Goal: Task Accomplishment & Management: Manage account settings

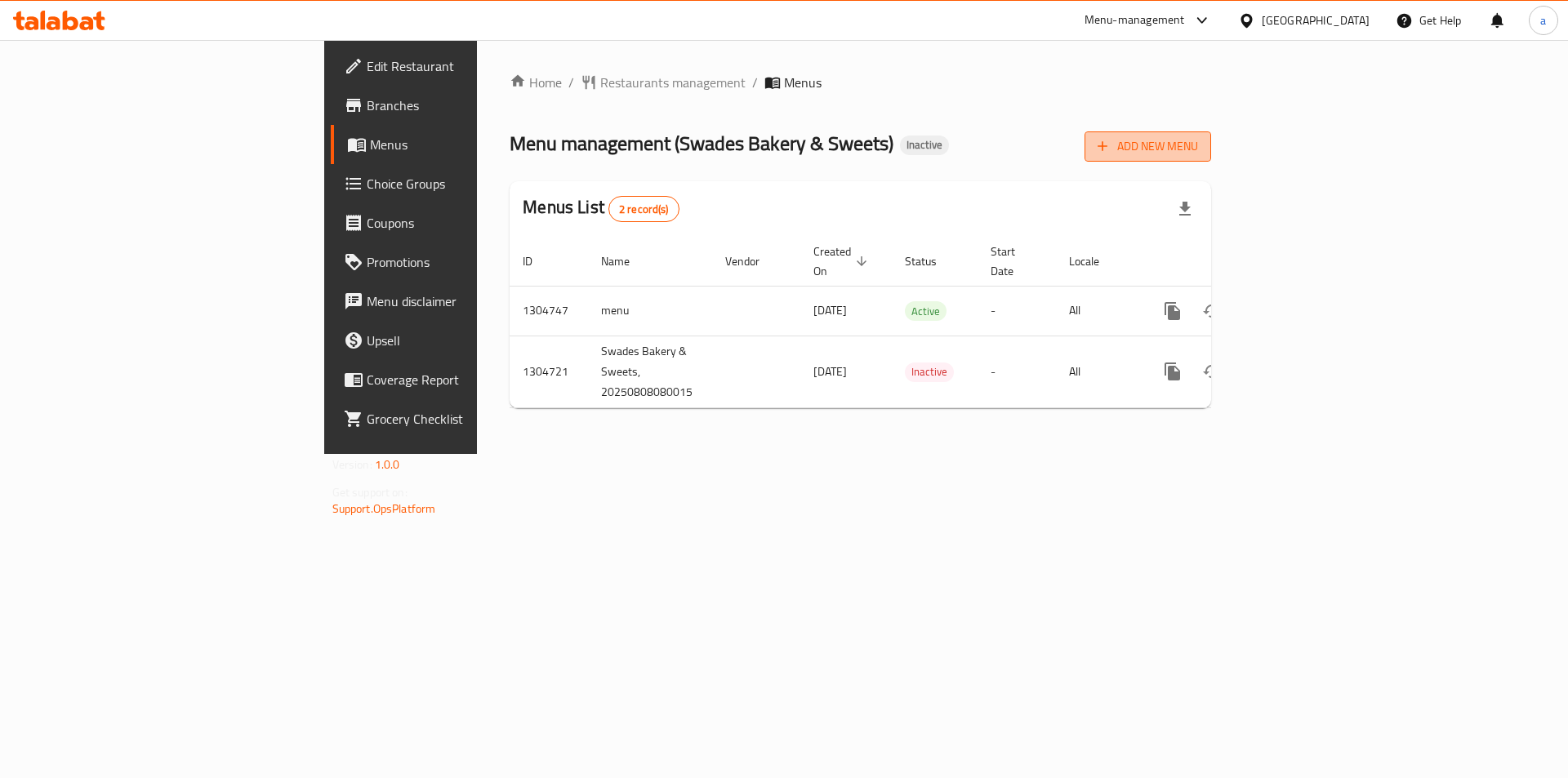
click at [1197, 153] on span "Add New Menu" at bounding box center [1147, 146] width 100 height 20
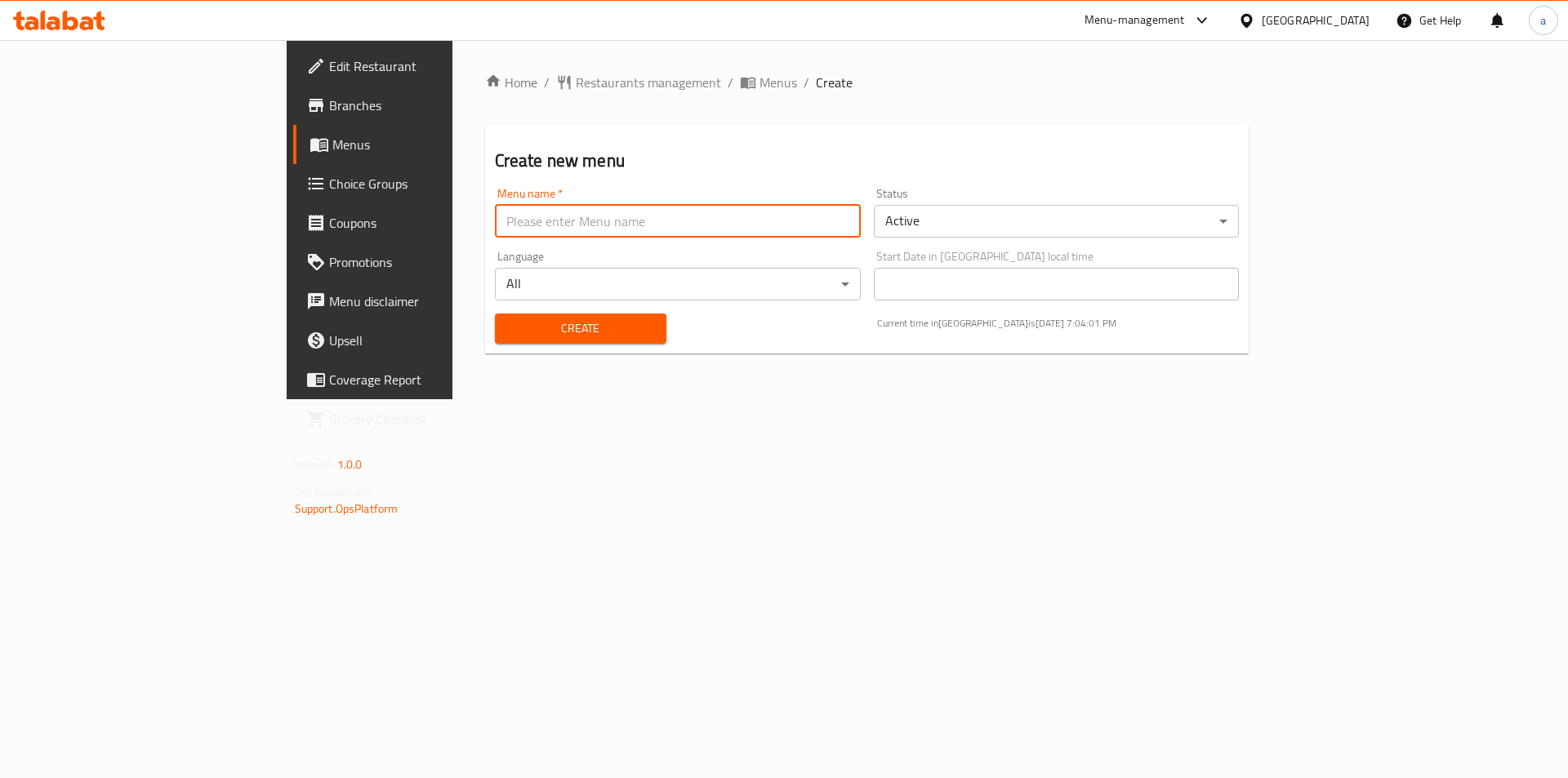
click at [860, 225] on input "text" at bounding box center [677, 220] width 366 height 32
type input "1"
type input "19/8"
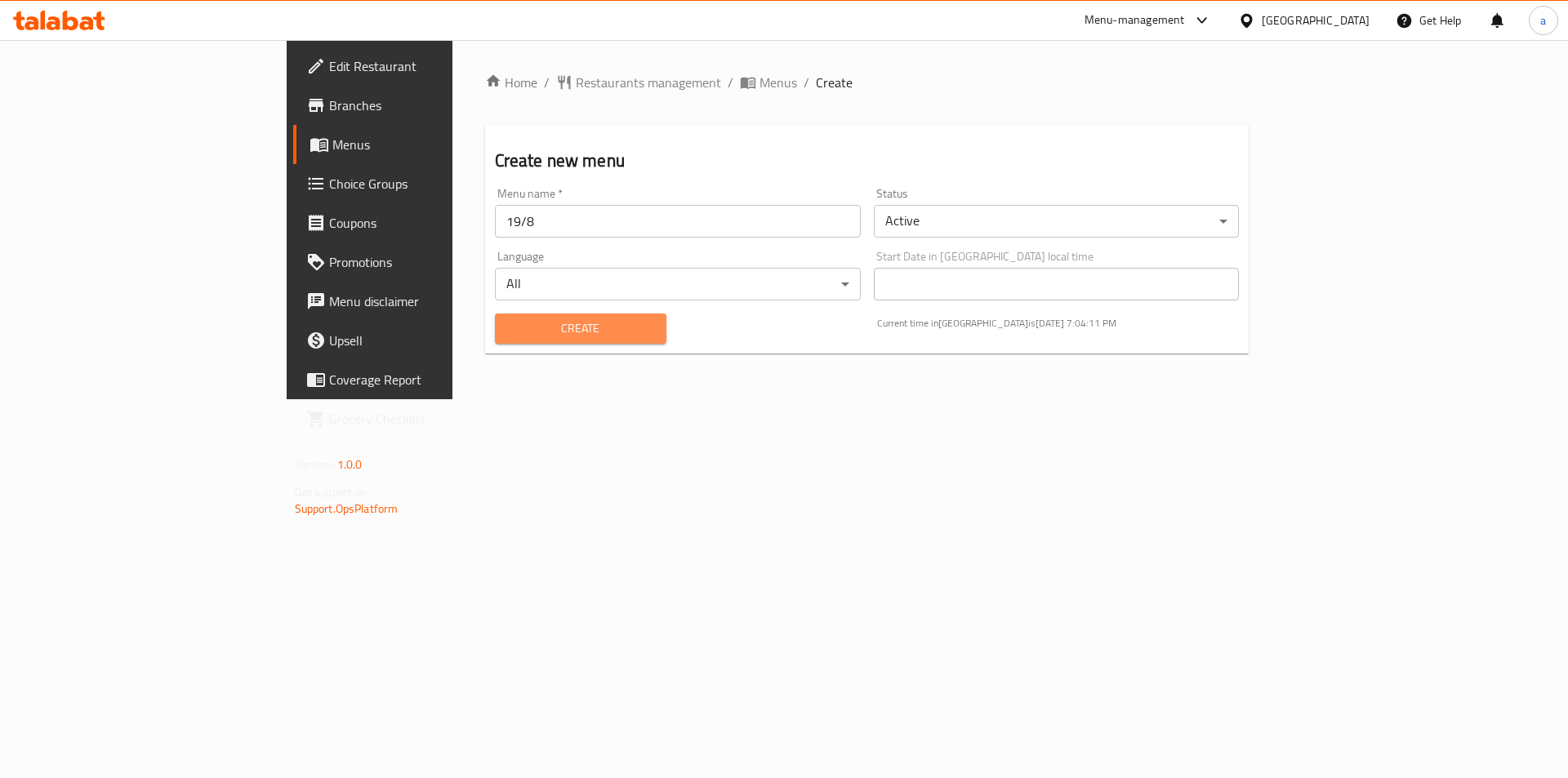
click at [525, 331] on span "Create" at bounding box center [580, 329] width 145 height 20
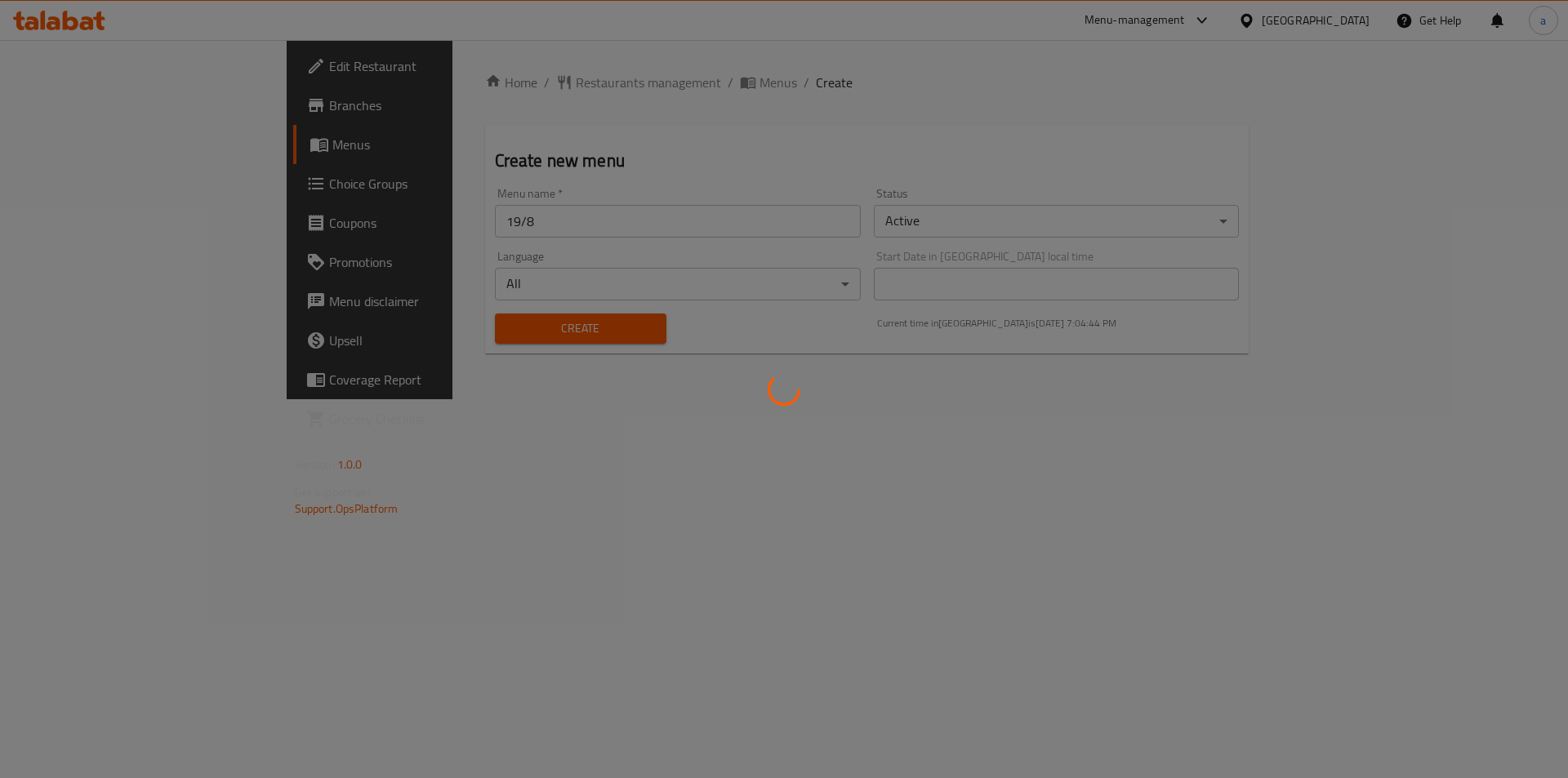
click at [398, 305] on div at bounding box center [784, 389] width 1568 height 778
click at [576, 74] on div at bounding box center [784, 389] width 1568 height 778
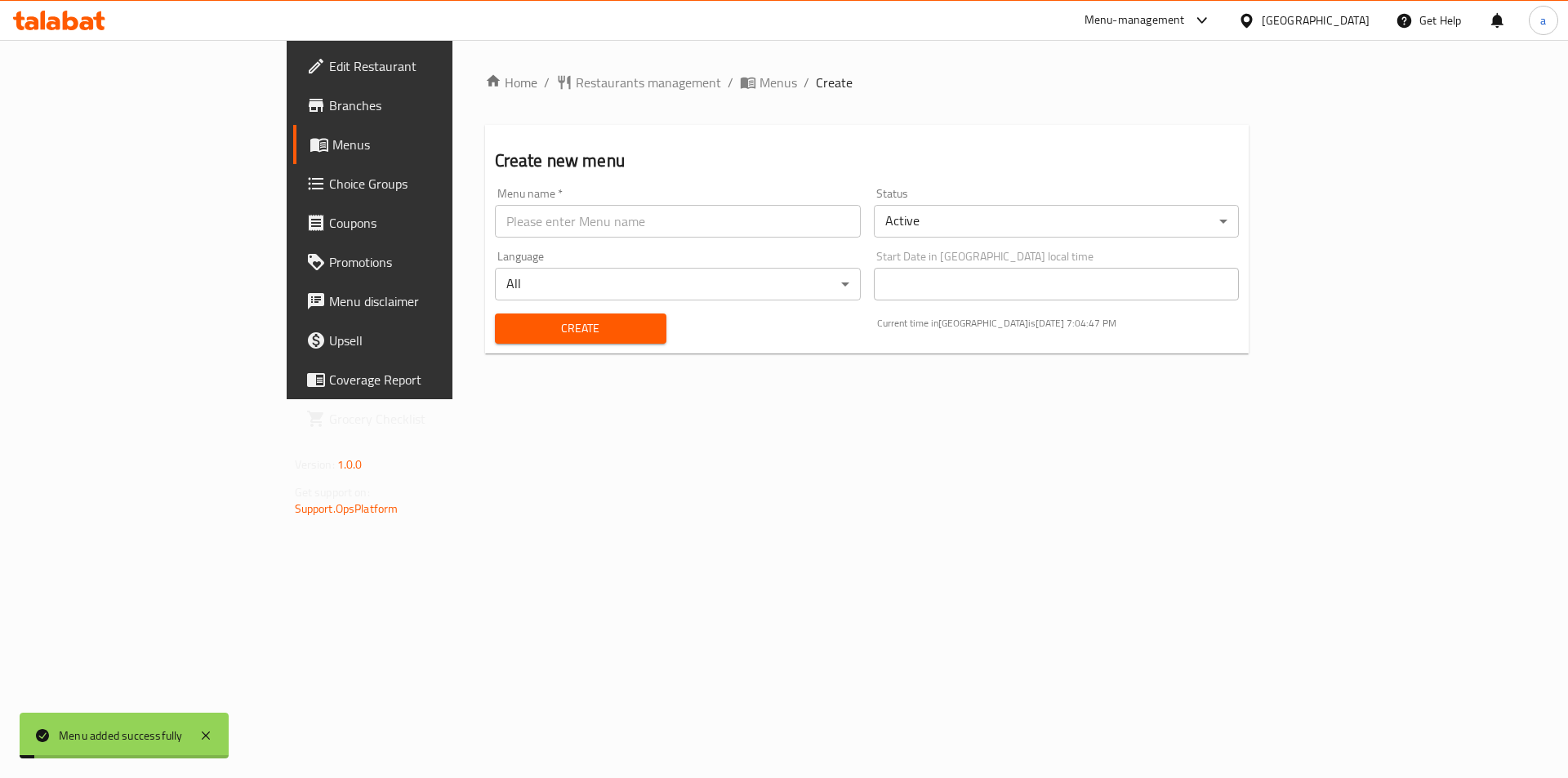
click at [760, 83] on span "Menus" at bounding box center [778, 83] width 38 height 19
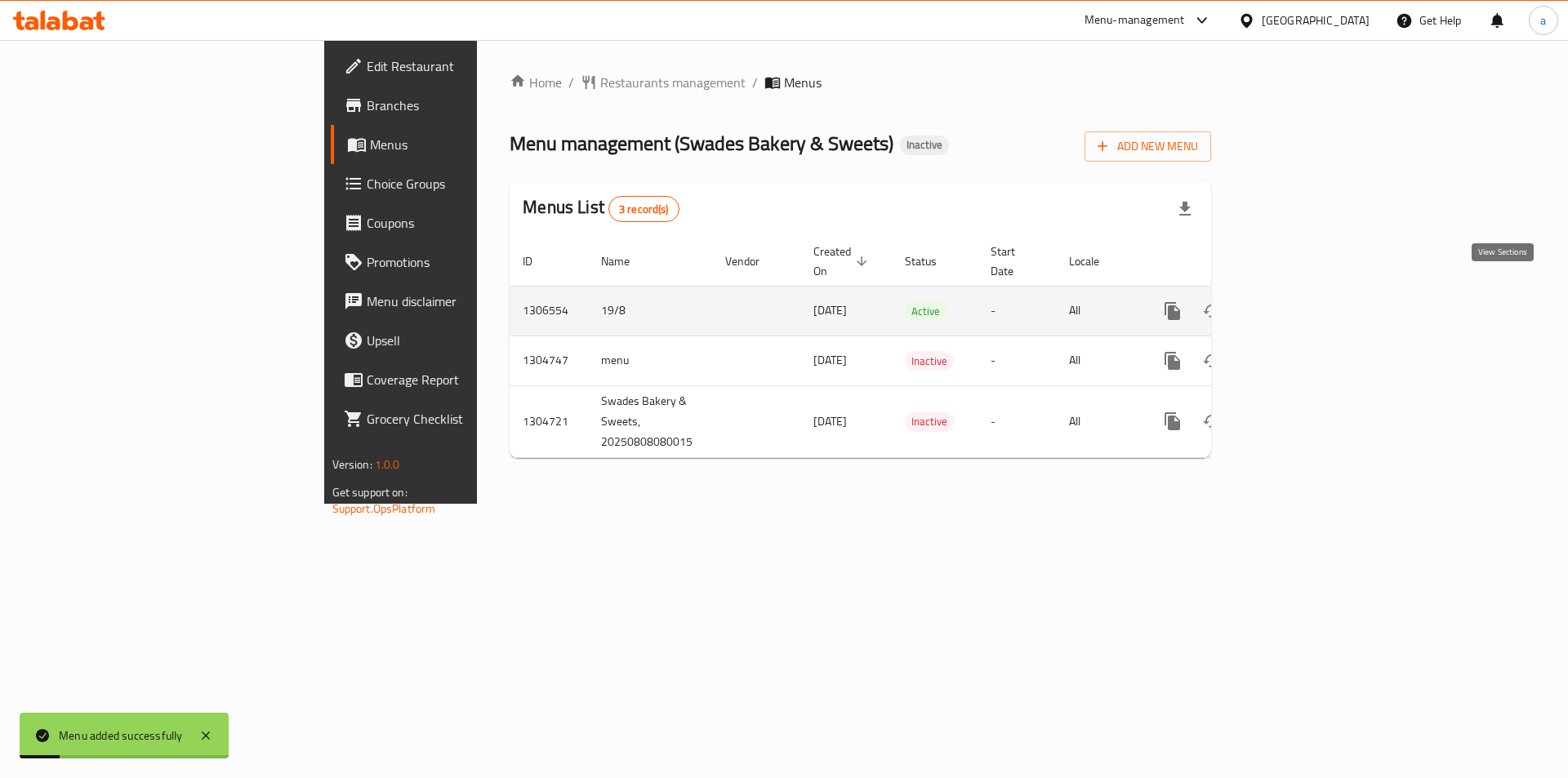
click at [1310, 300] on link "enhanced table" at bounding box center [1290, 311] width 39 height 39
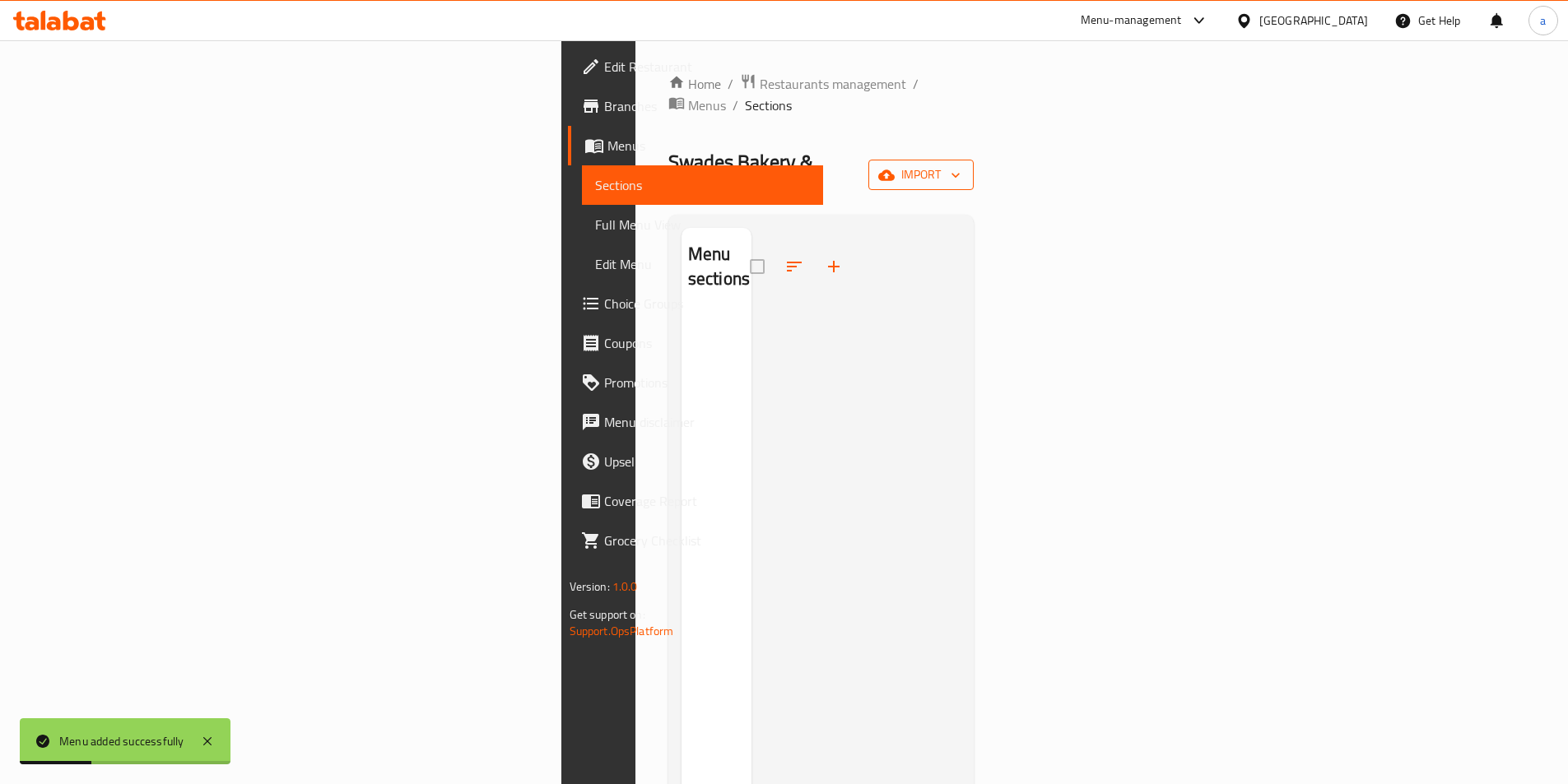
click at [973, 159] on button "import" at bounding box center [920, 174] width 105 height 30
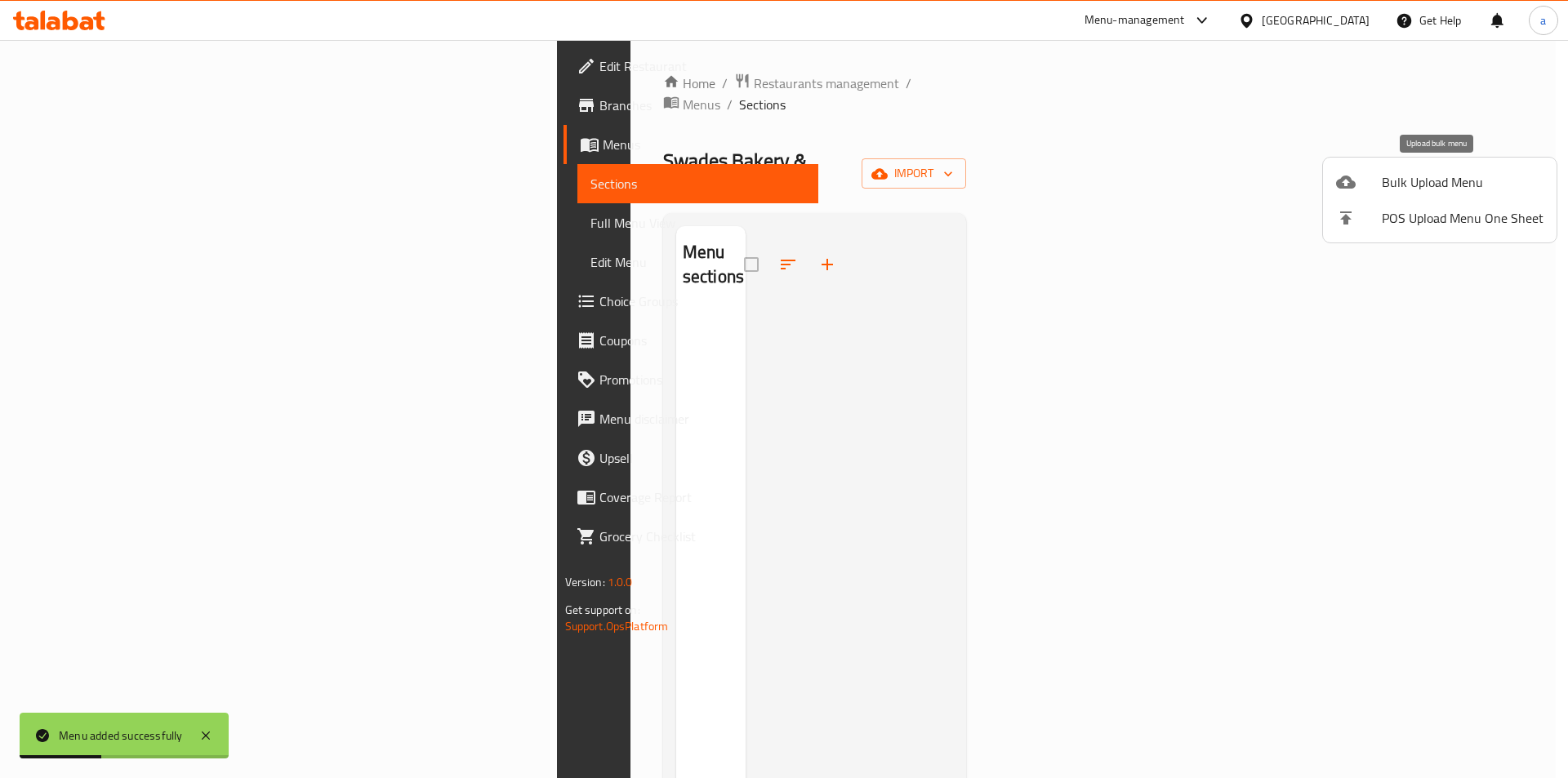
click at [1437, 183] on span "Bulk Upload Menu" at bounding box center [1463, 182] width 162 height 19
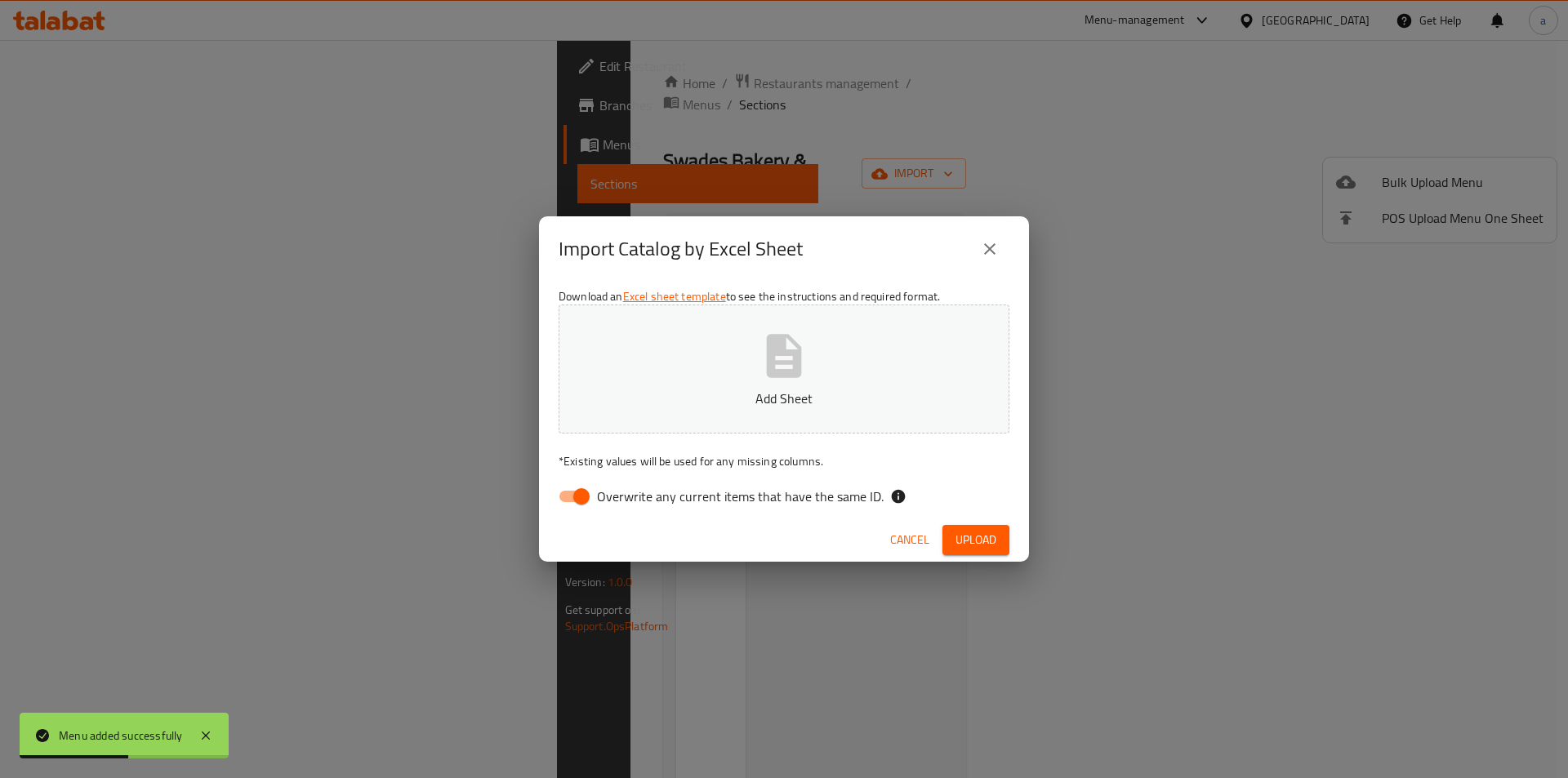
click at [579, 487] on input "Overwrite any current items that have the same ID." at bounding box center [580, 496] width 93 height 31
checkbox input "false"
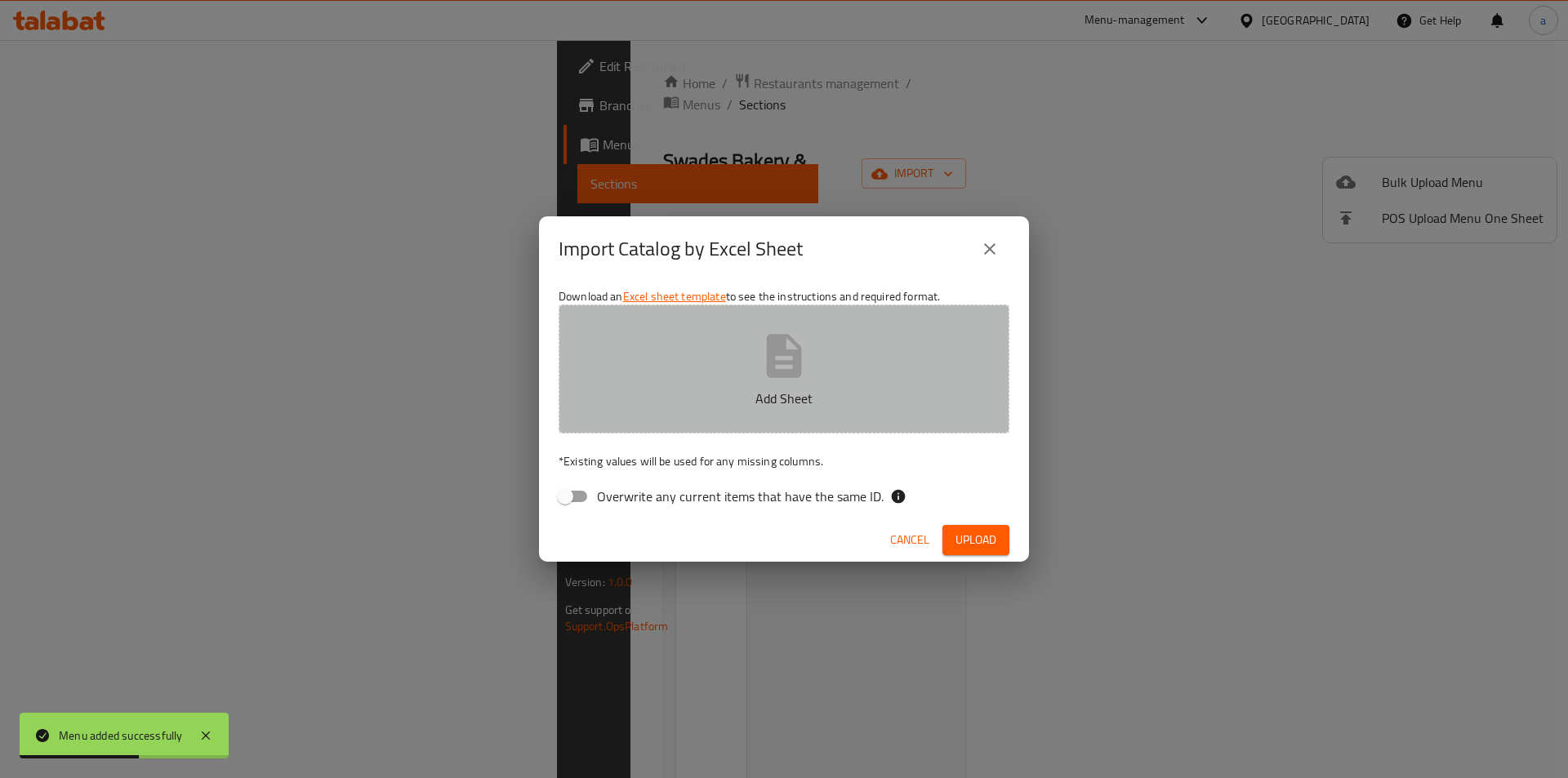
click at [726, 377] on button "Add Sheet" at bounding box center [784, 369] width 451 height 129
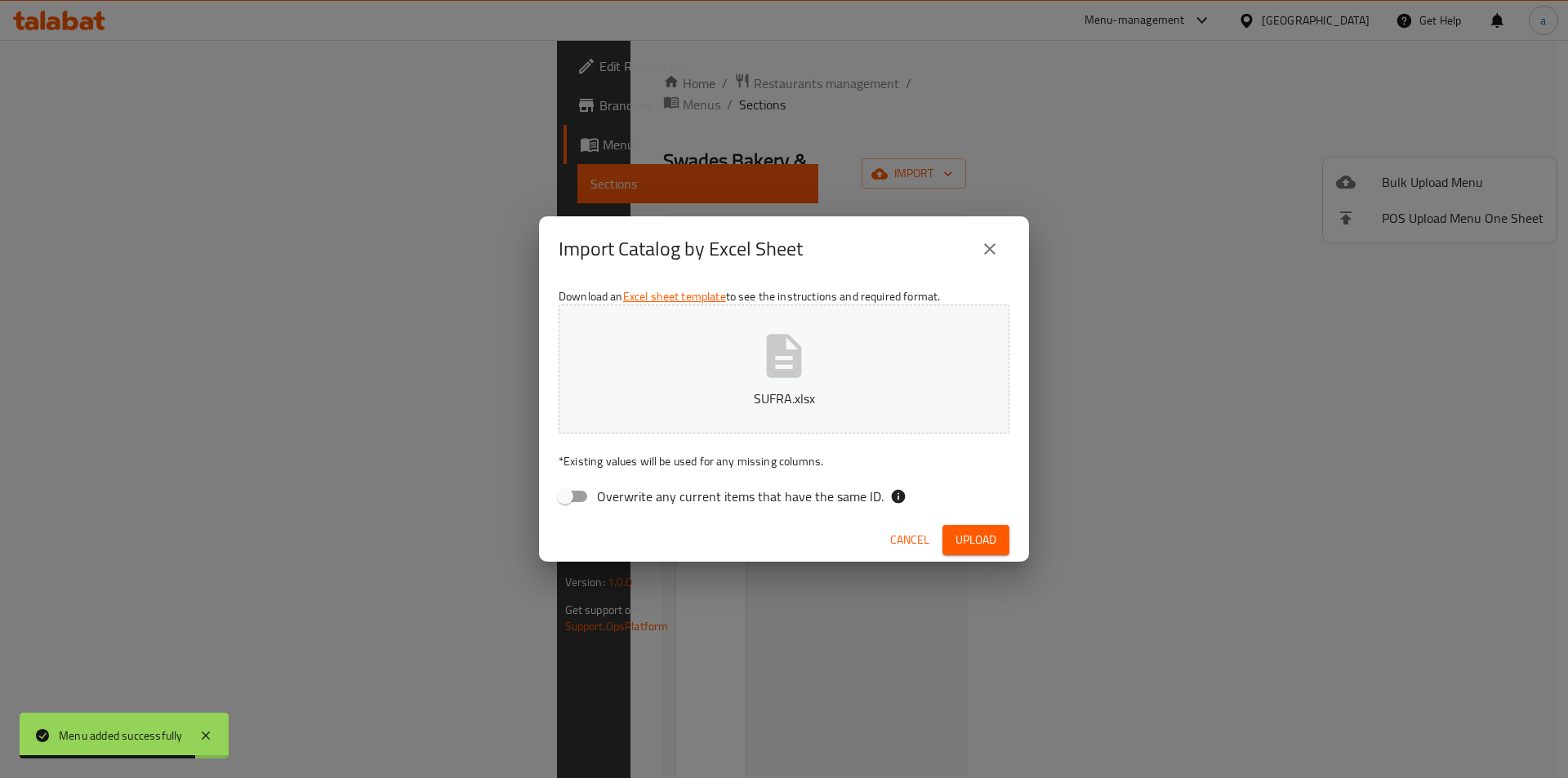
click at [953, 534] on button "Upload" at bounding box center [975, 539] width 67 height 30
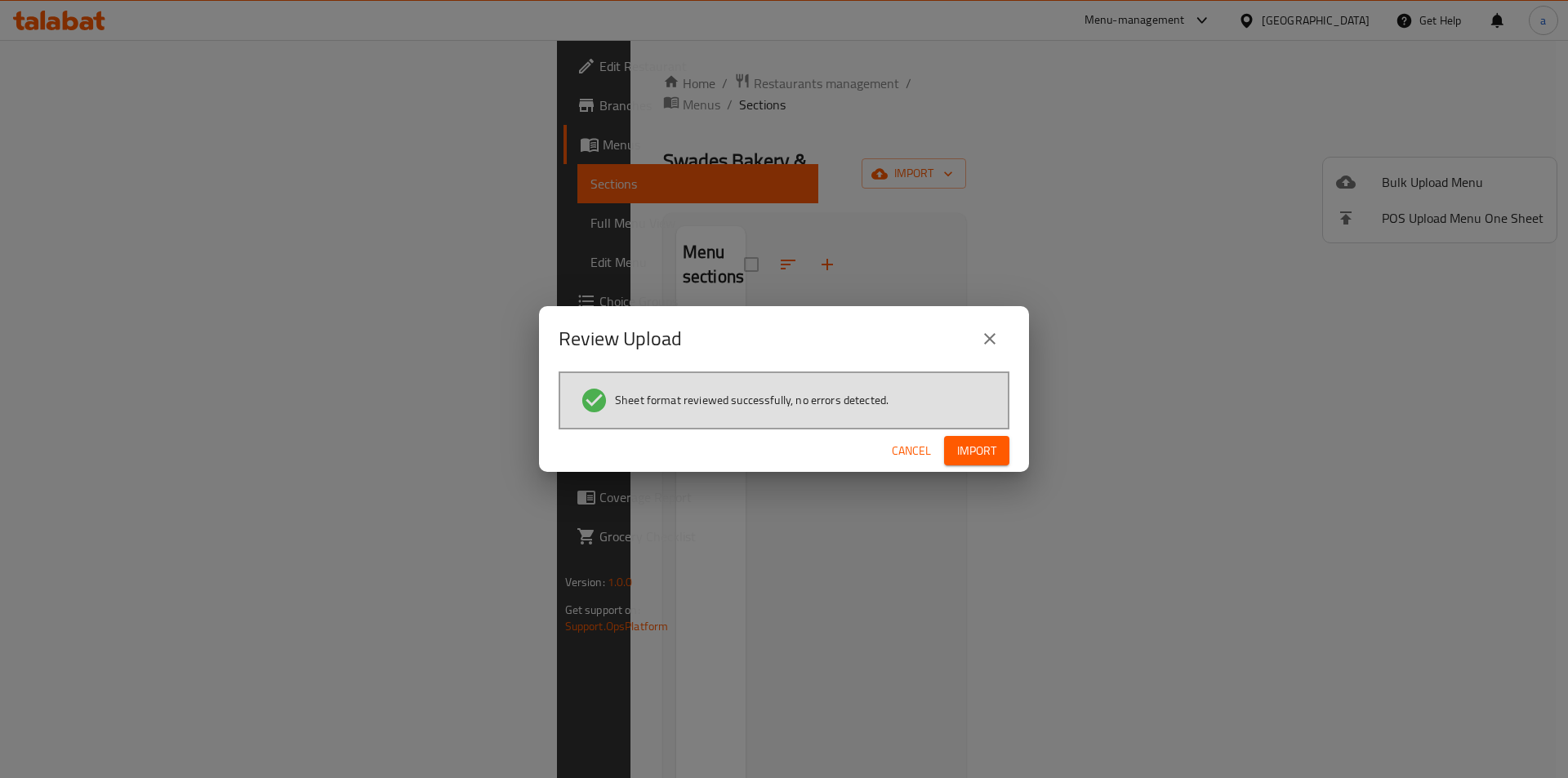
click at [980, 445] on span "Import" at bounding box center [976, 450] width 39 height 20
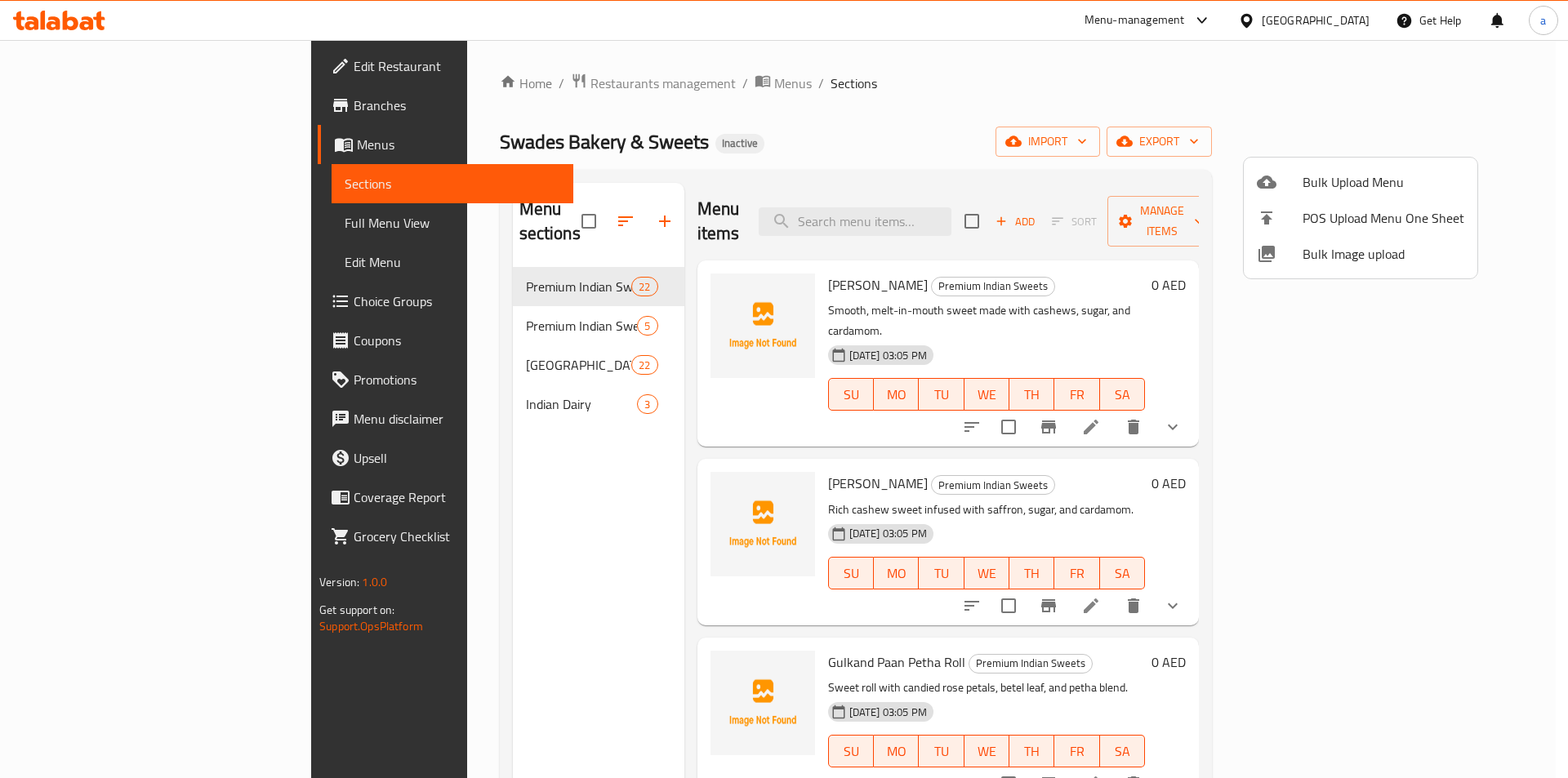
click at [102, 220] on div at bounding box center [784, 389] width 1568 height 778
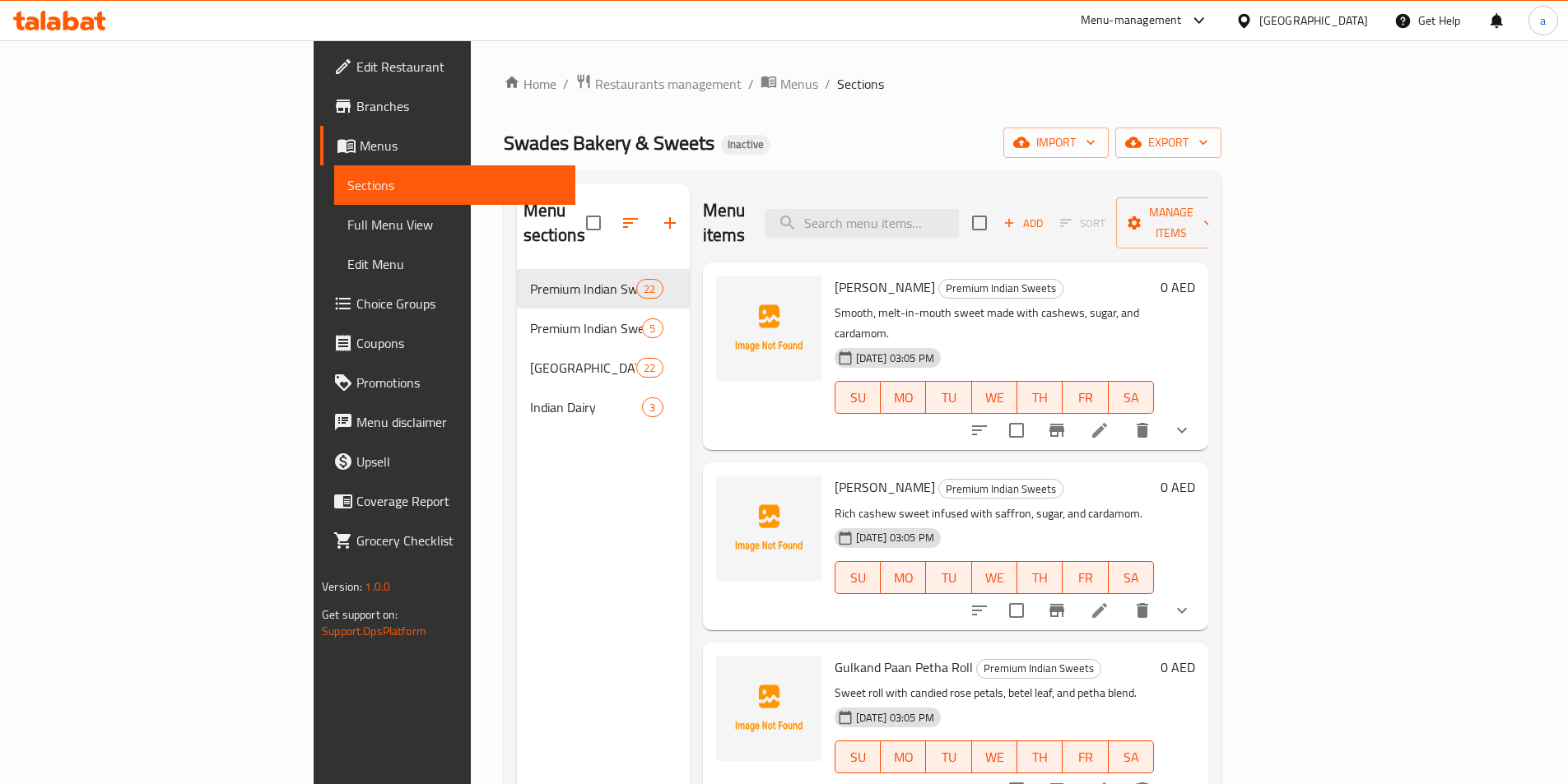
click at [347, 222] on span "Full Menu View" at bounding box center [454, 225] width 215 height 20
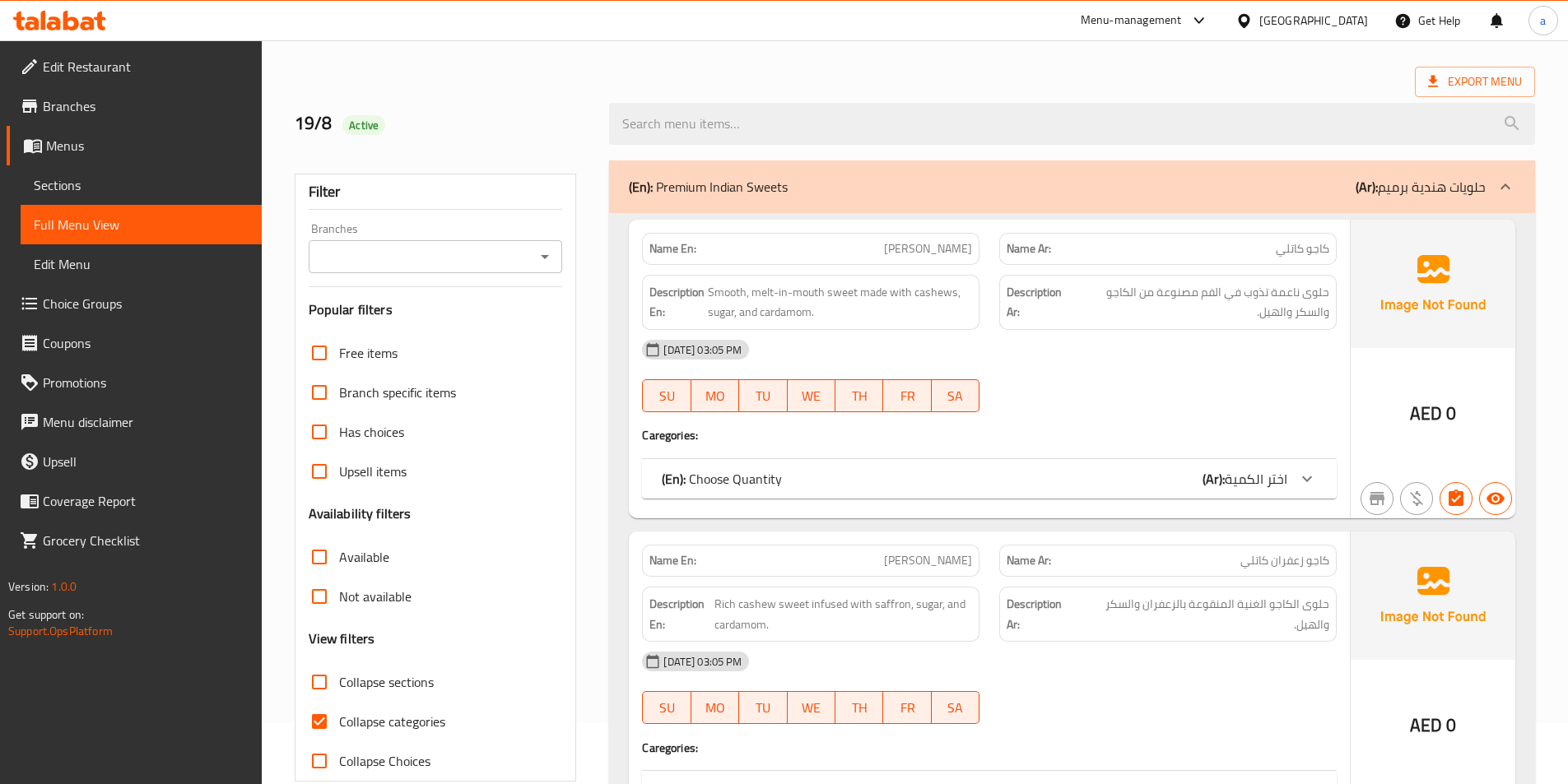
scroll to position [164, 0]
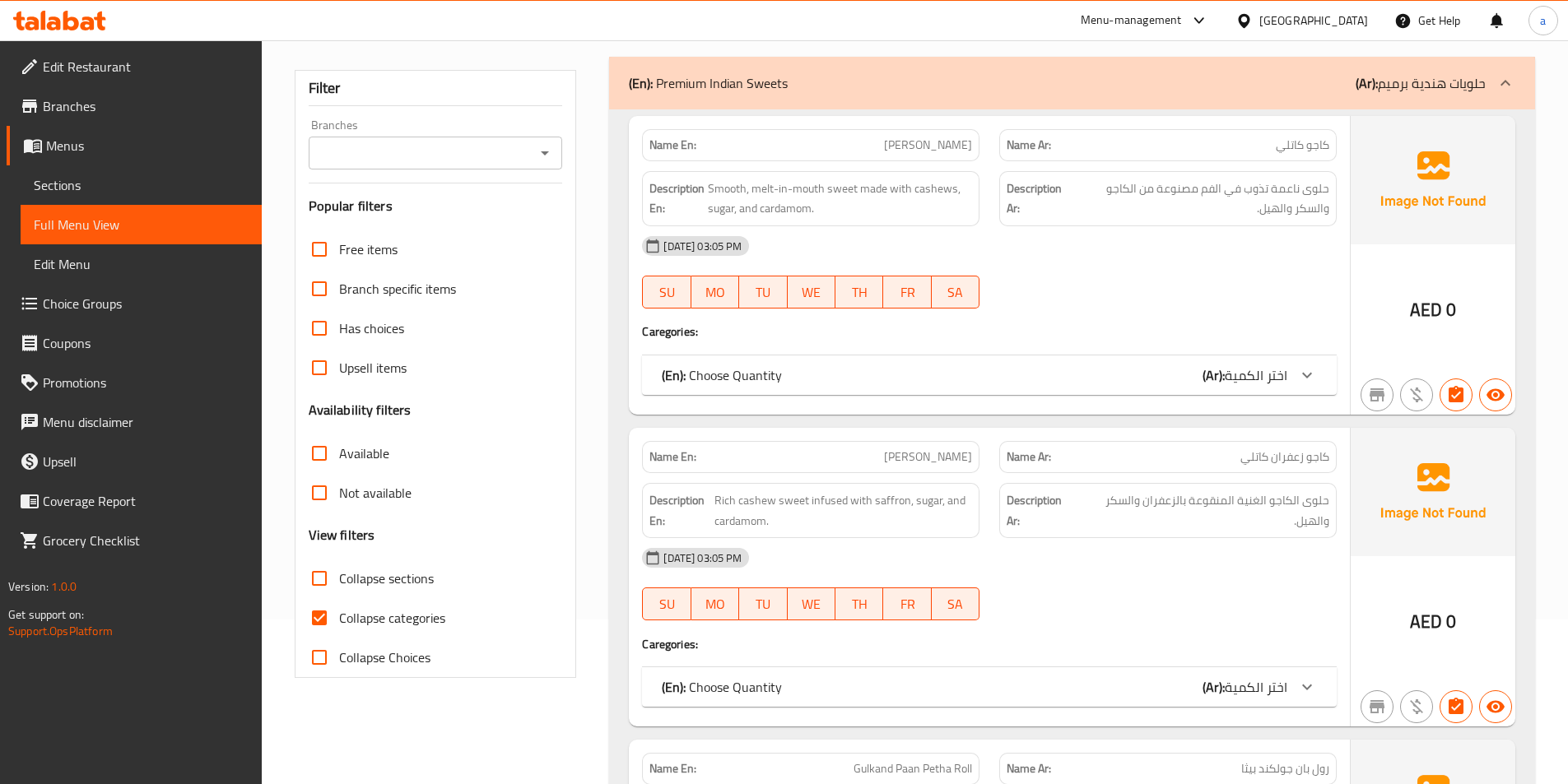
click at [309, 620] on input "Collapse categories" at bounding box center [319, 618] width 39 height 39
checkbox input "false"
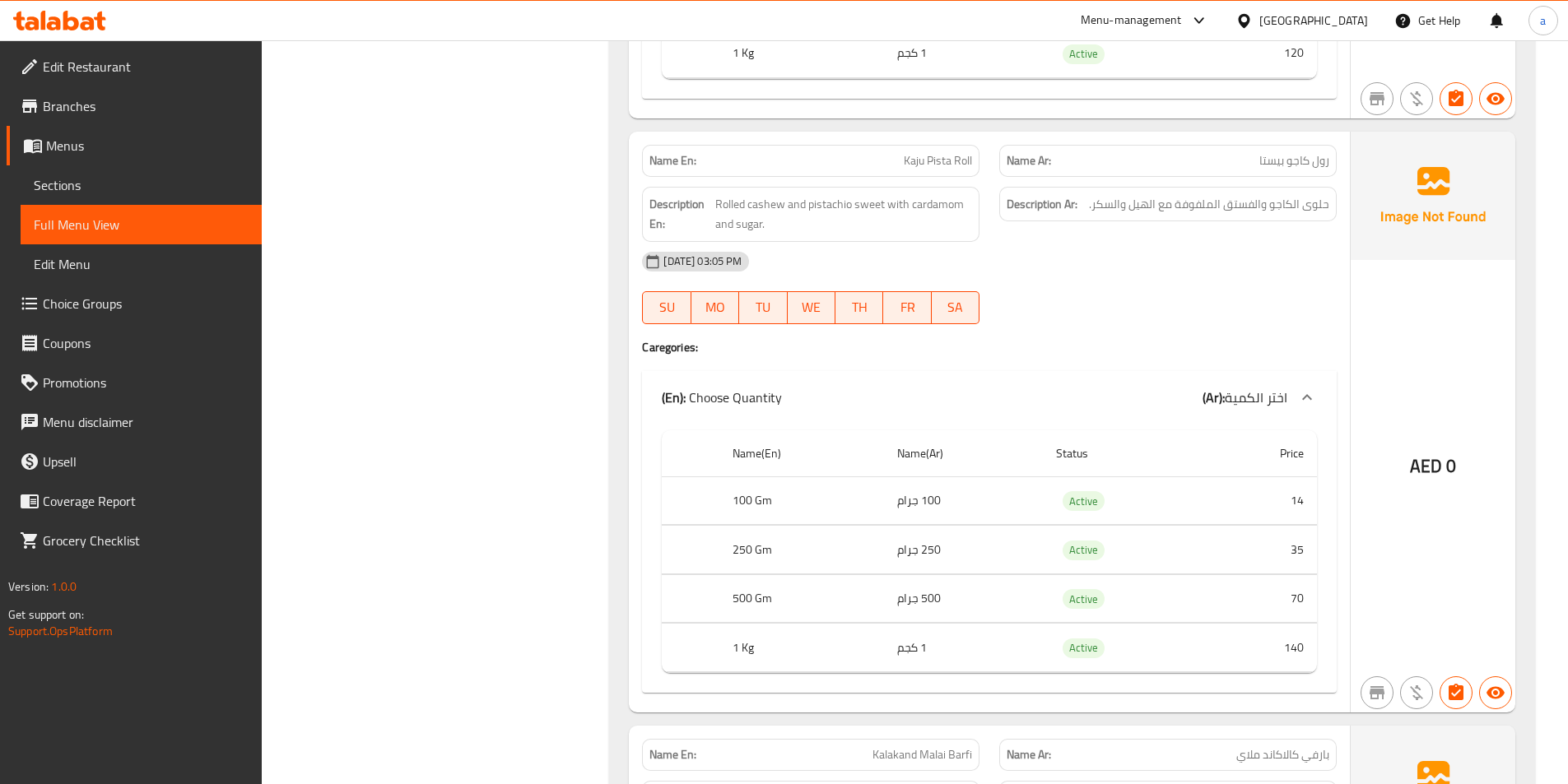
scroll to position [1892, 0]
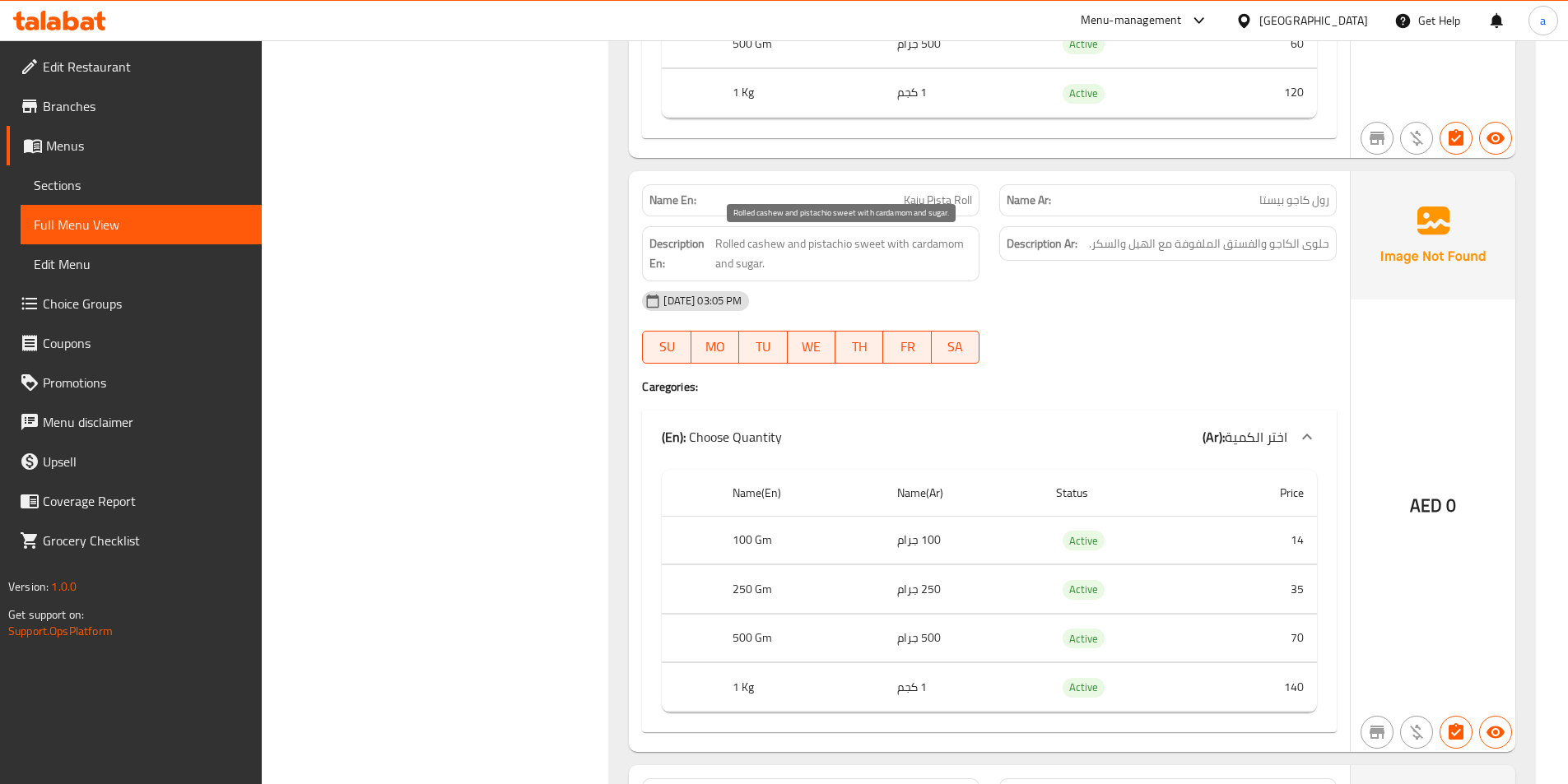
click at [726, 246] on span "Rolled cashew and pistachio sweet with cardamom and sugar." at bounding box center [843, 253] width 257 height 40
click at [820, 291] on div "[DATE] 03:05 PM" at bounding box center [989, 301] width 715 height 39
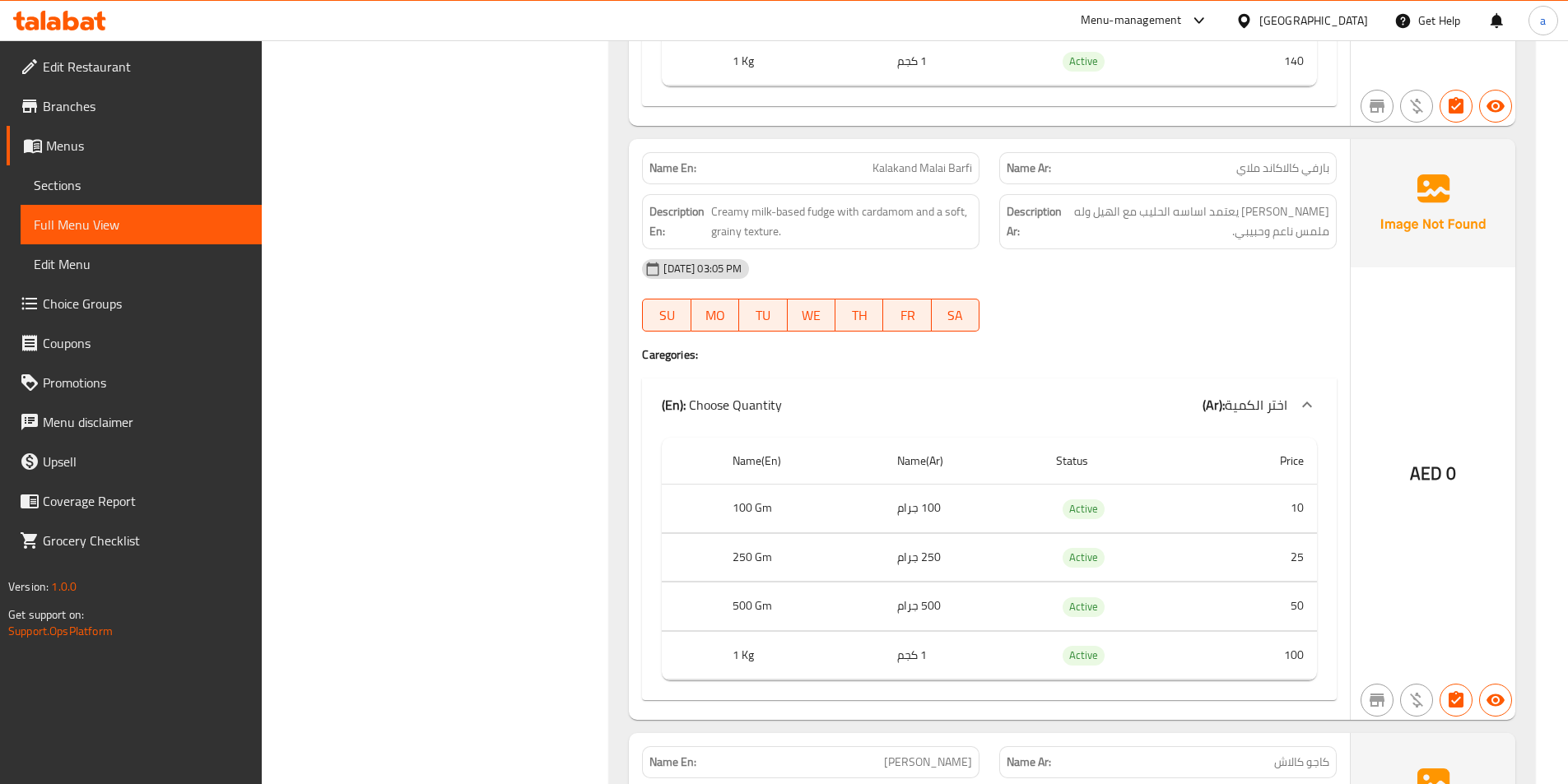
scroll to position [2550, 0]
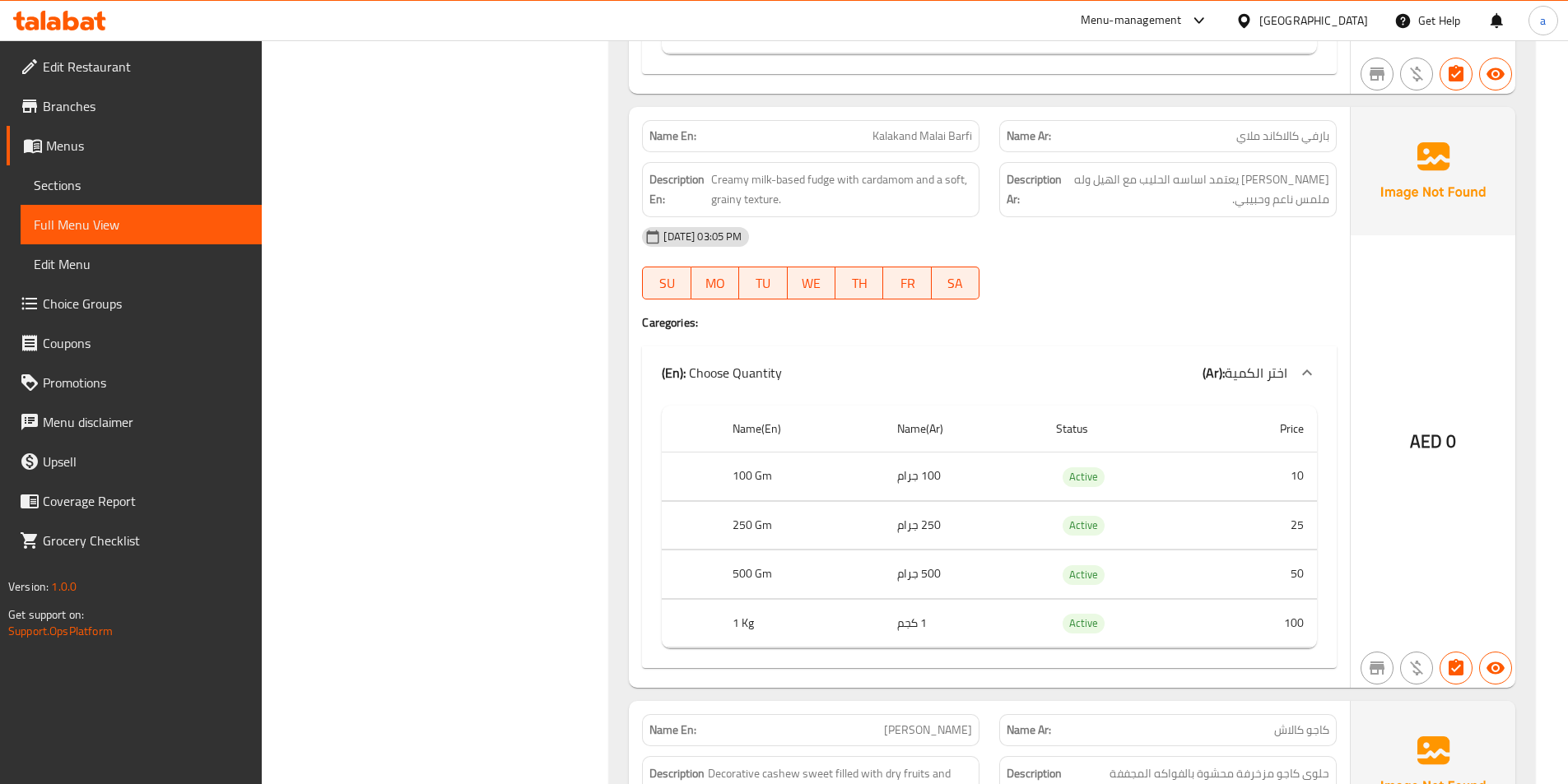
click at [936, 139] on span "Kalakand Malai Barfi" at bounding box center [922, 137] width 99 height 18
copy span "Kalakand Malai Barfi"
click at [214, 208] on link "Full Menu View" at bounding box center [141, 224] width 241 height 39
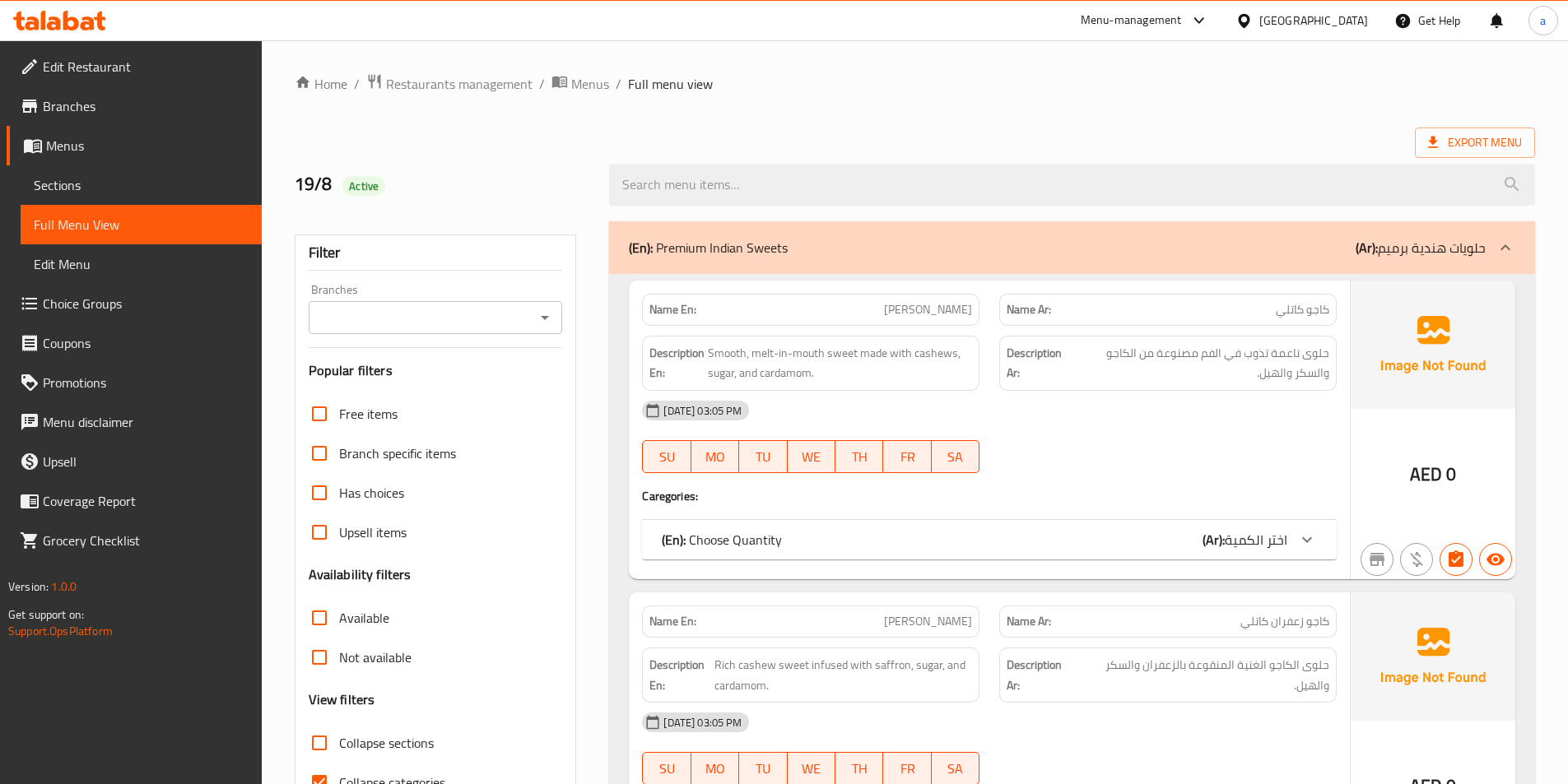
click at [154, 190] on span "Sections" at bounding box center [141, 185] width 215 height 20
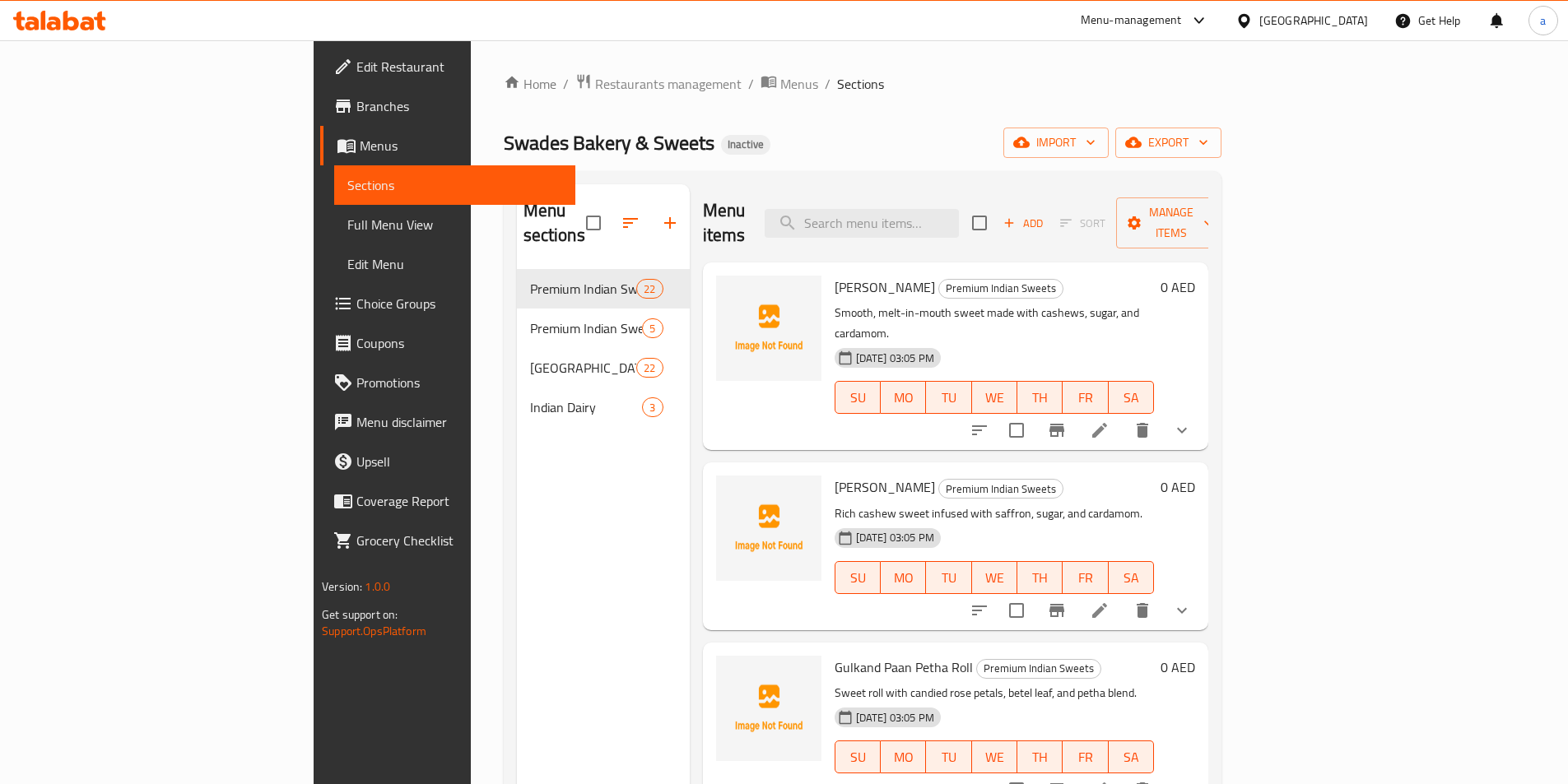
click at [905, 129] on div "Swades Bakery & Sweets Inactive import export" at bounding box center [862, 142] width 718 height 30
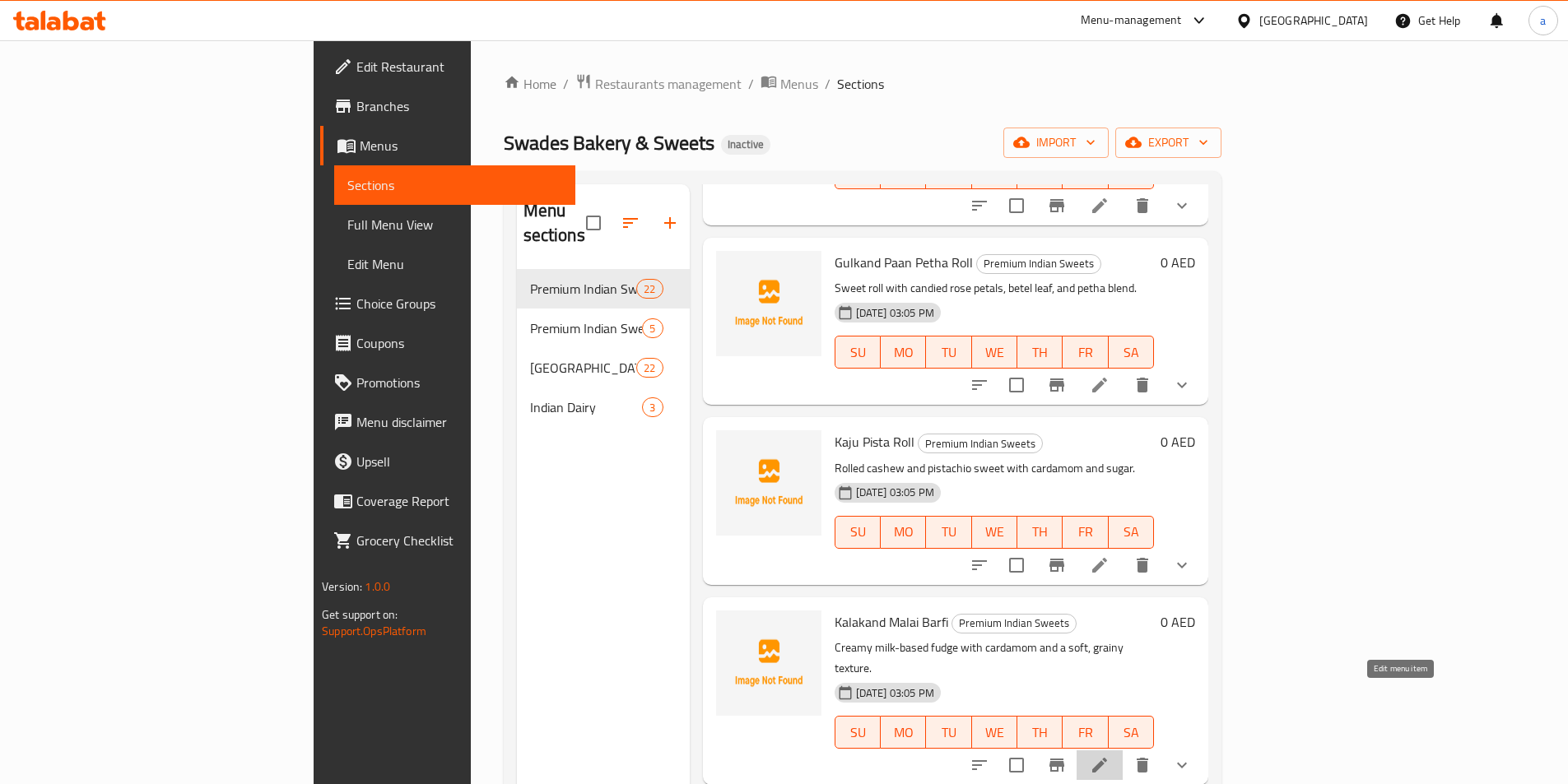
click at [1110, 756] on icon at bounding box center [1100, 765] width 20 height 20
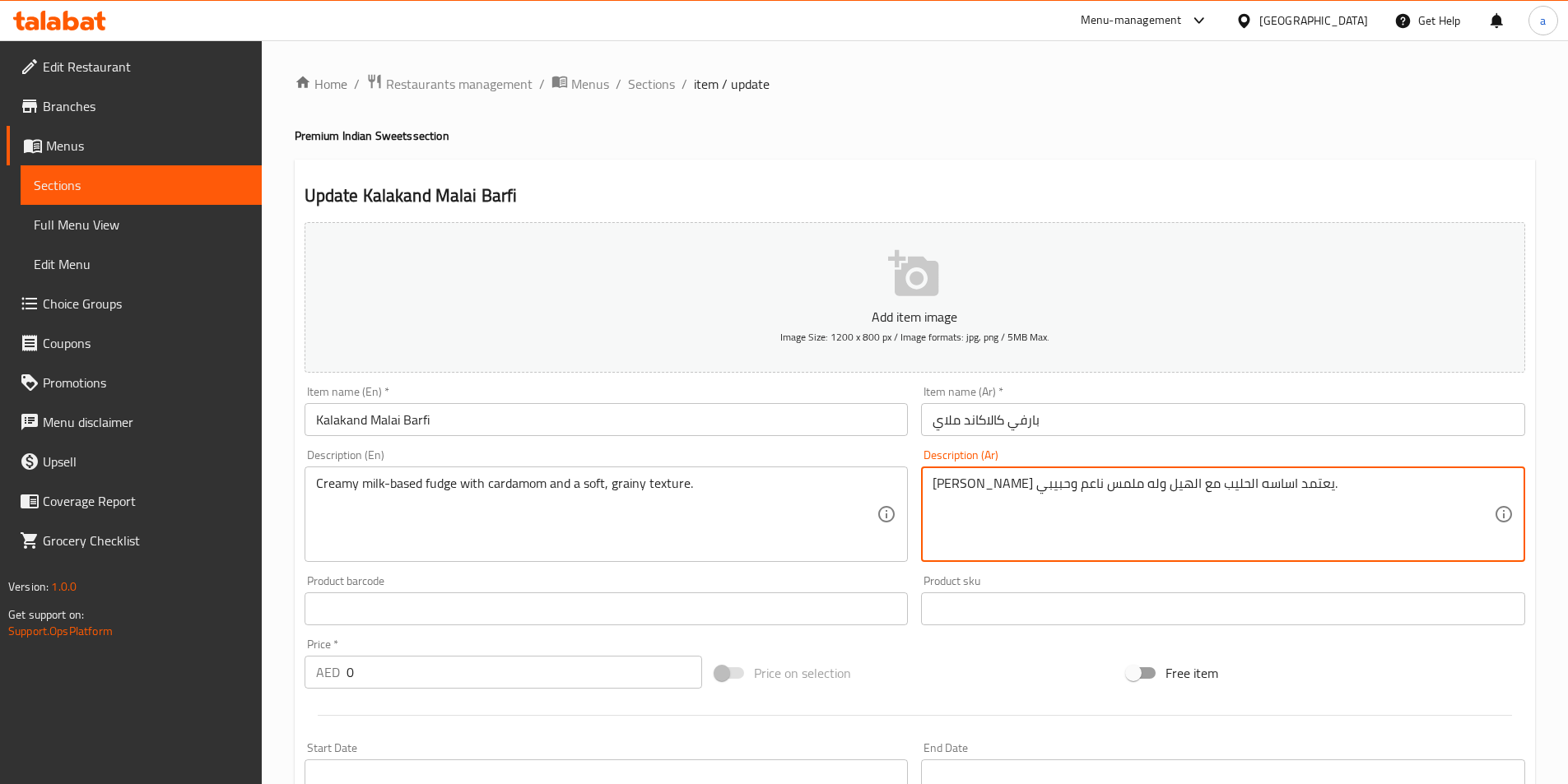
click at [1213, 488] on textarea "[PERSON_NAME] يعتمد اساسه الحليب مع الهيل وله ملمس ناعم وحبيبي." at bounding box center [1213, 515] width 561 height 79
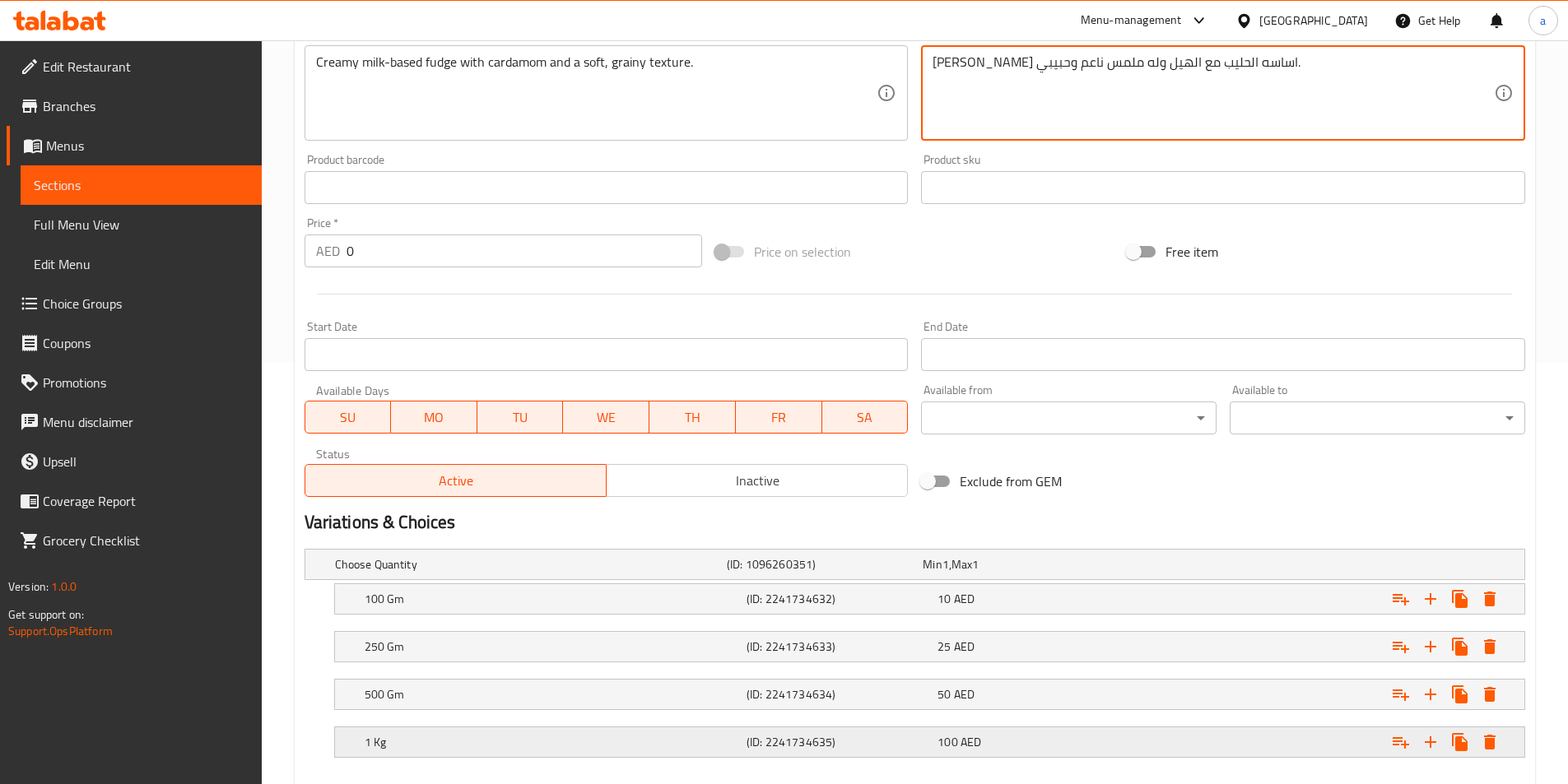
scroll to position [511, 0]
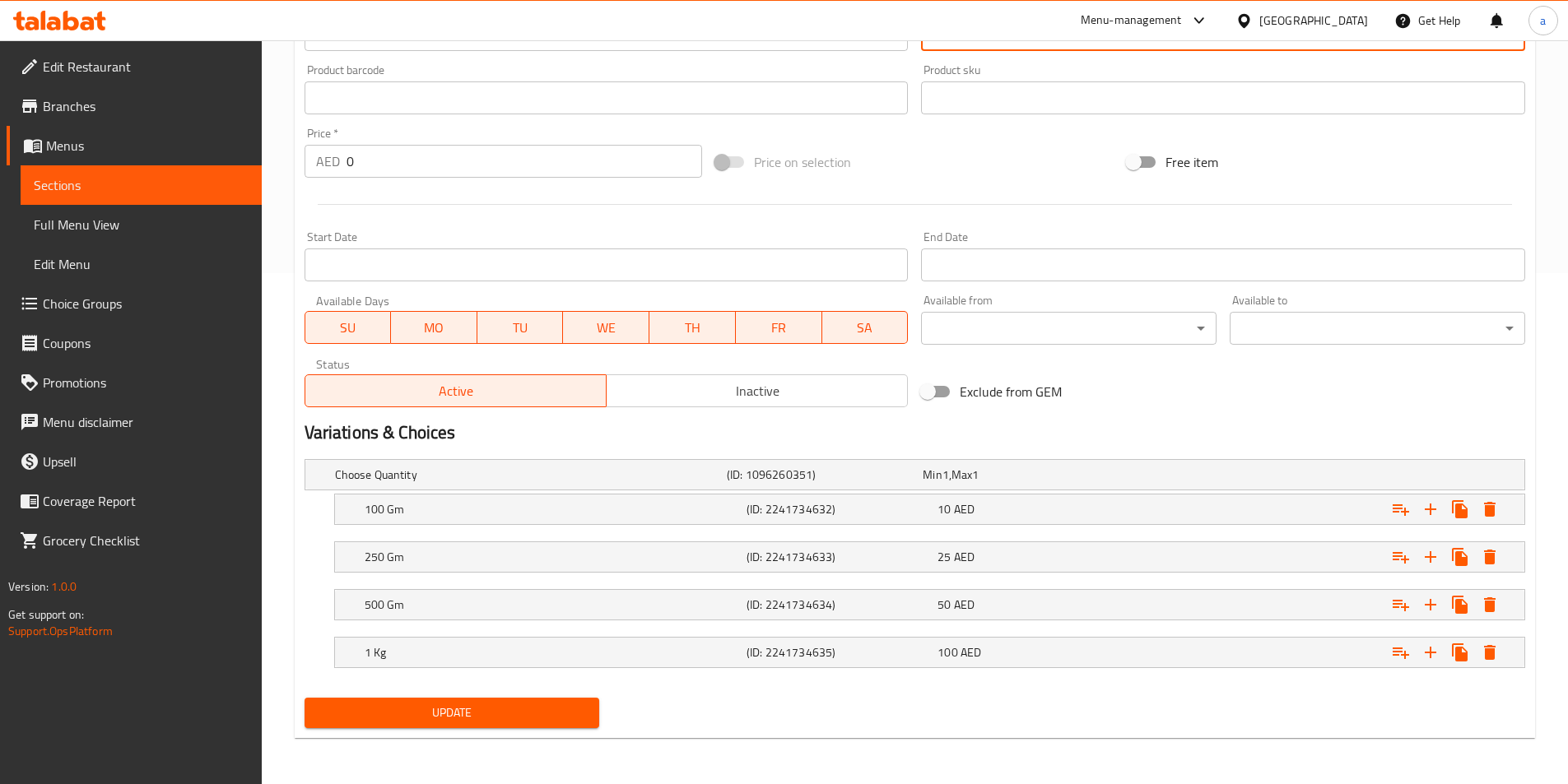
type textarea "فادج كريمي اساسه الحليب مع الهيل وله ملمس ناعم وحبيبي."
click at [549, 728] on div "Update" at bounding box center [452, 712] width 309 height 43
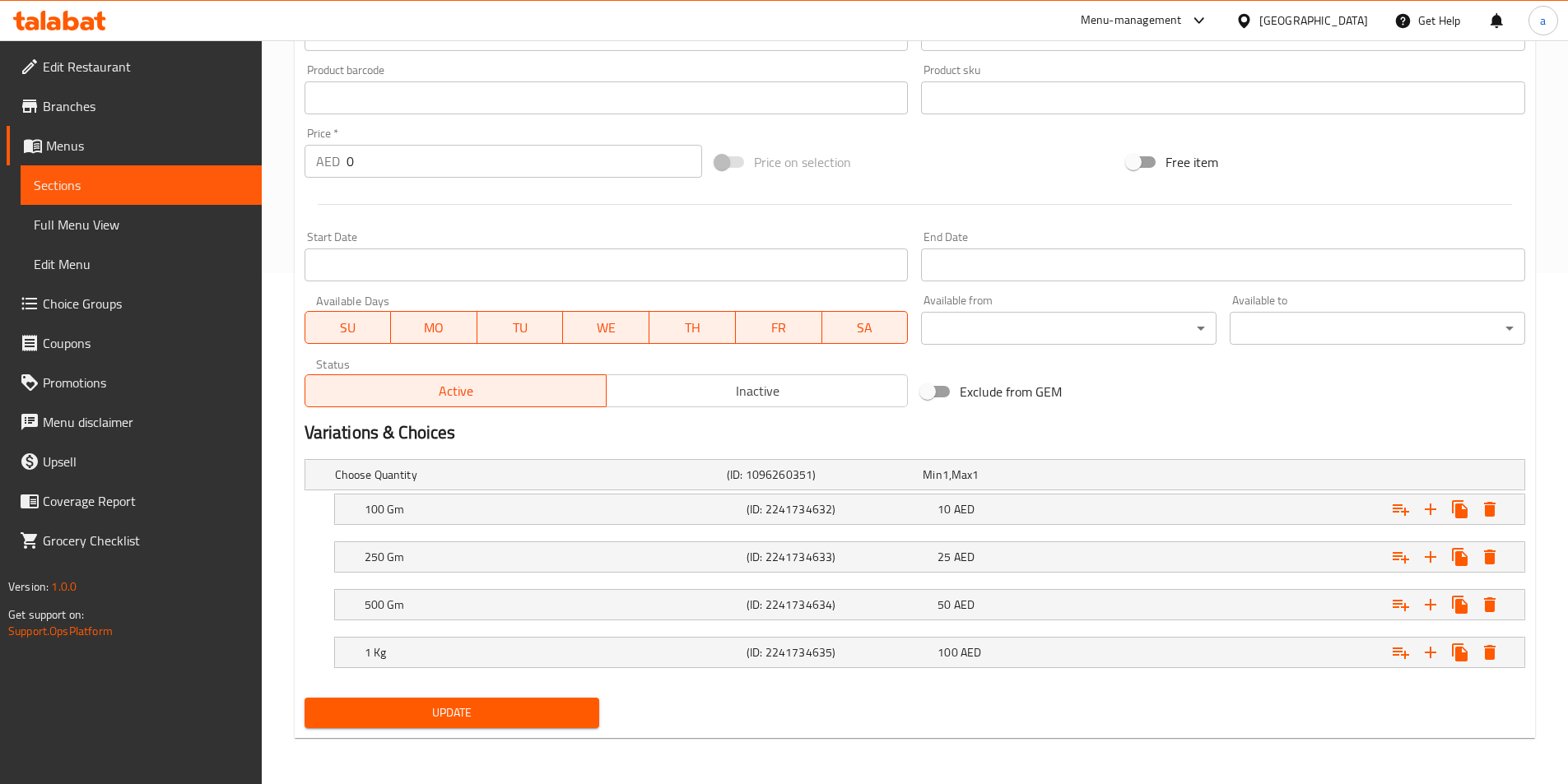
click at [561, 709] on span "Update" at bounding box center [452, 712] width 269 height 21
click at [214, 198] on link "Sections" at bounding box center [141, 185] width 241 height 39
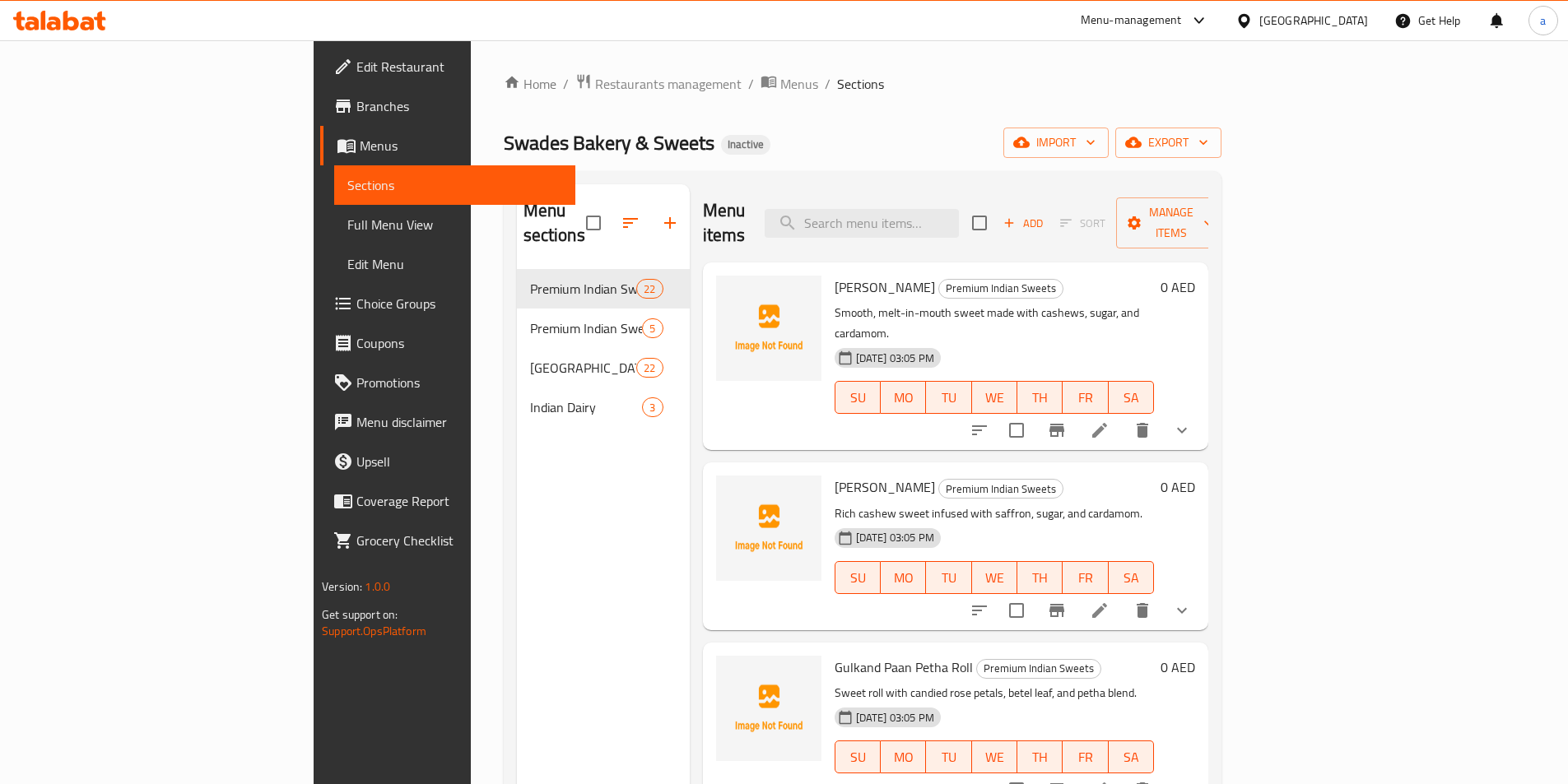
scroll to position [1304, 0]
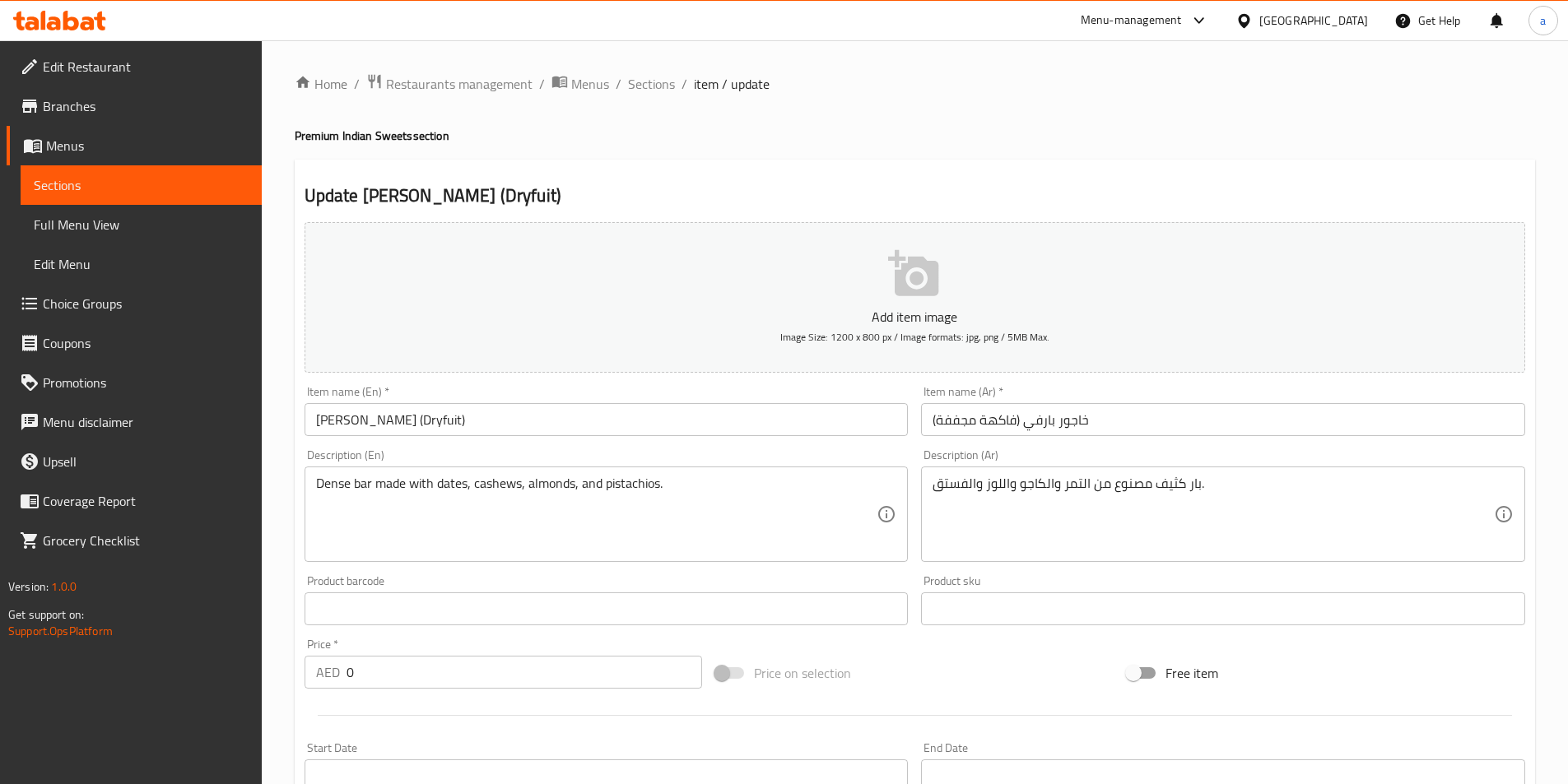
click at [417, 425] on input "[PERSON_NAME] (Dryfuit)" at bounding box center [607, 419] width 605 height 32
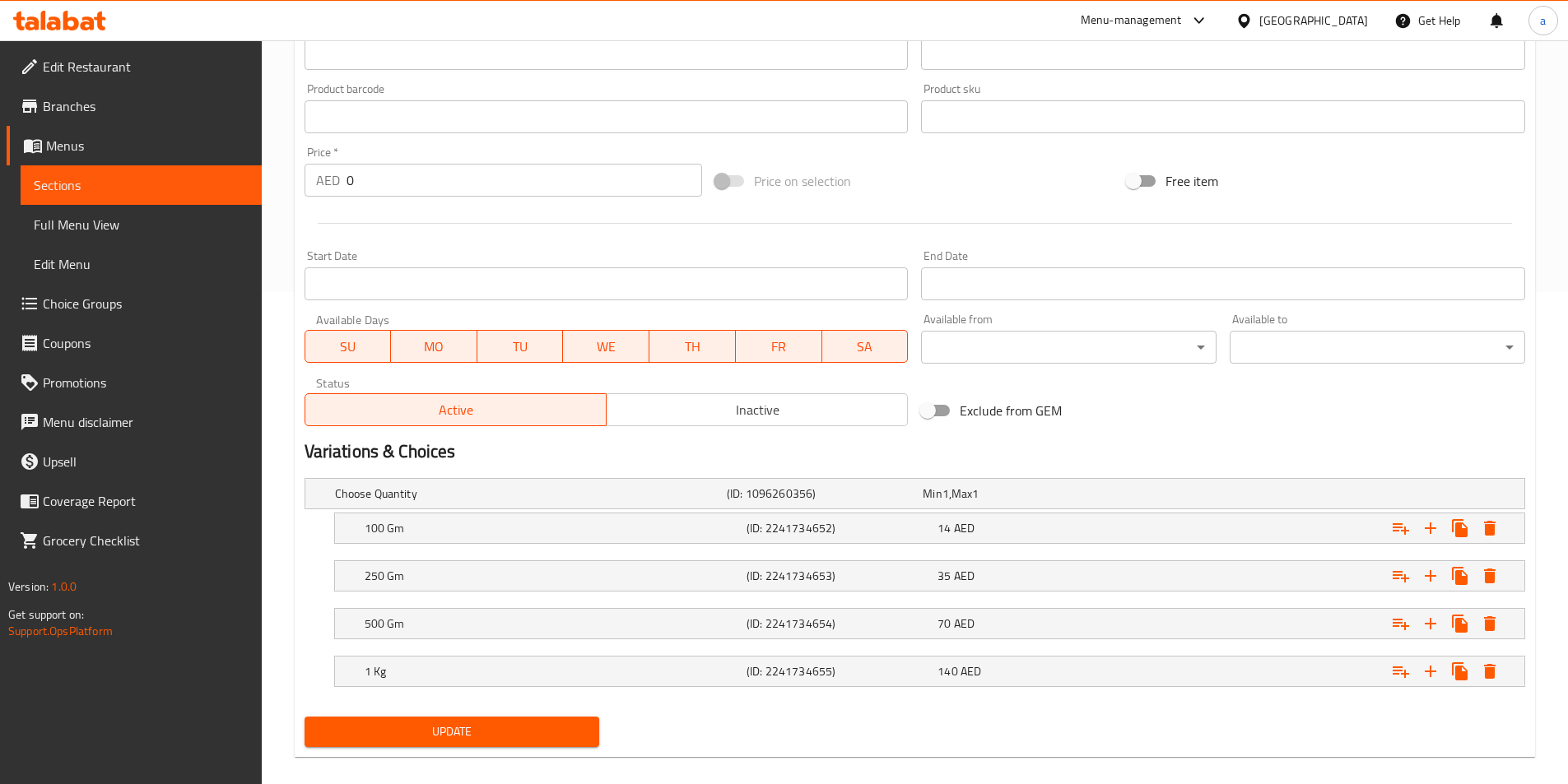
scroll to position [493, 0]
type input "Khajoor Barfi (Dryfruit)"
click at [500, 731] on span "Update" at bounding box center [452, 730] width 269 height 21
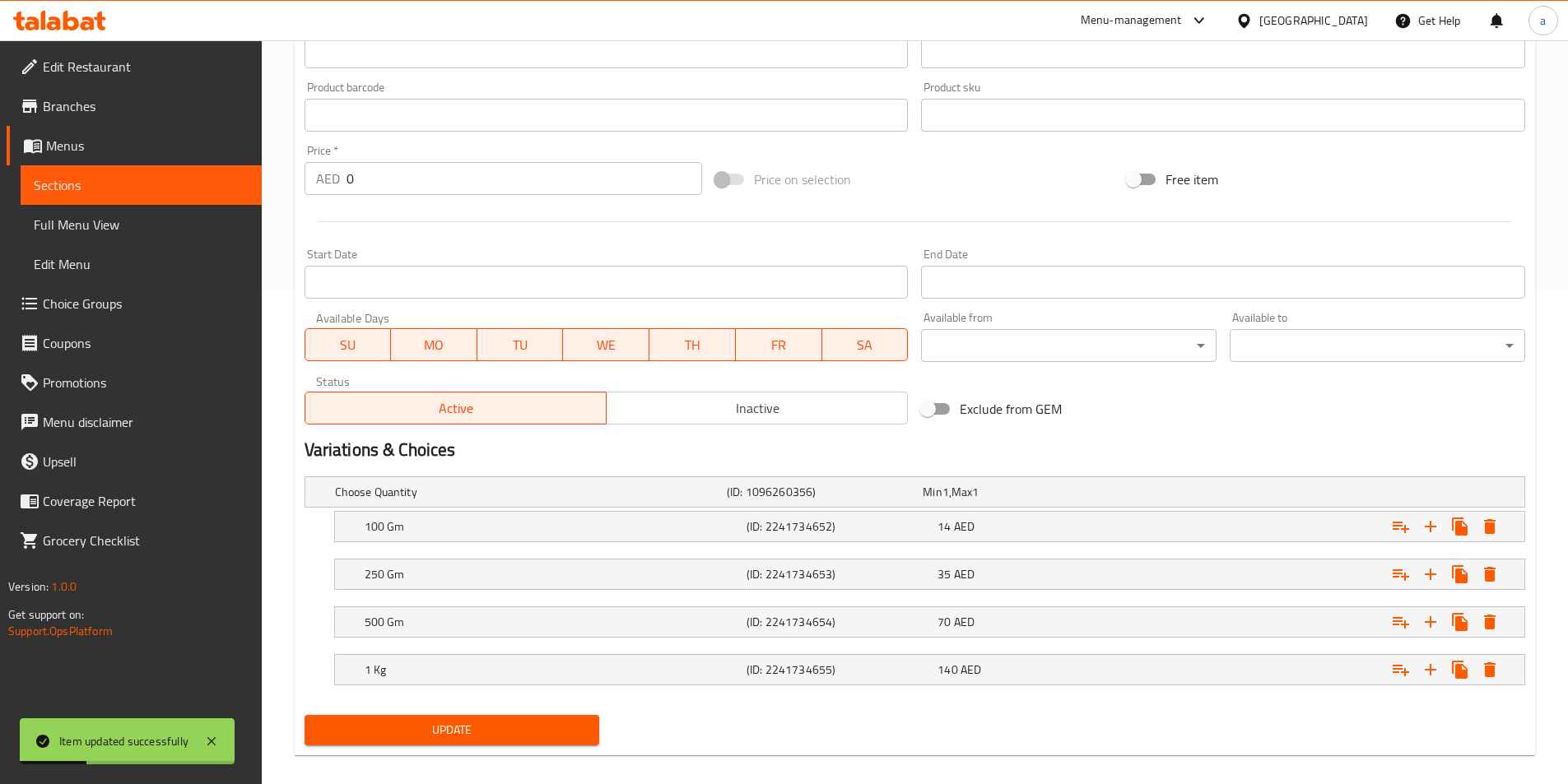
click at [169, 179] on span "Sections" at bounding box center [141, 185] width 215 height 20
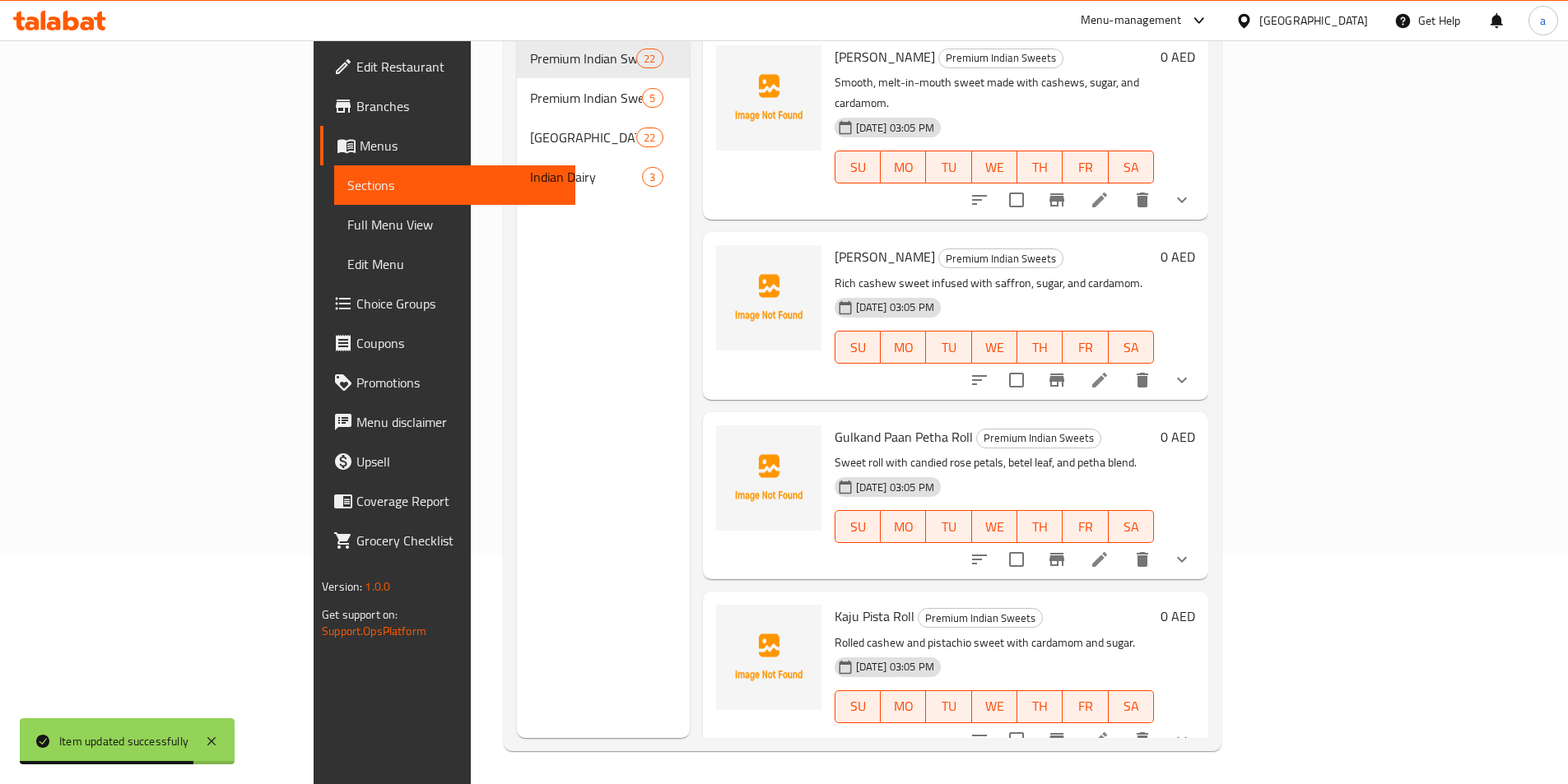
scroll to position [1124, 0]
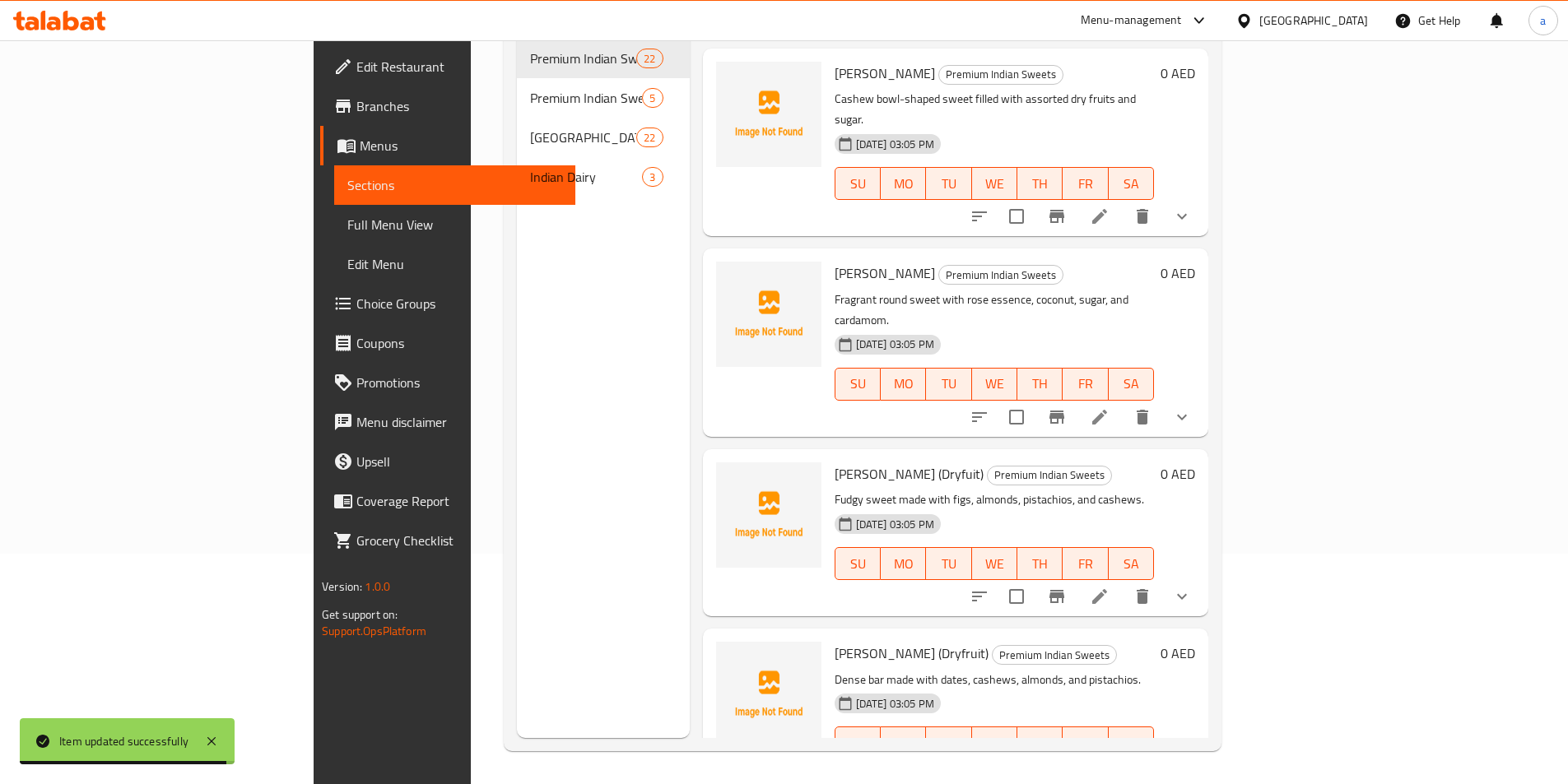
click at [1123, 582] on li at bounding box center [1099, 596] width 46 height 29
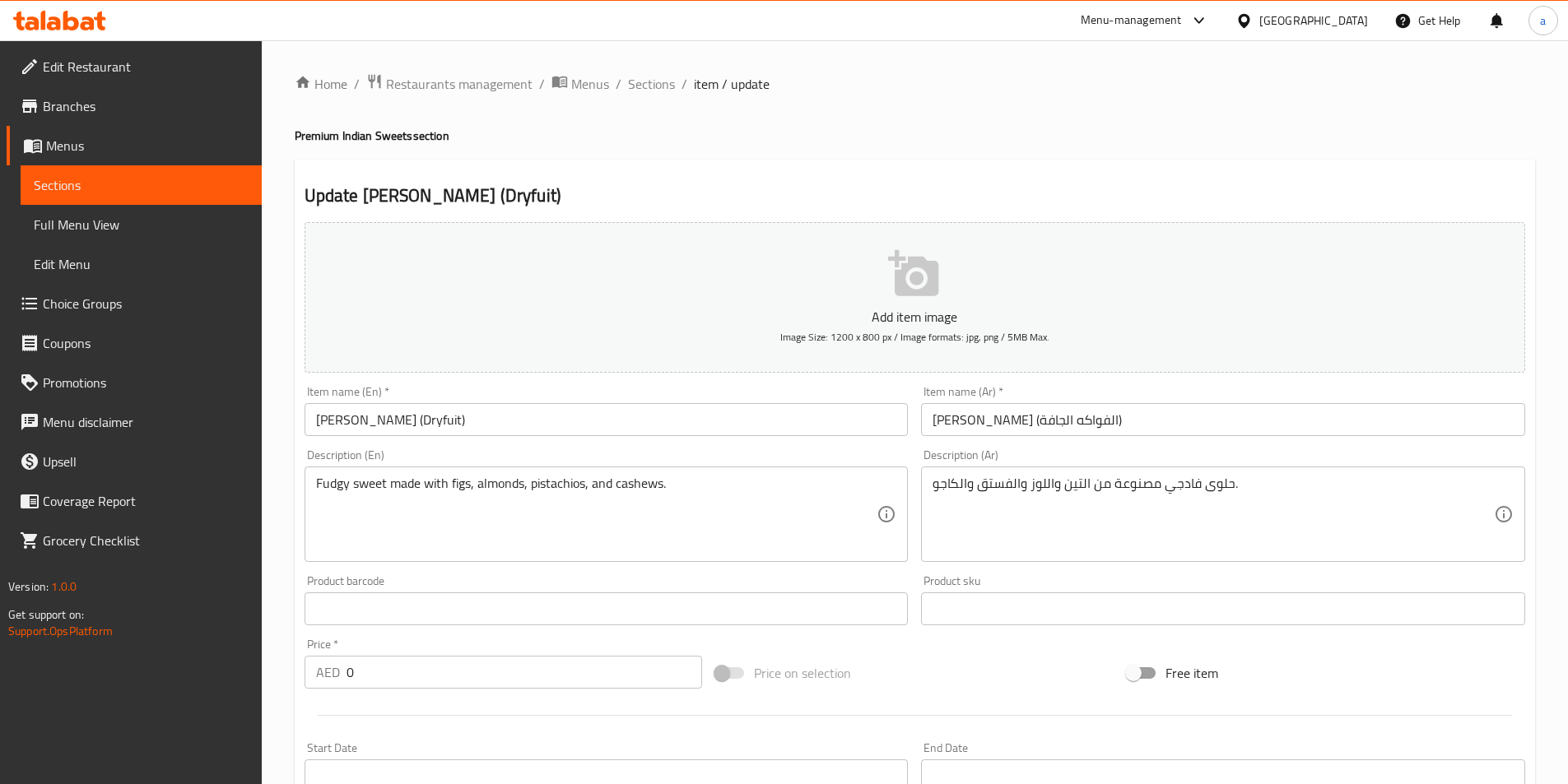
click at [411, 423] on input "[PERSON_NAME] (Dryfuit)" at bounding box center [607, 419] width 605 height 32
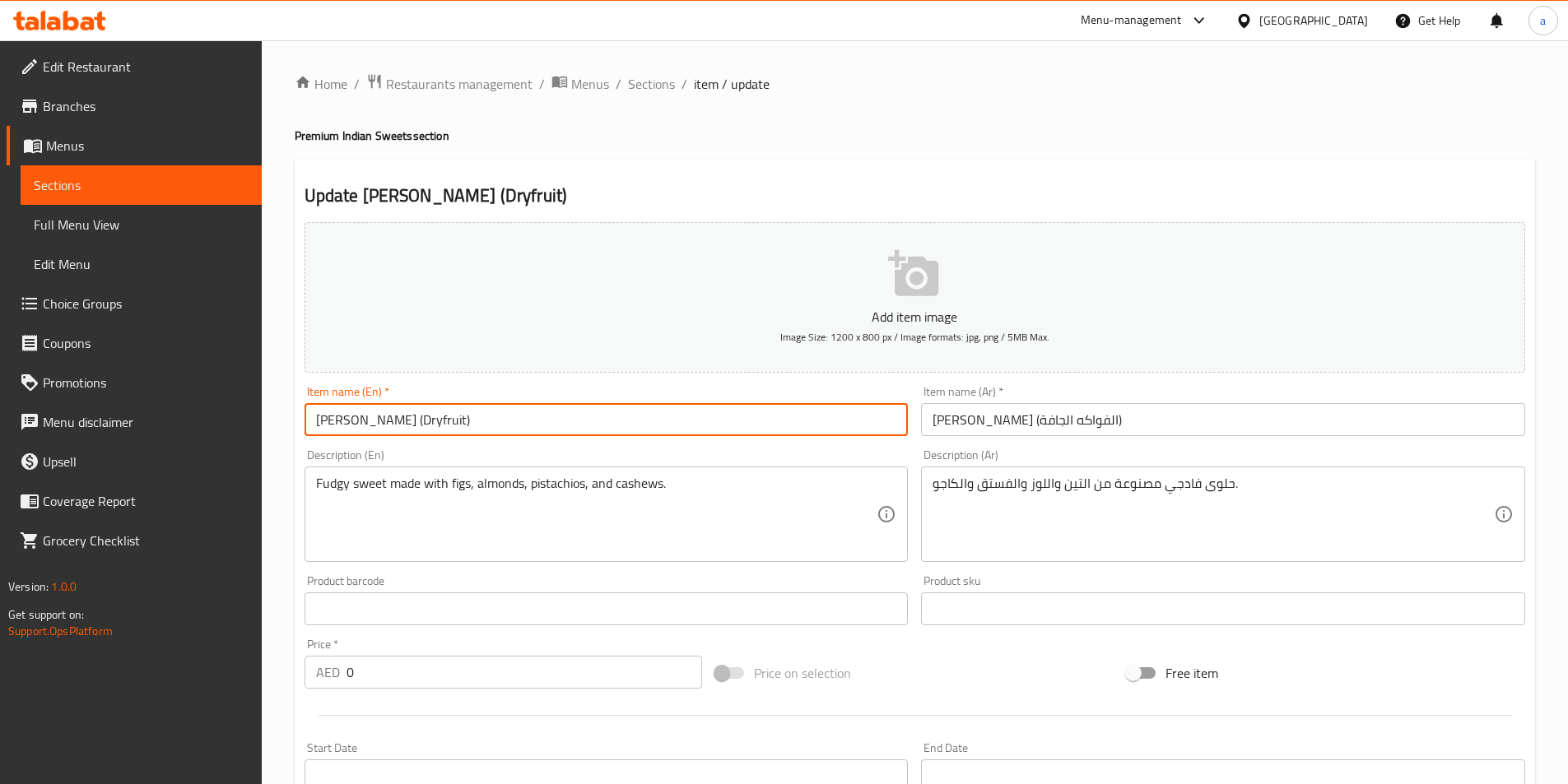
click at [490, 415] on input "Anjeer Barfi (Dryfruit)" at bounding box center [607, 419] width 605 height 32
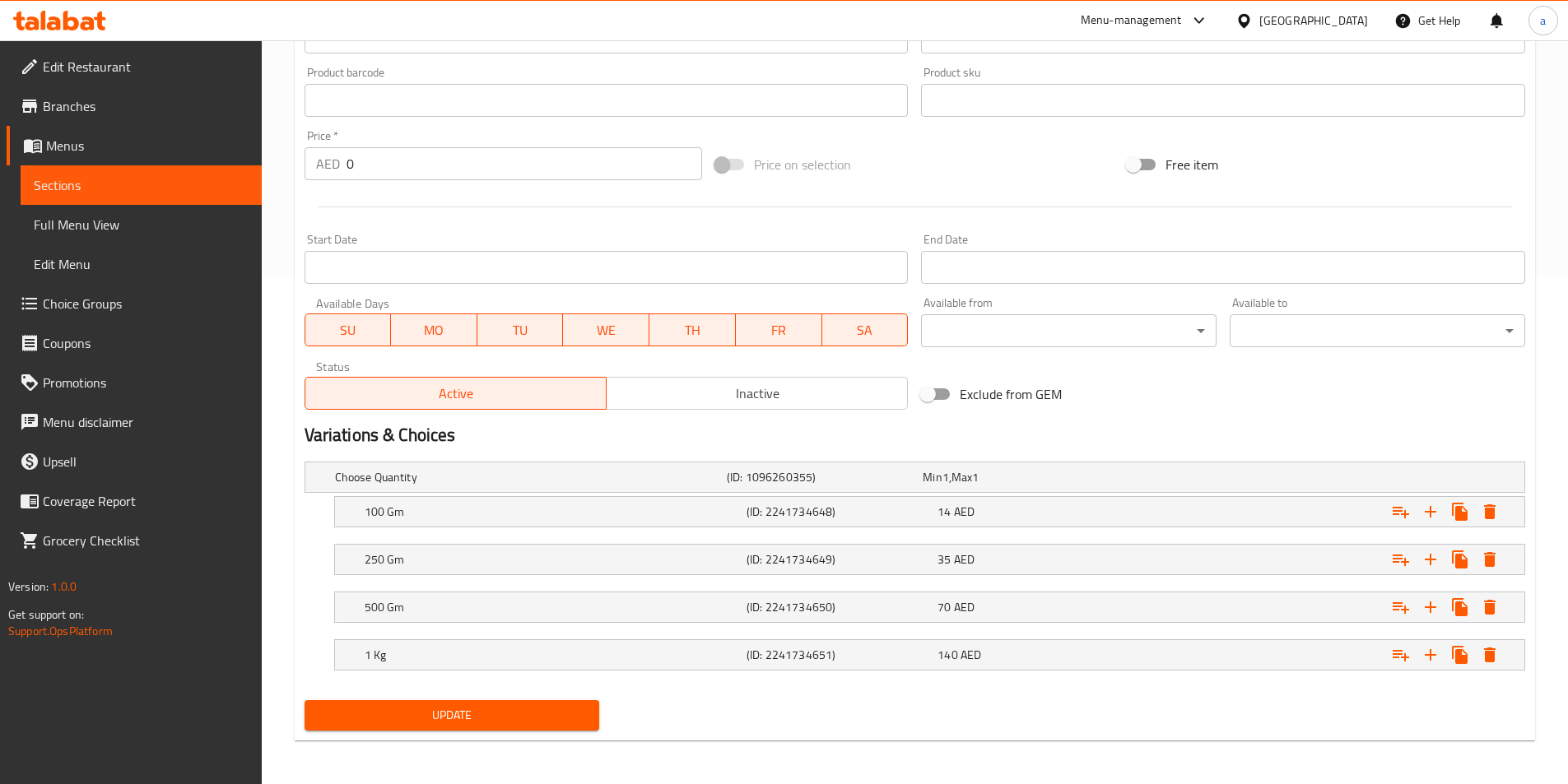
scroll to position [511, 0]
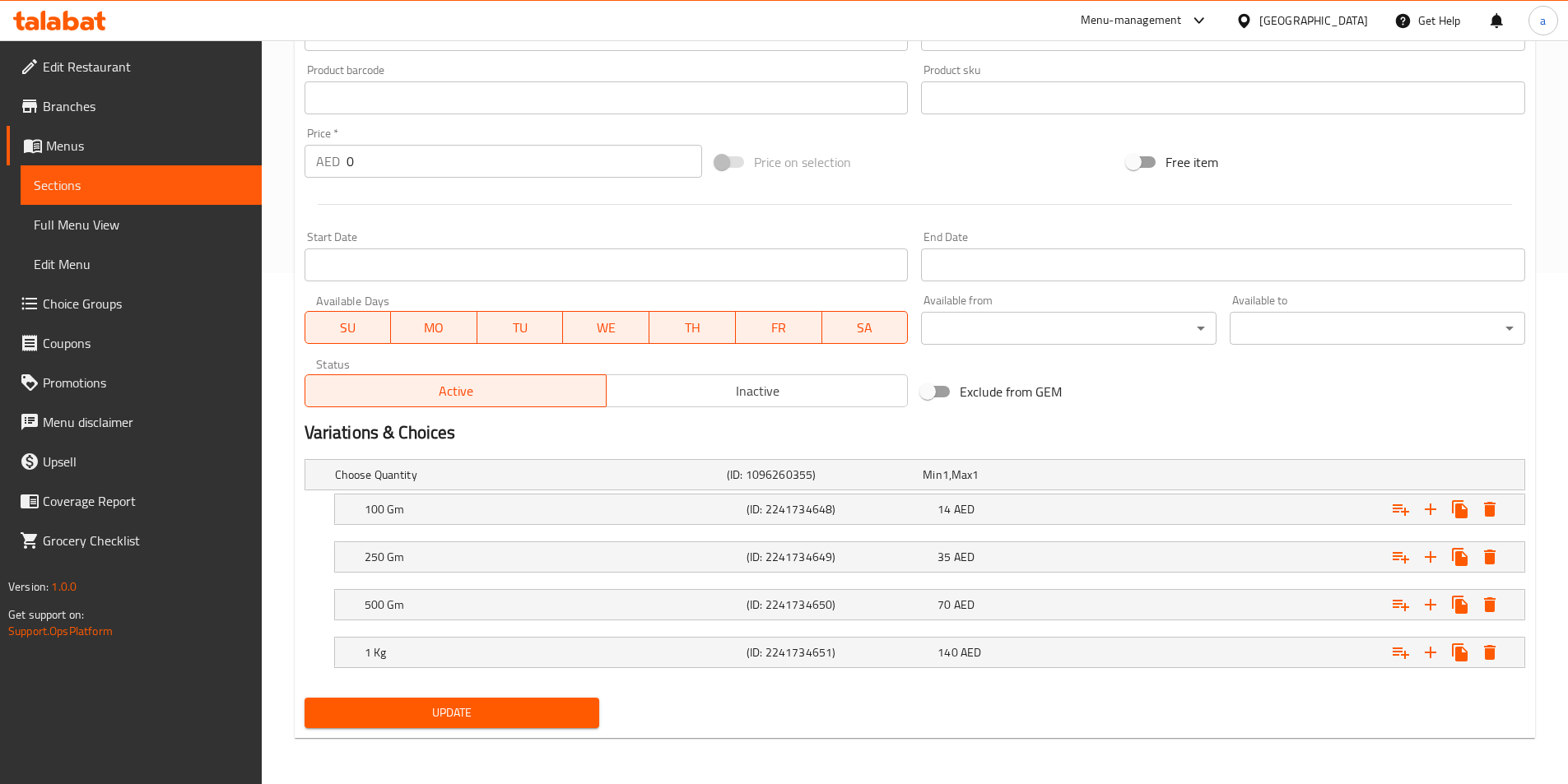
type input "Anjeer Barfi (Dryfruit)"
click at [445, 705] on span "Update" at bounding box center [452, 712] width 269 height 21
click at [158, 174] on link "Sections" at bounding box center [141, 185] width 241 height 39
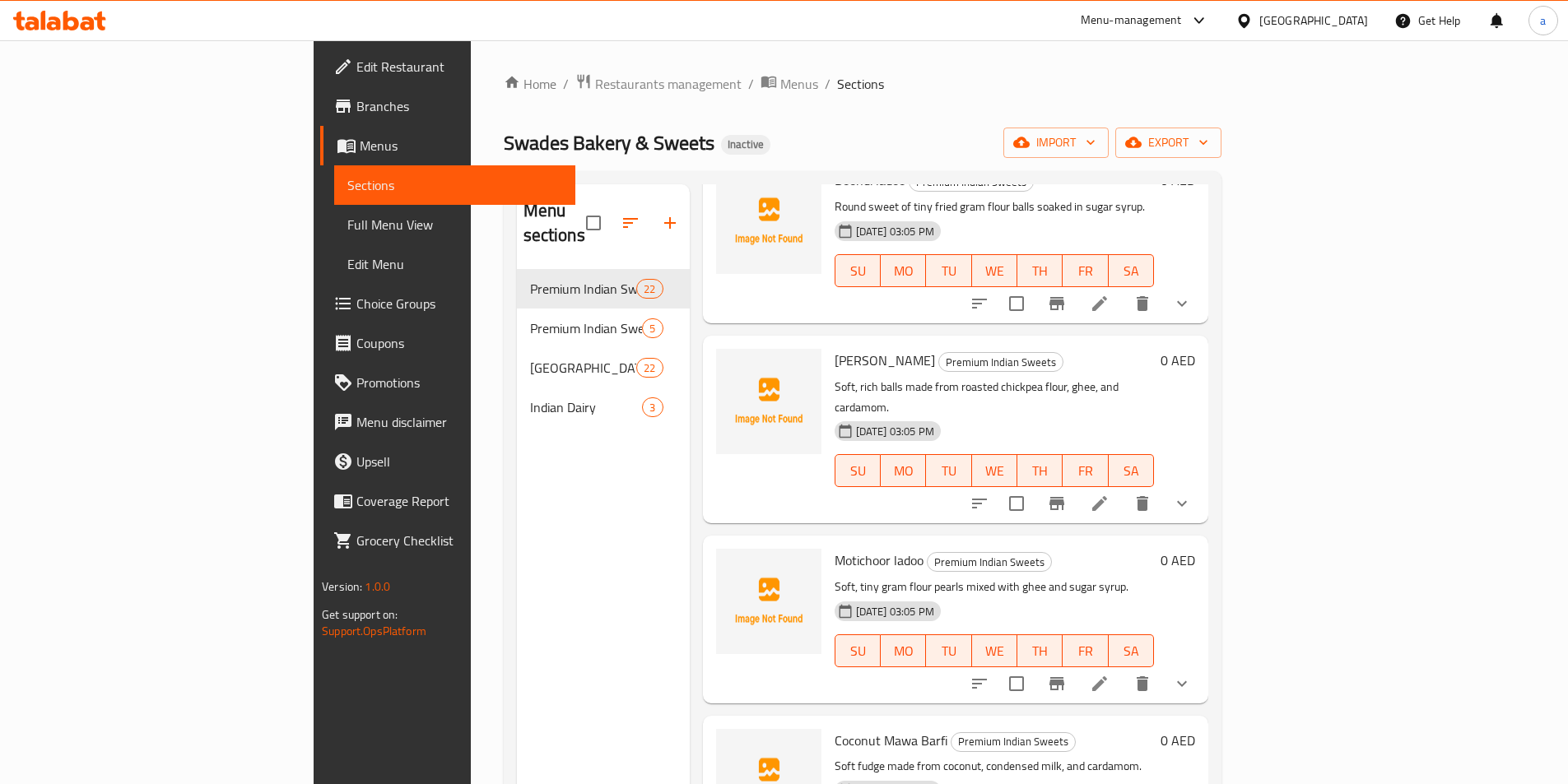
scroll to position [2007, 0]
click at [1110, 673] on icon at bounding box center [1100, 683] width 20 height 20
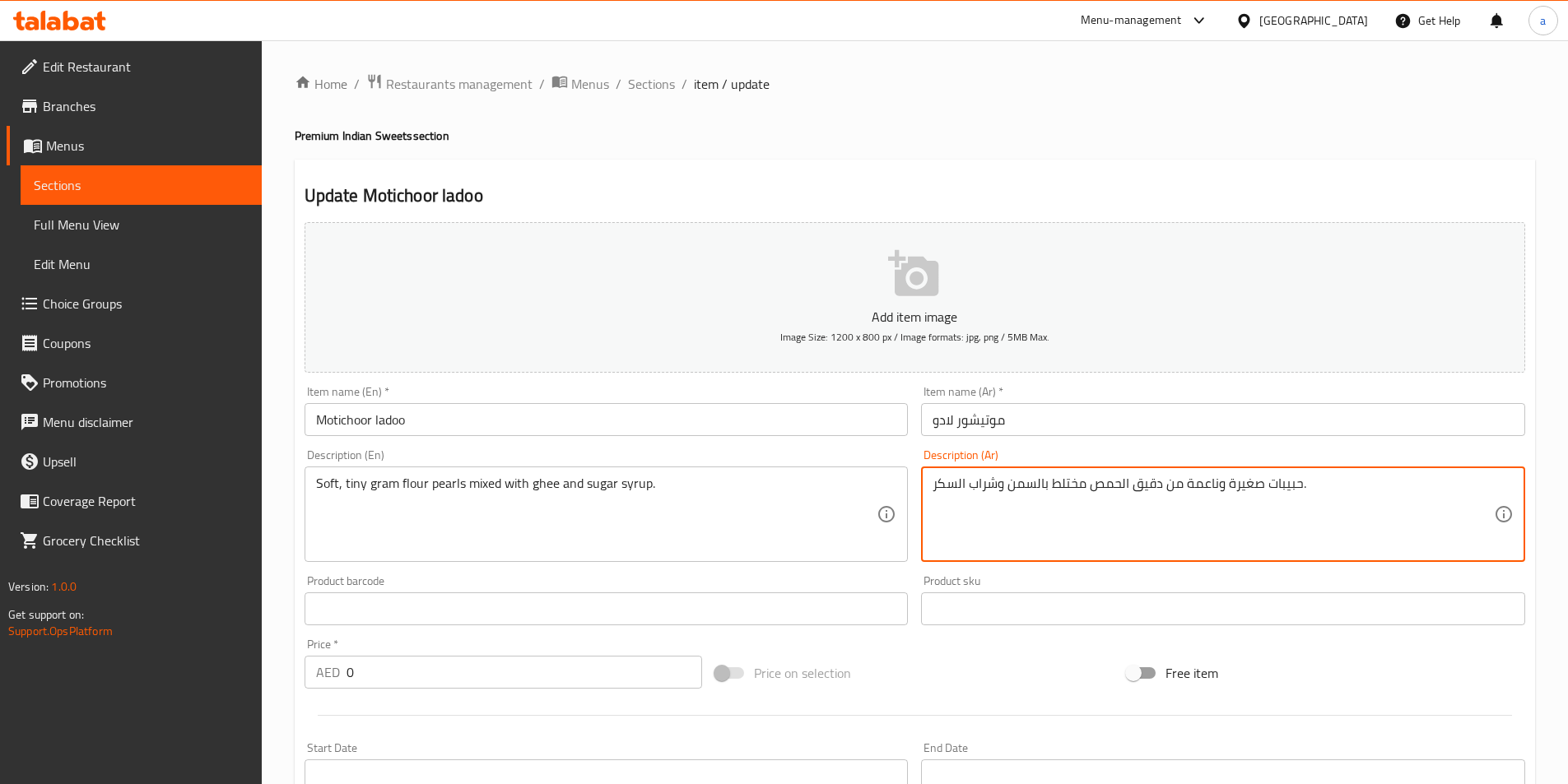
click at [1294, 484] on textarea "حبيبات صغيرة وناعمة من دقيق الحمص مختلط بالسمن وشراب السكر." at bounding box center [1213, 515] width 561 height 79
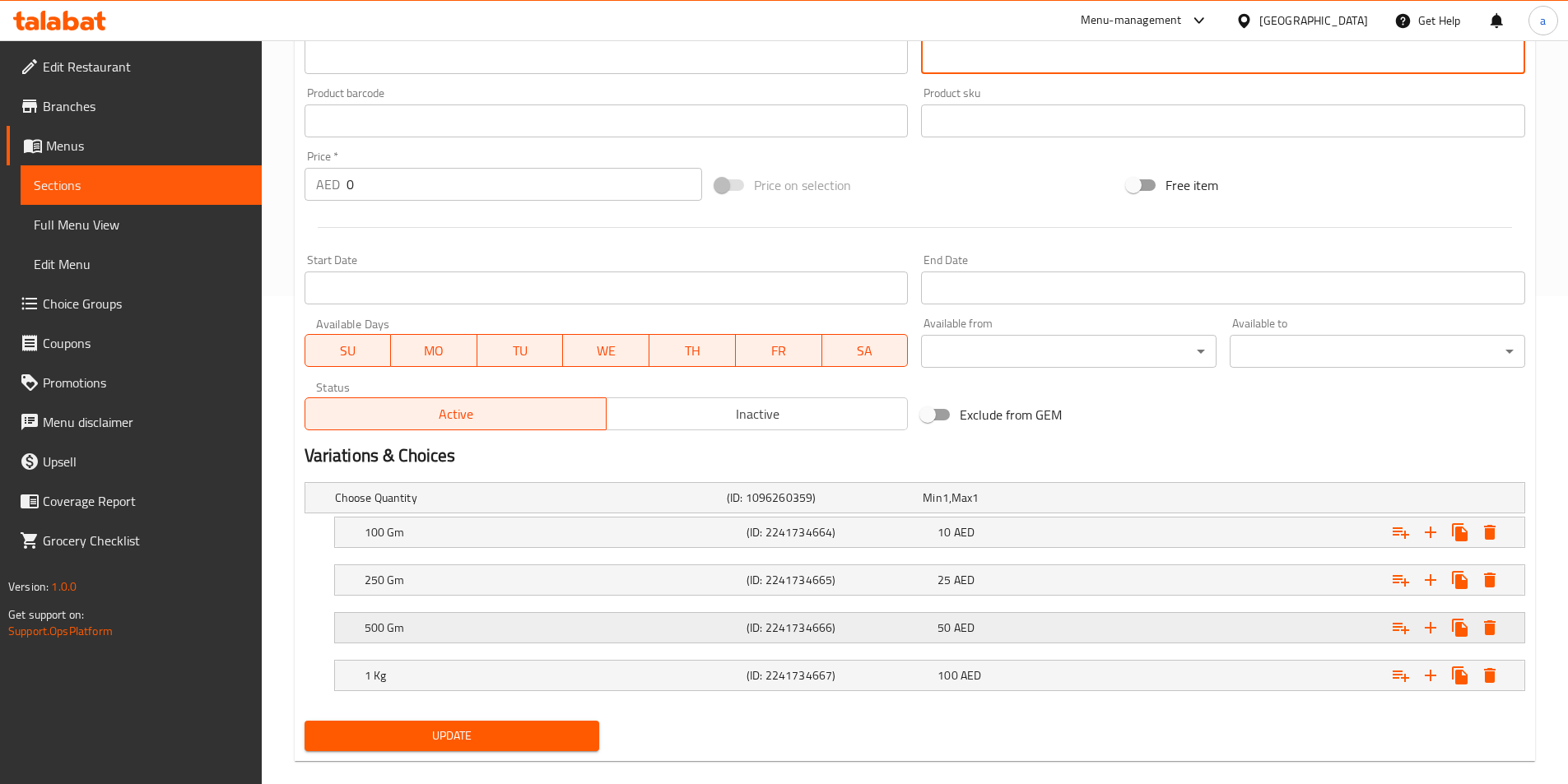
scroll to position [493, 0]
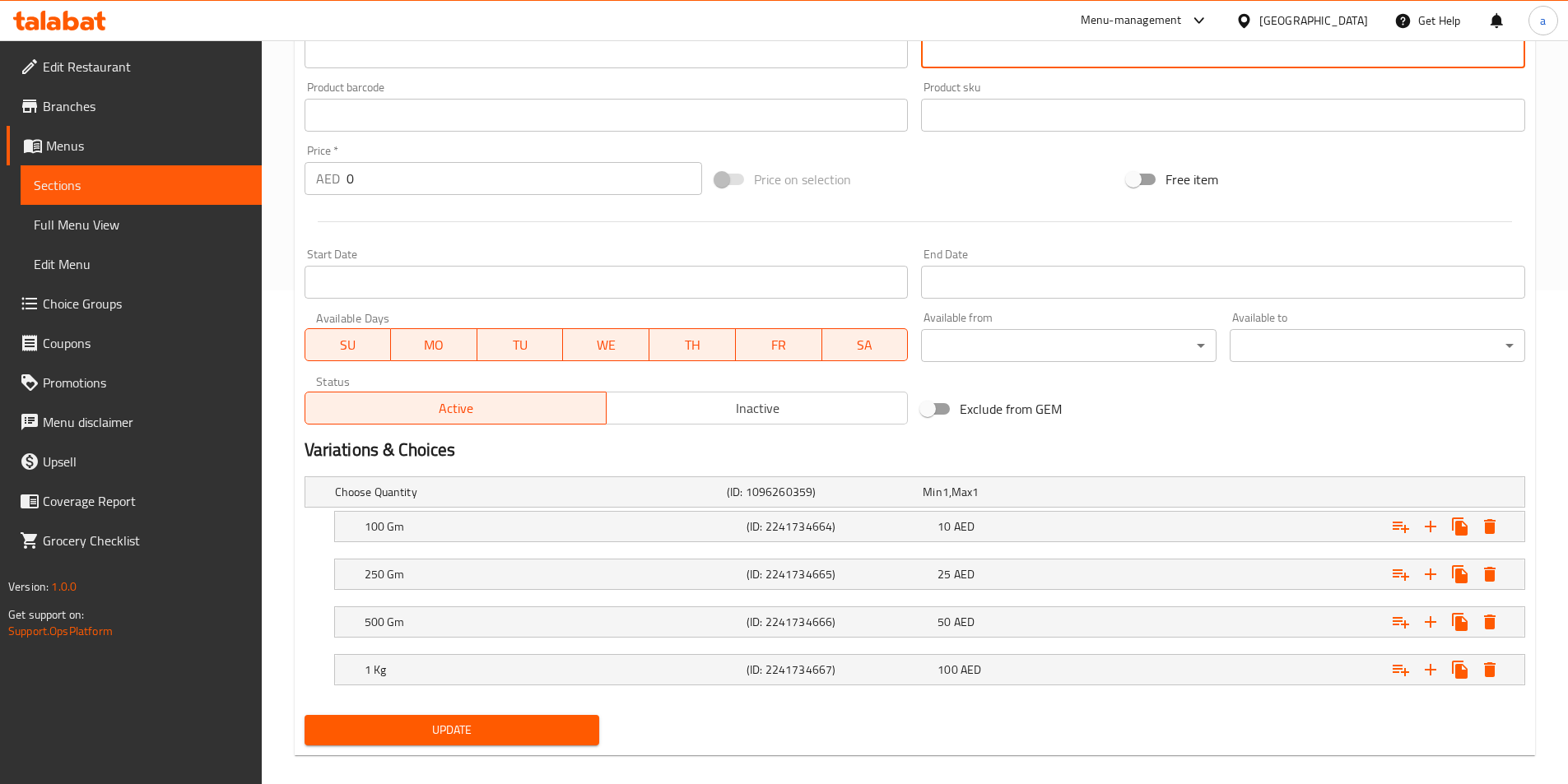
type textarea "بيرلز صغيرة وناعمة من دقيق الحمص مختلط بالسمن وشراب السكر."
click at [465, 727] on span "Update" at bounding box center [452, 730] width 269 height 21
click at [141, 193] on span "Sections" at bounding box center [141, 185] width 215 height 20
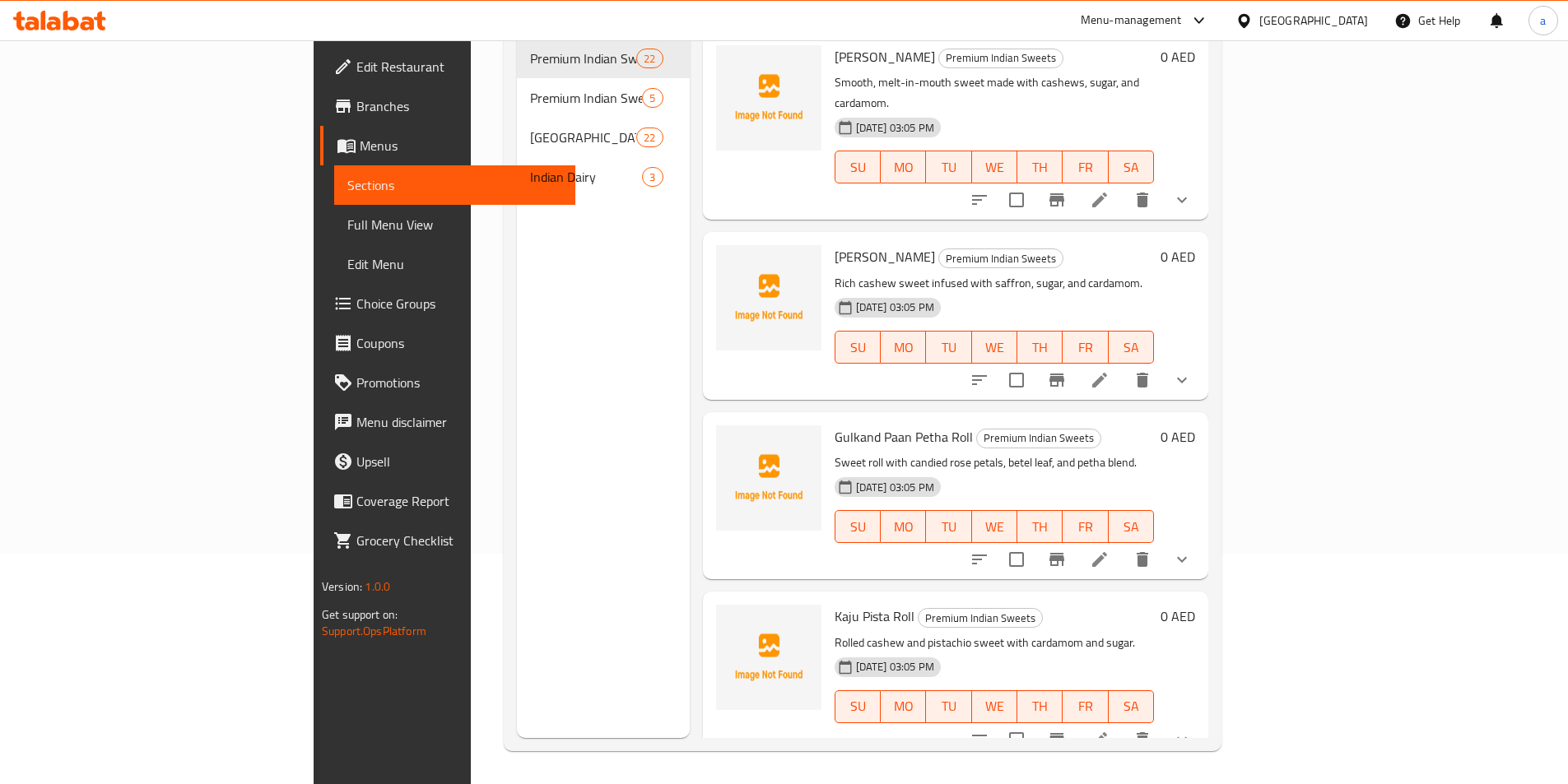
scroll to position [2202, 0]
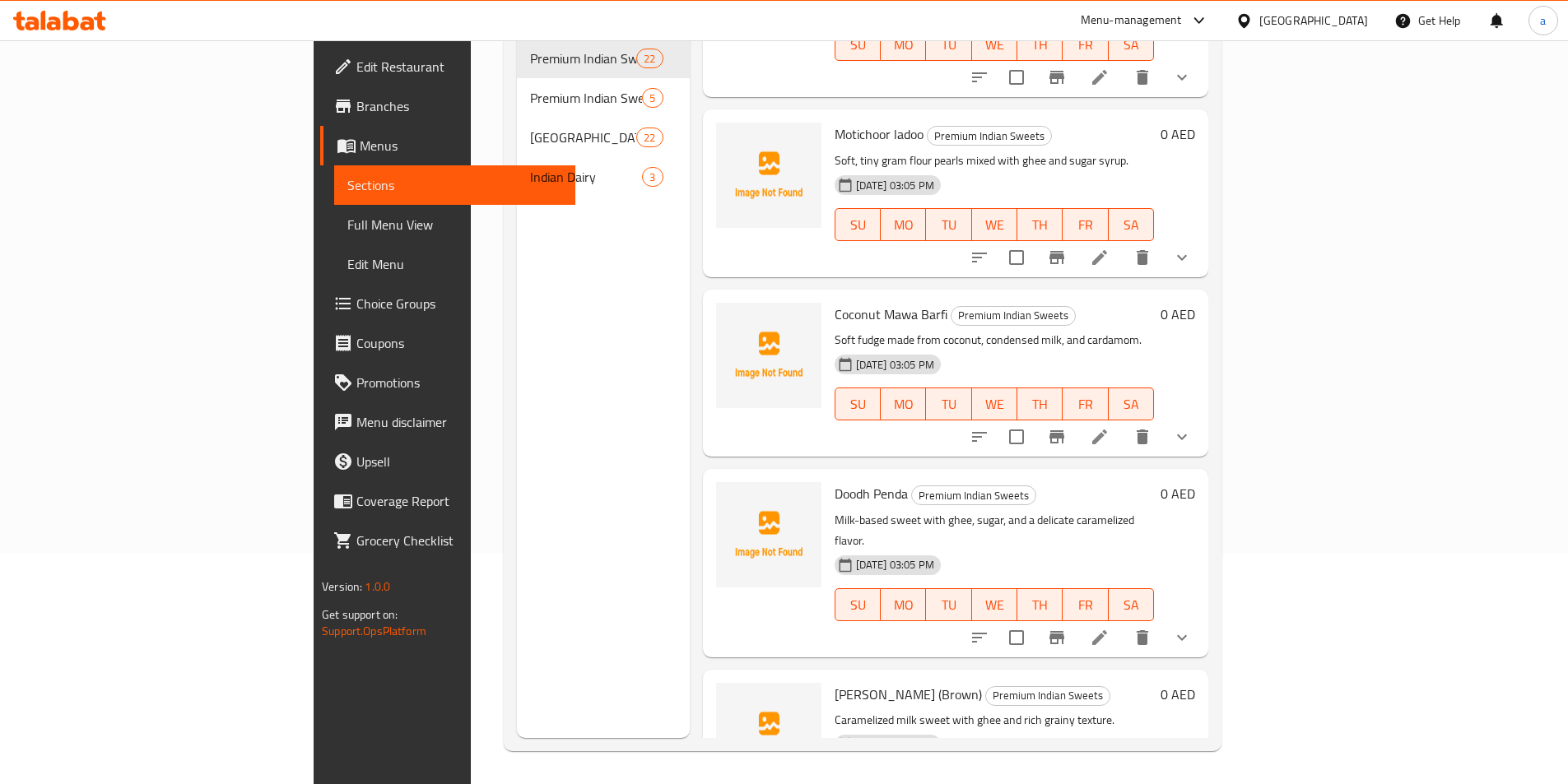
click at [1107, 630] on icon at bounding box center [1099, 637] width 15 height 15
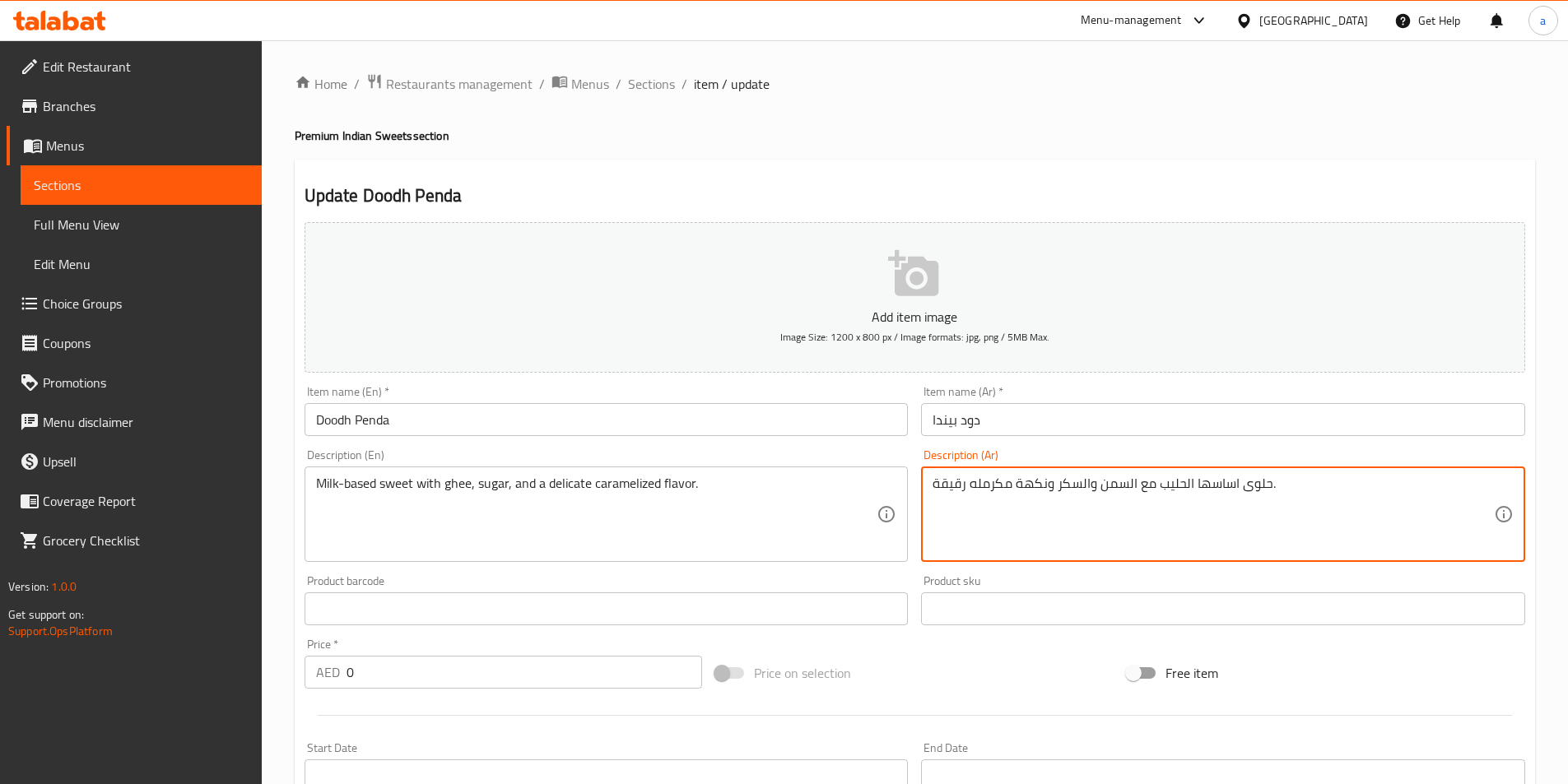
click at [946, 486] on textarea "حلوى اساسها الحليب مع السمن والسكر ونكهة مكرمله رقيقة." at bounding box center [1213, 515] width 561 height 79
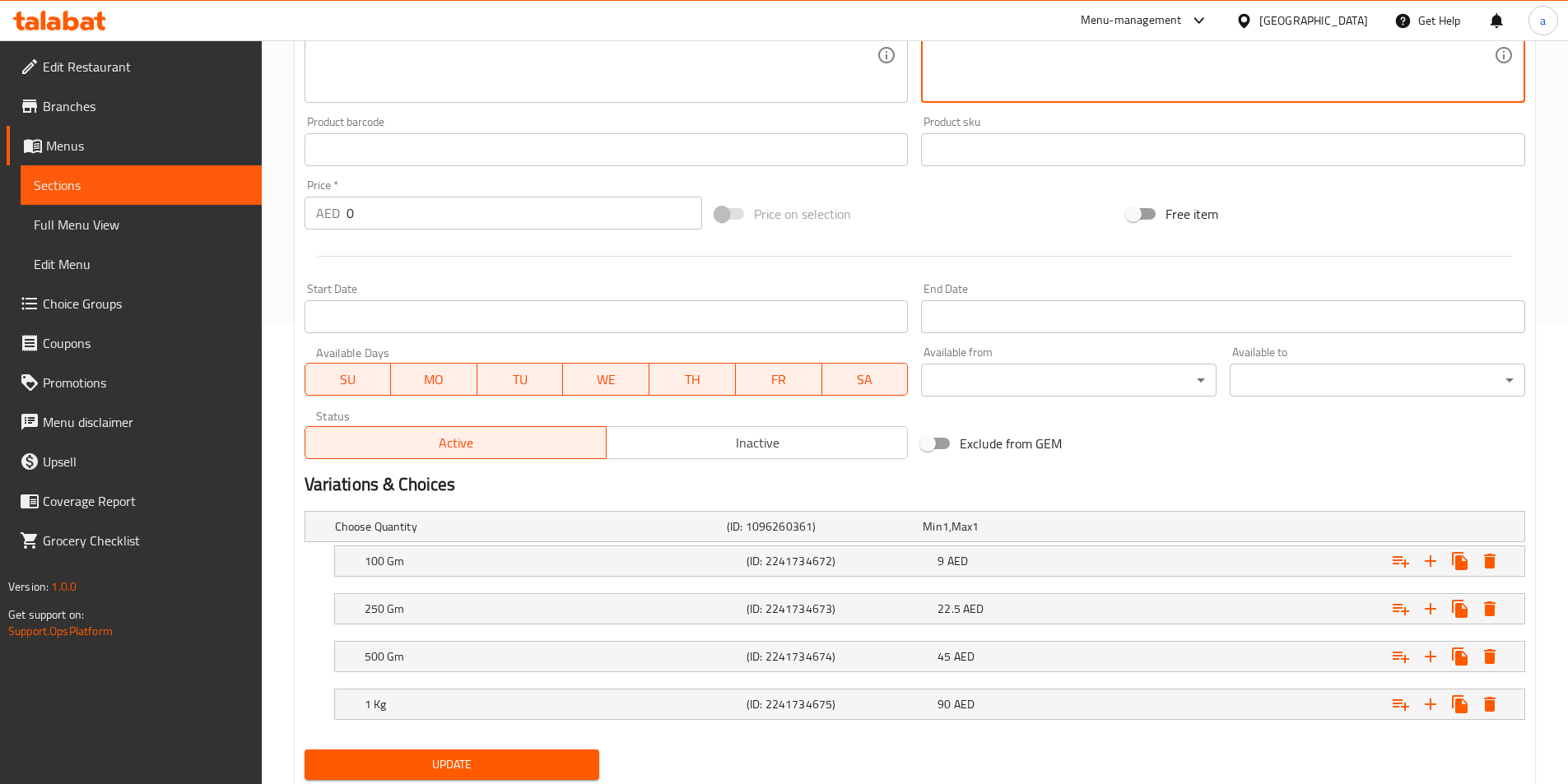
scroll to position [511, 0]
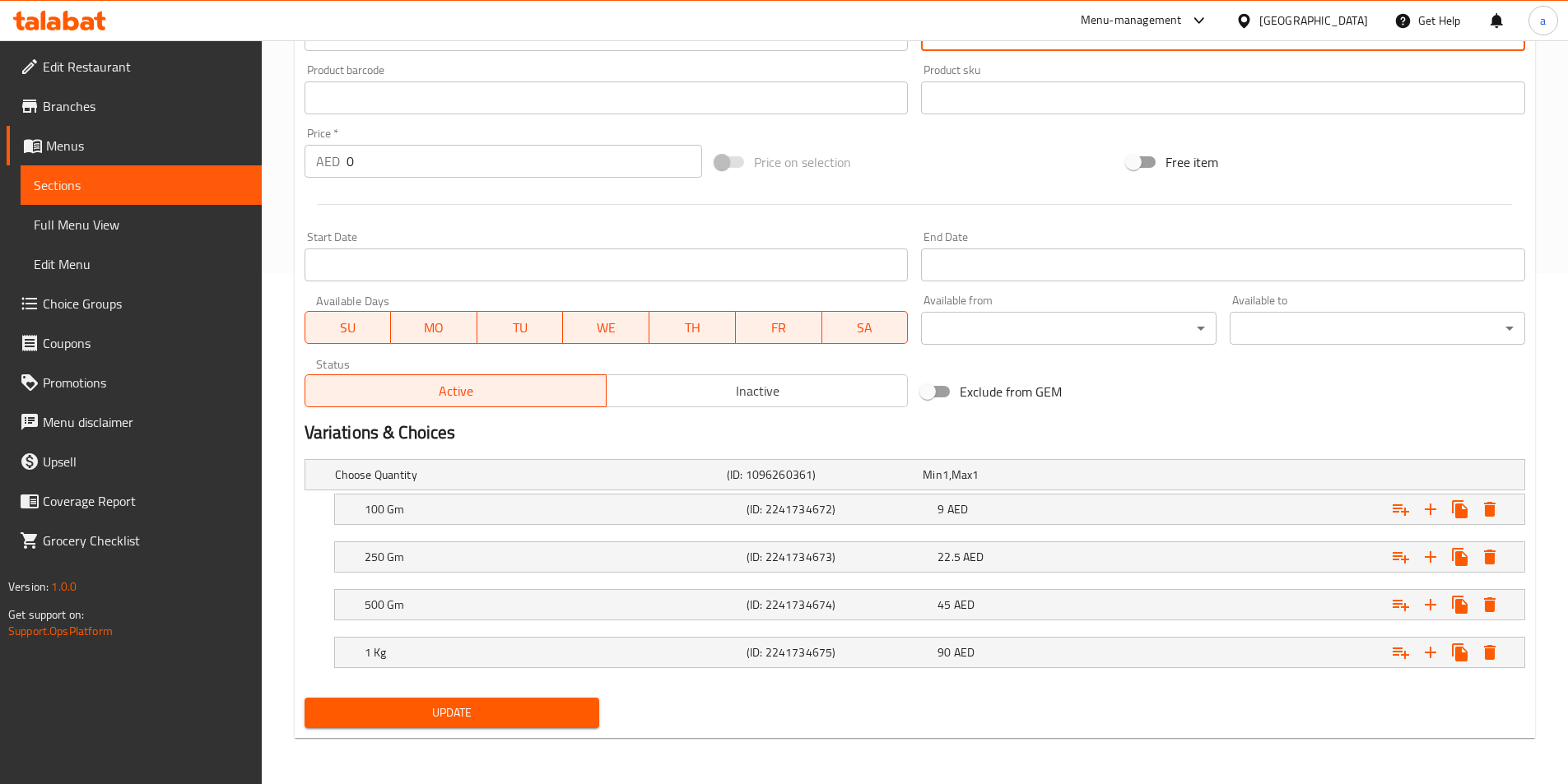
type textarea "حلوى اساسها الحليب مع السمن والسكر ونكهة مكرمله ديليكيت."
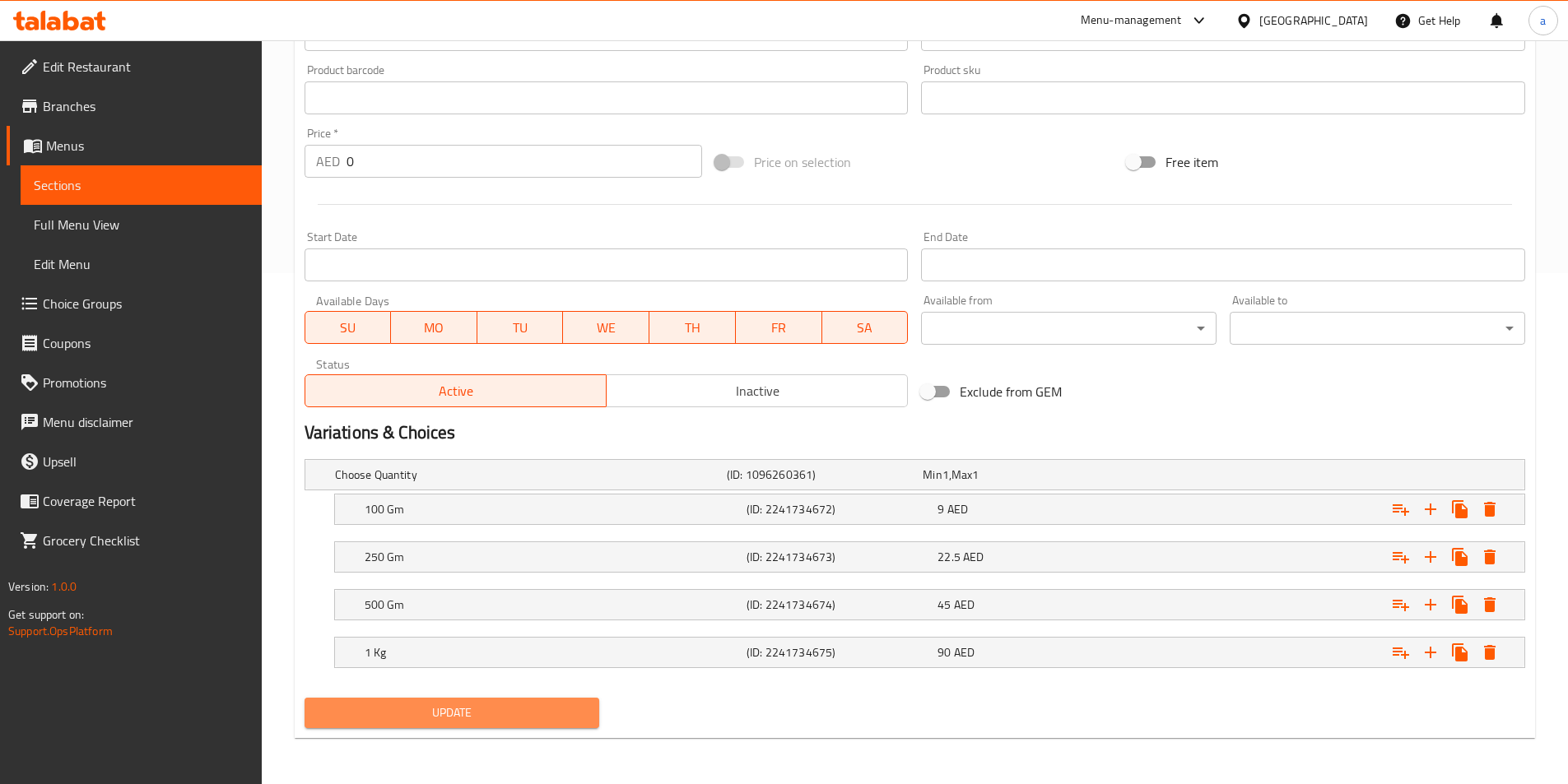
click at [459, 718] on span "Update" at bounding box center [452, 712] width 269 height 21
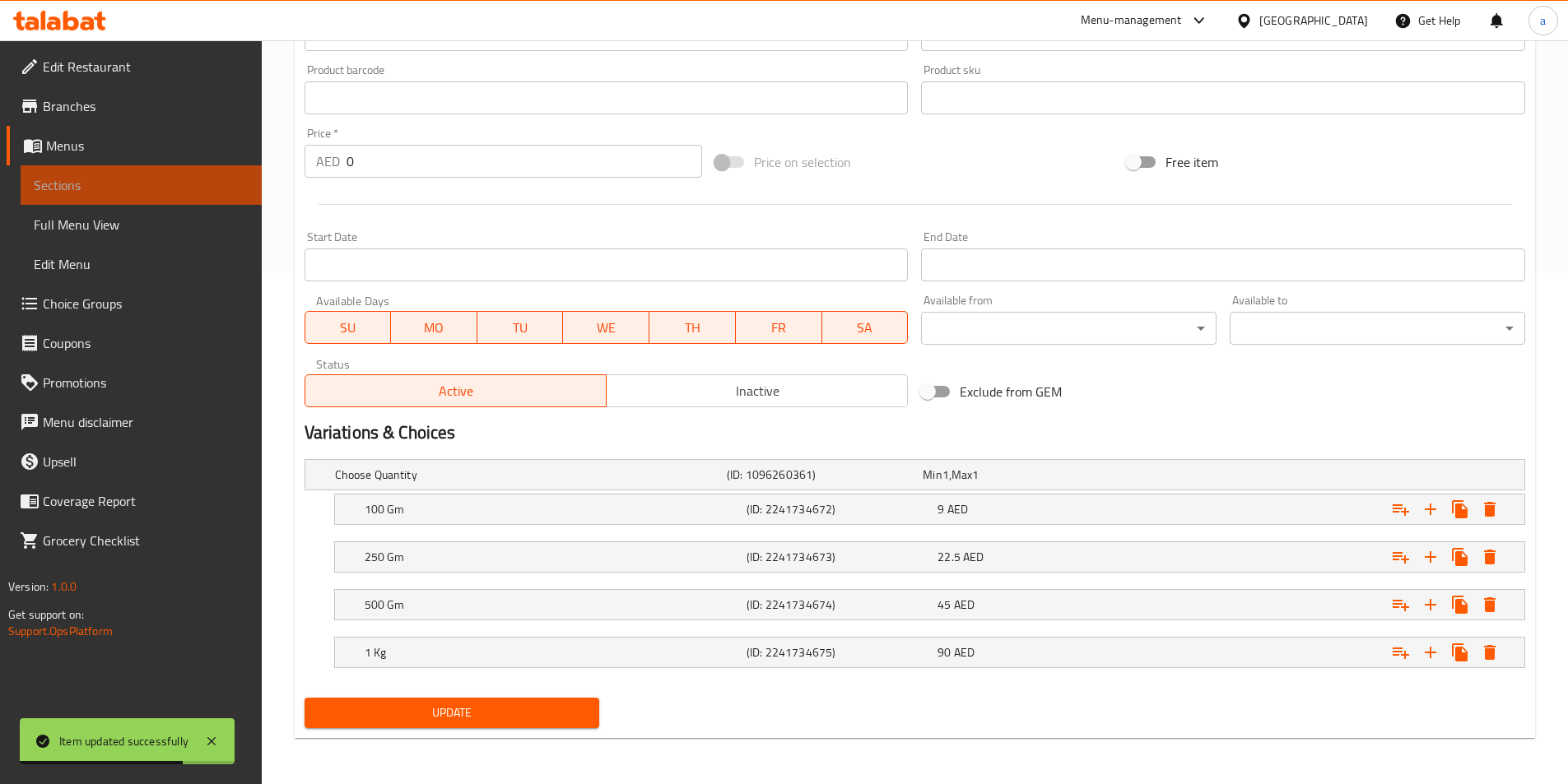
click at [166, 187] on span "Sections" at bounding box center [141, 185] width 215 height 20
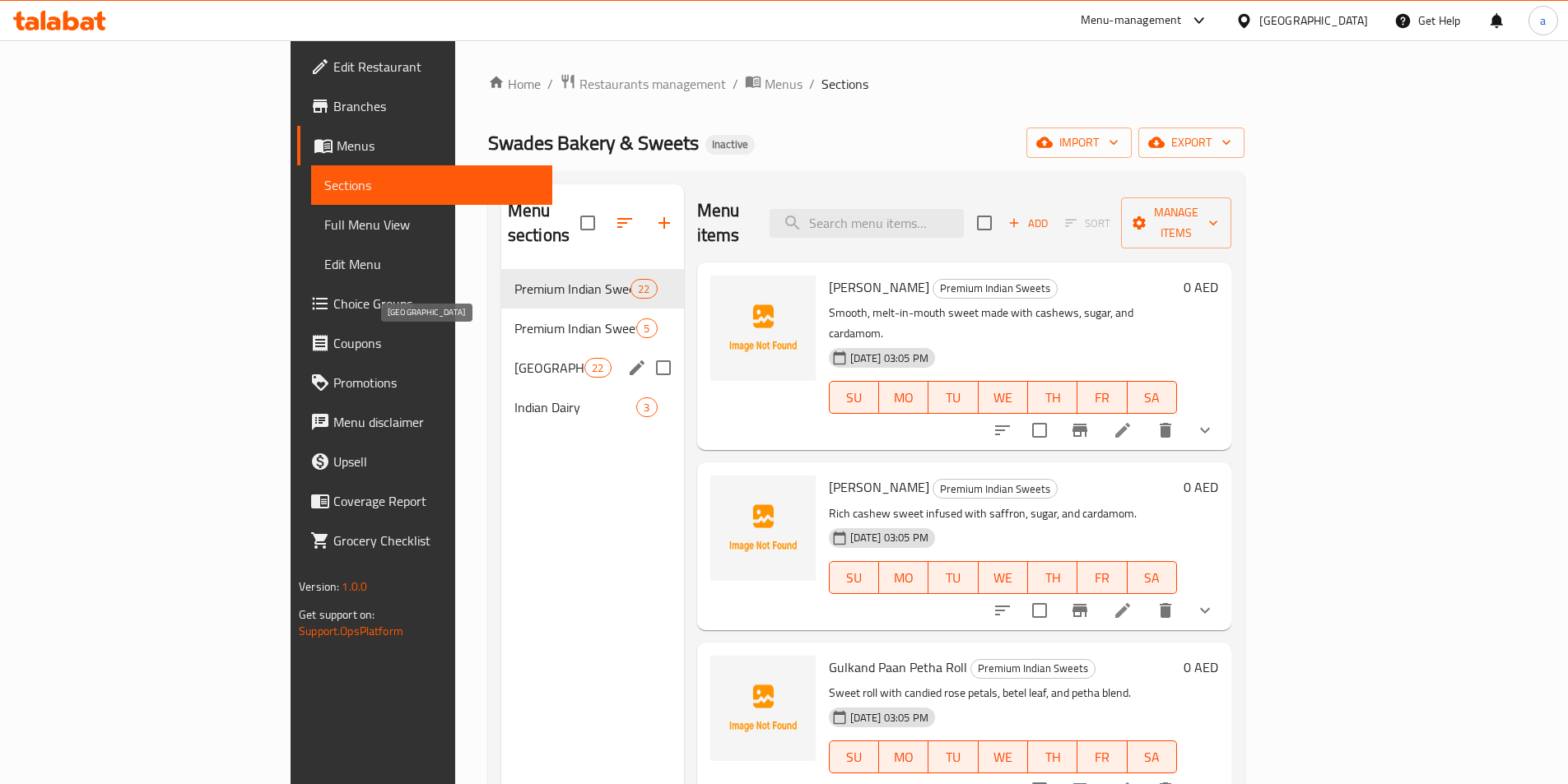
click at [514, 358] on span "[GEOGRAPHIC_DATA]" at bounding box center [549, 367] width 70 height 20
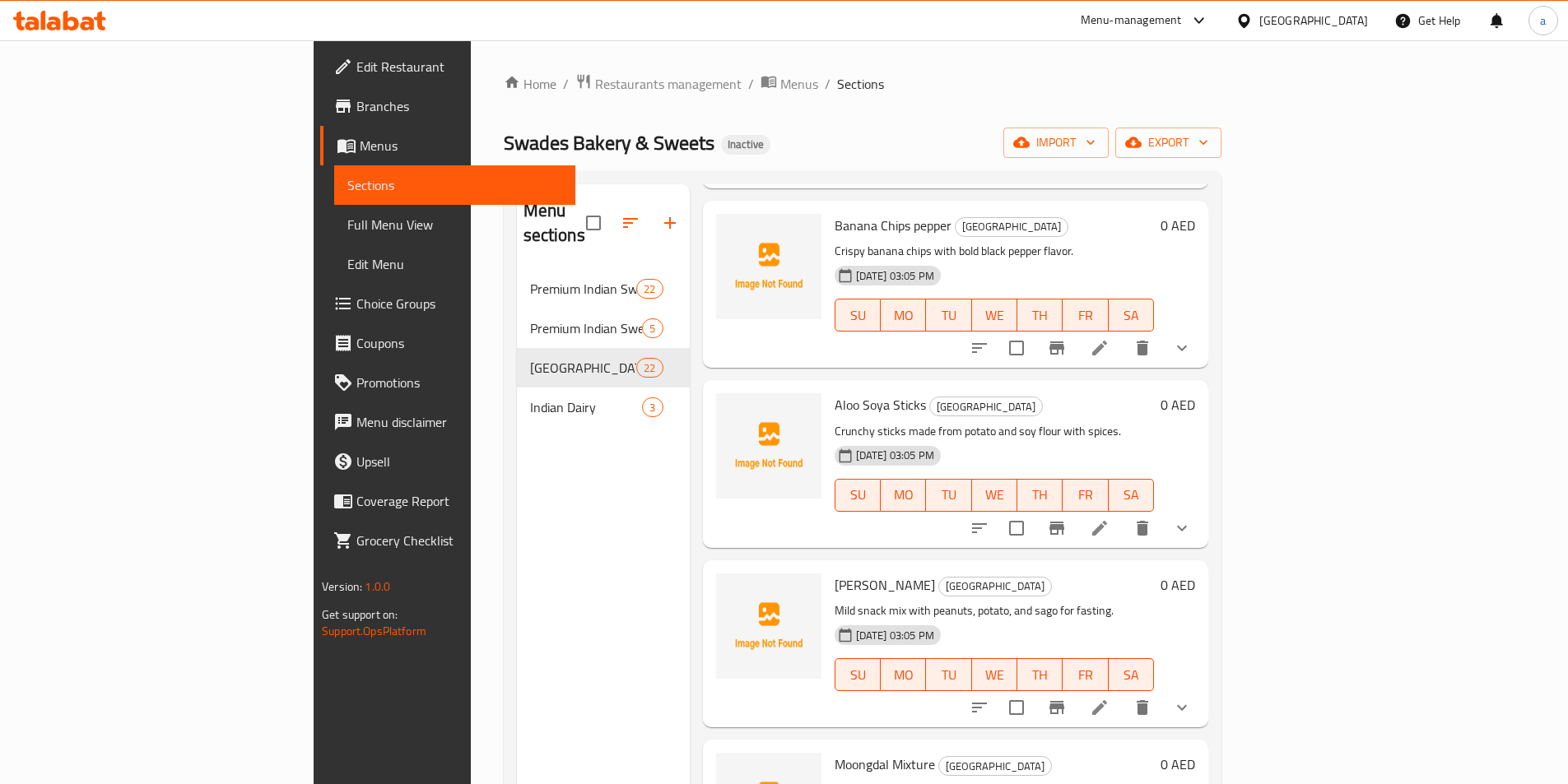
scroll to position [3128, 0]
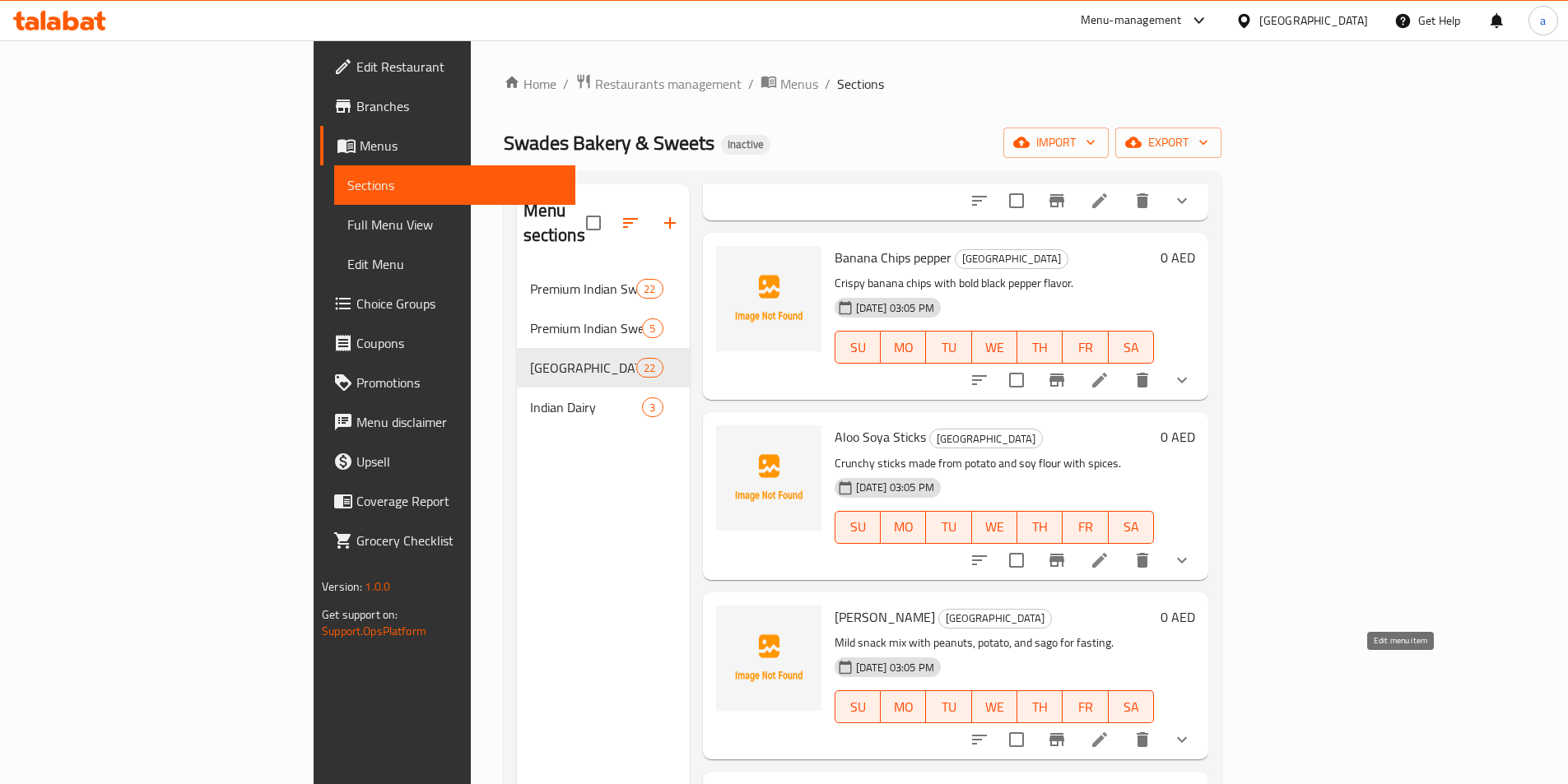
click at [1110, 730] on icon at bounding box center [1100, 740] width 20 height 20
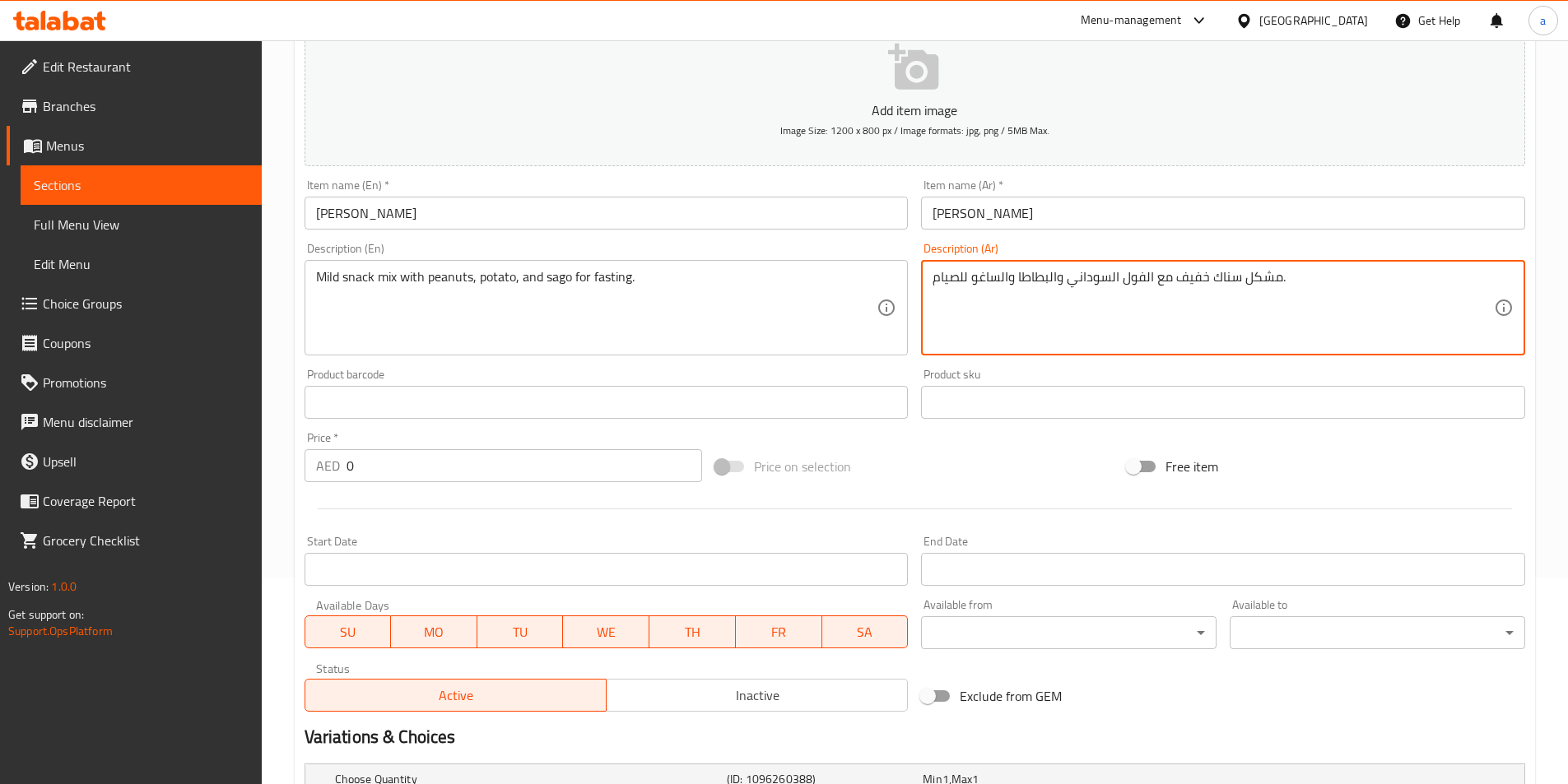
scroll to position [463, 0]
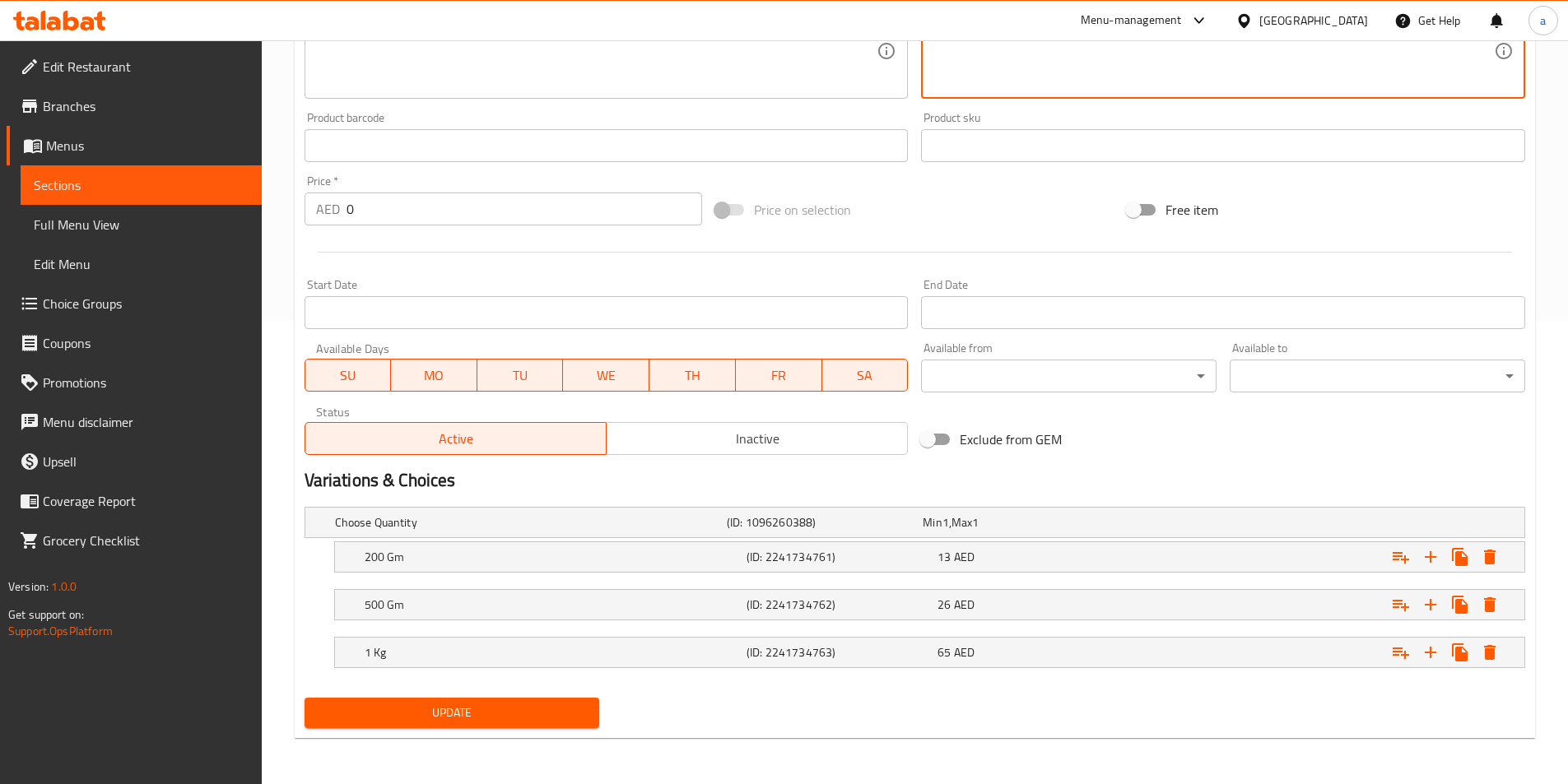
type textarea "مشكل سناك خفيف مع الفول السوداني والبطاطا والساغو للصيام."
click at [477, 715] on span "Update" at bounding box center [452, 712] width 269 height 21
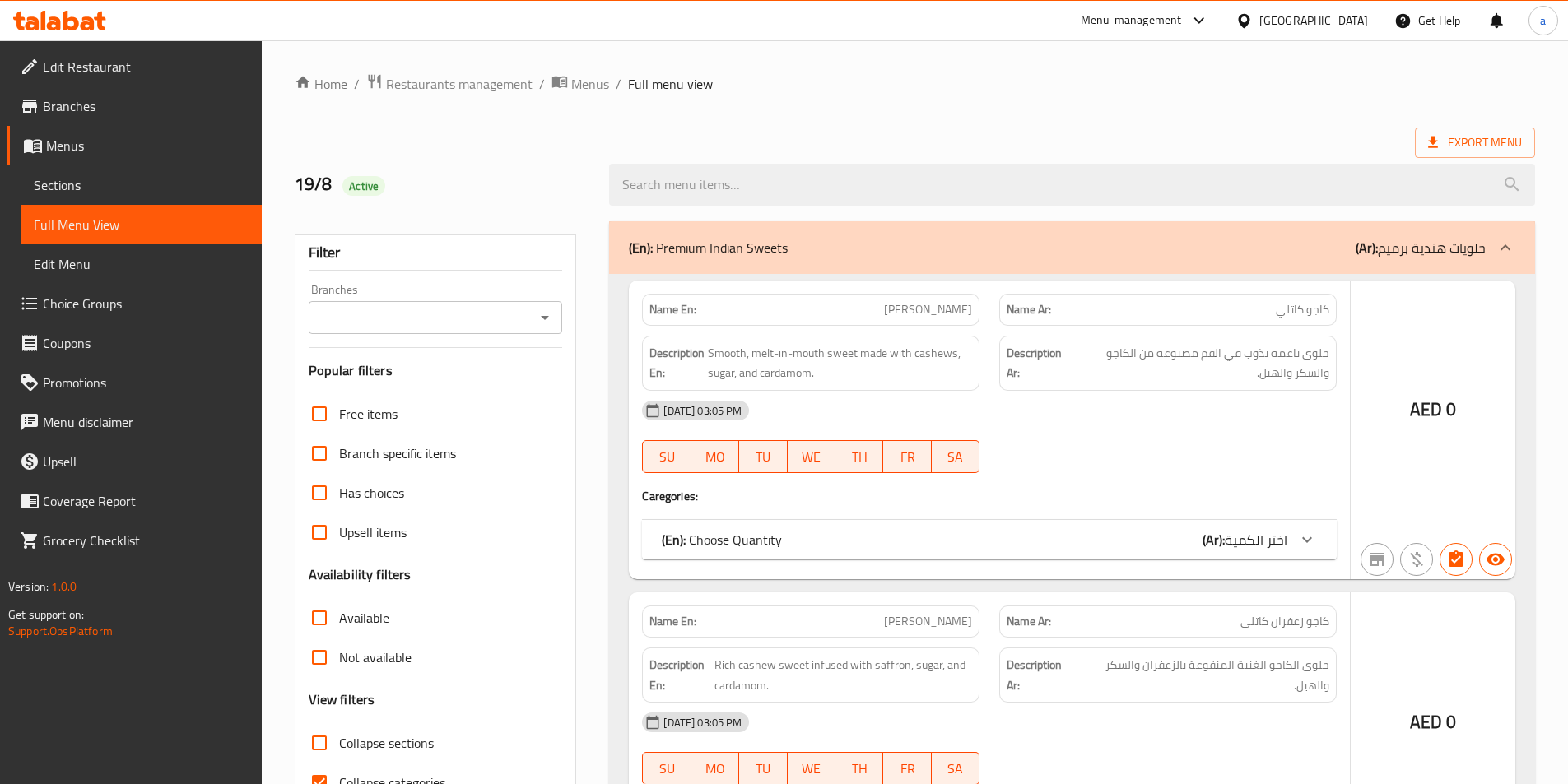
scroll to position [329, 0]
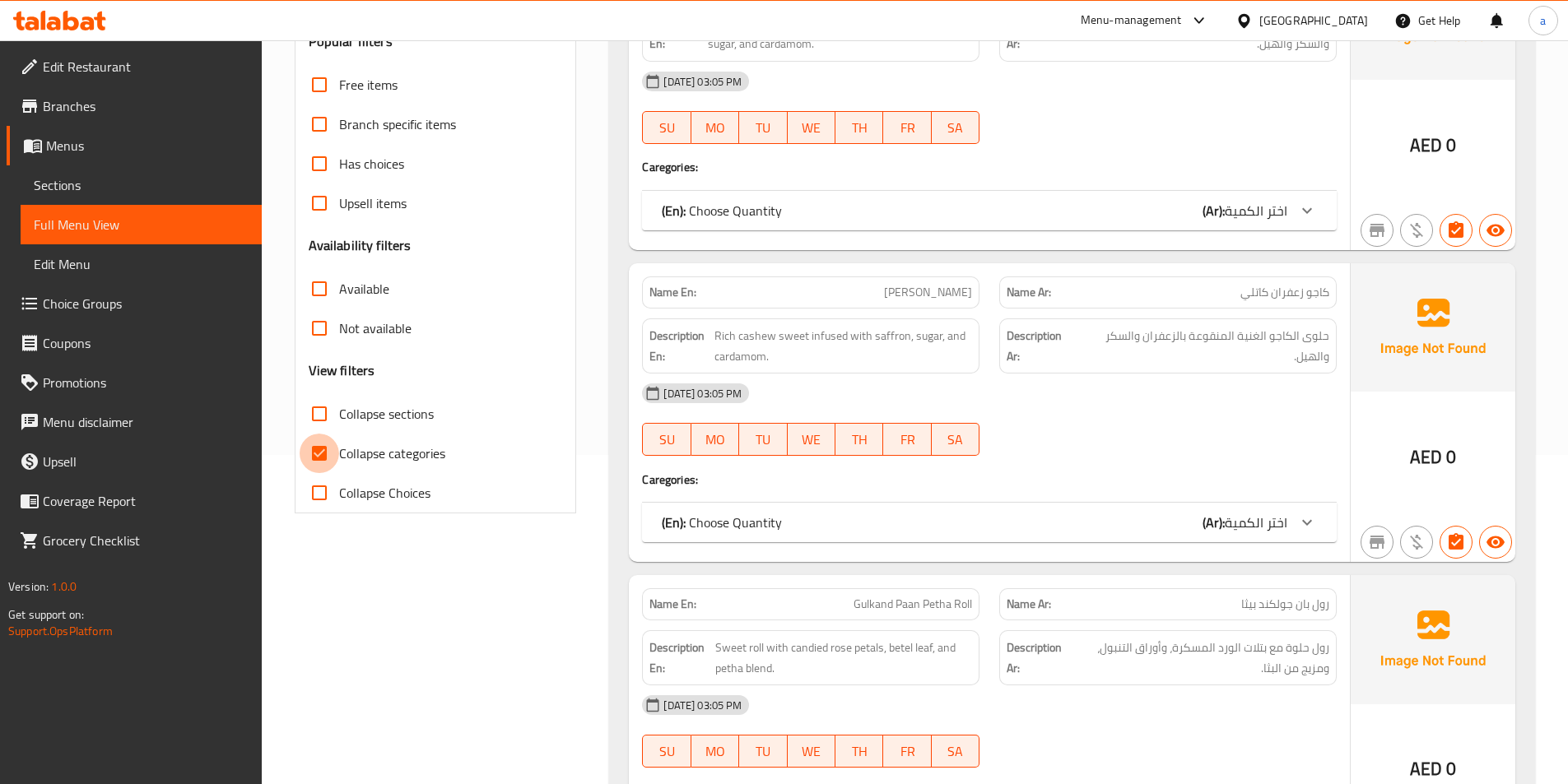
click at [323, 457] on input "Collapse categories" at bounding box center [319, 453] width 39 height 39
checkbox input "false"
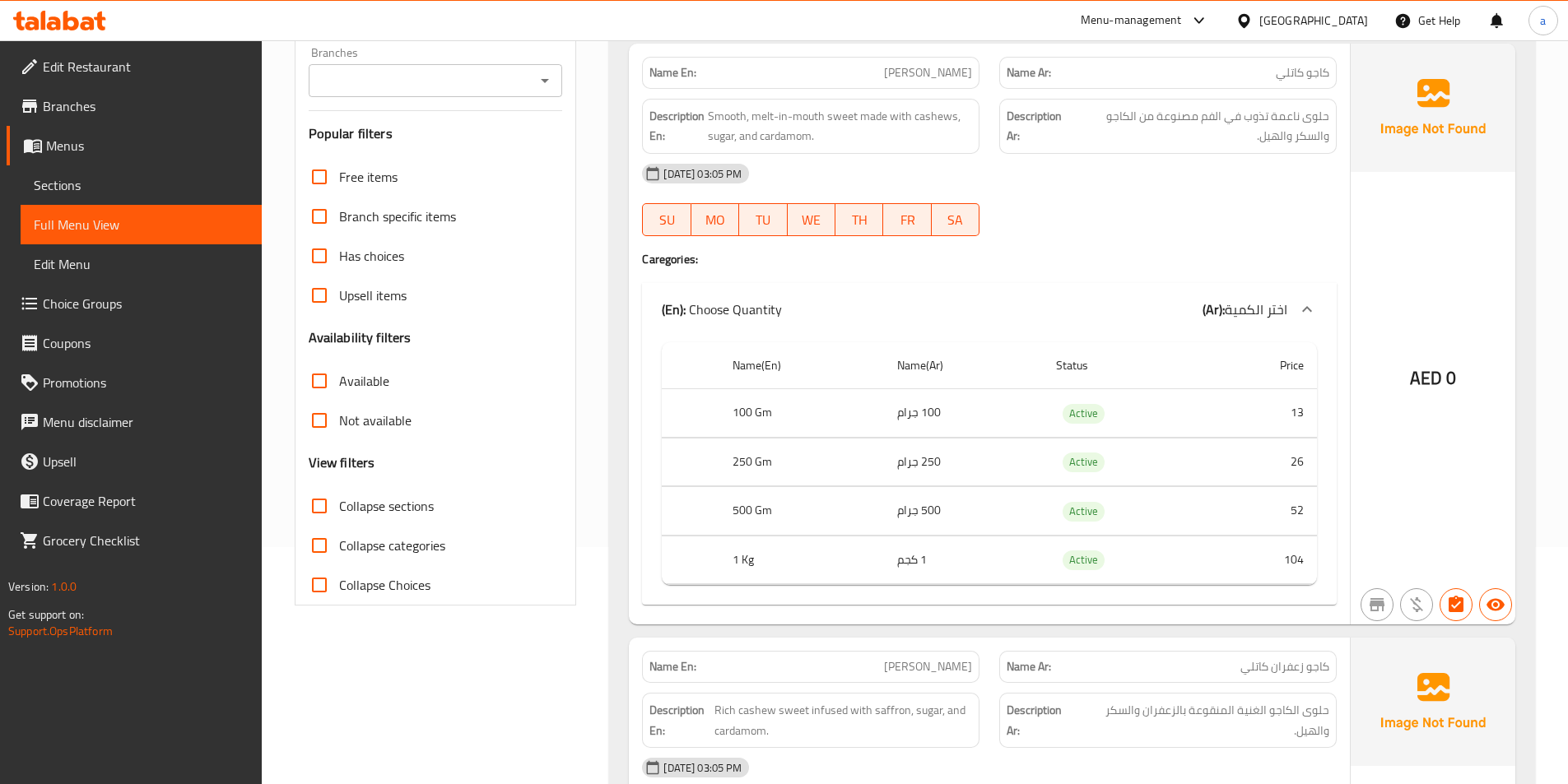
scroll to position [0, 0]
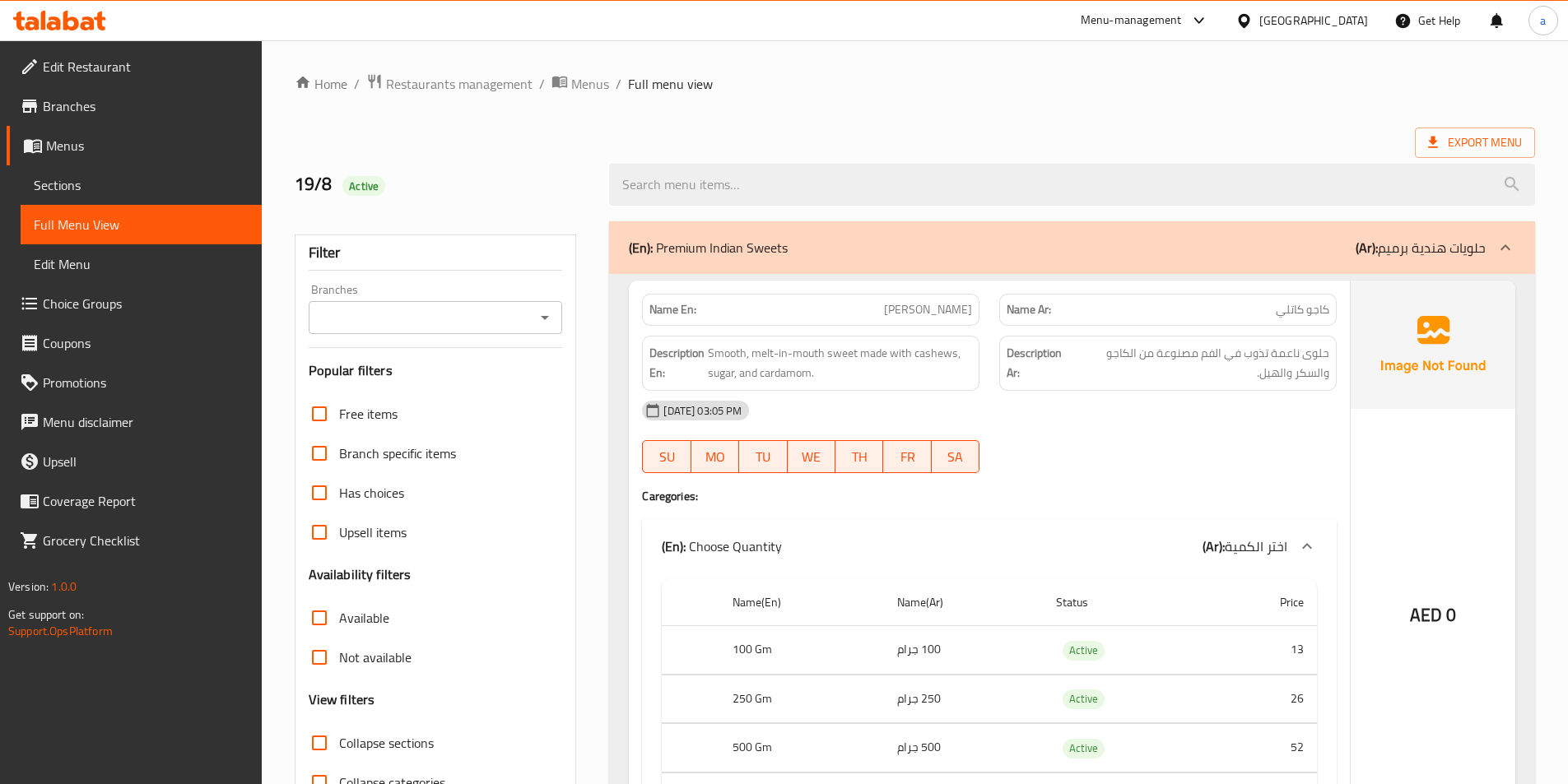
click at [945, 77] on ol "Home / Restaurants management / Menus / Full menu view" at bounding box center [915, 84] width 1241 height 22
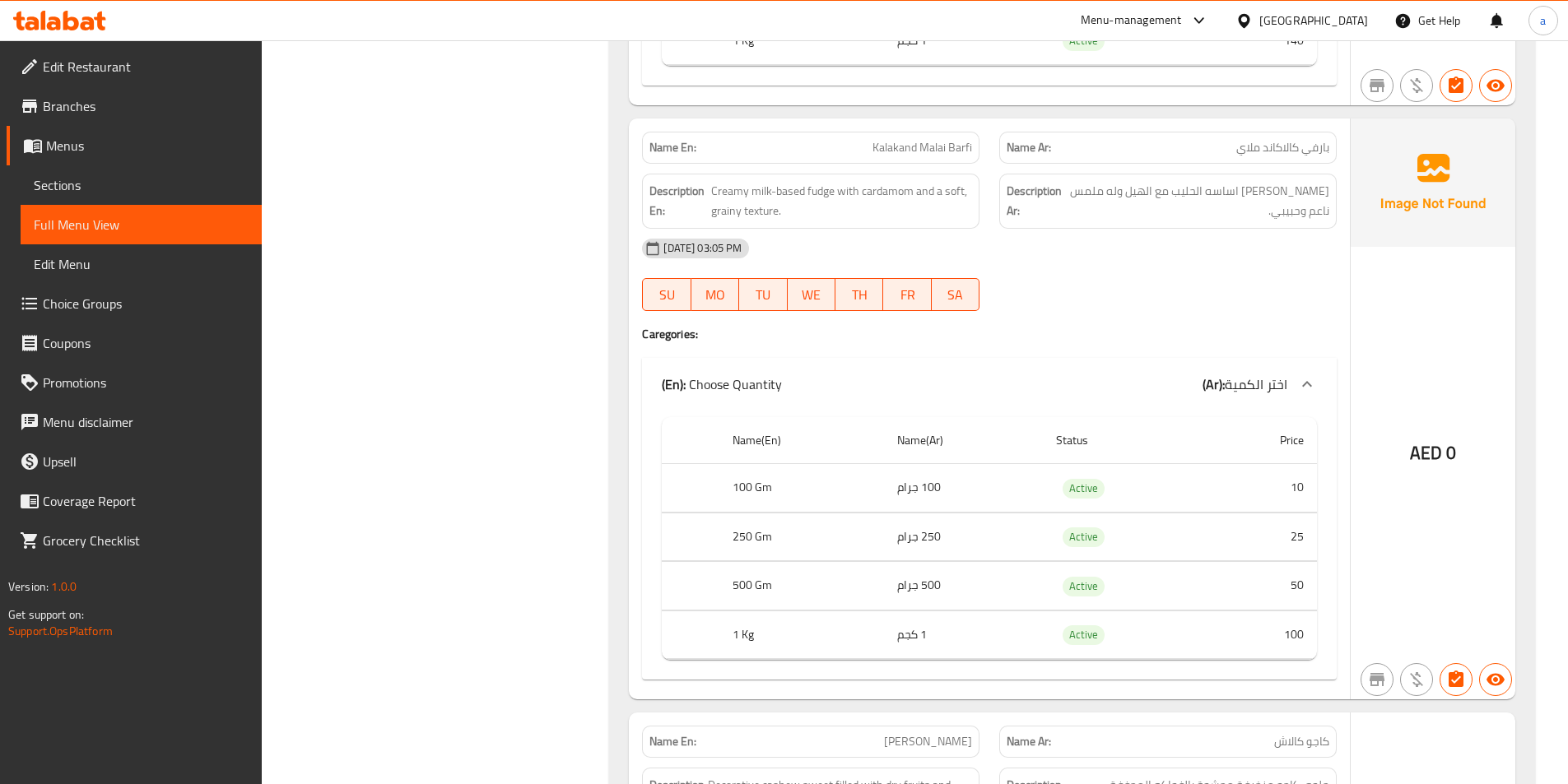
scroll to position [2541, 0]
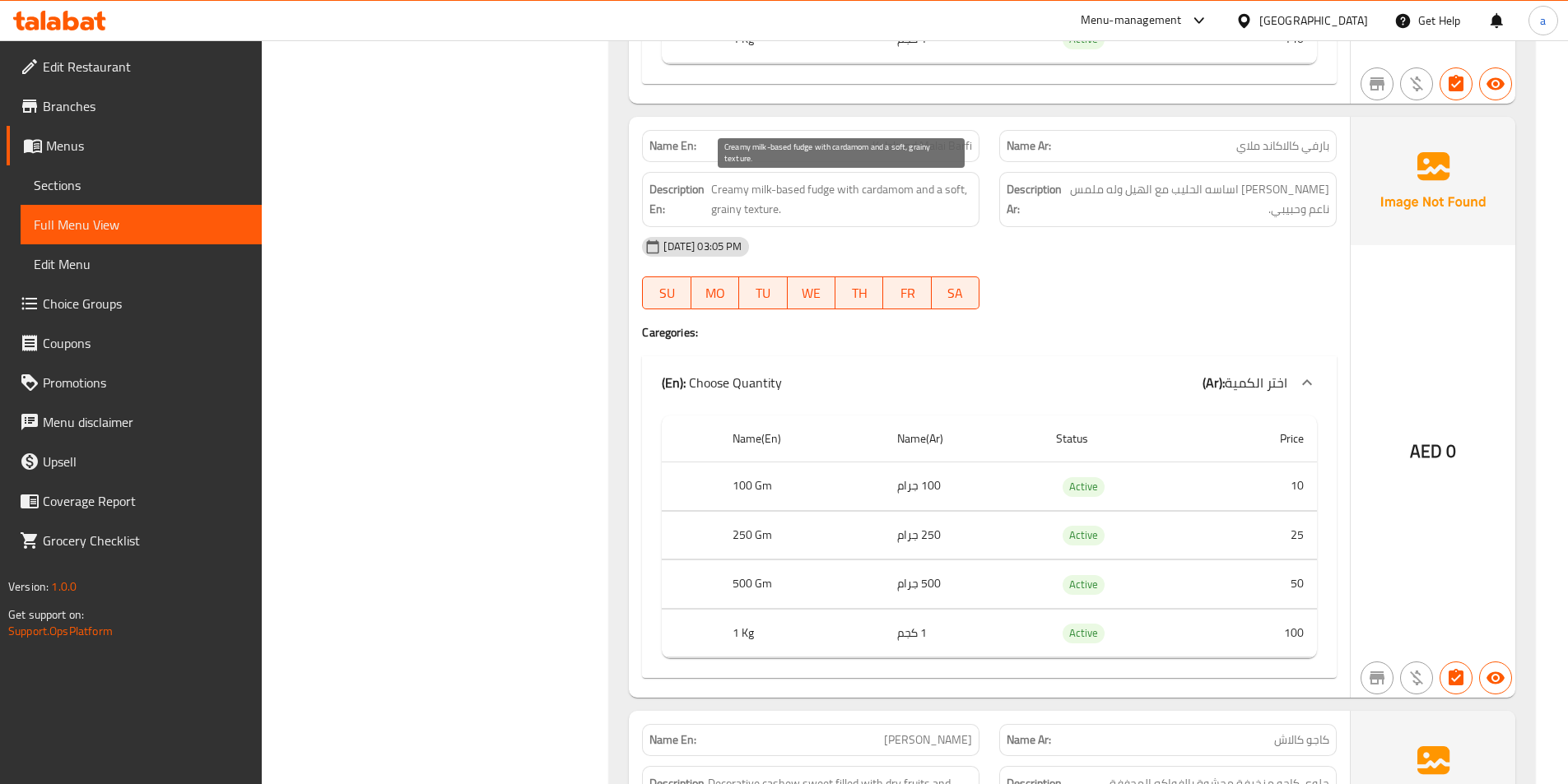
click at [827, 191] on span "Creamy milk-based fudge with cardamom and a soft, grainy texture." at bounding box center [841, 199] width 261 height 40
click at [820, 192] on span "Creamy milk-based fudge with cardamom and a soft, grainy texture." at bounding box center [841, 199] width 261 height 40
click at [1050, 242] on div "[DATE] 03:05 PM" at bounding box center [989, 247] width 715 height 39
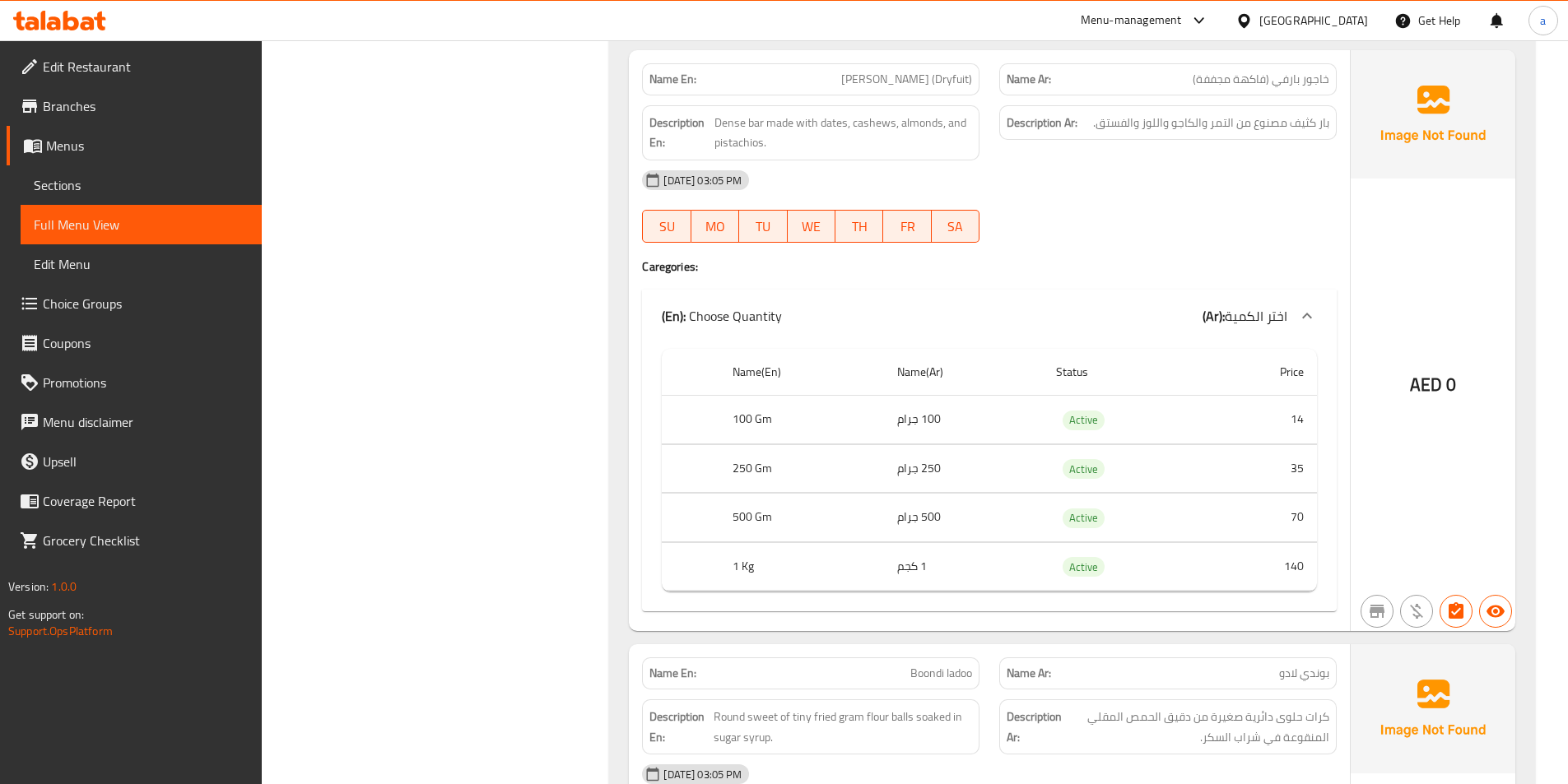
scroll to position [5583, 0]
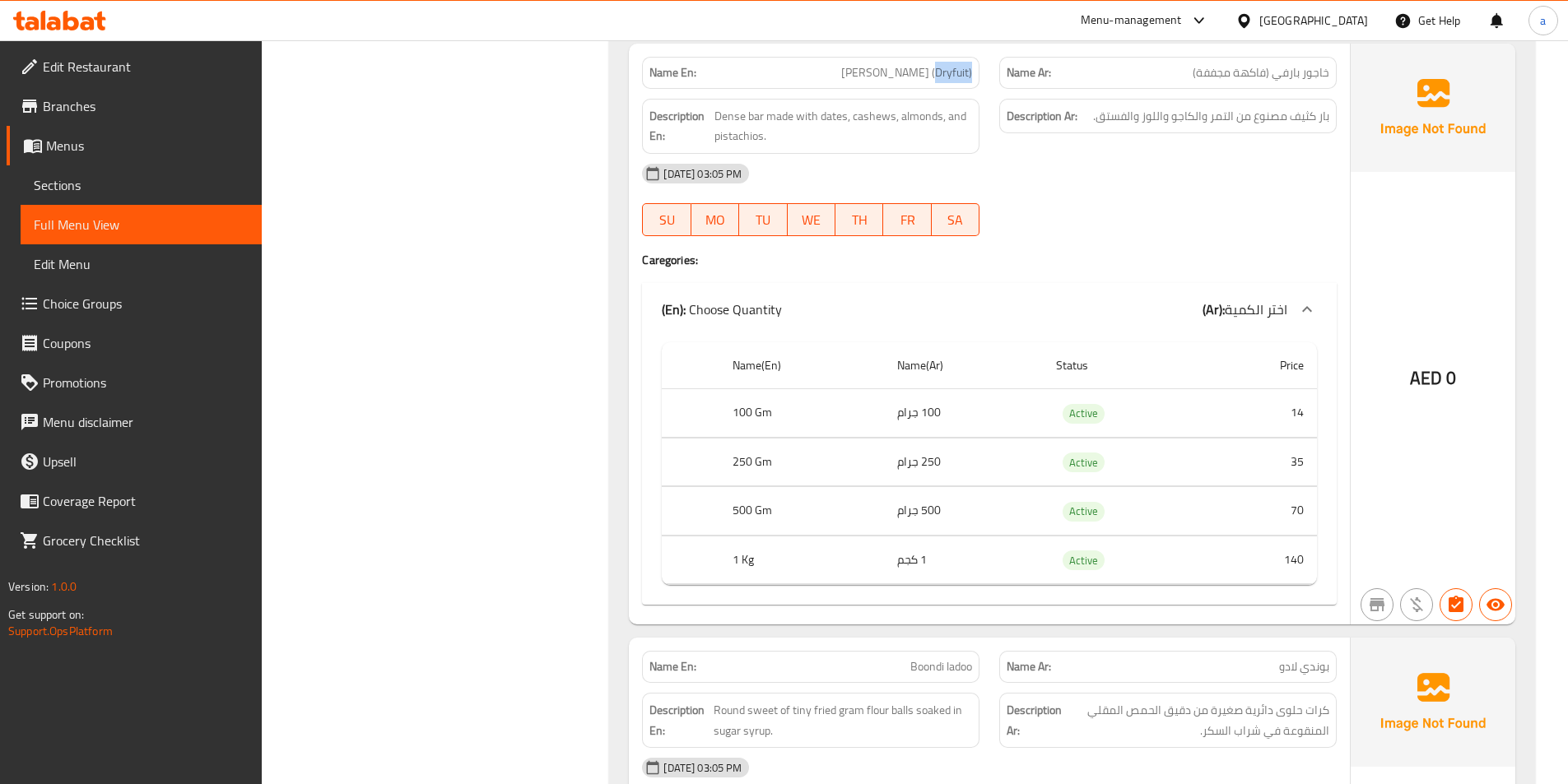
drag, startPoint x: 937, startPoint y: 72, endPoint x: 978, endPoint y: 76, distance: 41.2
click at [978, 76] on div "Name En: Khajoor Barfi (Dryfuit)" at bounding box center [810, 73] width 337 height 32
click at [1024, 210] on div "19-08-2025 03:05 PM SU MO TU WE TH FR SA" at bounding box center [989, 200] width 715 height 92
drag, startPoint x: 937, startPoint y: 75, endPoint x: 973, endPoint y: 87, distance: 37.9
click at [973, 87] on div "Name En: Khajoor Barfi (Dryfuit)" at bounding box center [810, 73] width 337 height 32
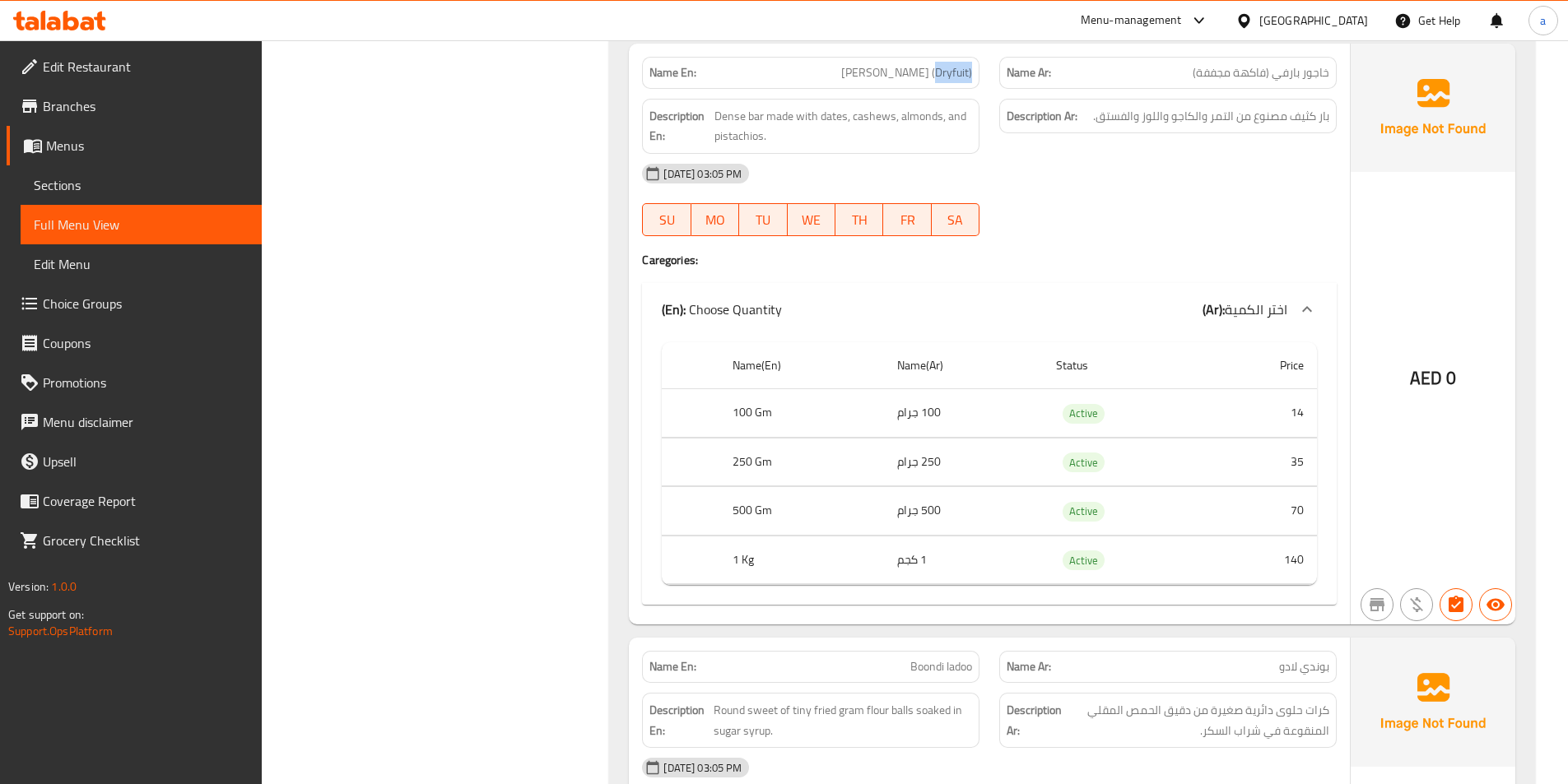
copy span "Dryfuit)"
click at [1234, 229] on div at bounding box center [1167, 236] width 357 height 20
click at [898, 70] on span "Khajoor Barfi (Dryfuit)" at bounding box center [906, 73] width 131 height 18
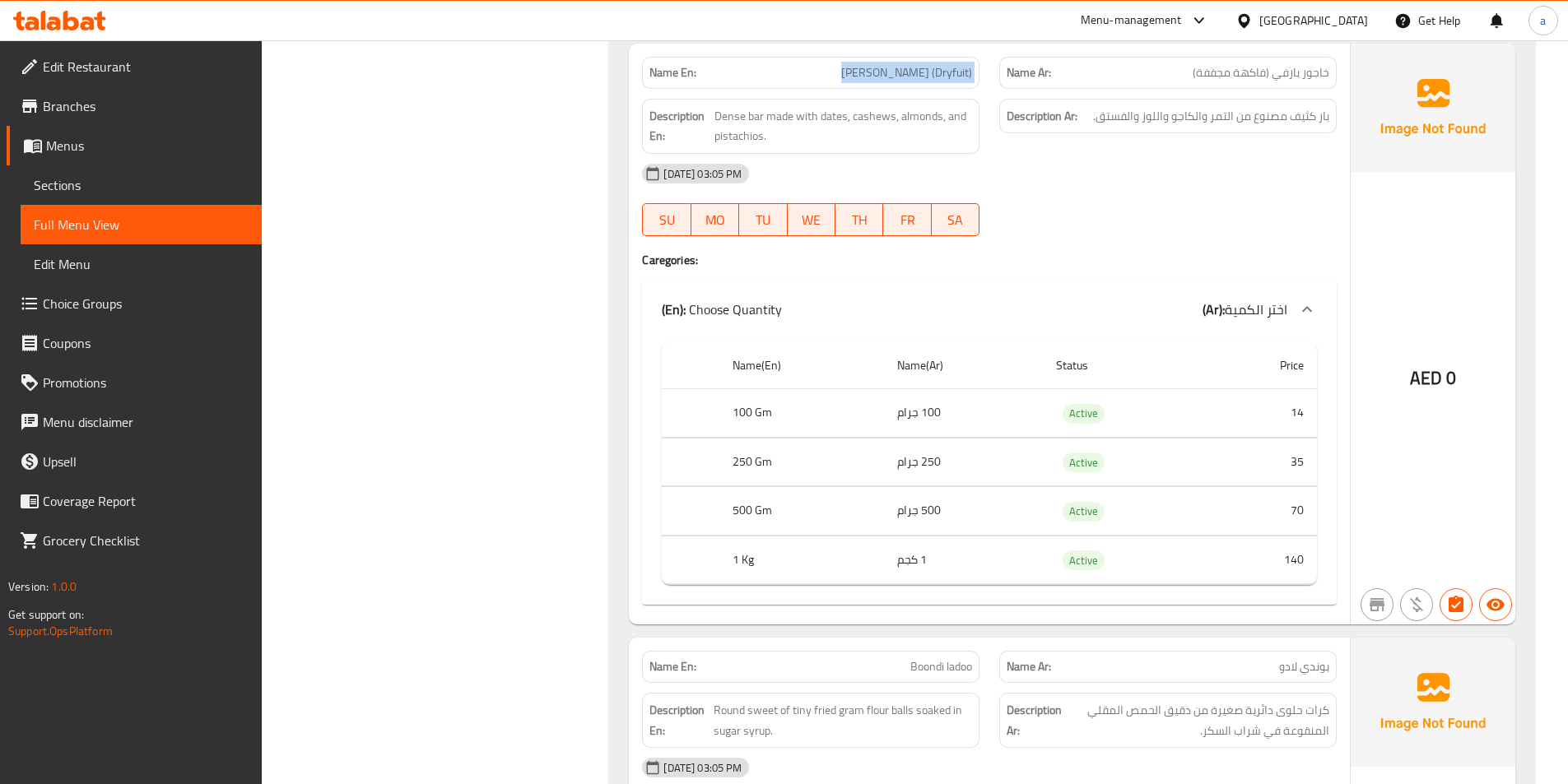
copy span "Khajoor Barfi (Dryfuit)"
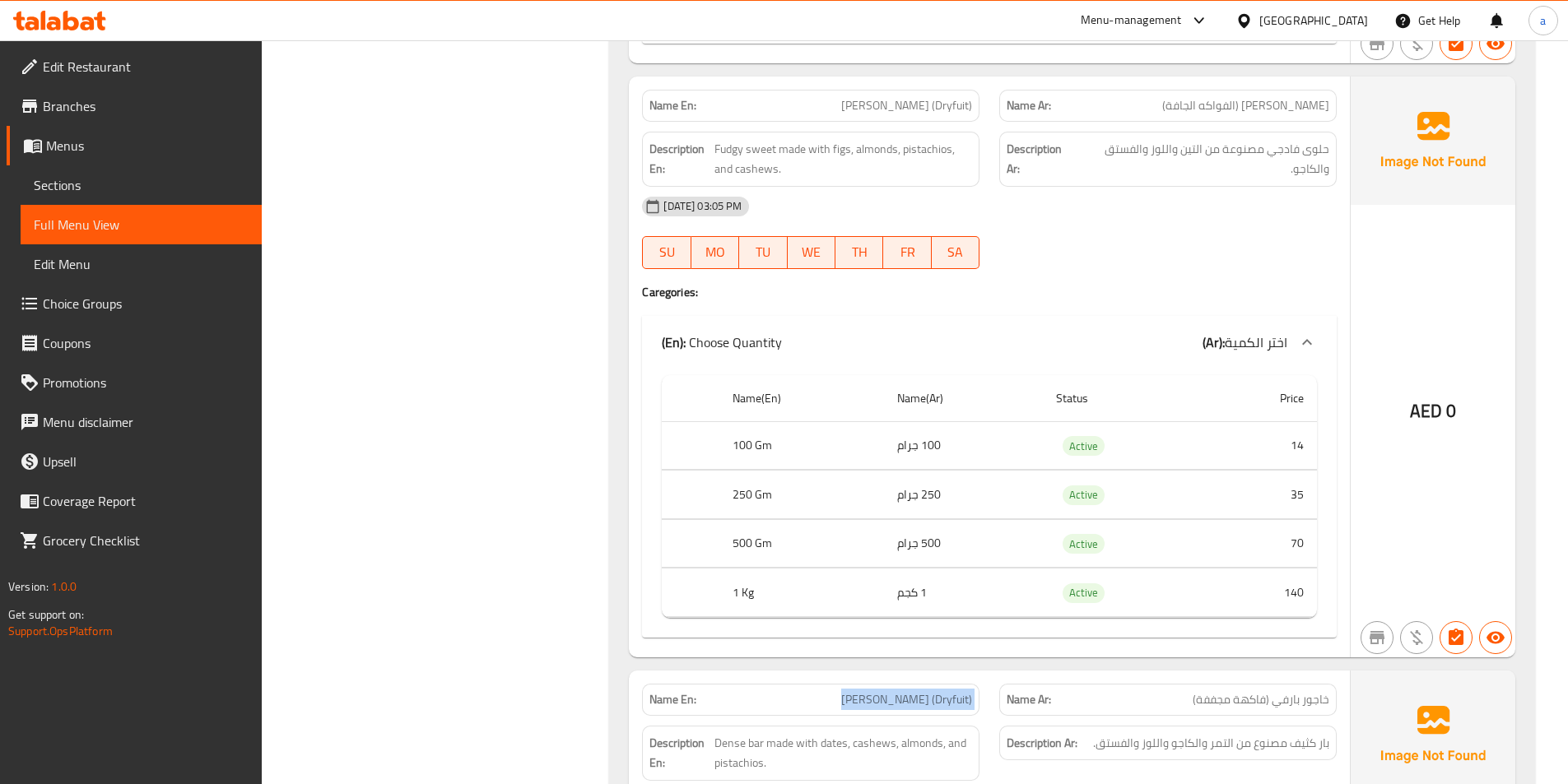
scroll to position [4926, 0]
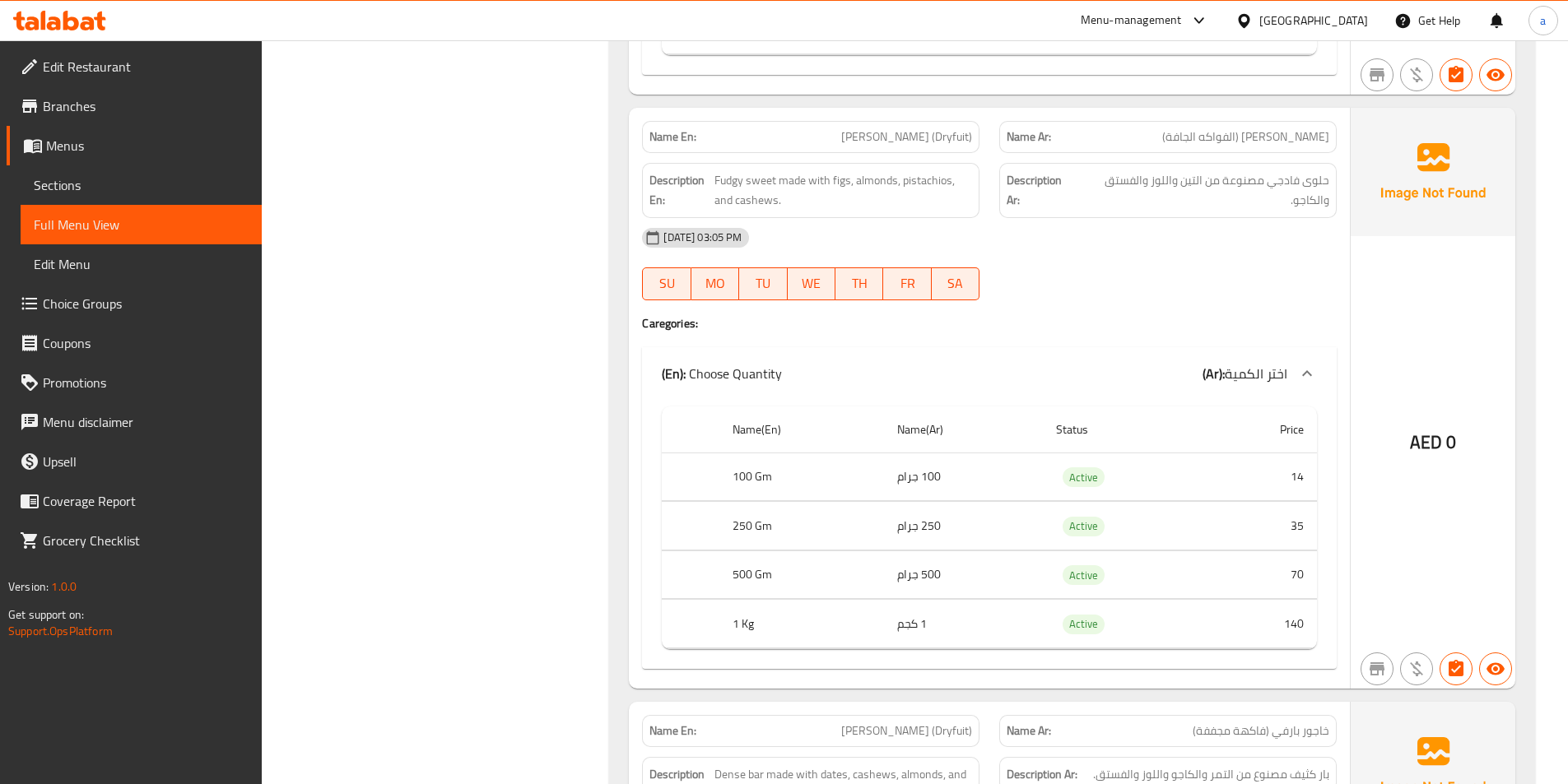
click at [933, 134] on span "Anjeer Barfi (Dryfuit)" at bounding box center [906, 138] width 131 height 18
copy span "Anjeer Barfi (Dryfuit)"
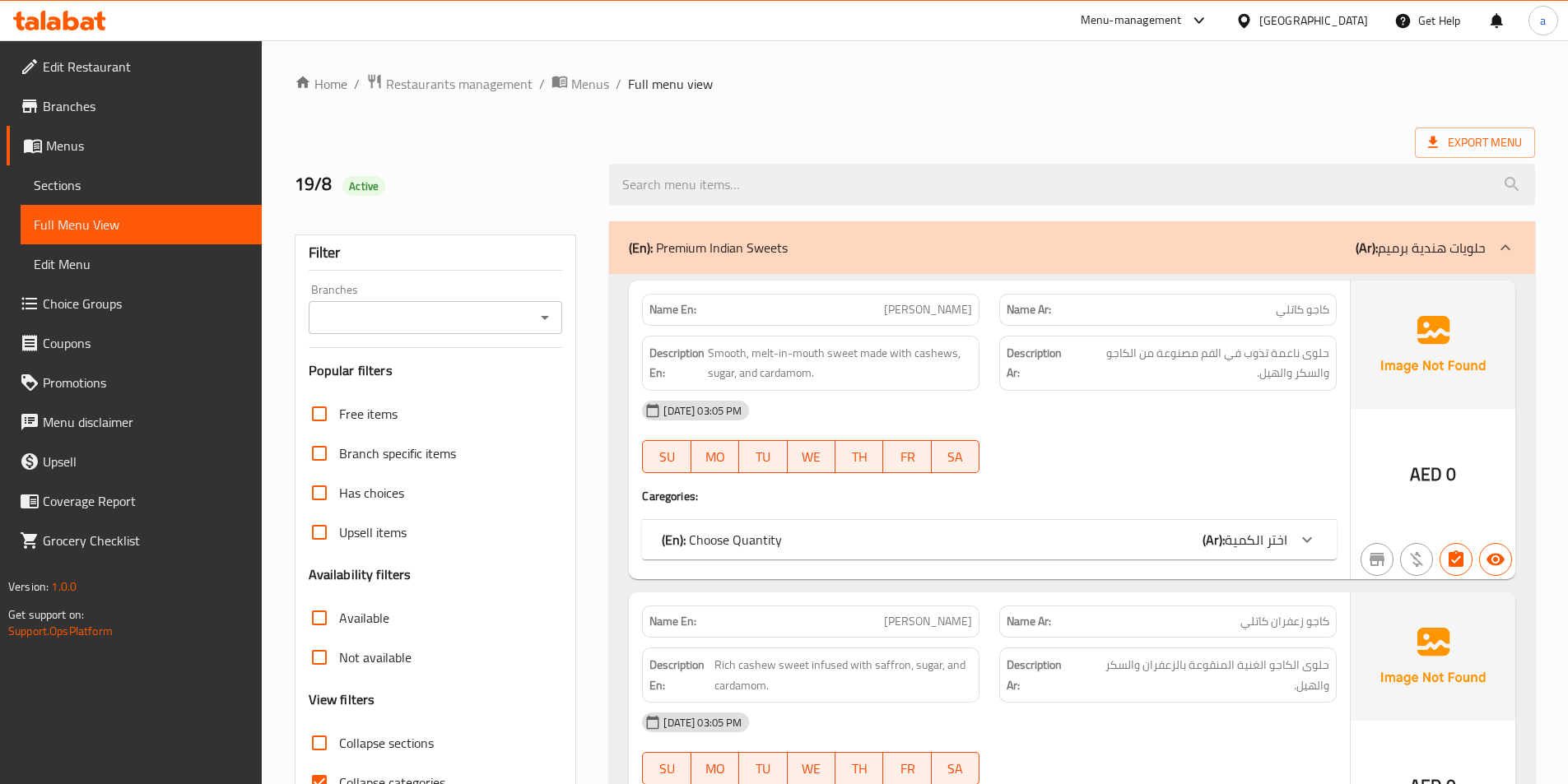
scroll to position [164, 0]
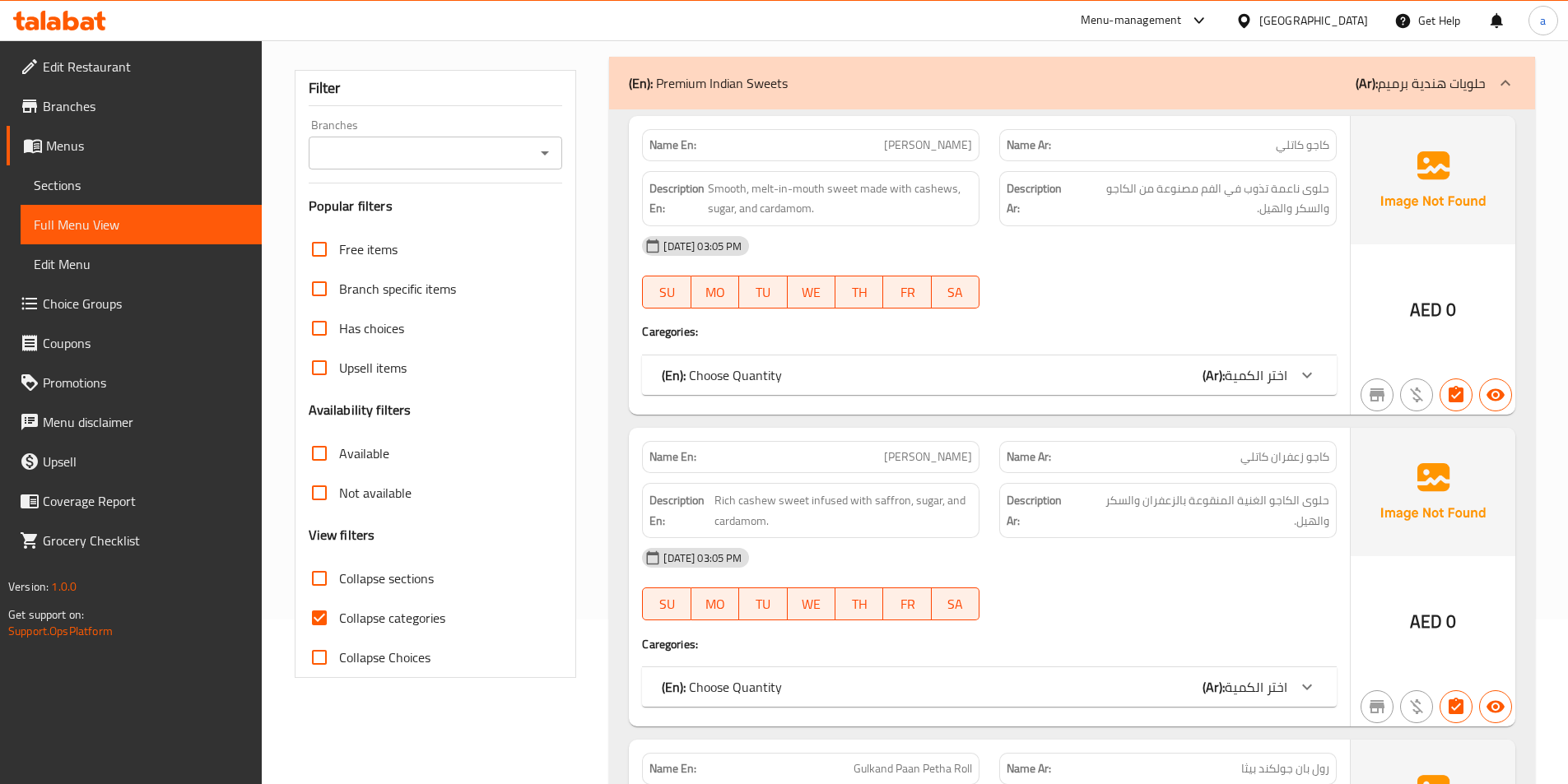
click at [330, 612] on input "Collapse categories" at bounding box center [319, 618] width 39 height 39
checkbox input "false"
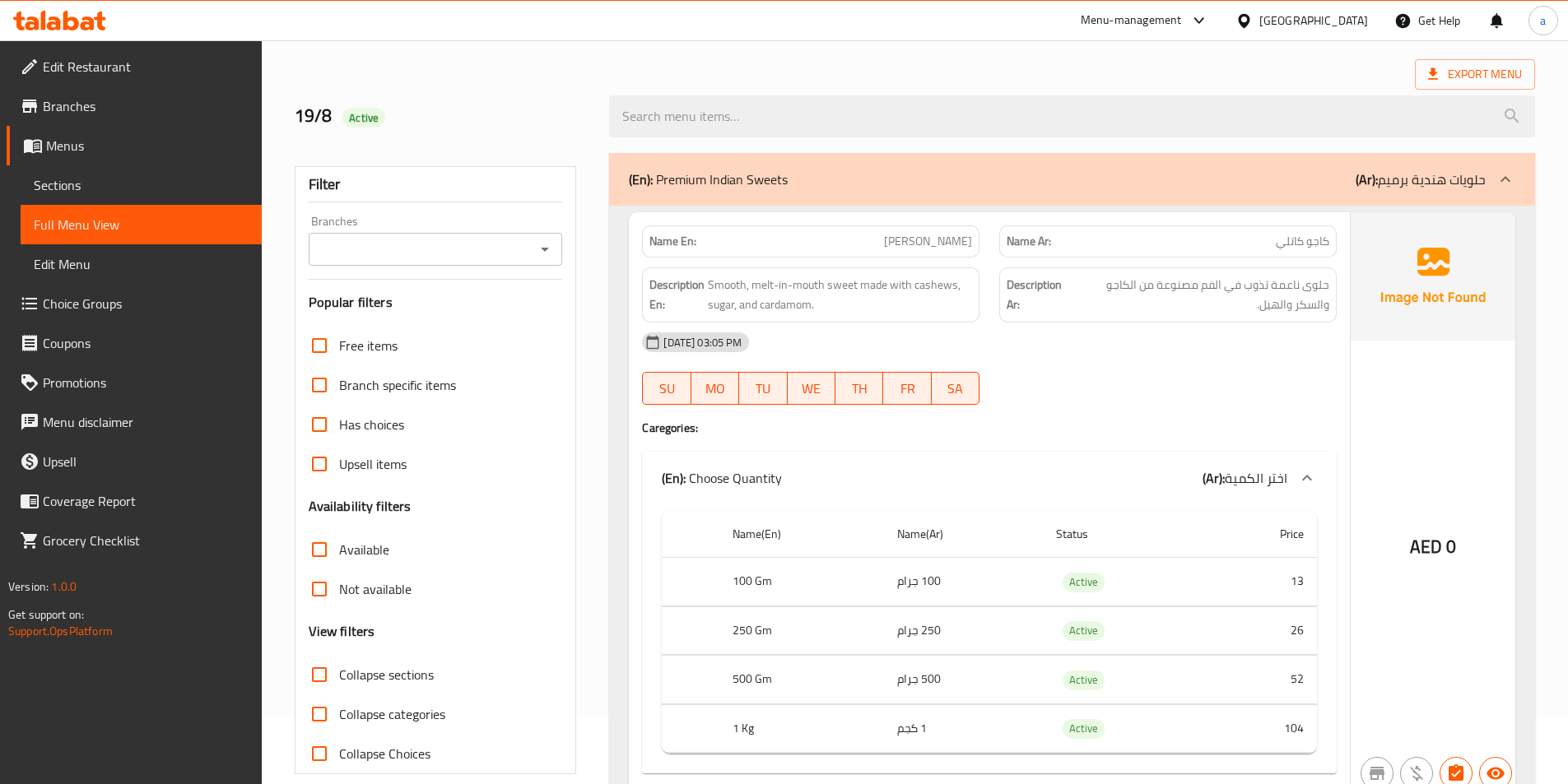
scroll to position [0, 0]
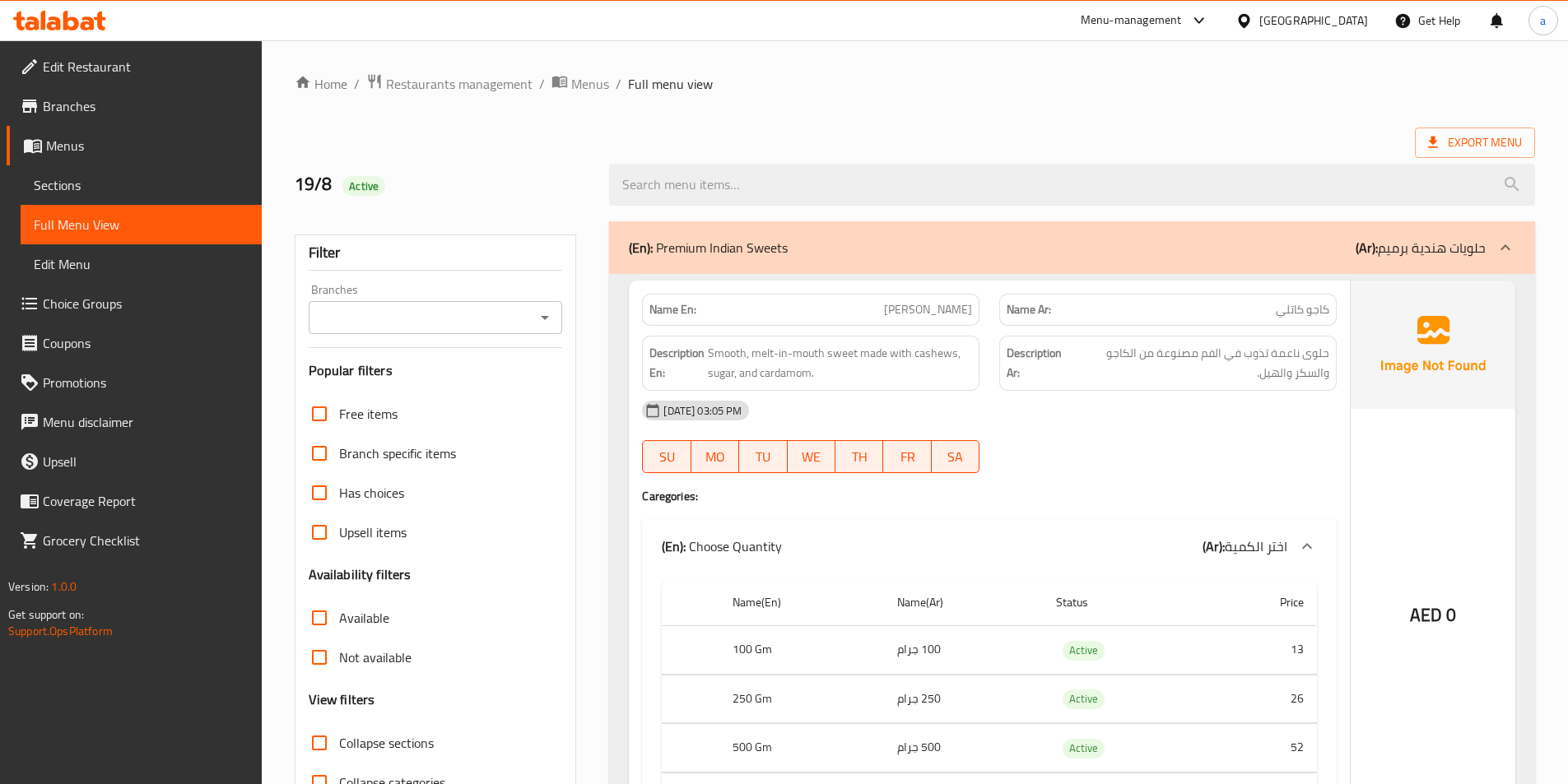
click at [903, 84] on ol "Home / Restaurants management / Menus / Full menu view" at bounding box center [915, 84] width 1241 height 22
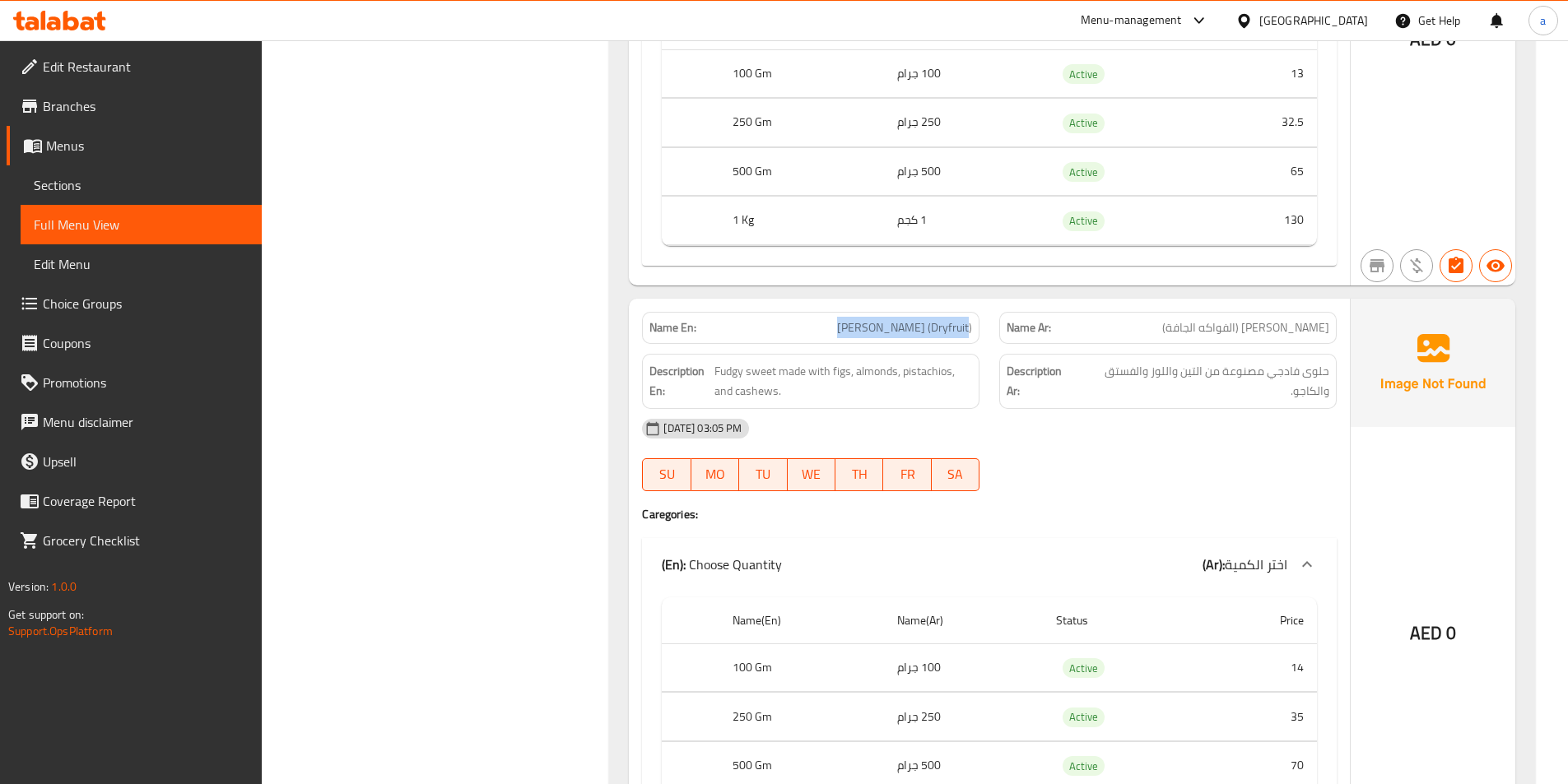
scroll to position [4752, 0]
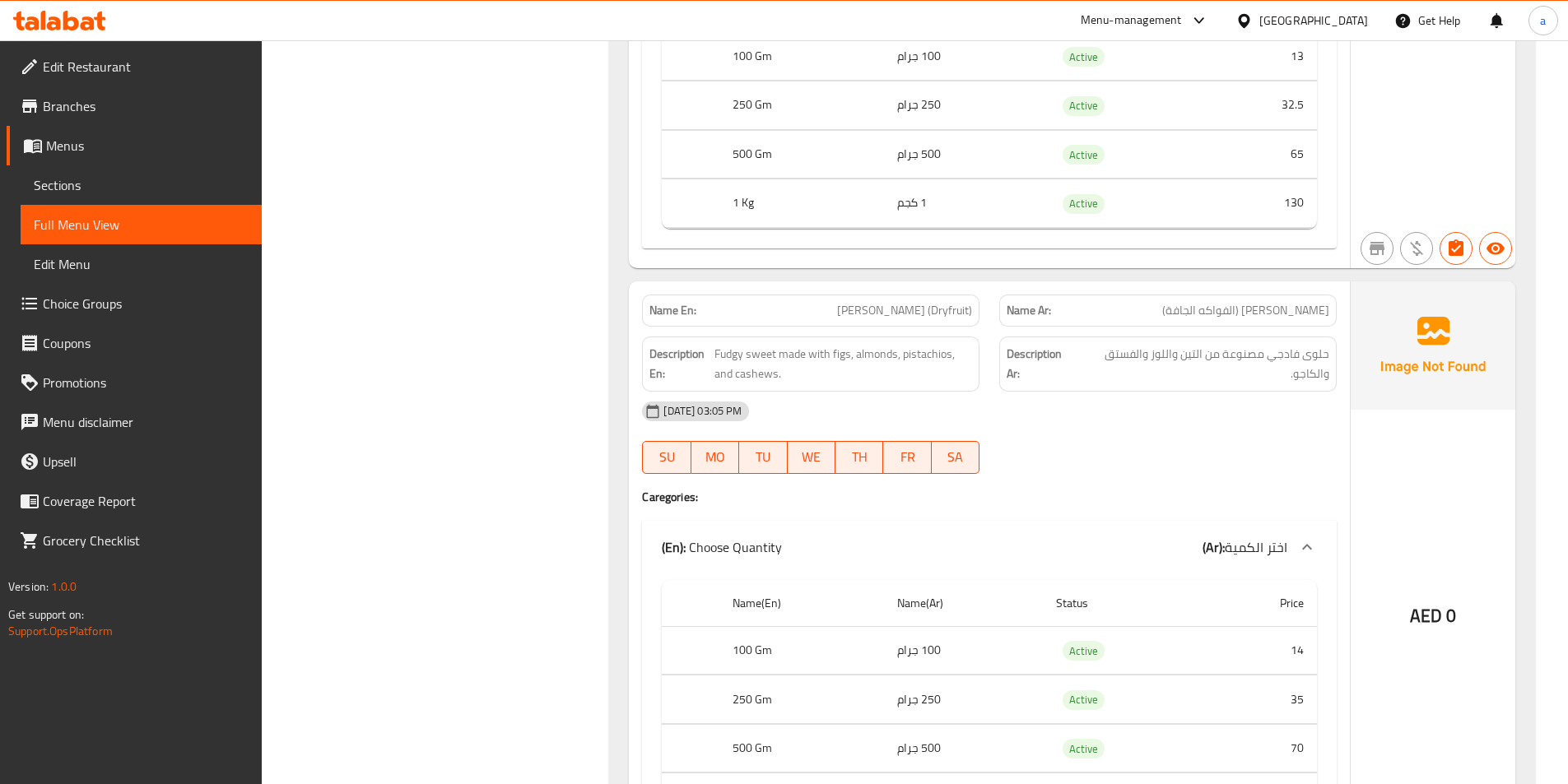
click at [1010, 424] on div "[DATE] 03:05 PM" at bounding box center [989, 412] width 715 height 39
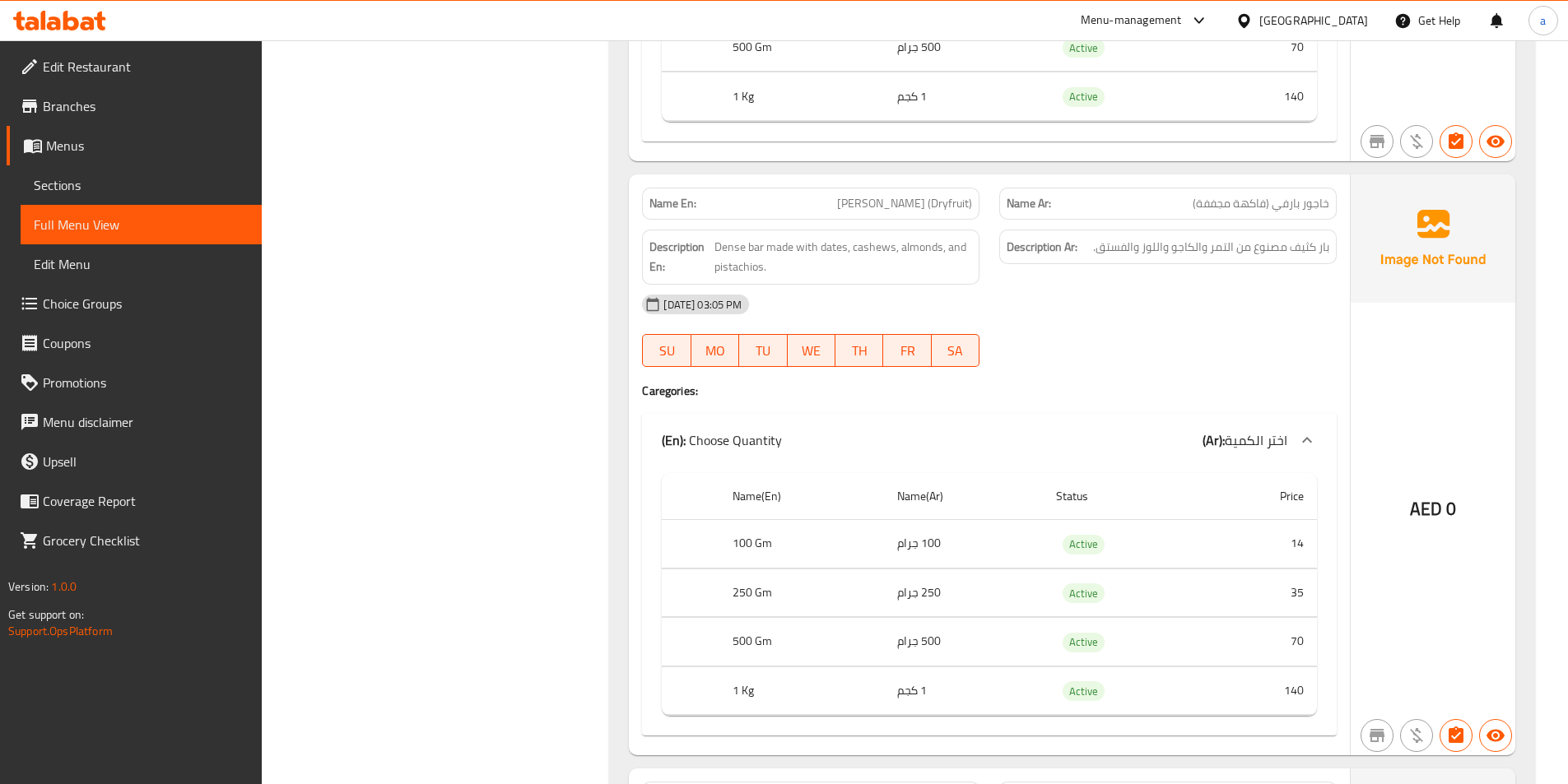
scroll to position [5492, 0]
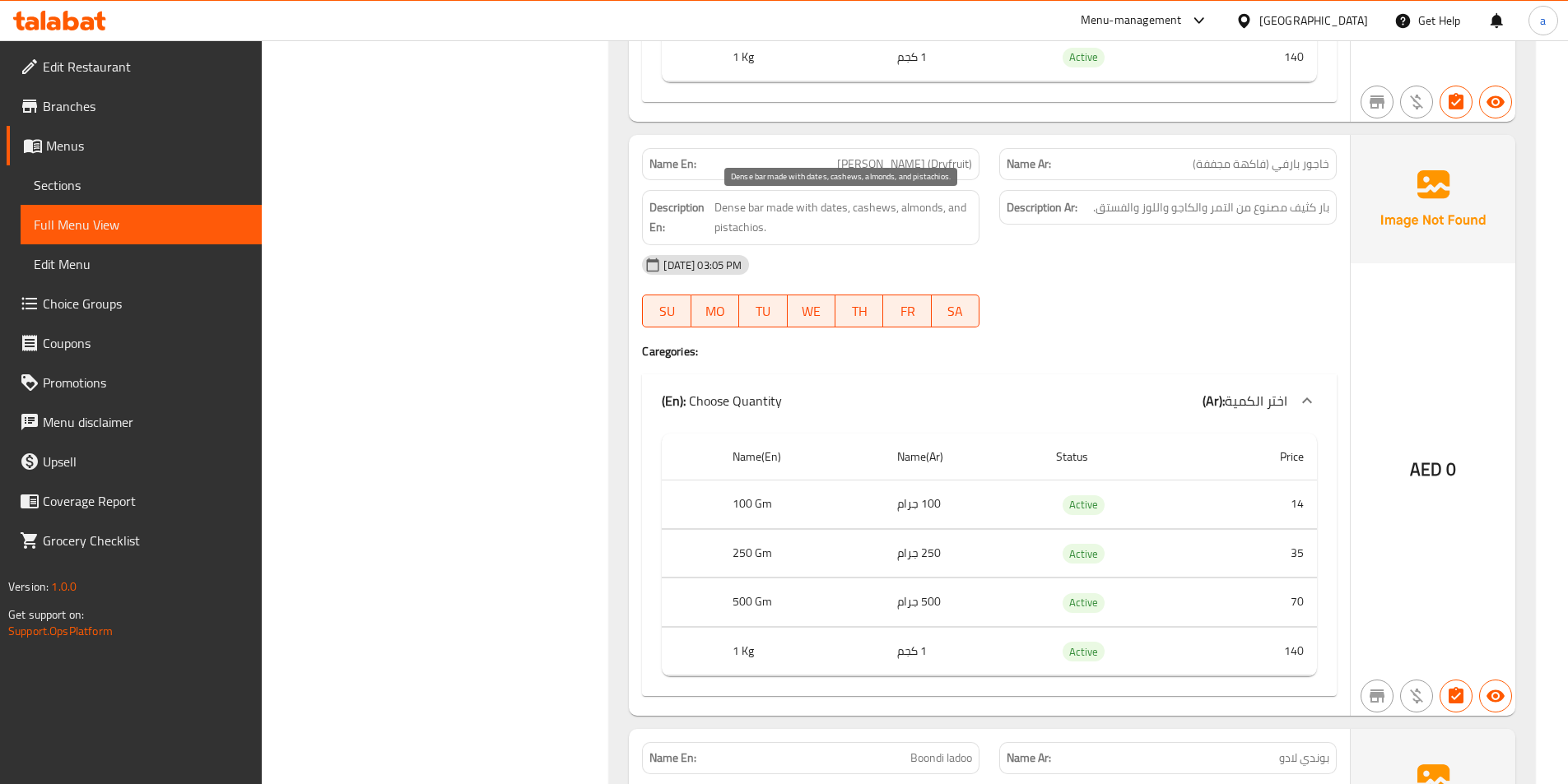
click at [727, 211] on span "Dense bar made with dates, cashews, almonds, and pistachios." at bounding box center [843, 217] width 258 height 40
click at [809, 252] on div "[DATE] 03:05 PM" at bounding box center [989, 265] width 715 height 39
click at [999, 284] on div "[DATE] 03:05 PM" at bounding box center [989, 265] width 715 height 39
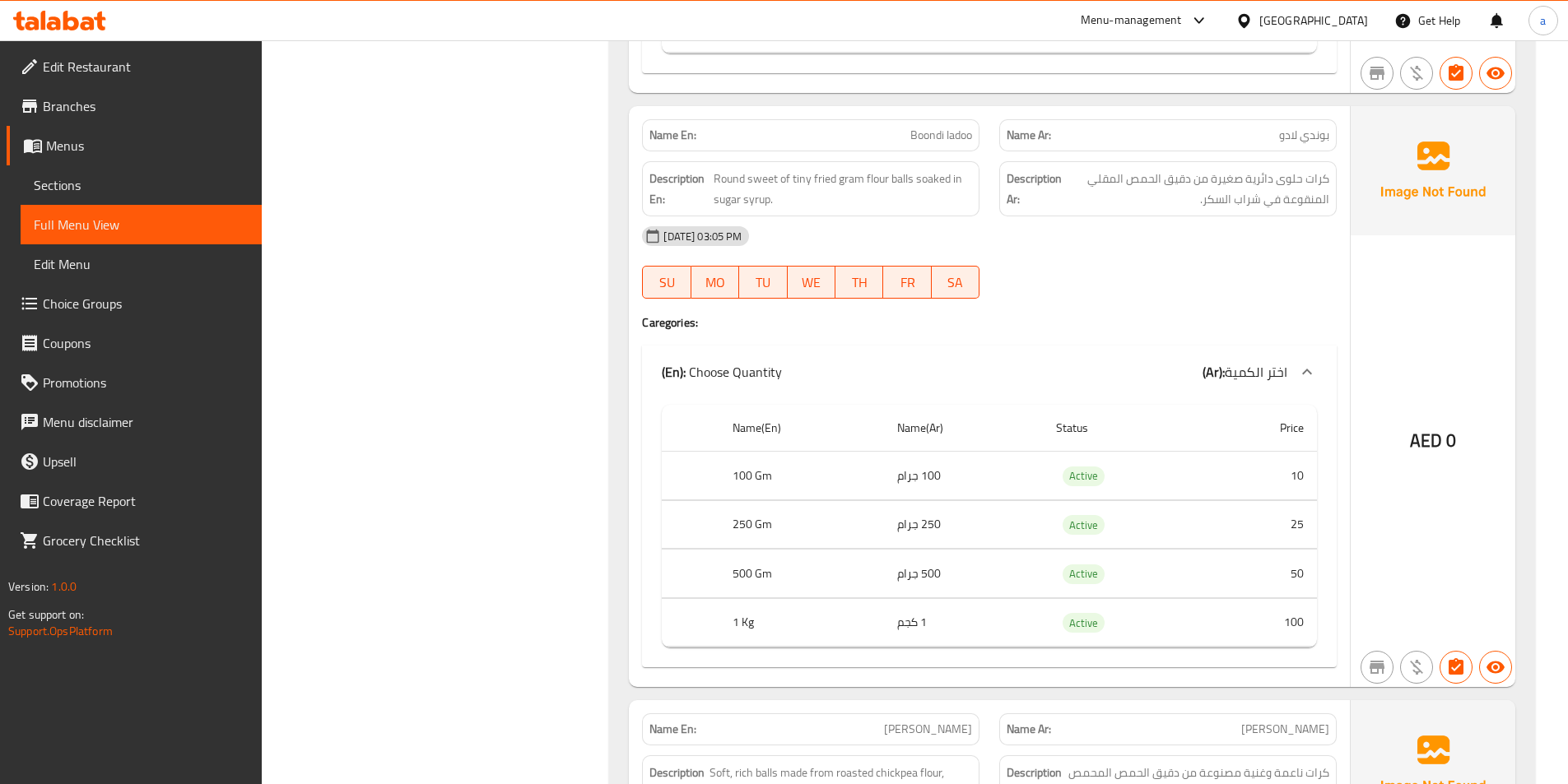
scroll to position [6150, 0]
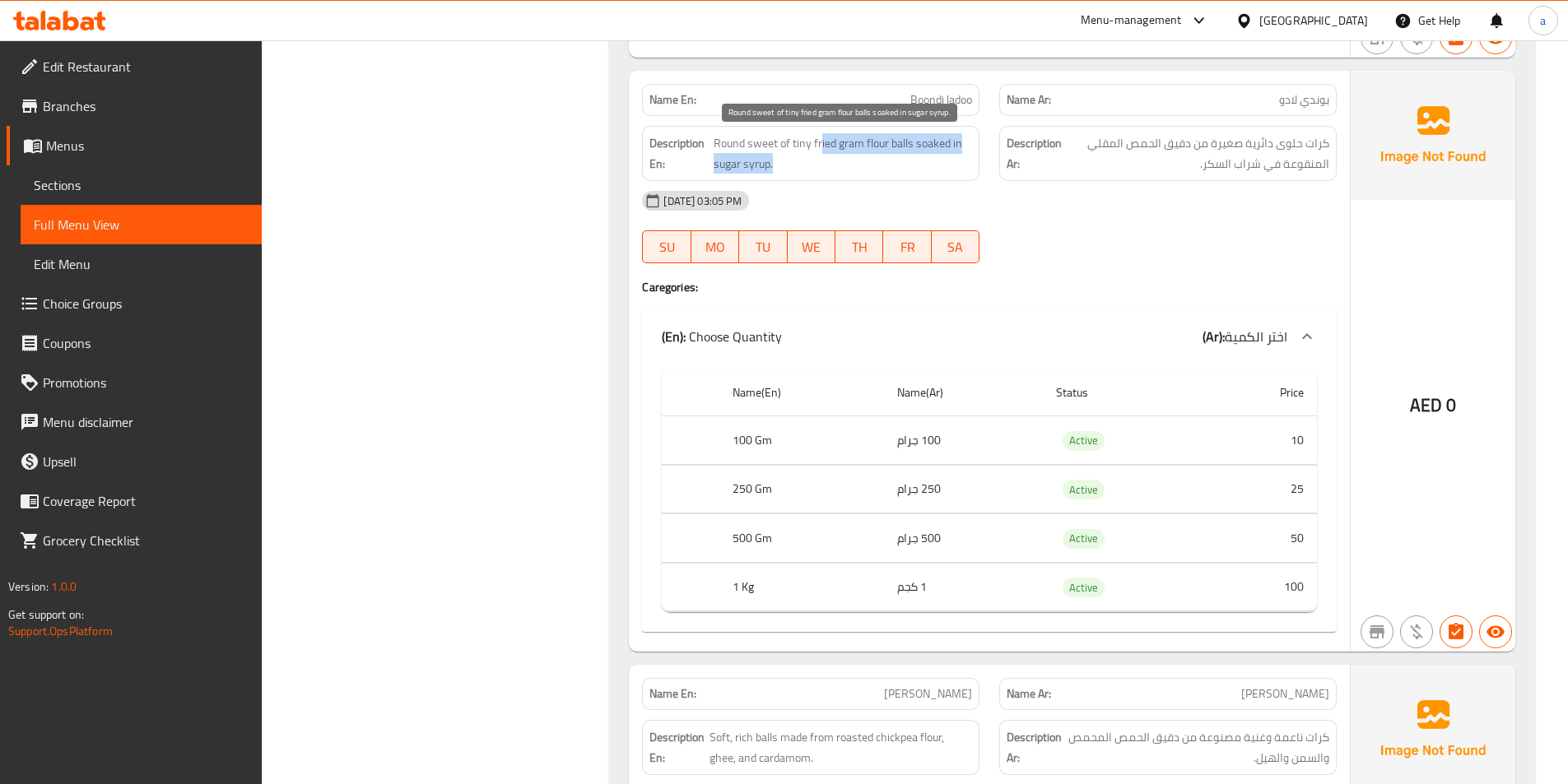
drag, startPoint x: 830, startPoint y: 149, endPoint x: 842, endPoint y: 164, distance: 19.2
click at [864, 156] on span "Round sweet of tiny fried gram flour balls soaked in sugar syrup." at bounding box center [842, 153] width 259 height 40
click at [836, 174] on span "Round sweet of tiny fried gram flour balls soaked in sugar syrup." at bounding box center [842, 153] width 259 height 40
drag, startPoint x: 813, startPoint y: 144, endPoint x: 858, endPoint y: 144, distance: 45.0
click at [858, 144] on span "Round sweet of tiny fried gram flour balls soaked in sugar syrup." at bounding box center [842, 153] width 259 height 40
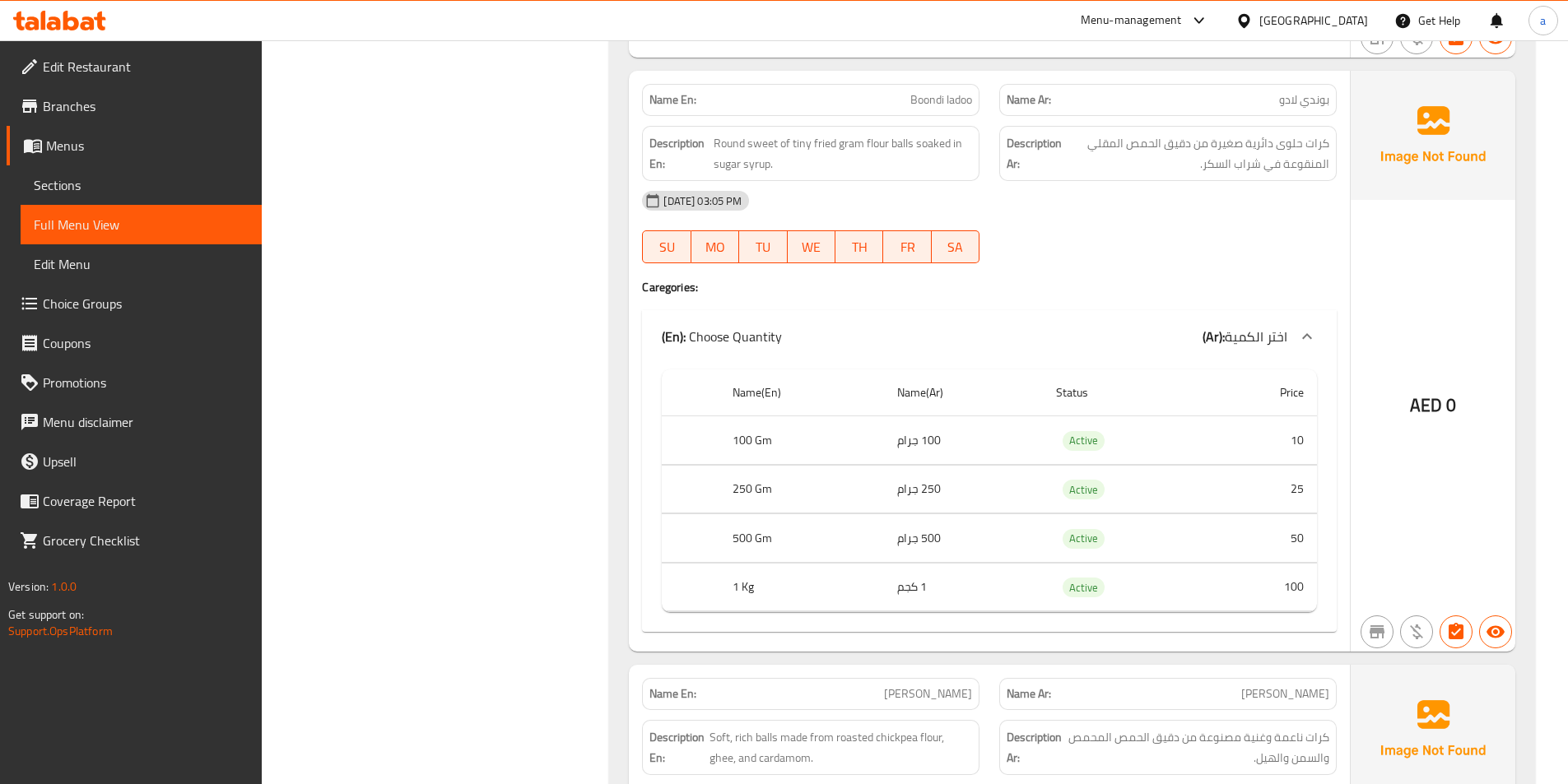
click at [899, 199] on div "[DATE] 03:05 PM" at bounding box center [989, 200] width 715 height 39
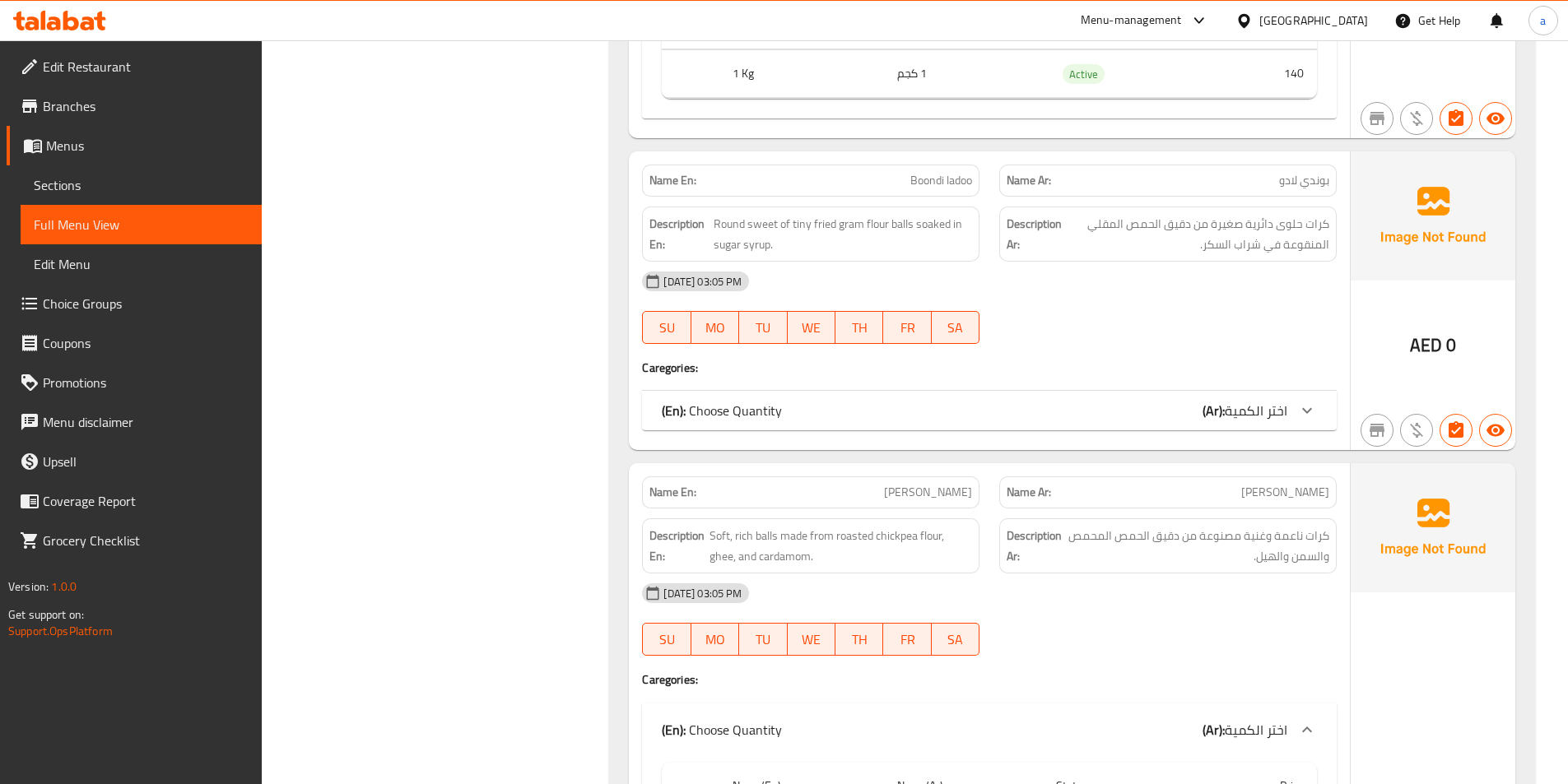
scroll to position [6069, 0]
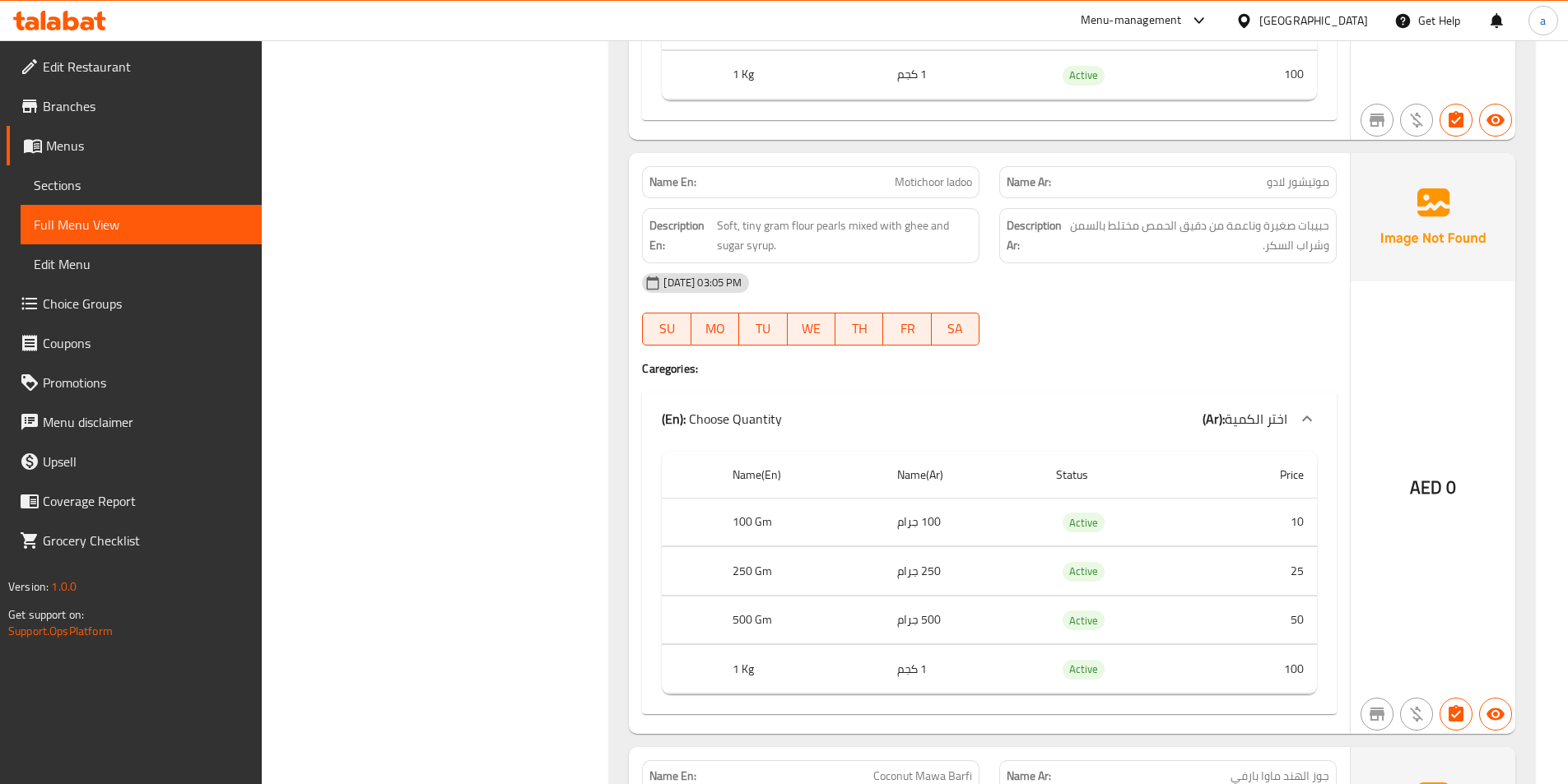
scroll to position [7303, 0]
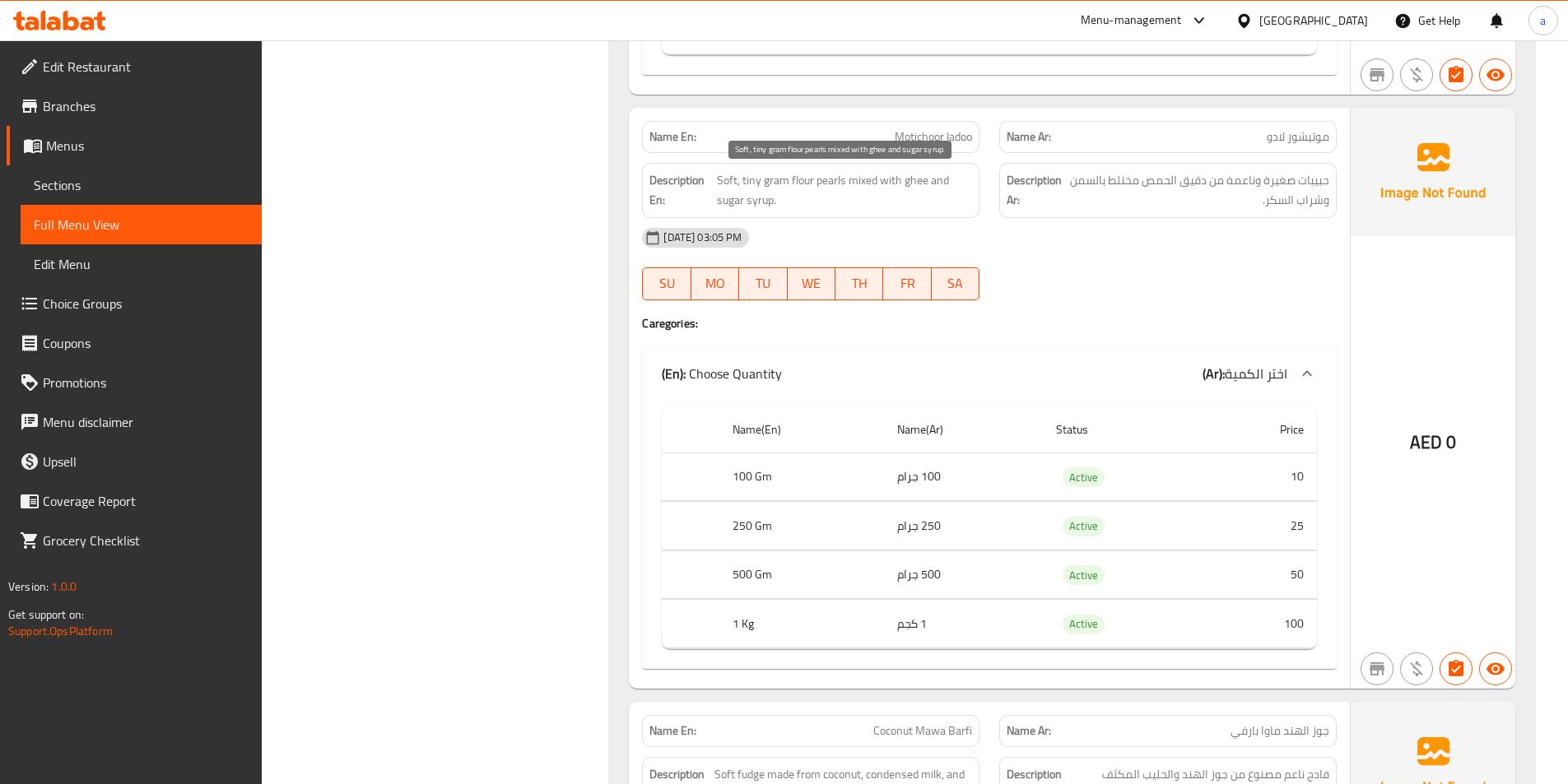
click at [831, 185] on span "Soft, tiny gram flour pearls mixed with ghee and sugar syrup." at bounding box center [844, 190] width 256 height 40
click at [860, 240] on div "[DATE] 03:05 PM" at bounding box center [989, 238] width 715 height 39
click at [957, 135] on span "Motichoor ladoo" at bounding box center [933, 138] width 78 height 18
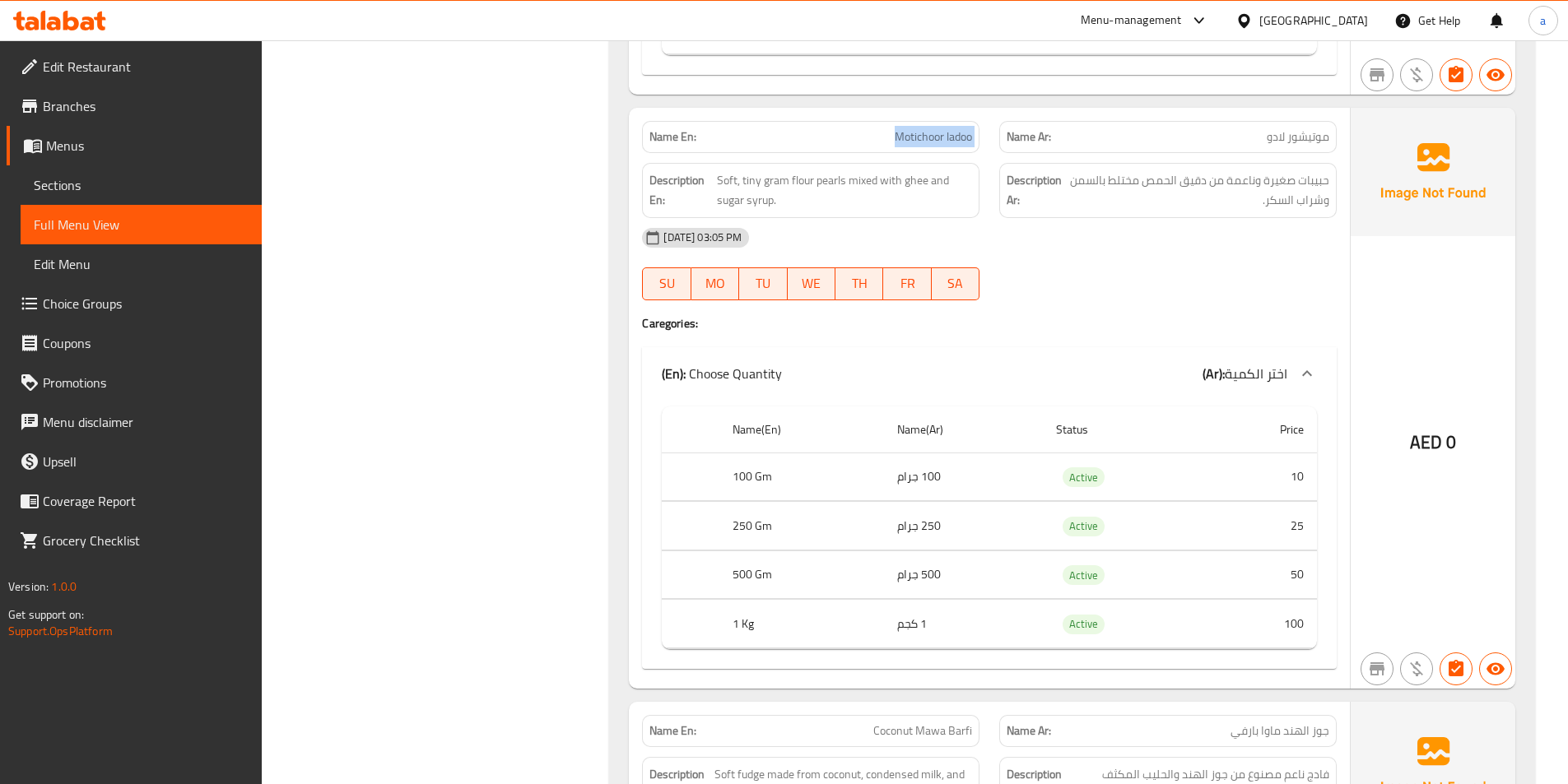
click at [957, 135] on span "Motichoor ladoo" at bounding box center [933, 138] width 78 height 18
copy span "Motichoor ladoo"
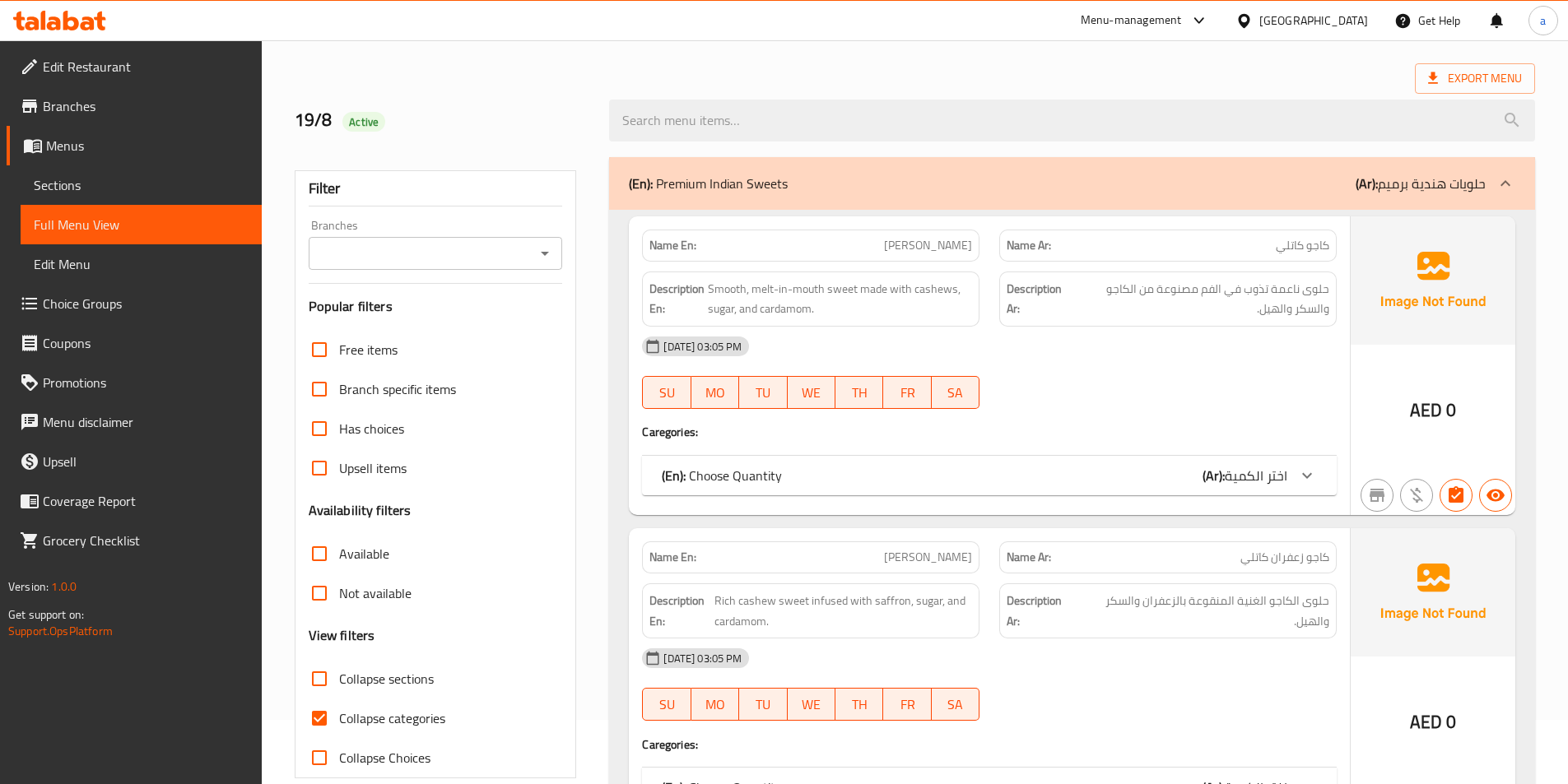
scroll to position [164, 0]
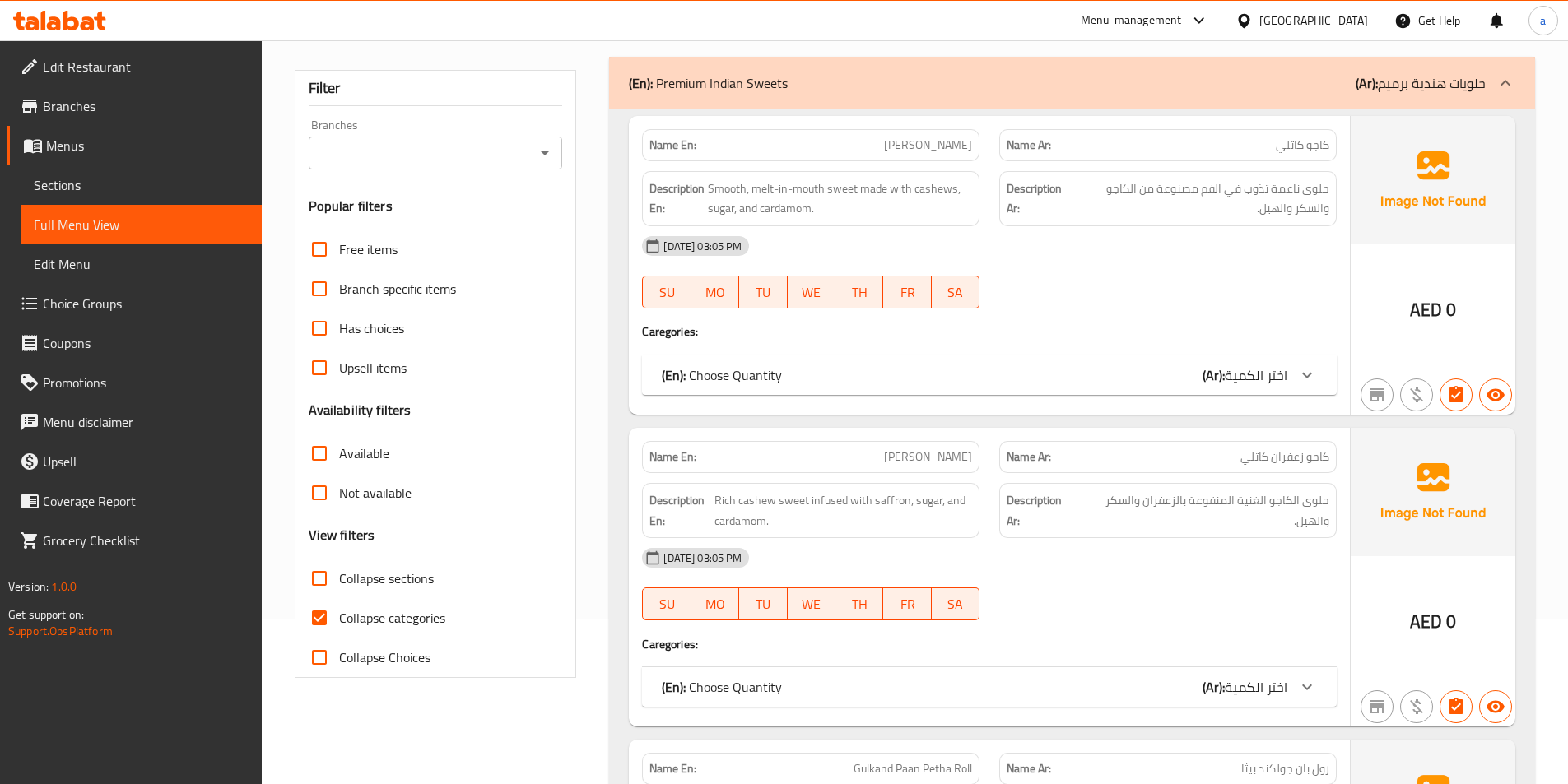
click at [398, 619] on span "Collapse categories" at bounding box center [392, 618] width 106 height 20
click at [339, 619] on input "Collapse categories" at bounding box center [319, 618] width 39 height 39
checkbox input "false"
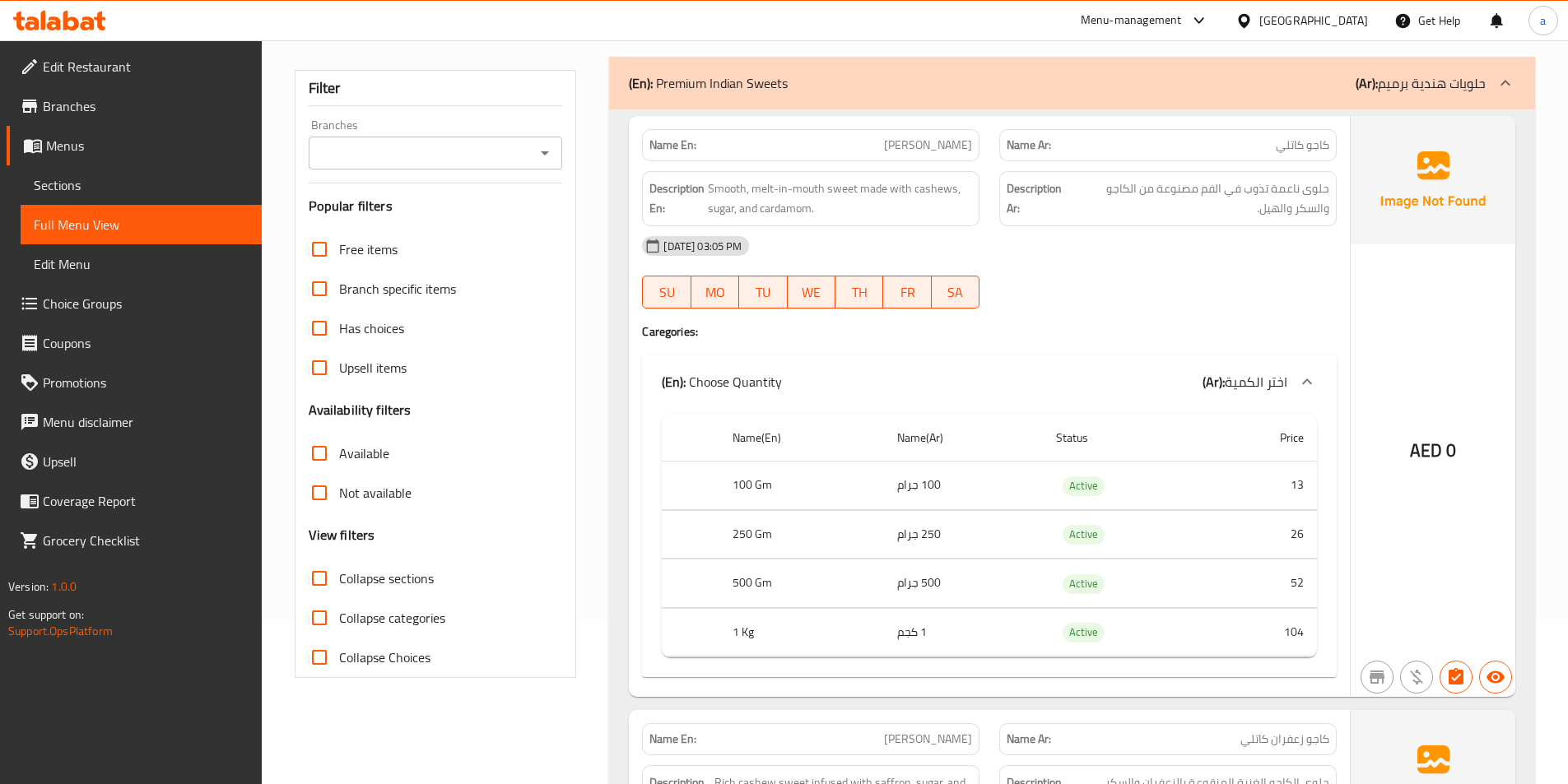
scroll to position [0, 0]
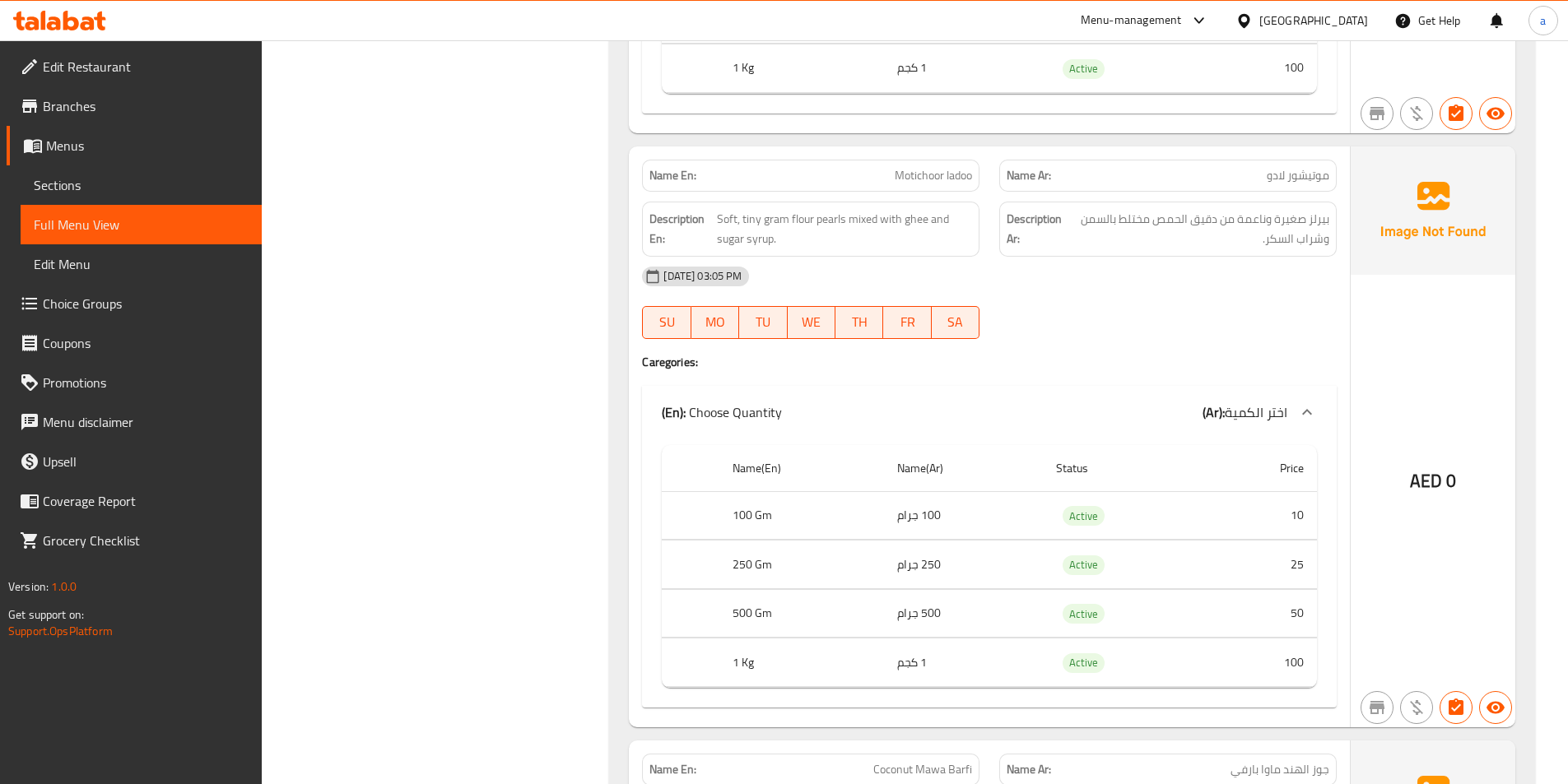
scroll to position [7293, 0]
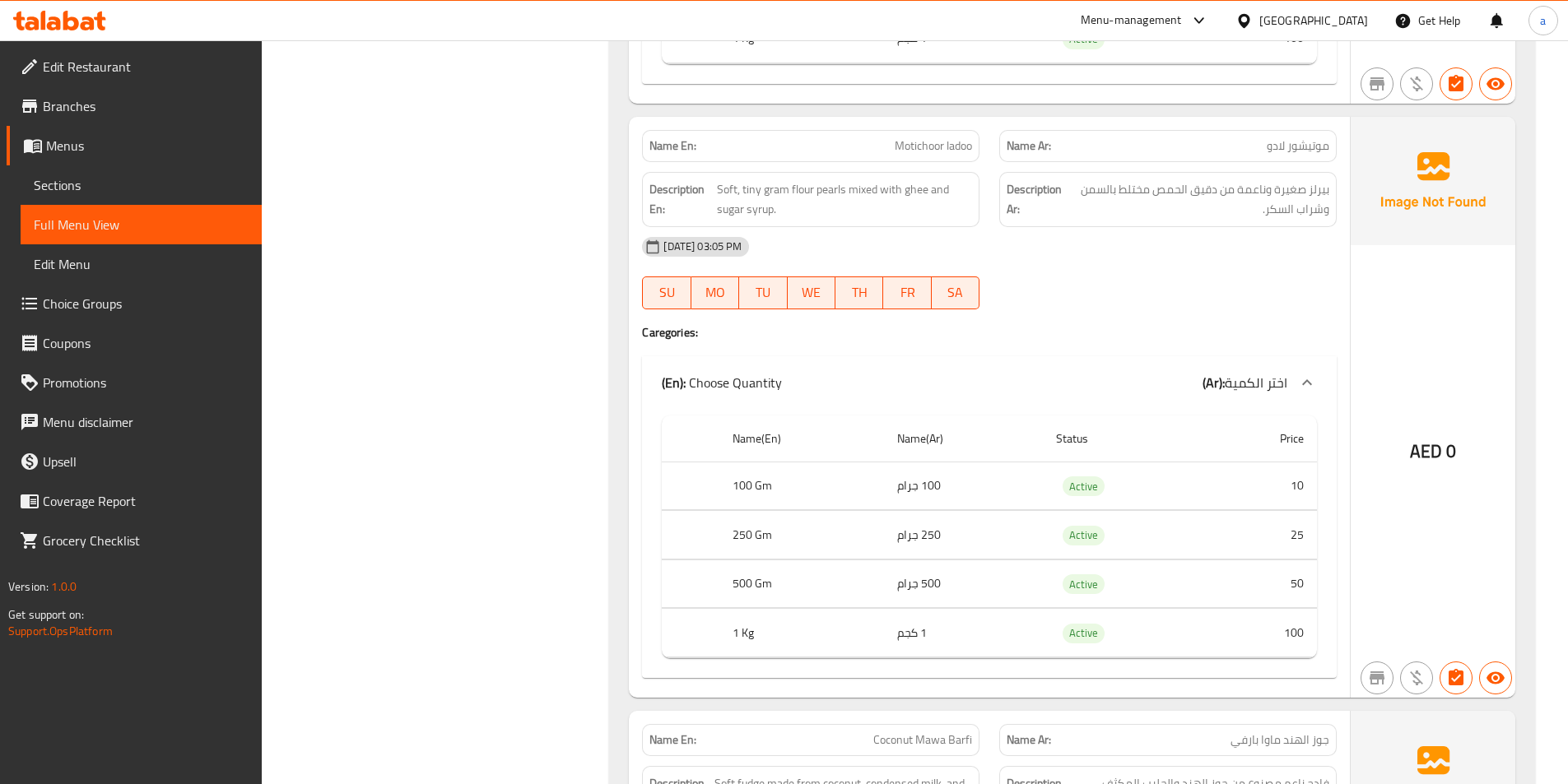
click at [1200, 220] on div "Description Ar: بيرلز صغيرة وناعمة من دقيق الحمص مختلط بالسمن وشراب السكر." at bounding box center [1167, 199] width 337 height 55
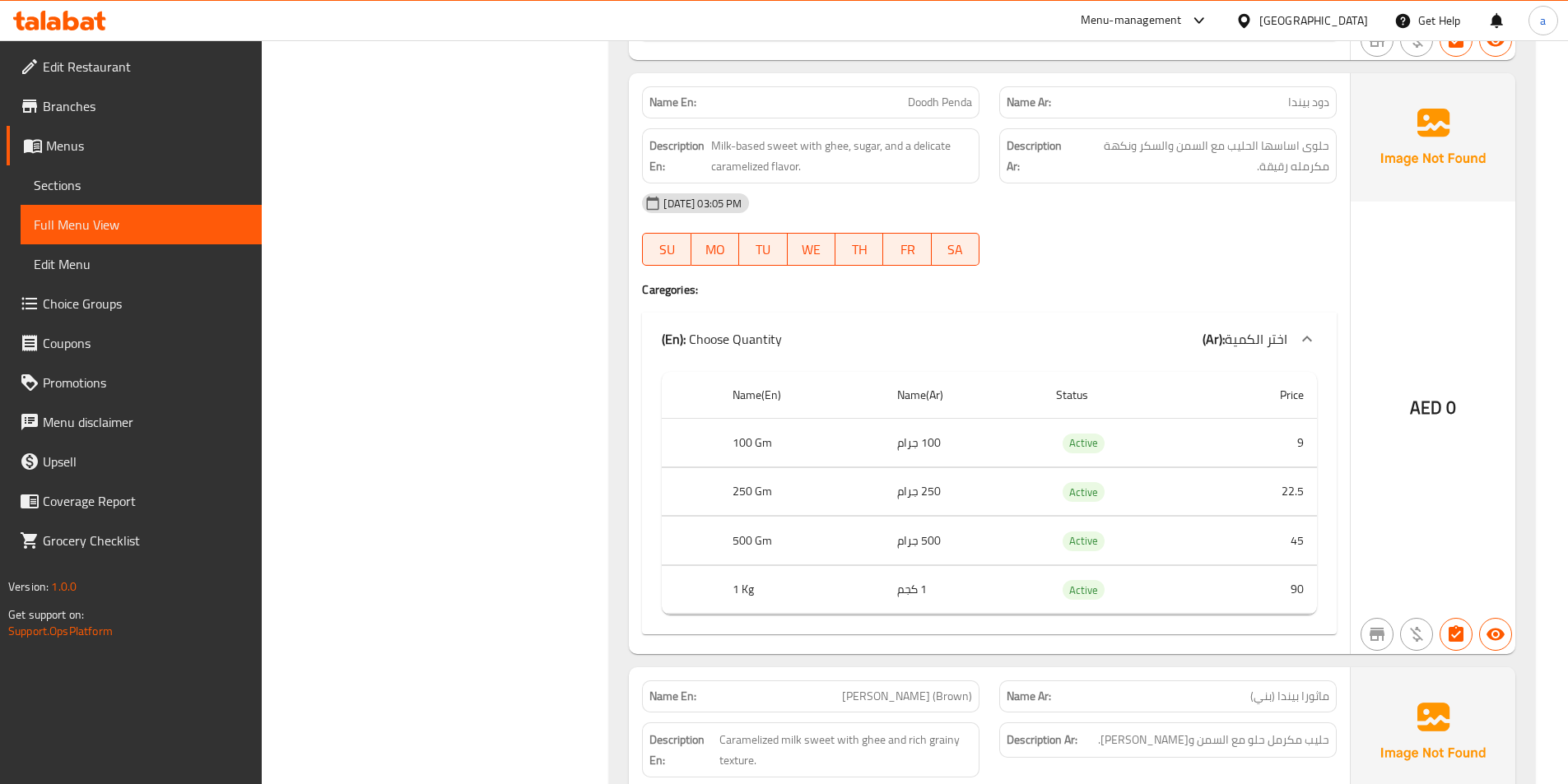
scroll to position [8527, 0]
click at [1125, 266] on div at bounding box center [1167, 263] width 357 height 20
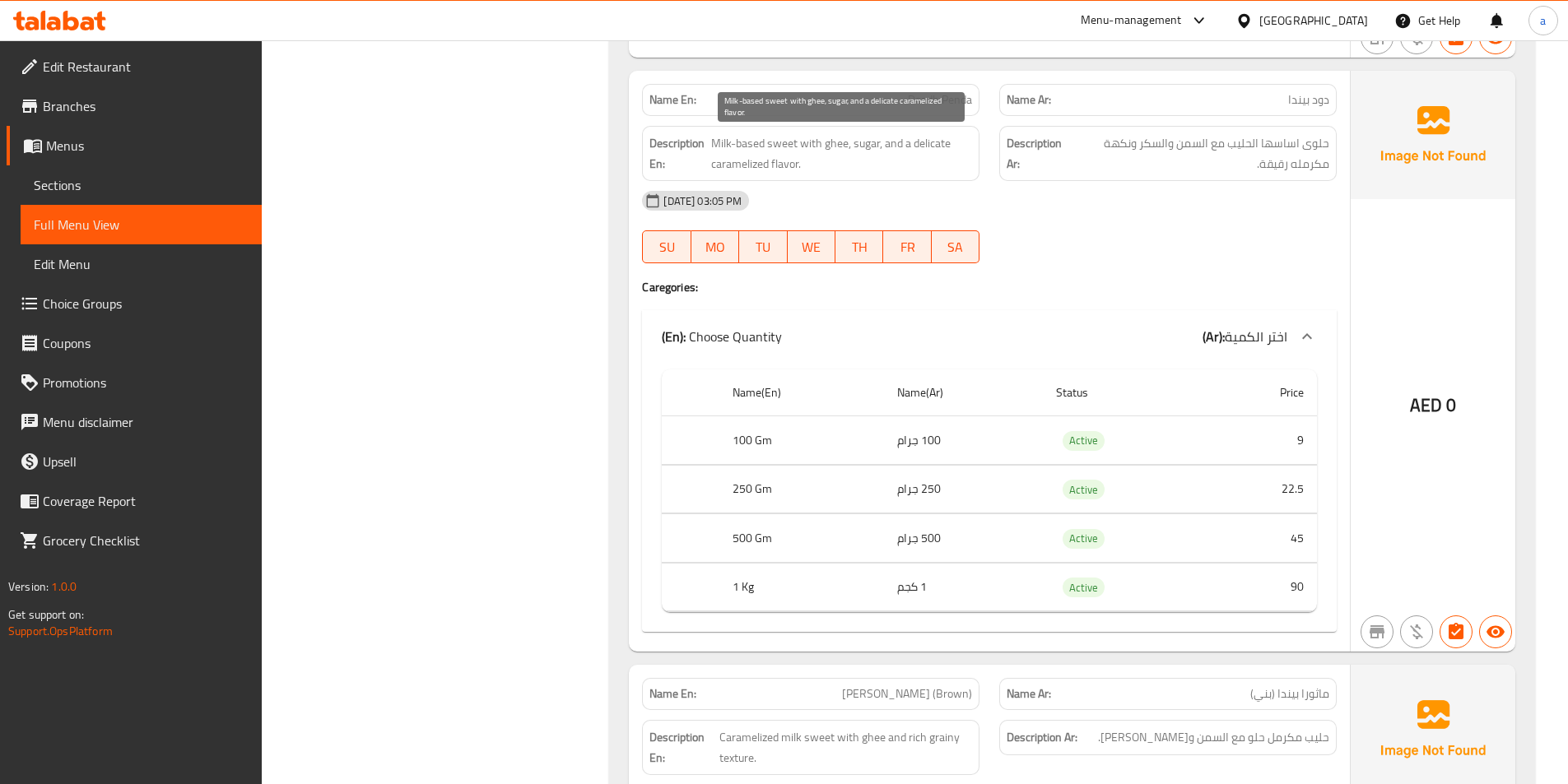
click at [936, 142] on span "Milk-based sweet with ghee, sugar, and a delicate caramelized flavor." at bounding box center [842, 153] width 261 height 40
copy span "delicate"
click at [958, 102] on span "Doodh Penda" at bounding box center [940, 100] width 64 height 18
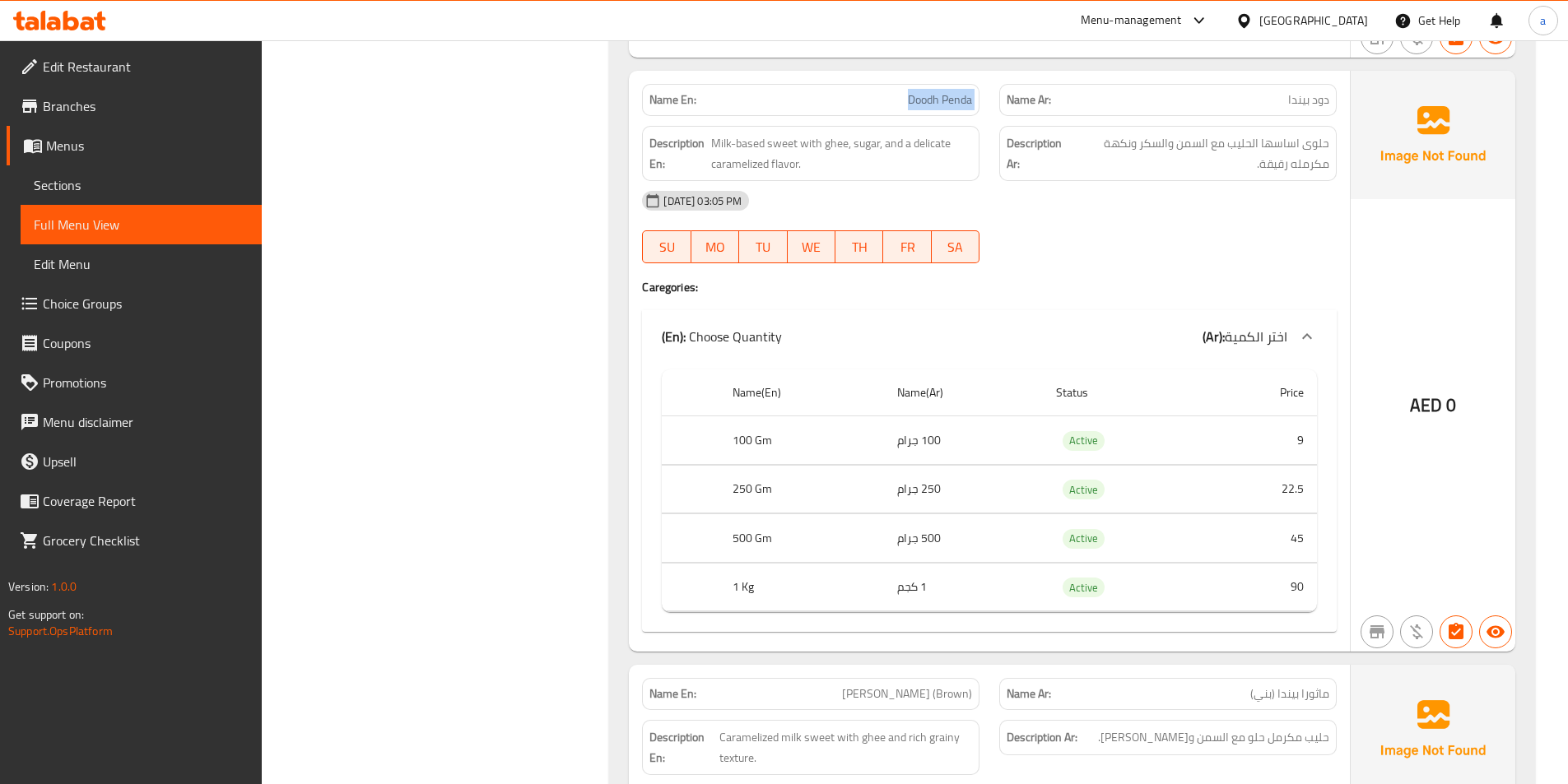
click at [958, 102] on span "Doodh Penda" at bounding box center [940, 100] width 64 height 18
copy span "Doodh Penda"
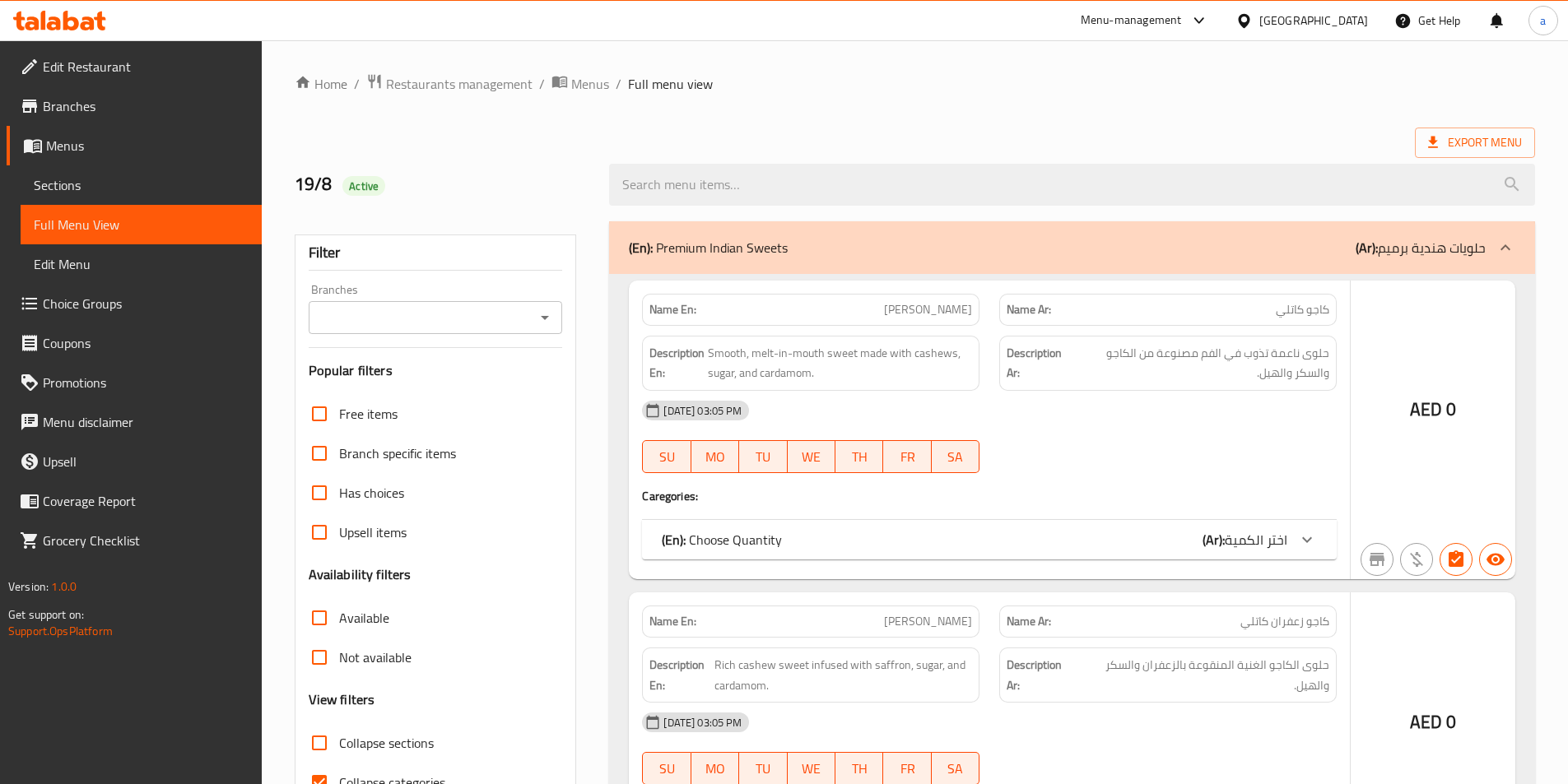
scroll to position [255, 0]
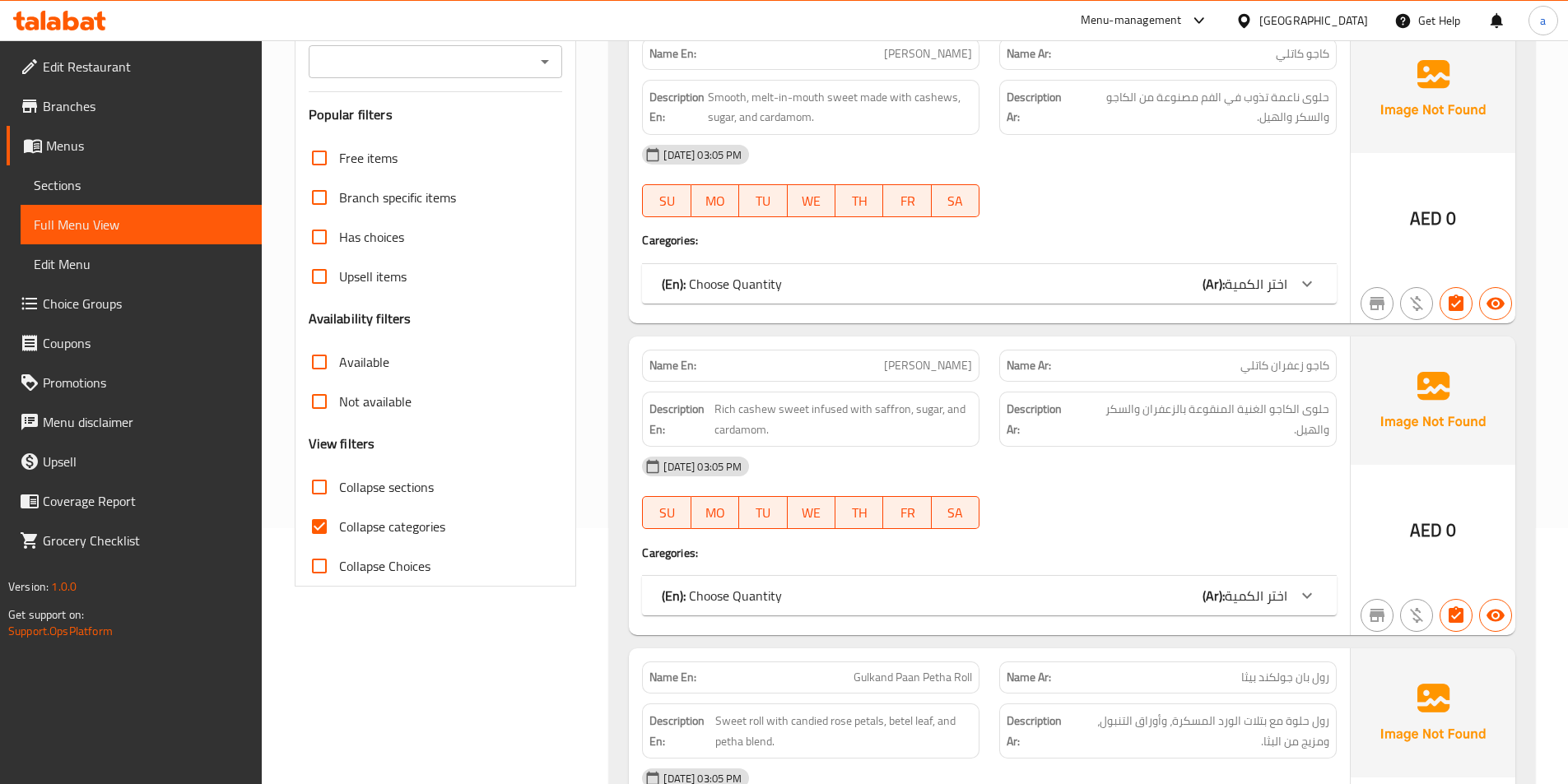
click at [337, 533] on input "Collapse categories" at bounding box center [319, 527] width 39 height 39
checkbox input "false"
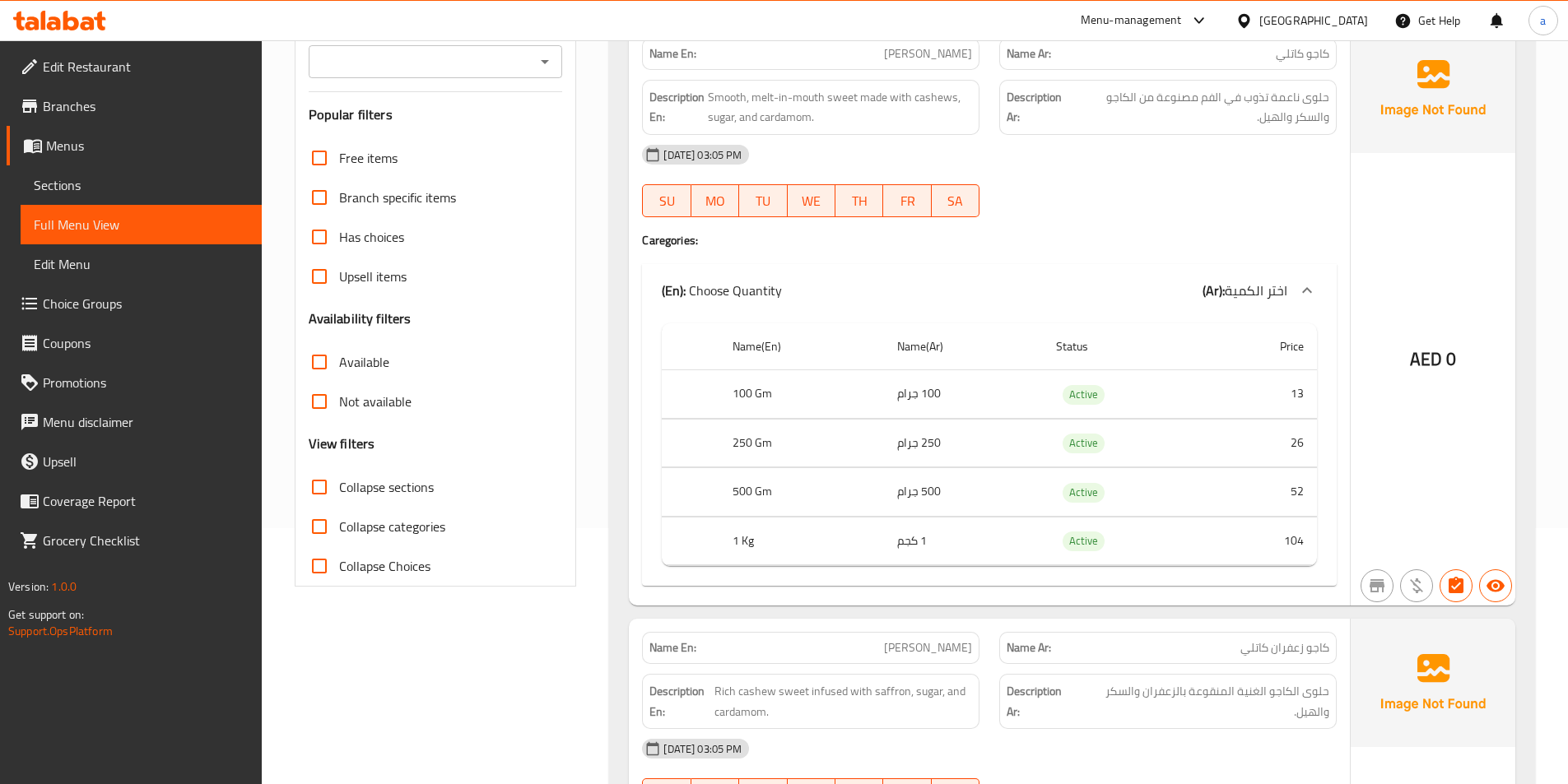
scroll to position [0, 0]
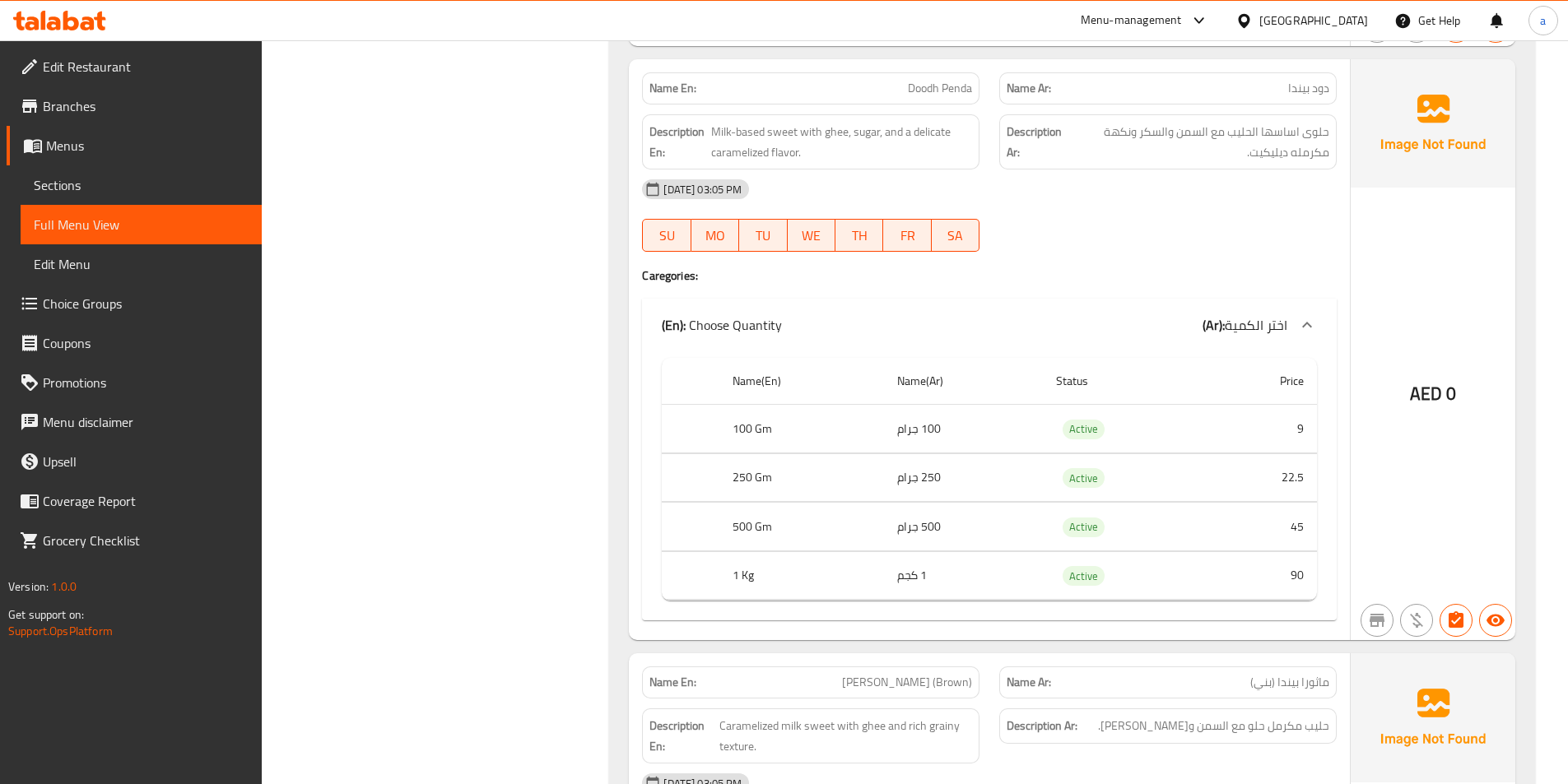
scroll to position [8564, 0]
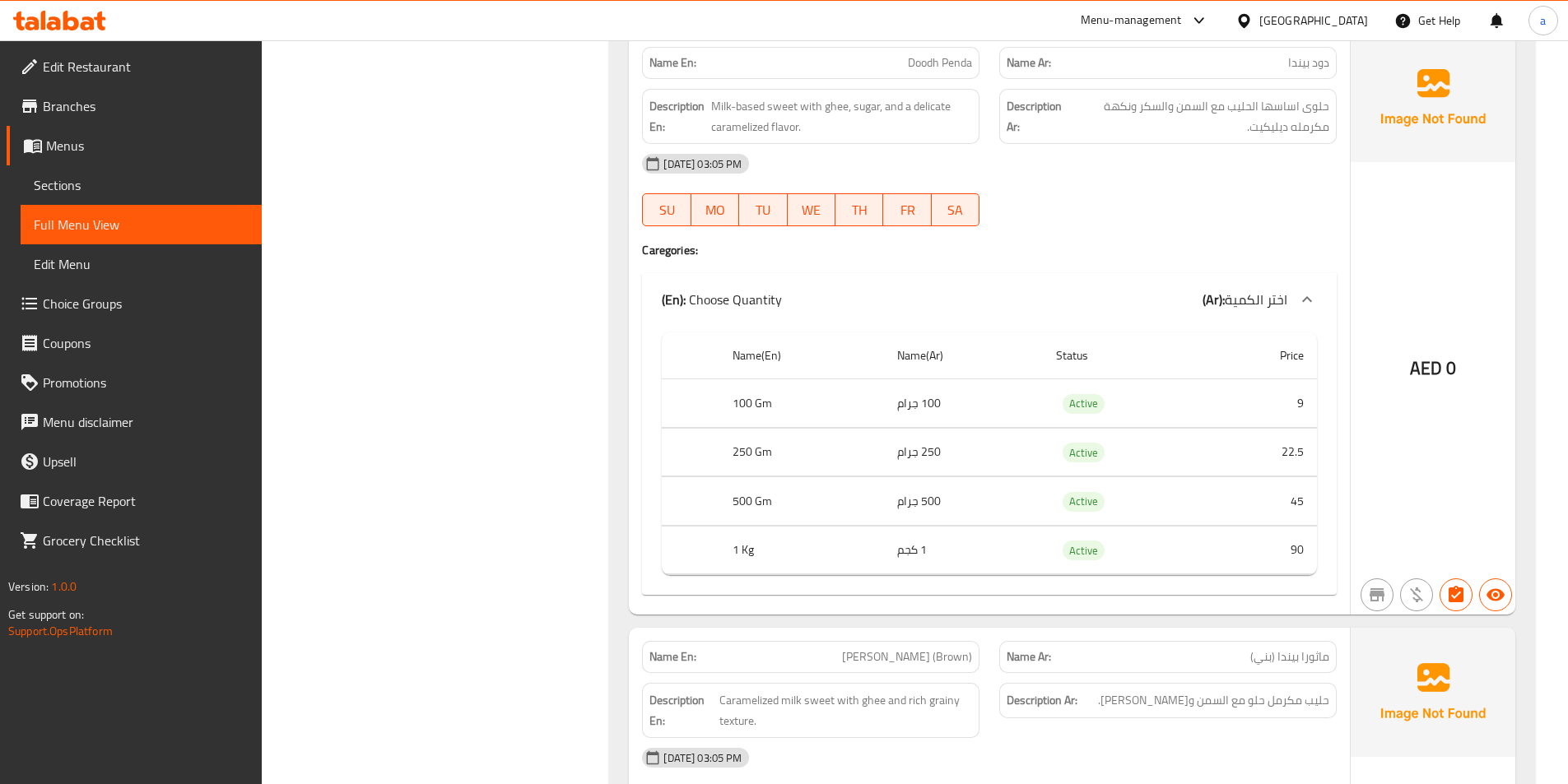
click at [1144, 212] on div "[DATE] 03:05 PM SU MO TU WE TH FR SA" at bounding box center [989, 191] width 715 height 92
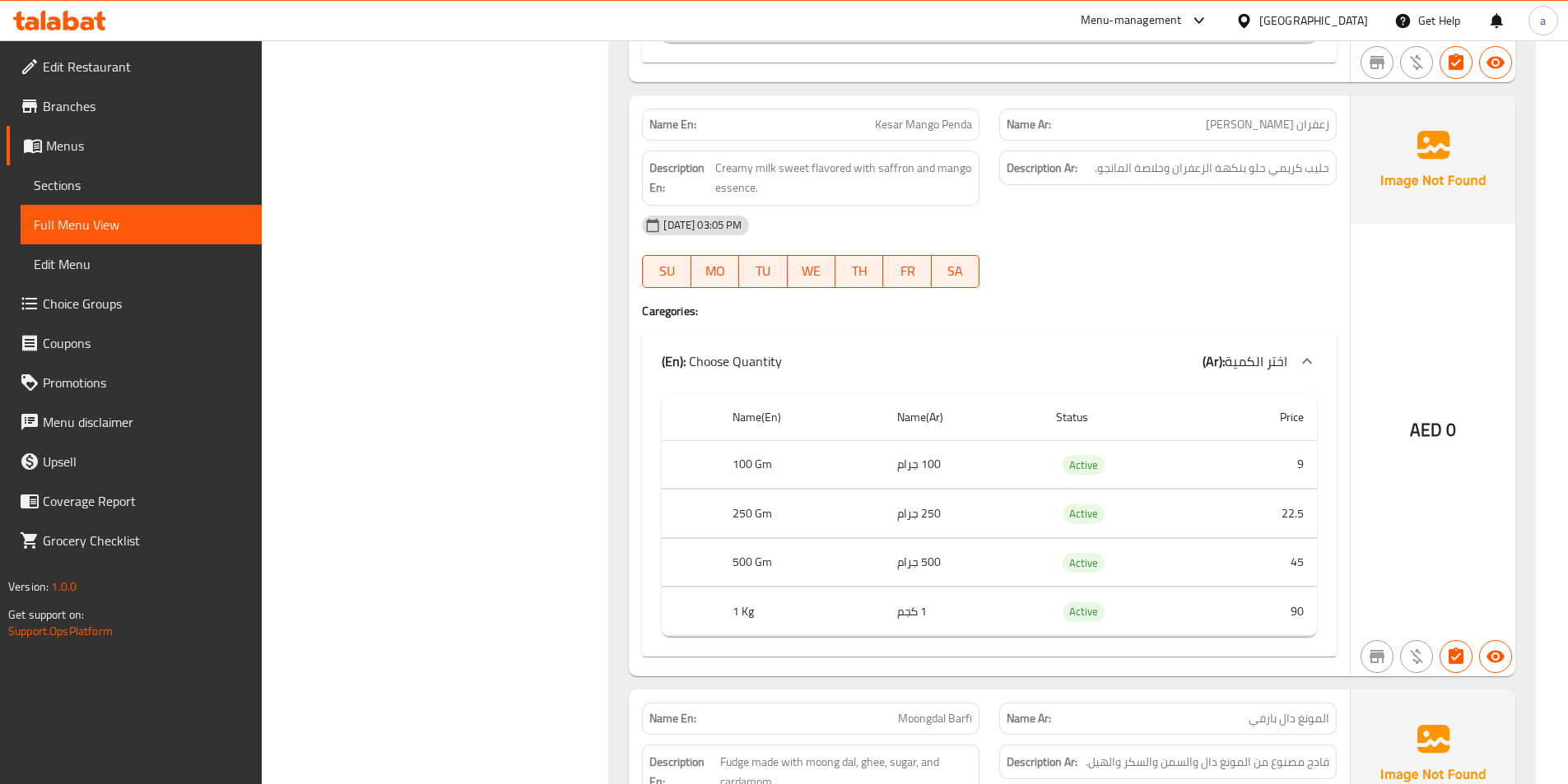
scroll to position [9716, 0]
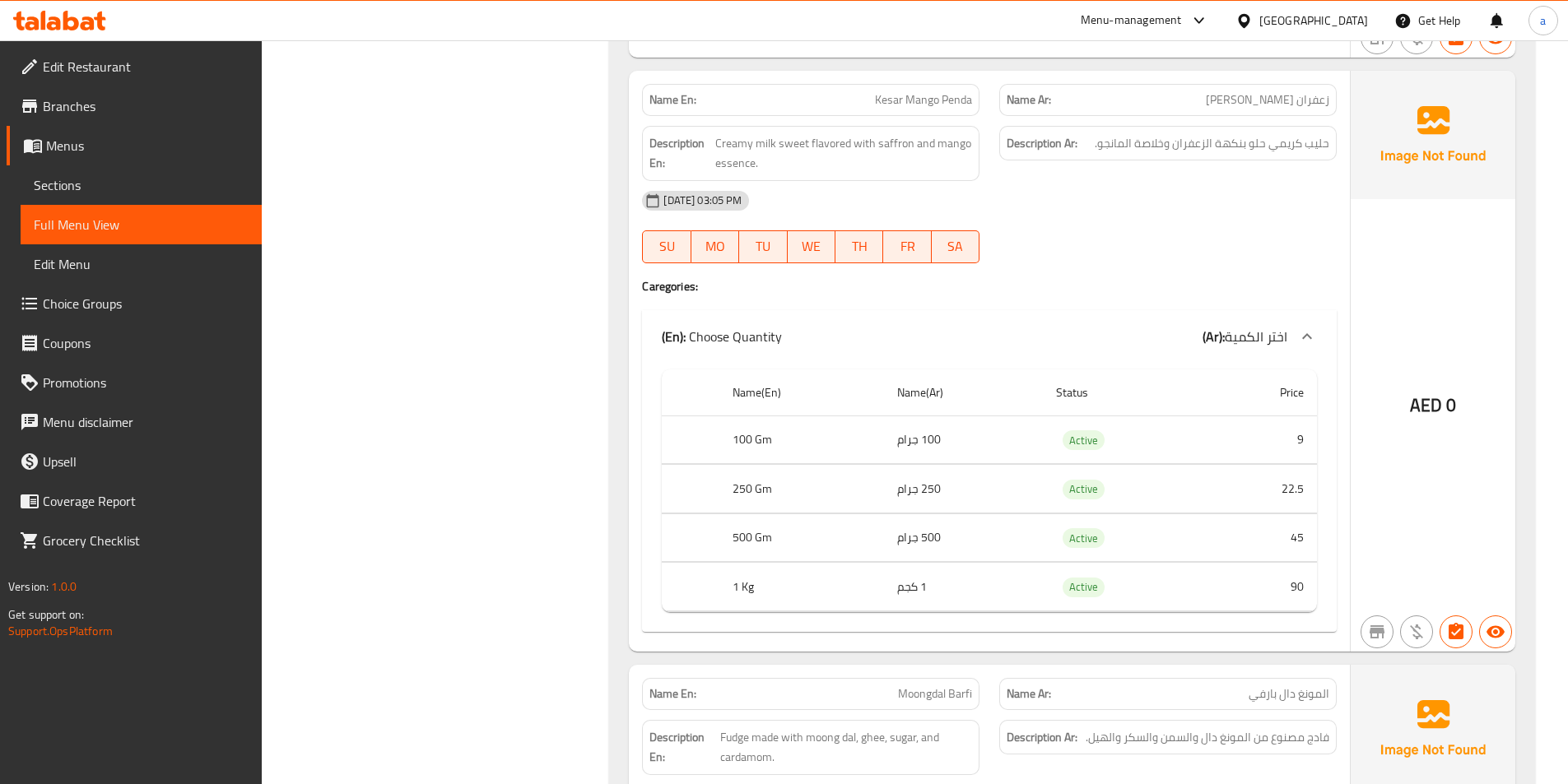
click at [1055, 247] on div "[DATE] 03:05 PM SU MO TU WE TH FR SA" at bounding box center [989, 227] width 715 height 92
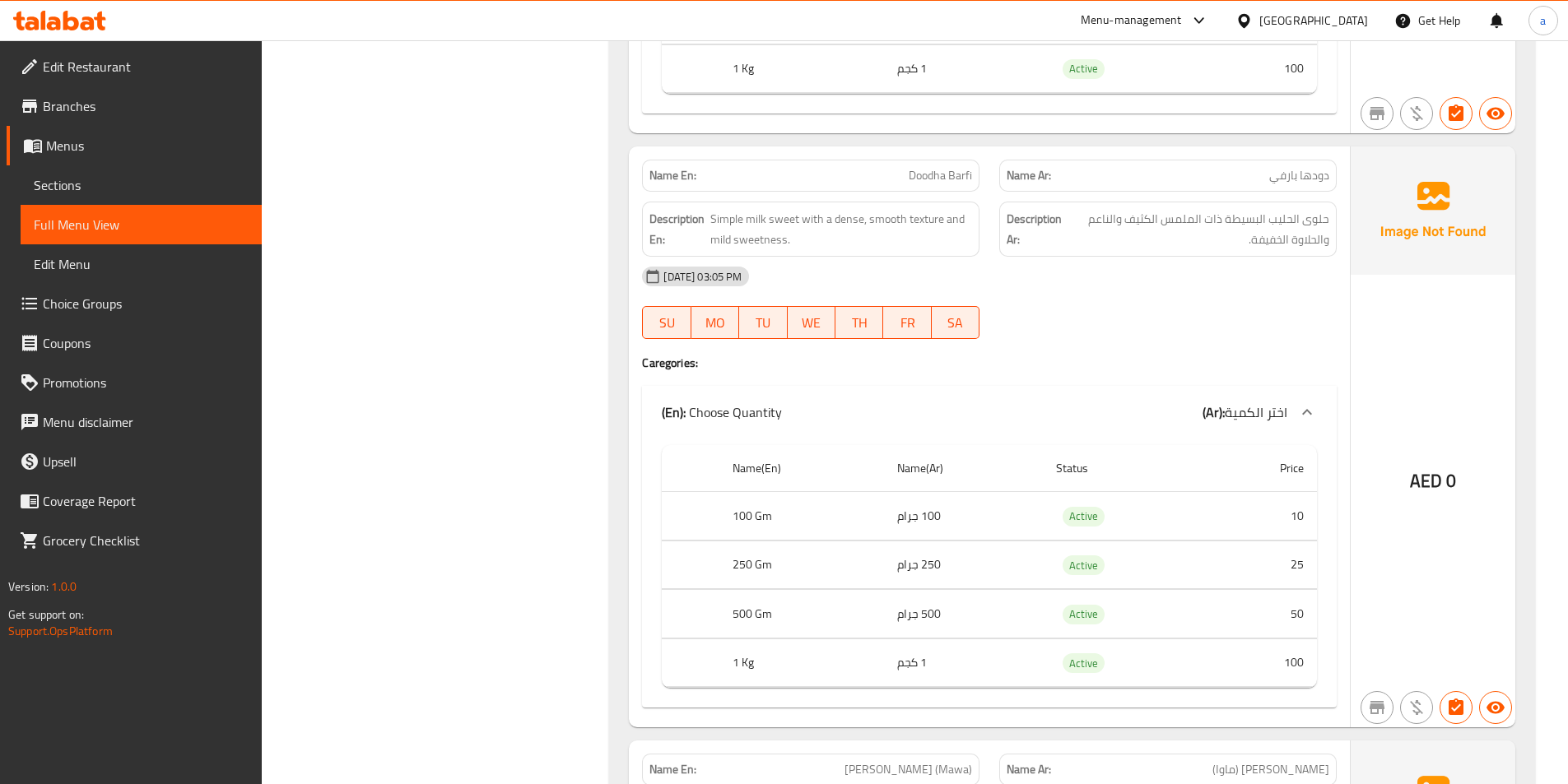
scroll to position [10867, 0]
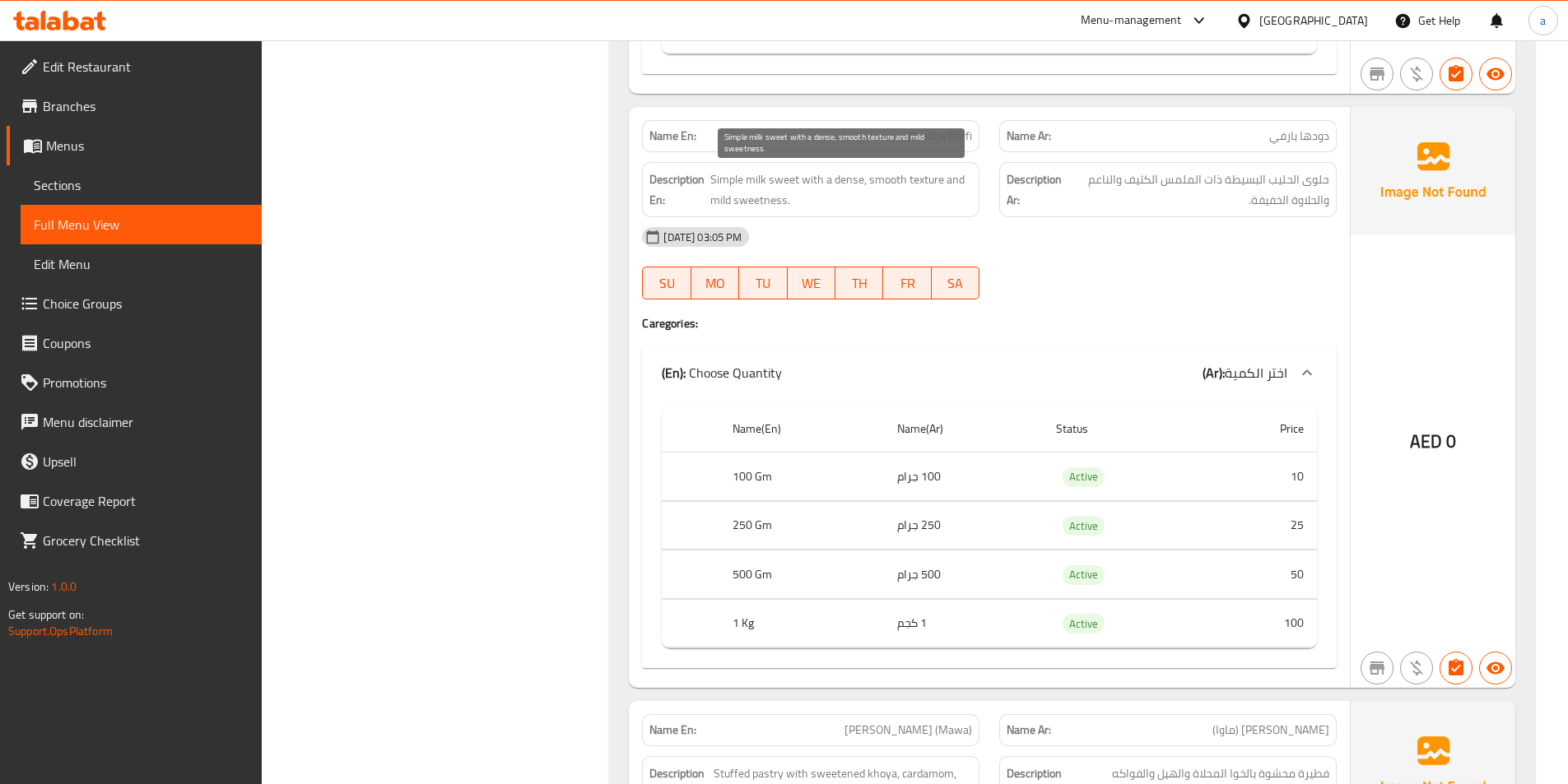
click at [848, 182] on span "Simple milk sweet with a dense, smooth texture and mild sweetness." at bounding box center [842, 189] width 261 height 40
click at [920, 239] on div "[DATE] 03:05 PM" at bounding box center [989, 237] width 715 height 39
drag, startPoint x: 711, startPoint y: 202, endPoint x: 803, endPoint y: 205, distance: 92.0
click at [803, 205] on span "Simple milk sweet with a dense, smooth texture and mild sweetness." at bounding box center [842, 189] width 261 height 40
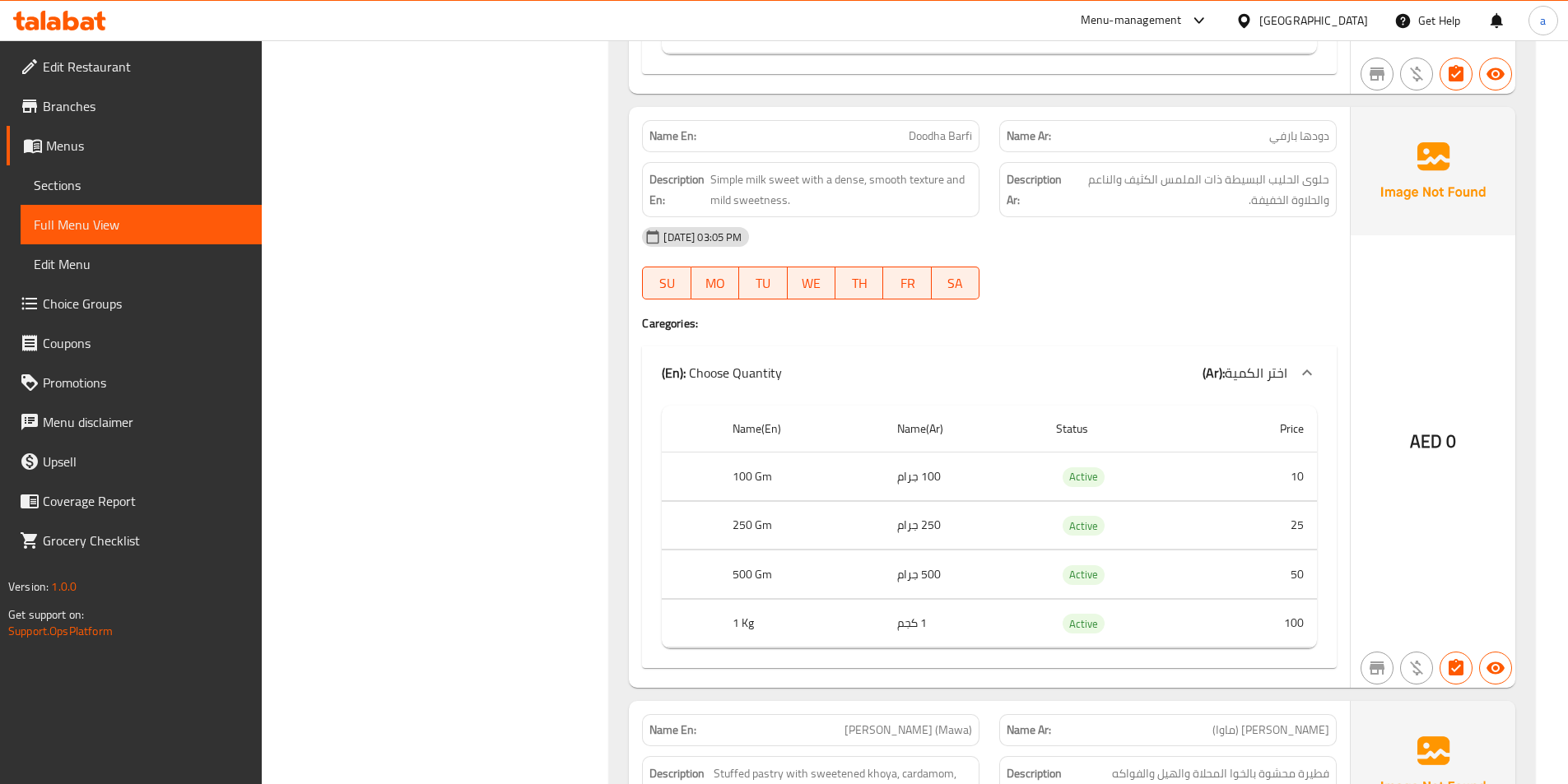
click at [911, 236] on div "[DATE] 03:05 PM" at bounding box center [989, 237] width 715 height 39
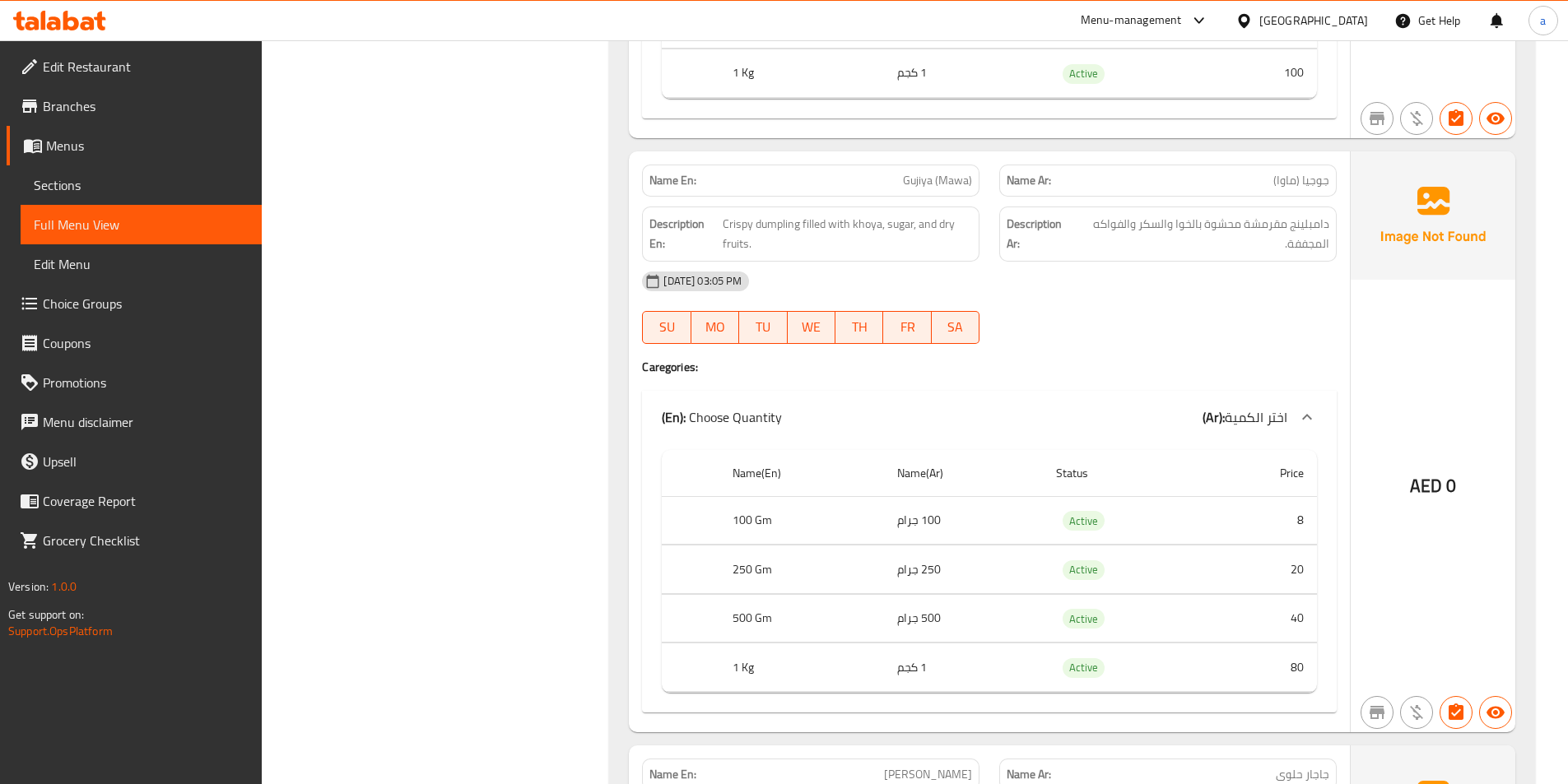
scroll to position [12018, 0]
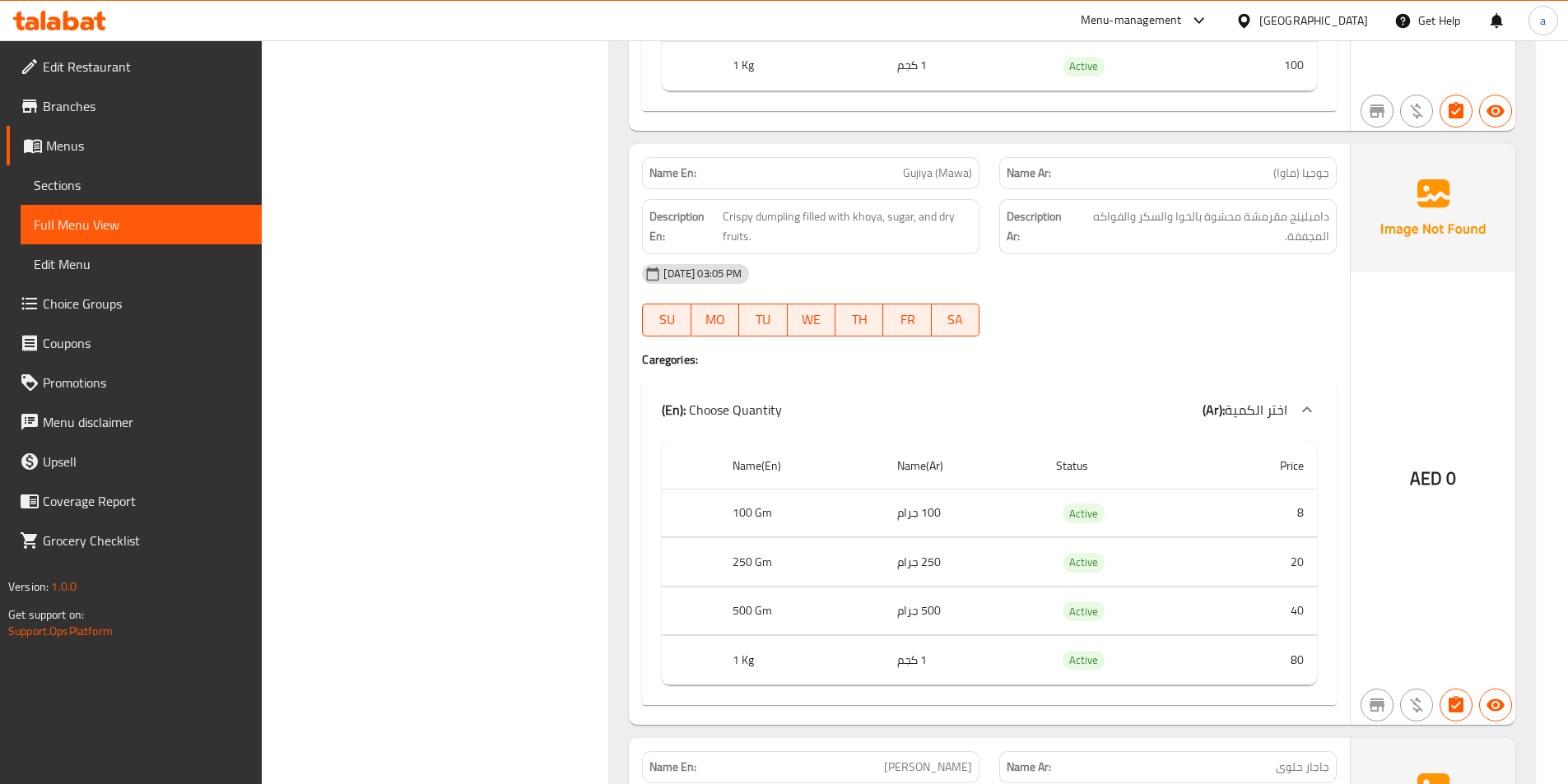
click at [917, 175] on span "Gujiya (Mawa)" at bounding box center [937, 173] width 69 height 18
click at [1221, 263] on div "[DATE] 03:05 PM" at bounding box center [989, 274] width 715 height 39
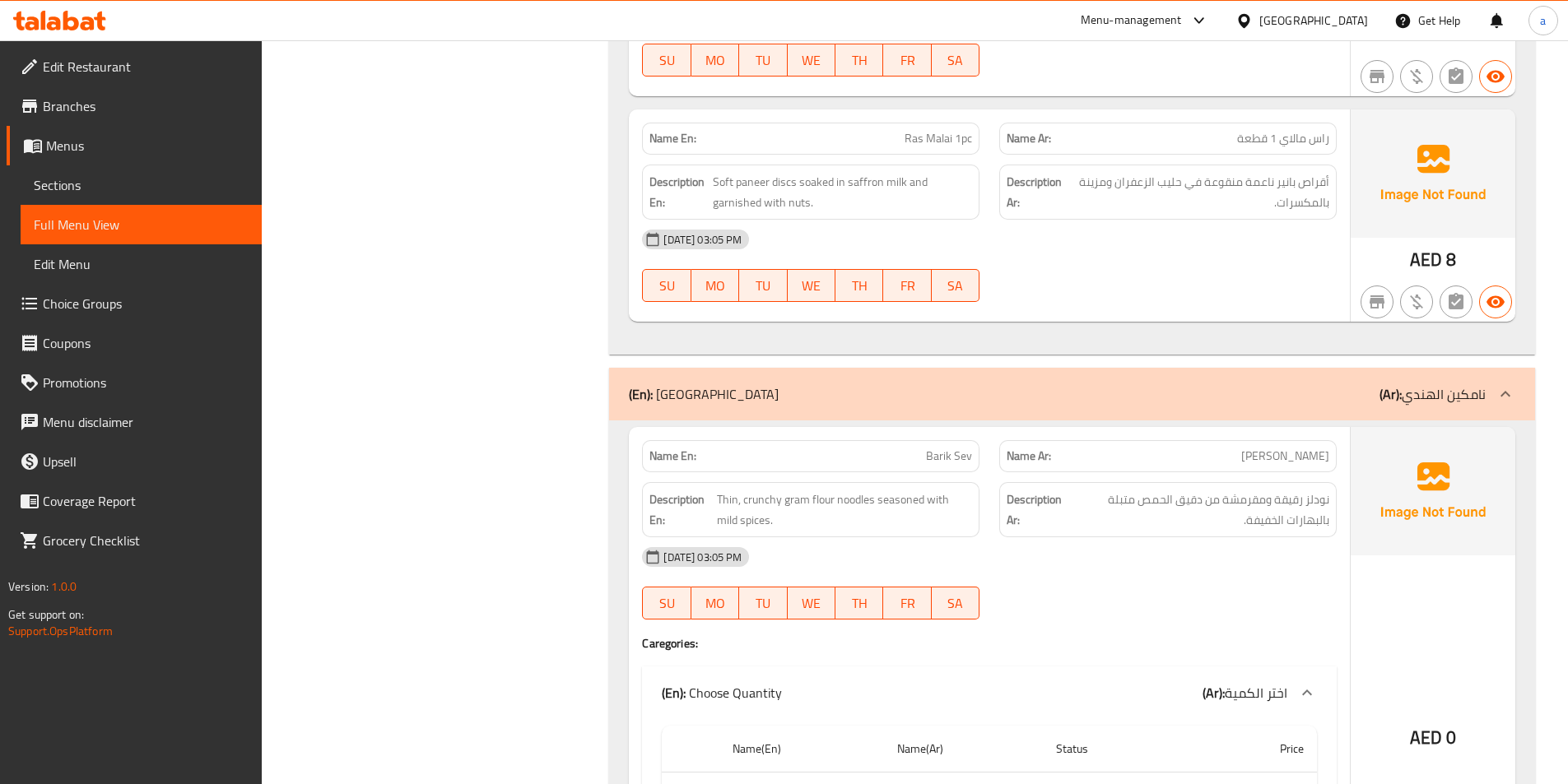
scroll to position [14240, 0]
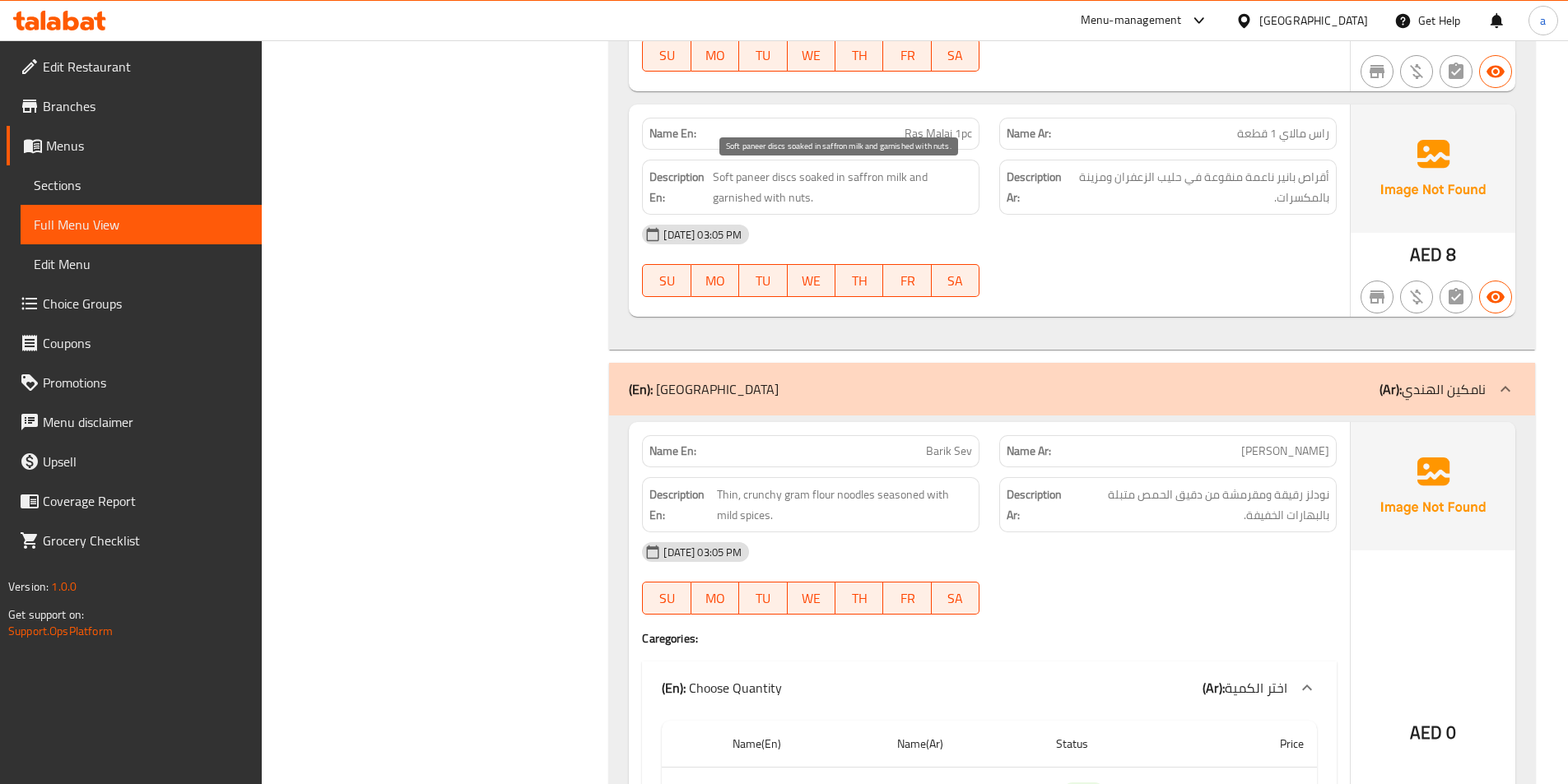
click at [817, 180] on span "Soft paneer discs soaked in saffron milk and garnished with nuts." at bounding box center [842, 187] width 260 height 40
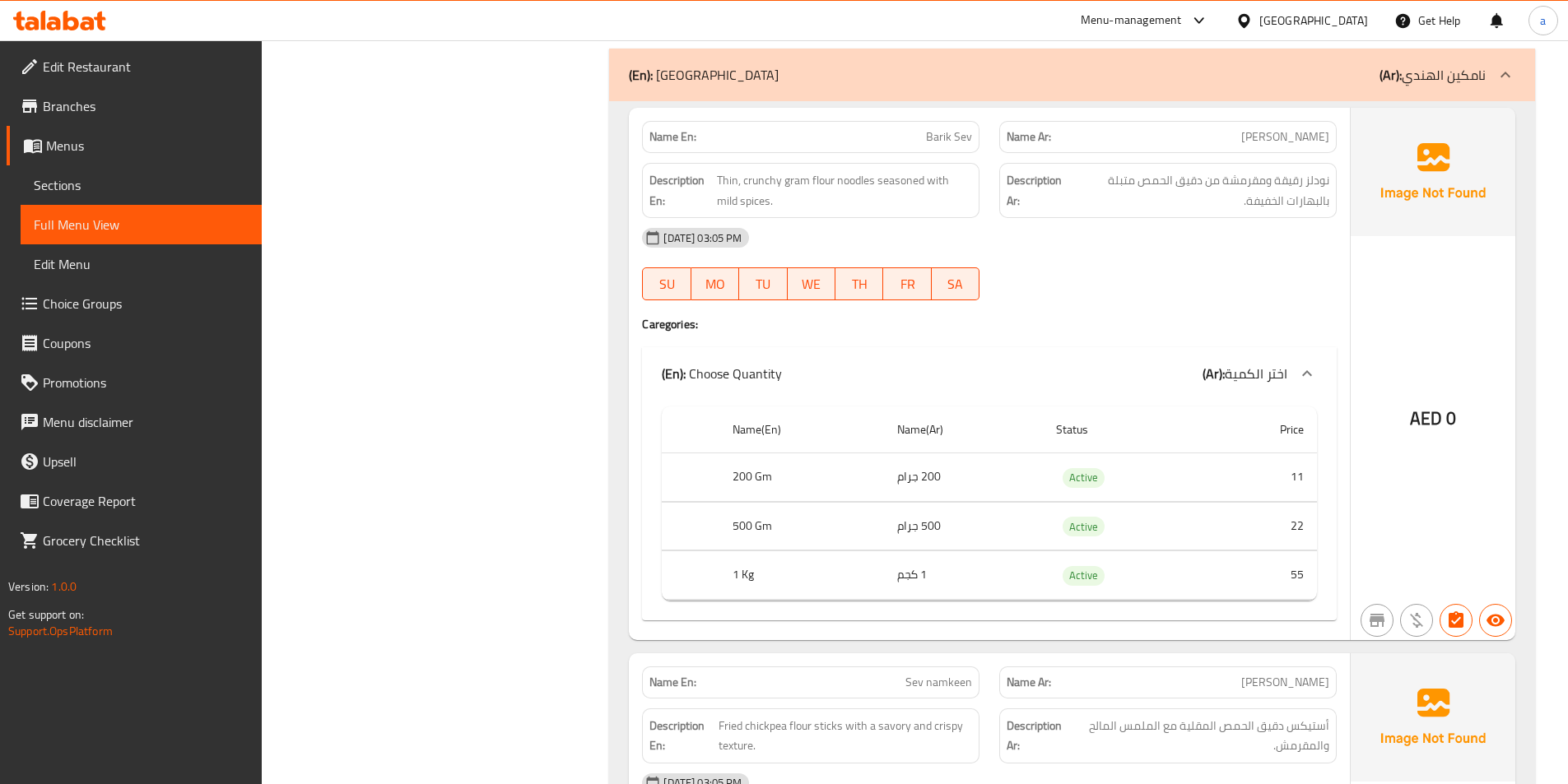
scroll to position [14569, 0]
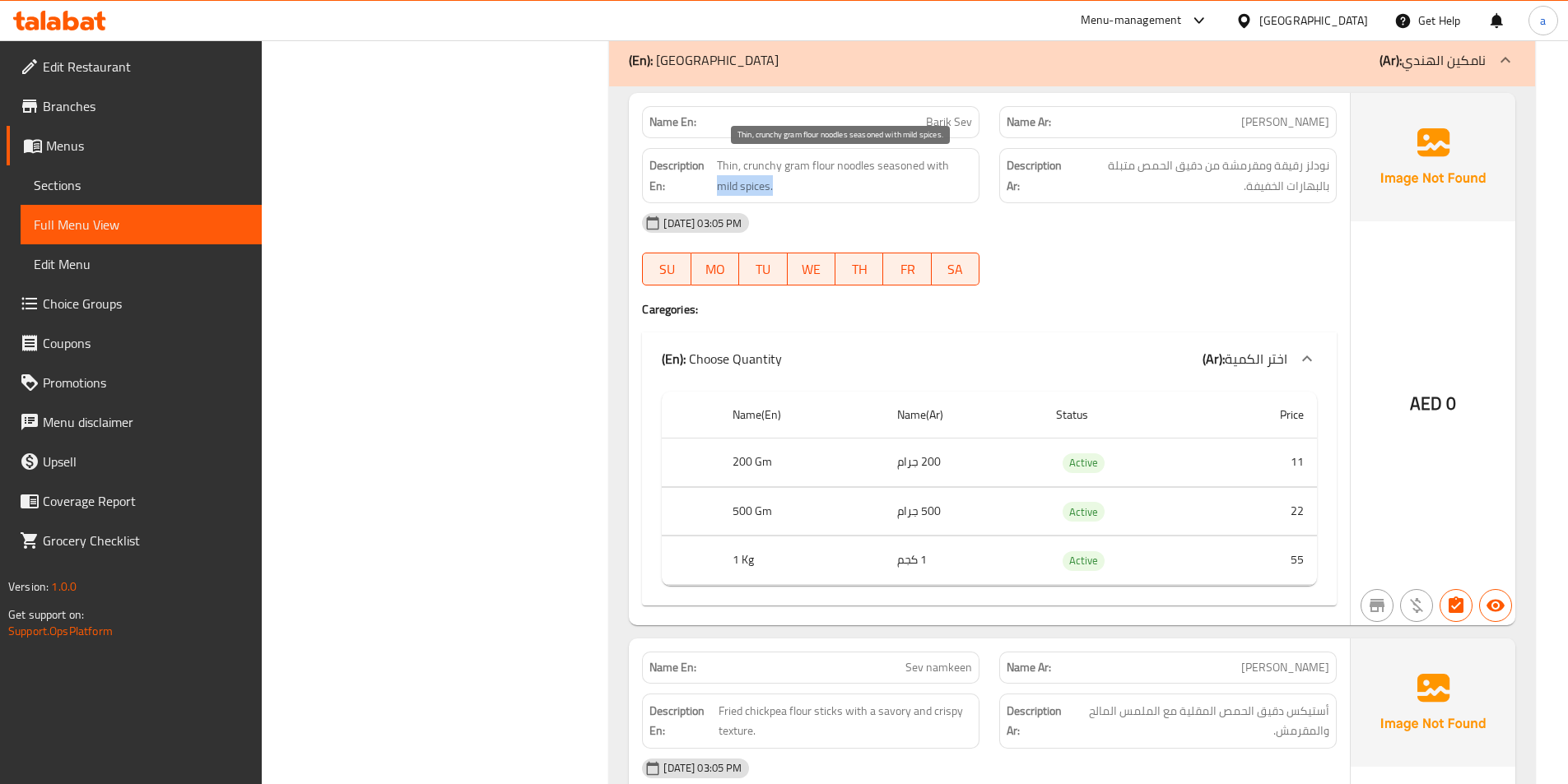
drag, startPoint x: 955, startPoint y: 168, endPoint x: 969, endPoint y: 183, distance: 20.5
click at [969, 183] on span "Thin, crunchy gram flour noodles seasoned with mild spices." at bounding box center [844, 175] width 256 height 40
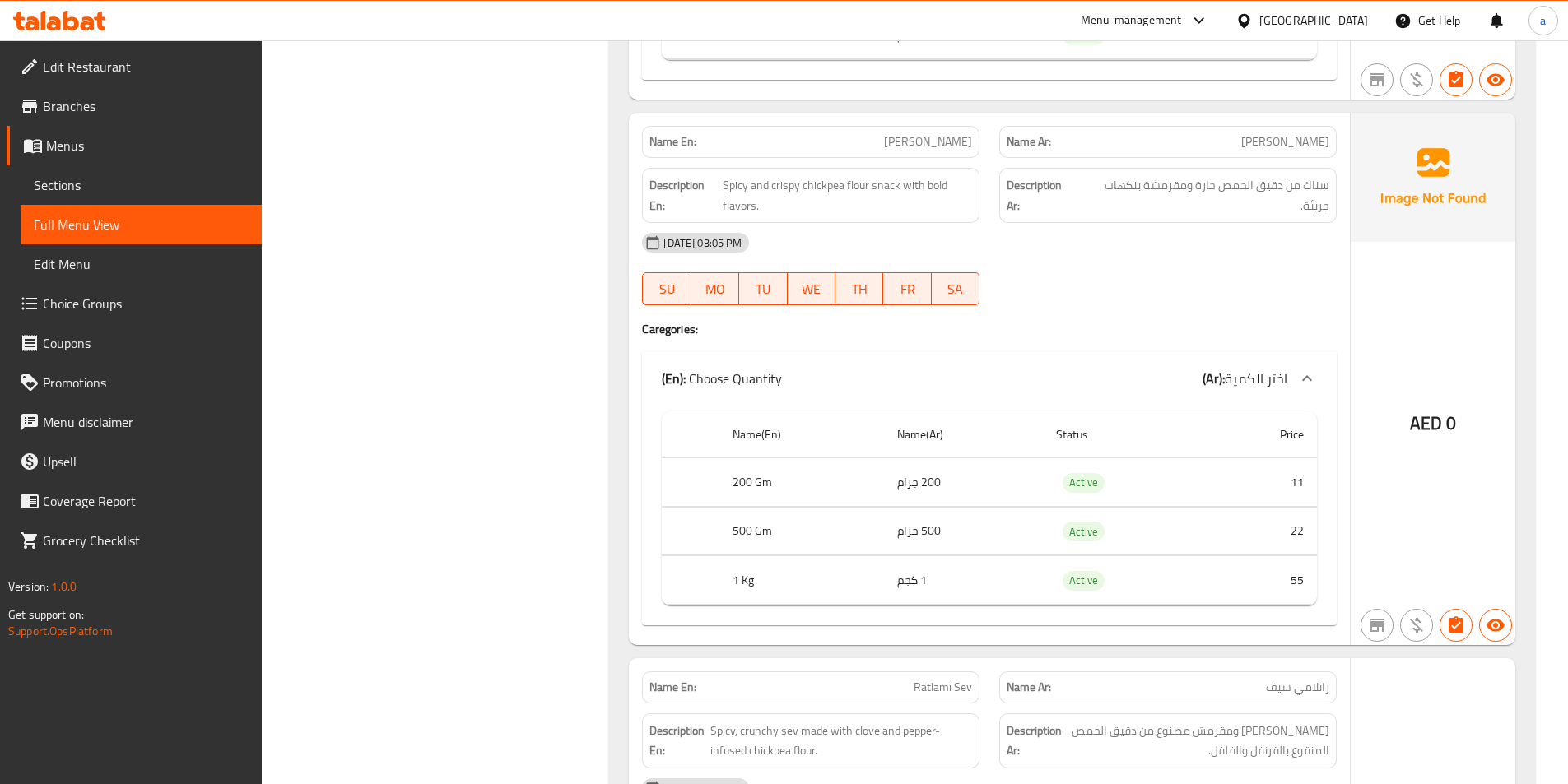
scroll to position [16214, 0]
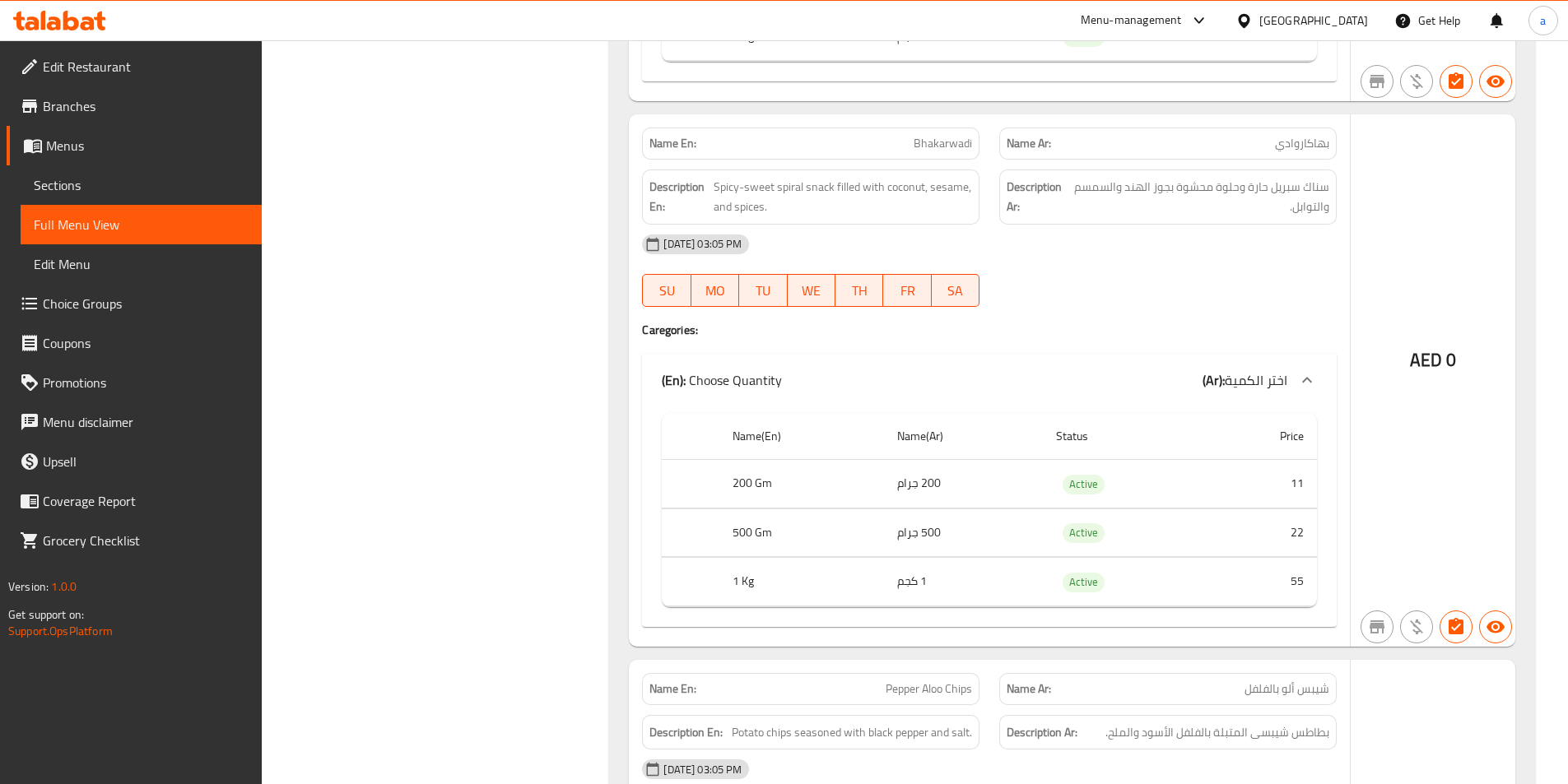
scroll to position [22137, 0]
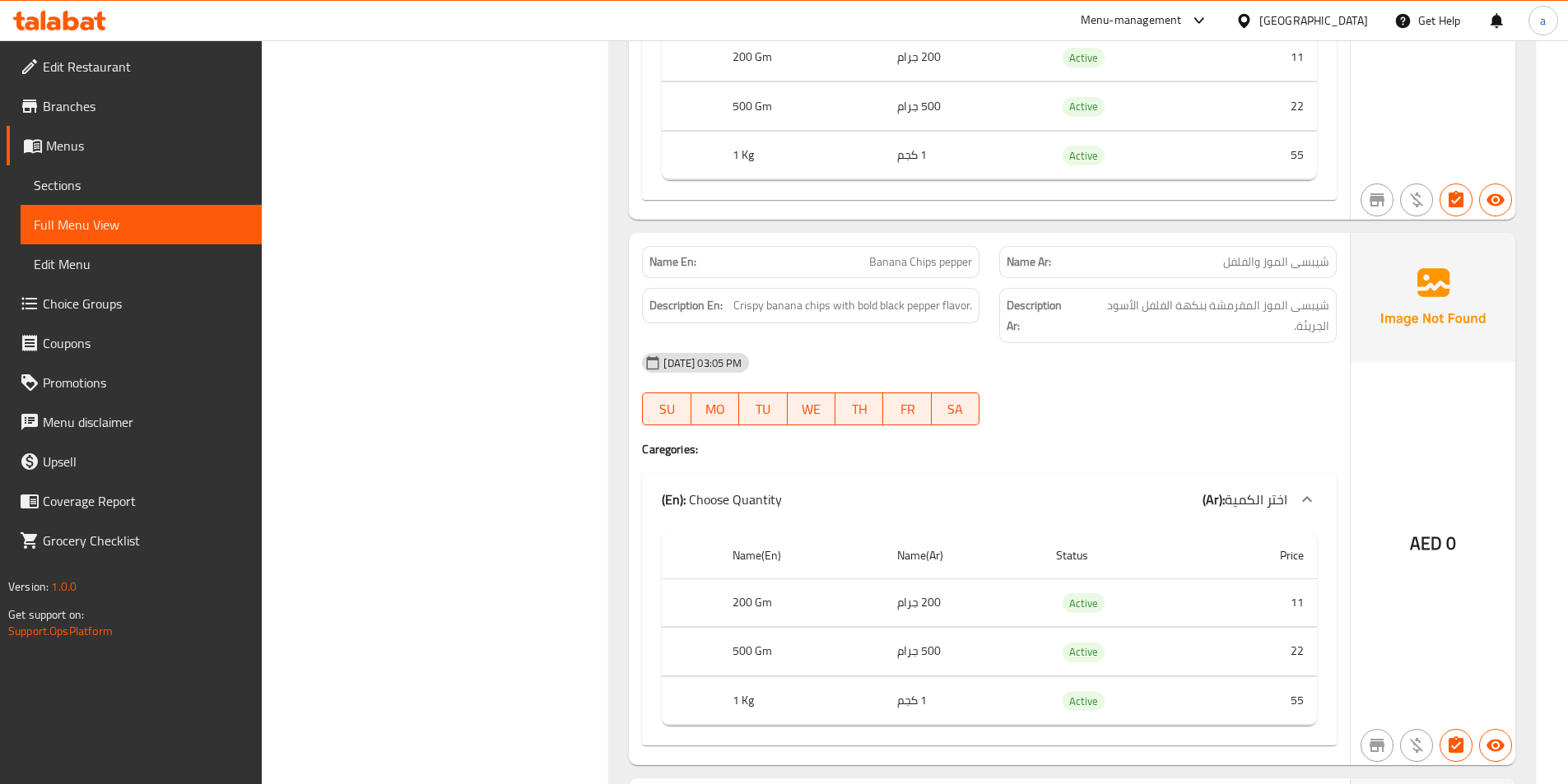
scroll to position [23617, 0]
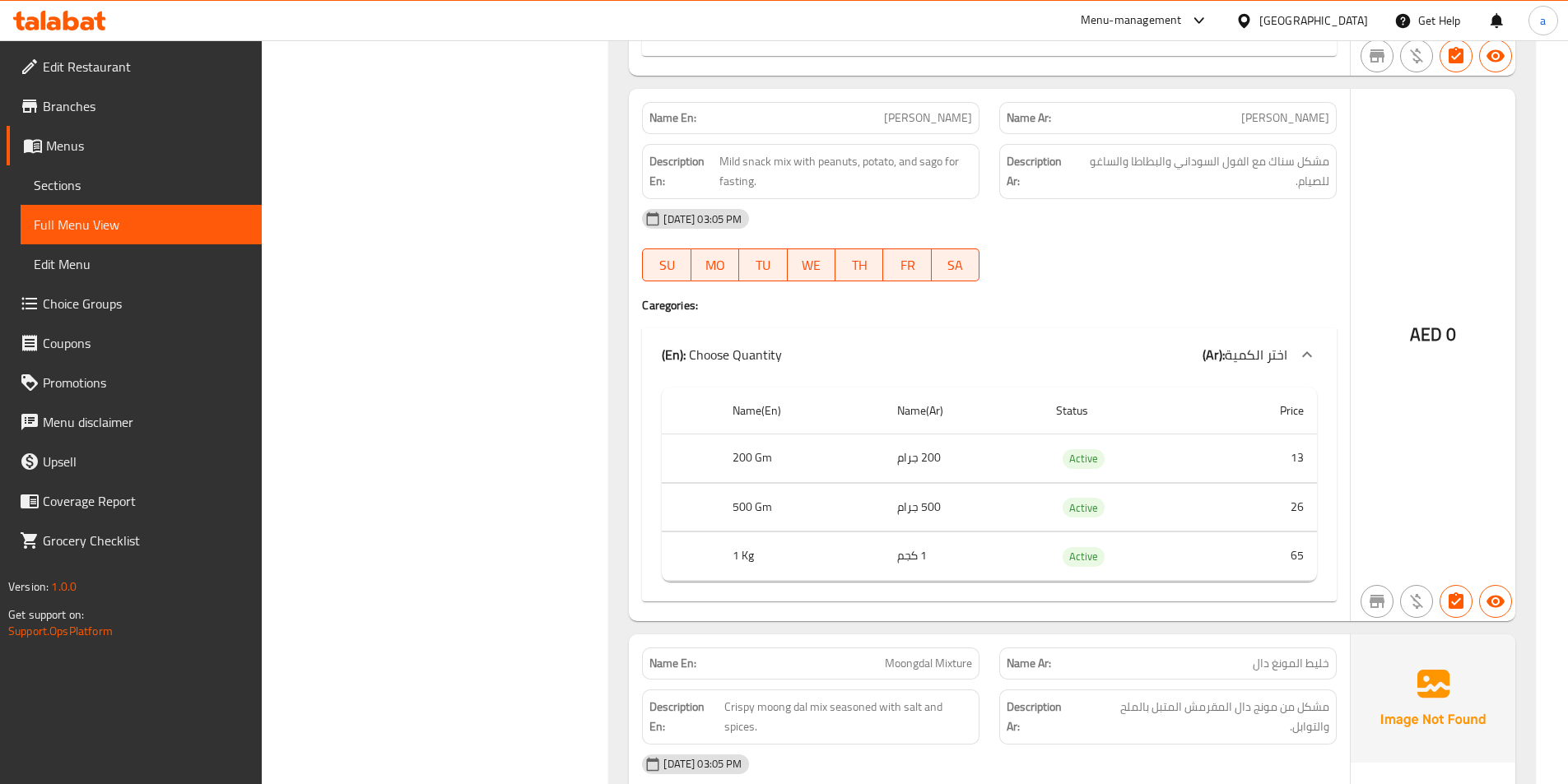
scroll to position [24851, 0]
click at [729, 150] on span "Mild snack mix with peanuts, potato, and sago for fasting." at bounding box center [845, 170] width 253 height 40
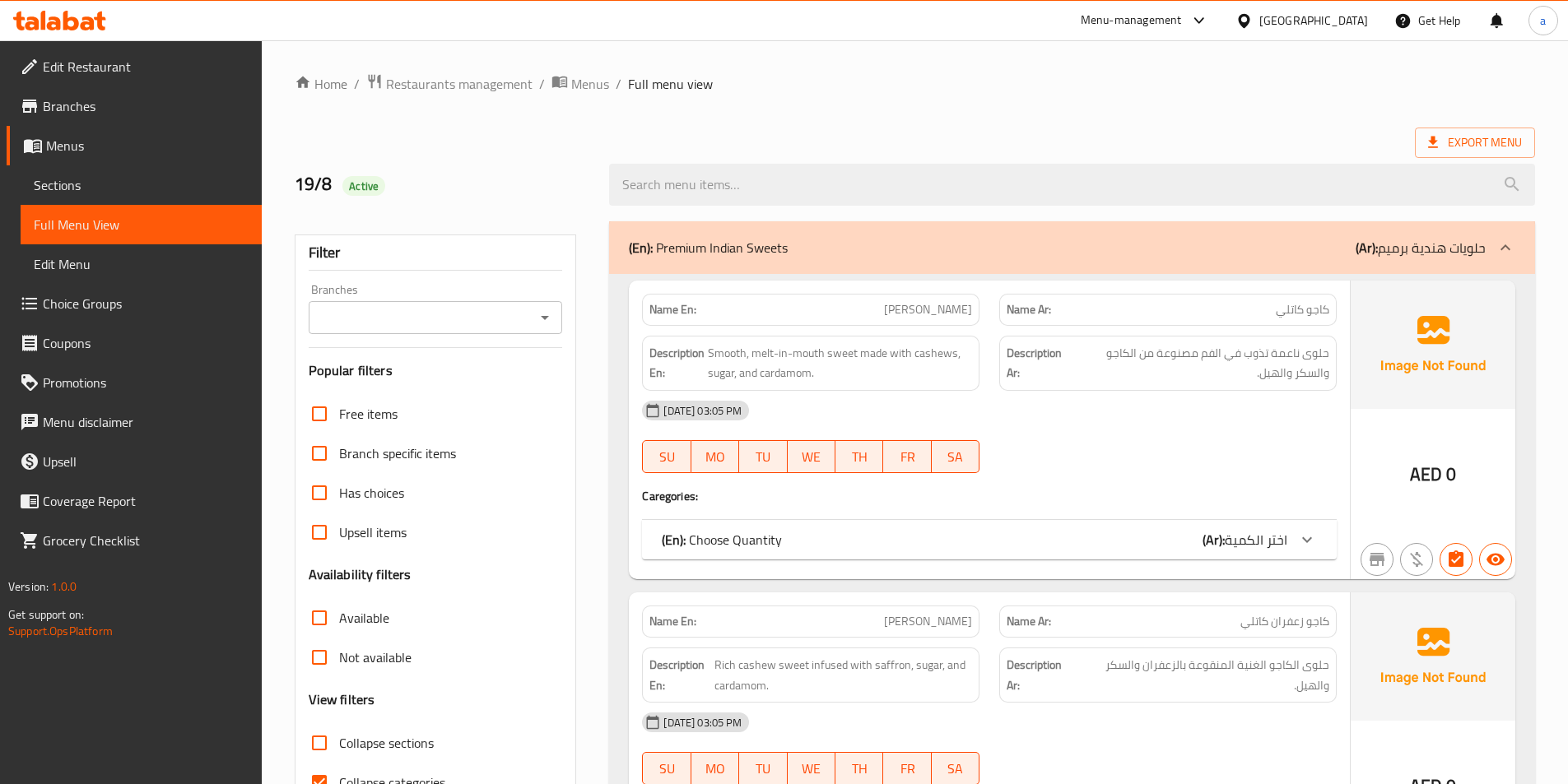
scroll to position [164, 0]
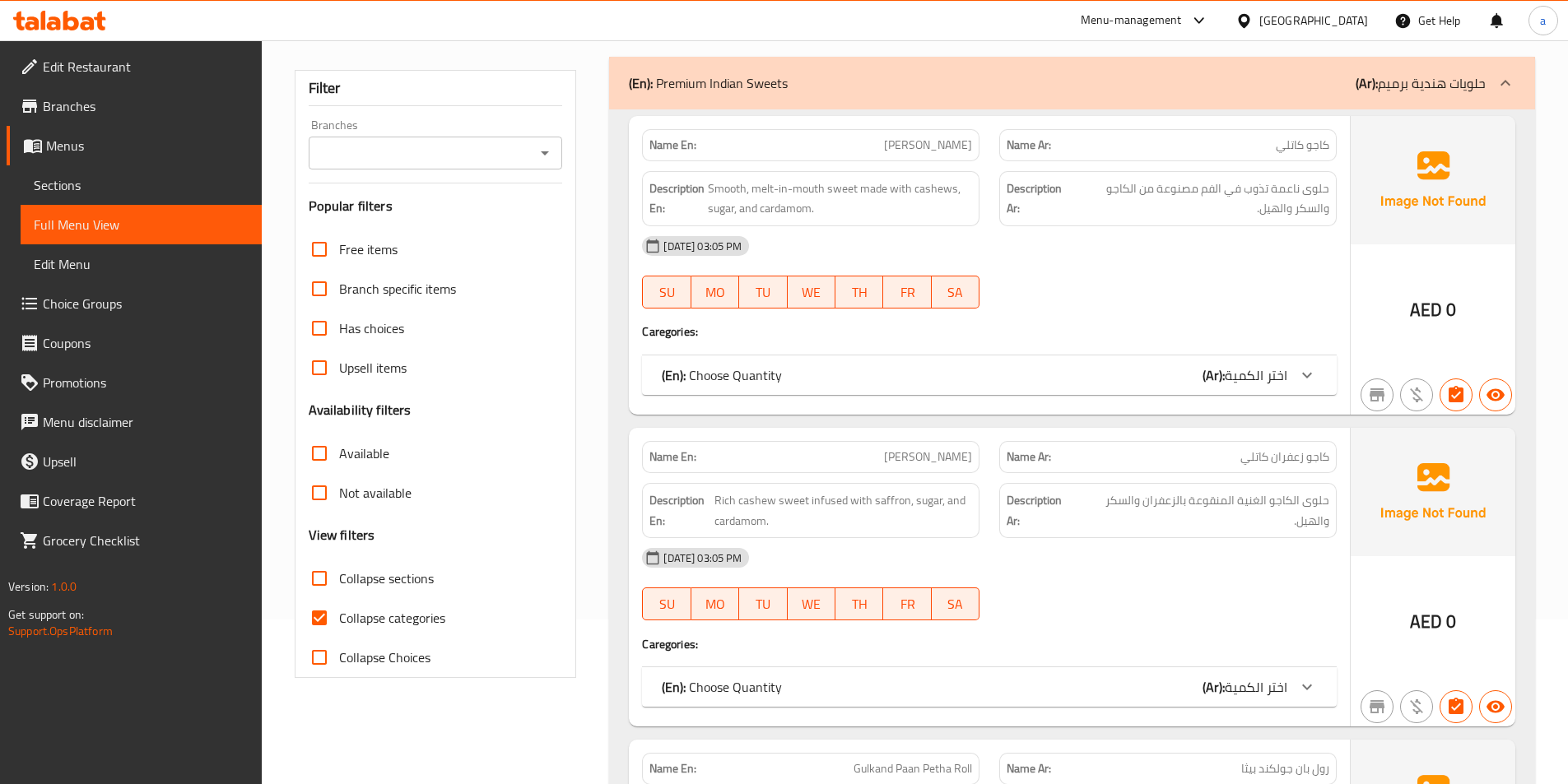
drag, startPoint x: 320, startPoint y: 621, endPoint x: 235, endPoint y: 608, distance: 86.0
click at [320, 621] on input "Collapse categories" at bounding box center [319, 618] width 39 height 39
checkbox input "false"
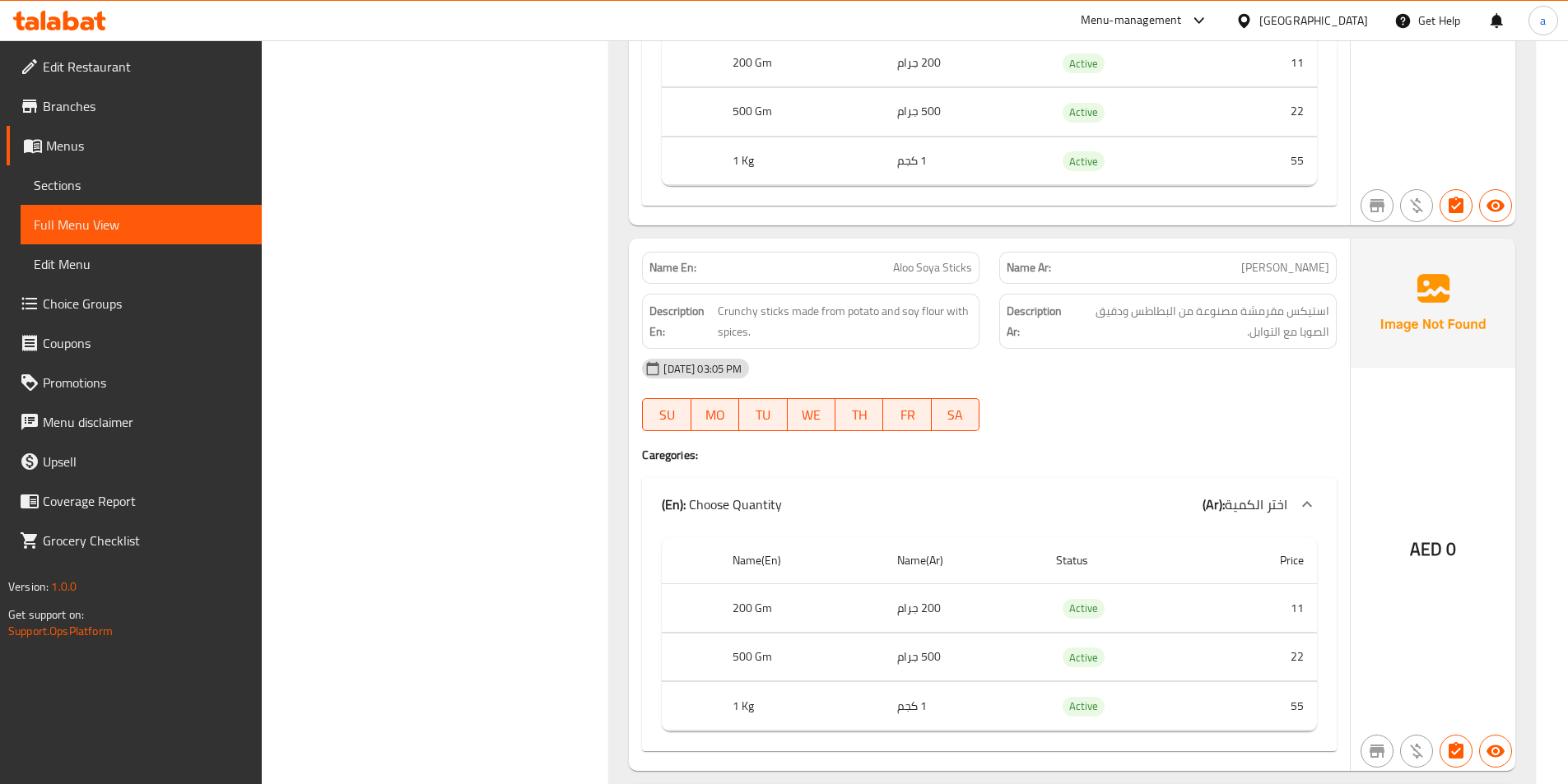
scroll to position [24237, 0]
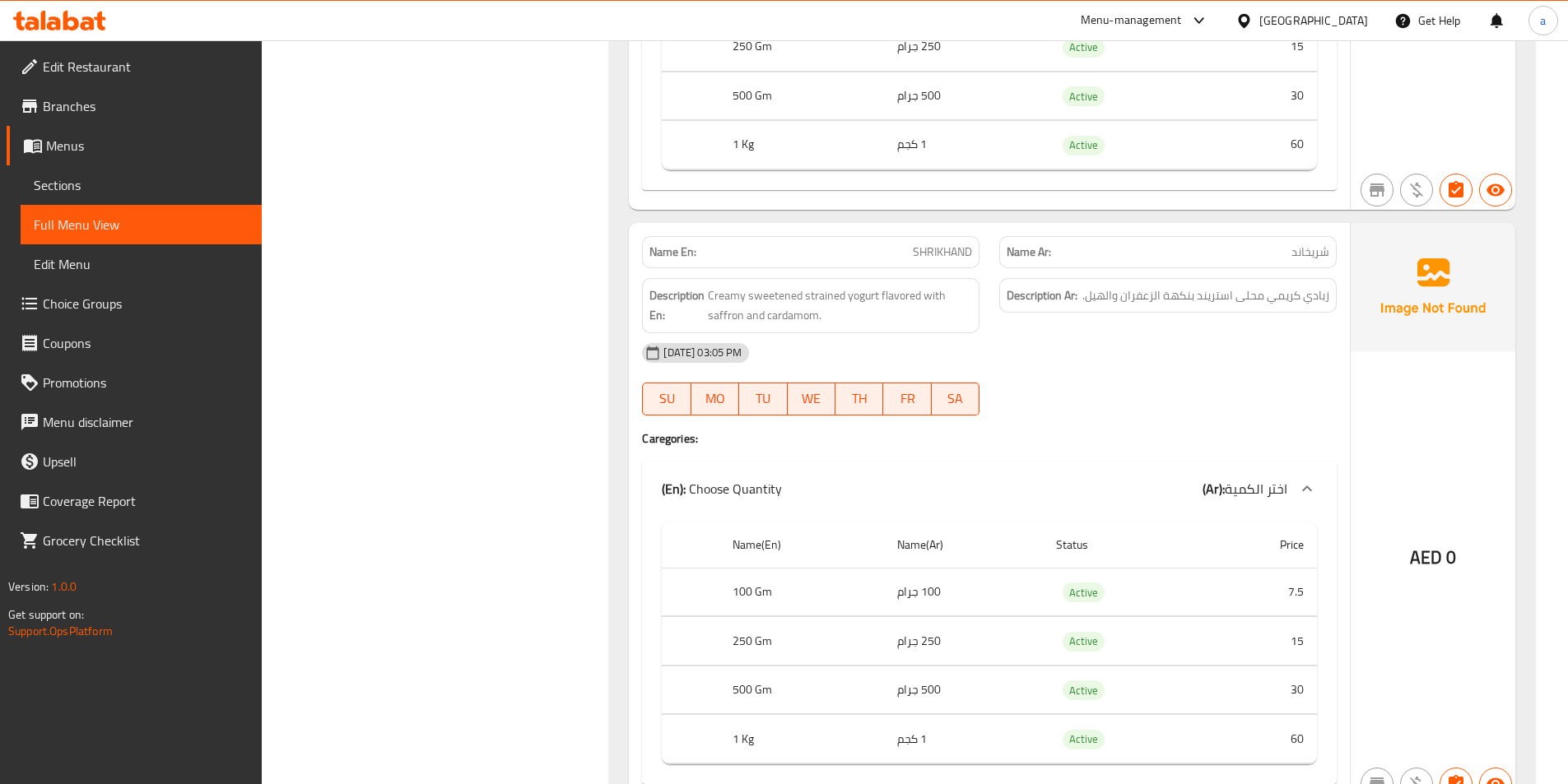
scroll to position [27678, 0]
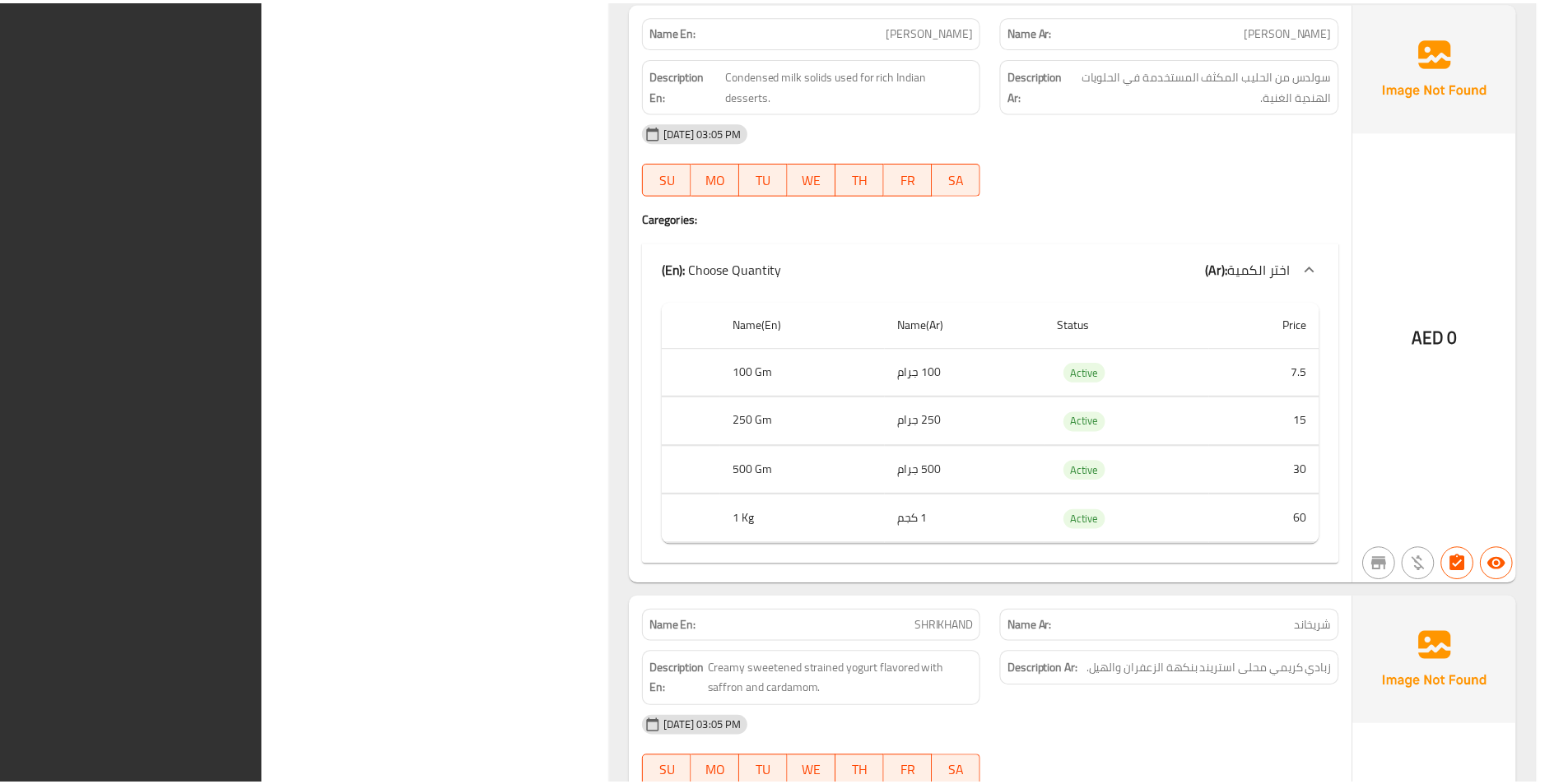
scroll to position [27657, 0]
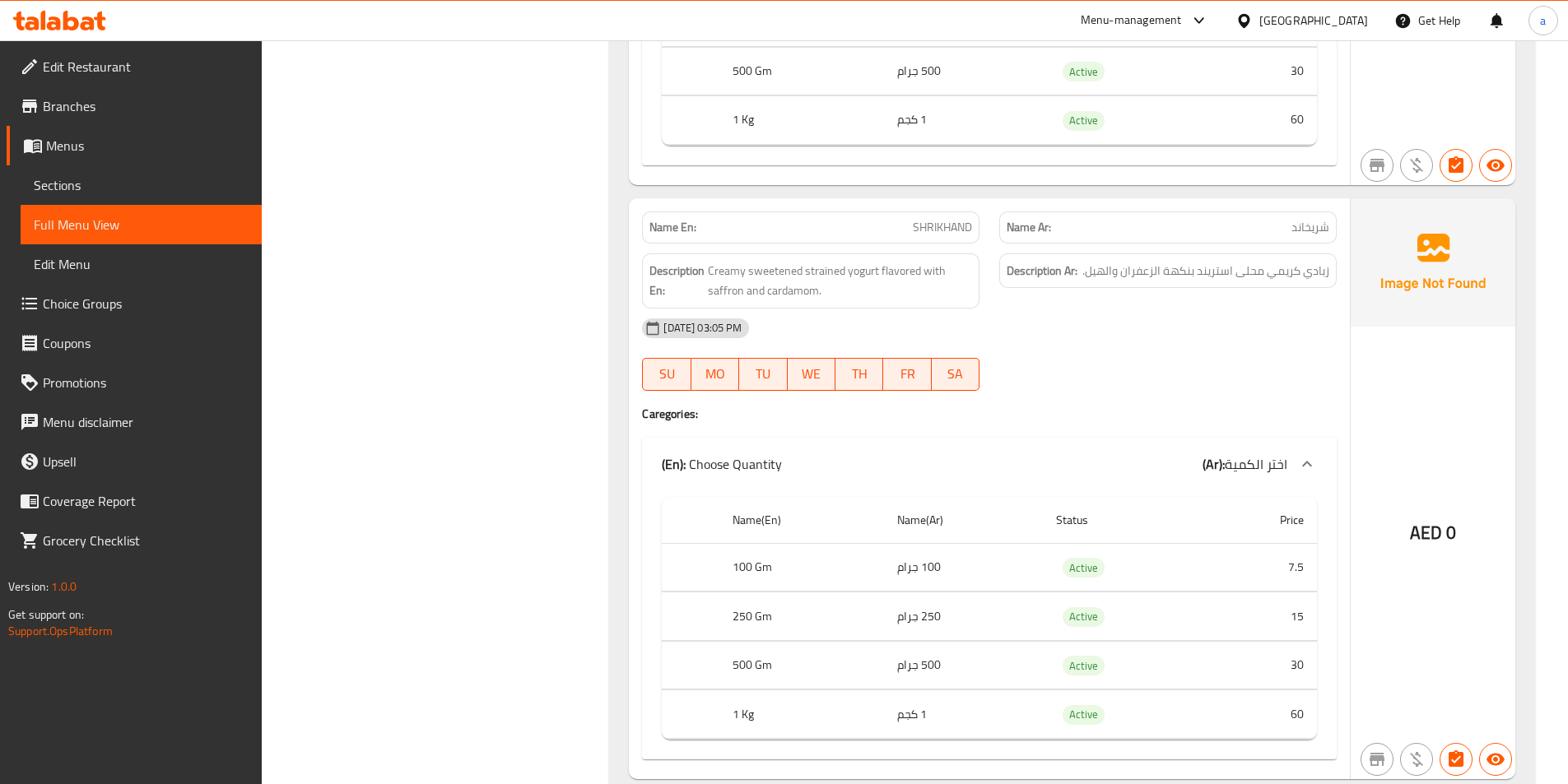
click at [90, 188] on span "Sections" at bounding box center [141, 185] width 215 height 20
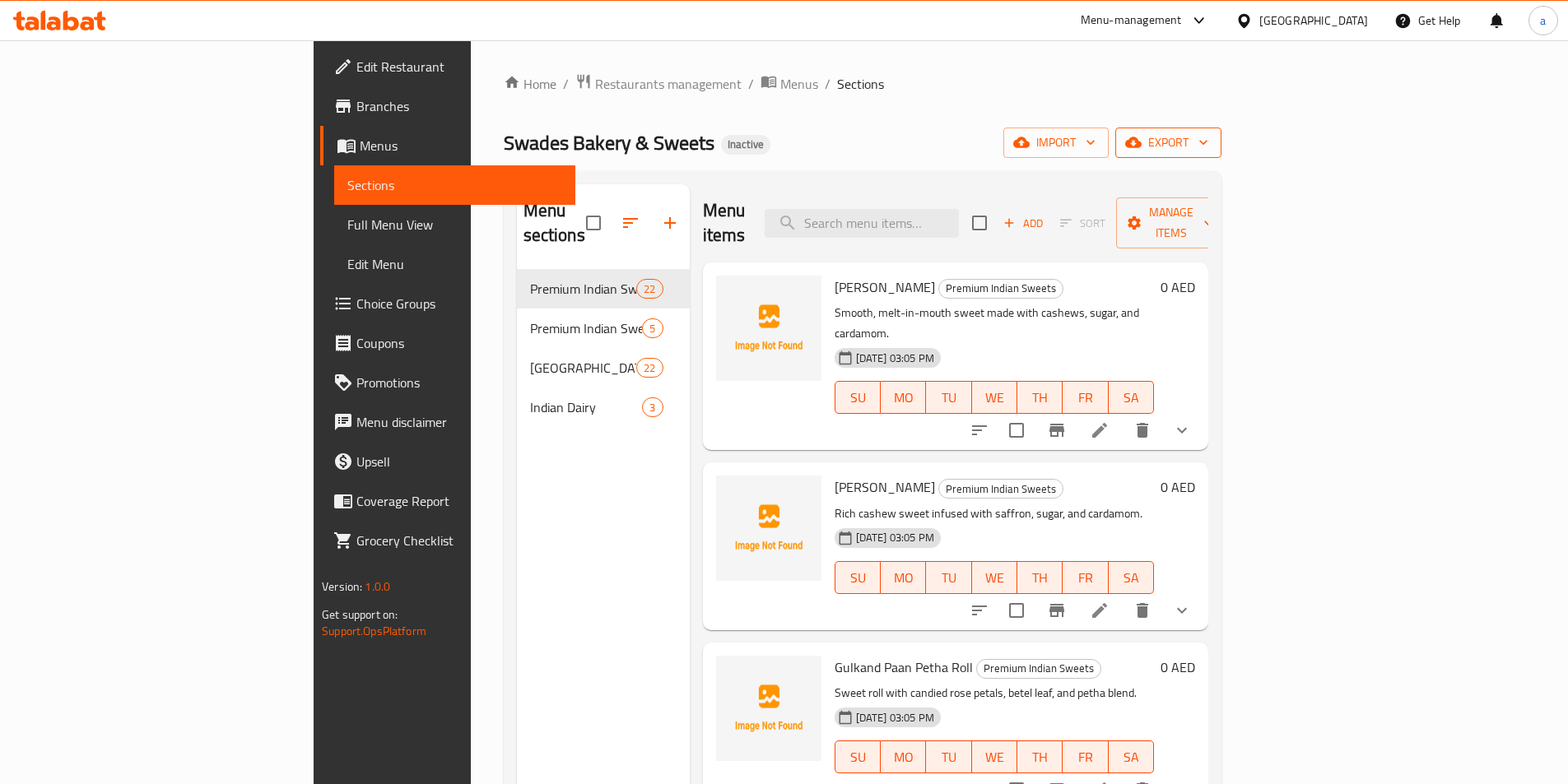
click at [1208, 140] on span "export" at bounding box center [1168, 142] width 80 height 21
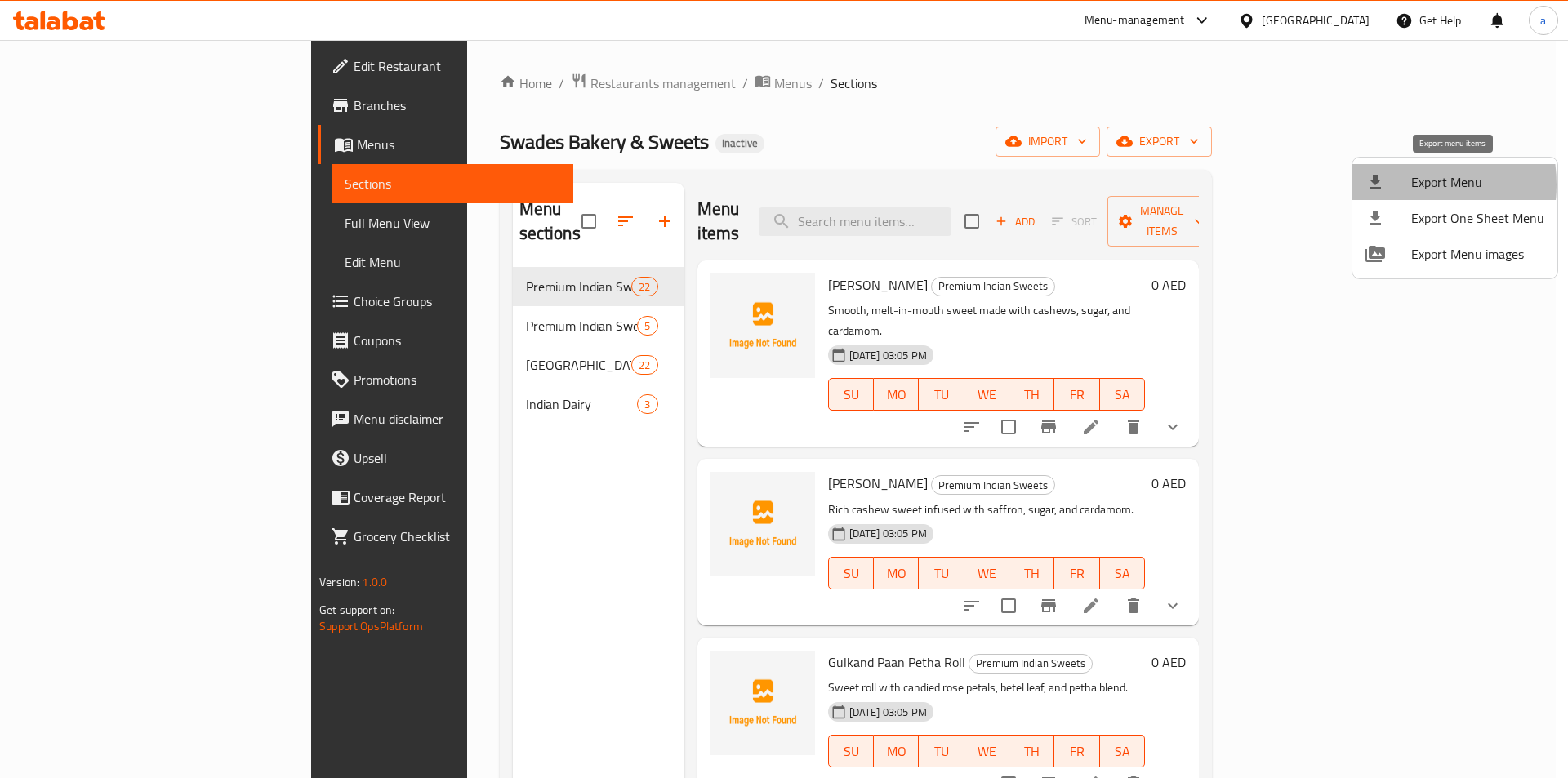
click at [1390, 184] on div at bounding box center [1388, 182] width 46 height 19
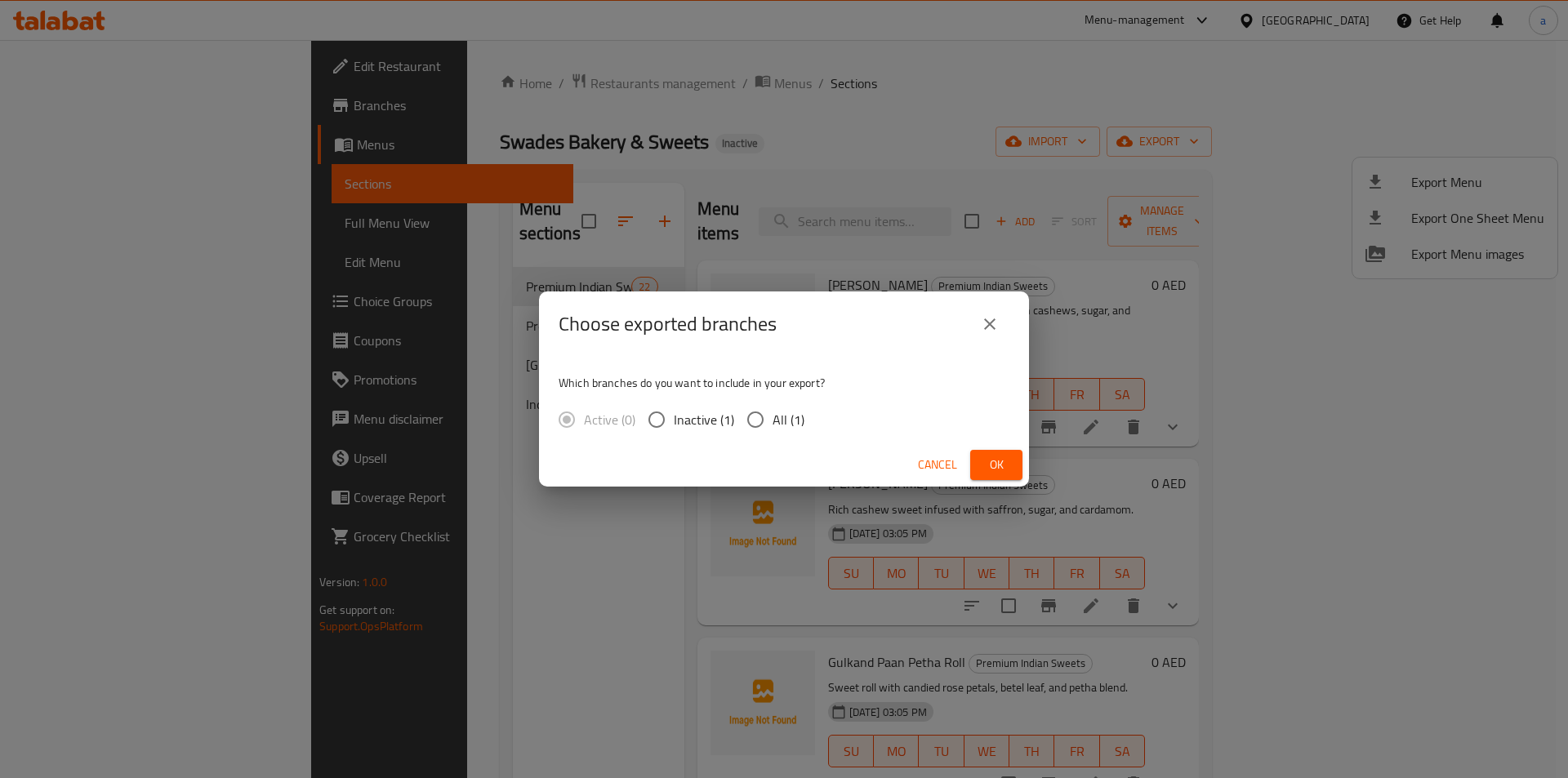
click at [740, 419] on input "All (1)" at bounding box center [755, 419] width 34 height 34
radio input "true"
click at [1001, 463] on span "Ok" at bounding box center [996, 464] width 26 height 20
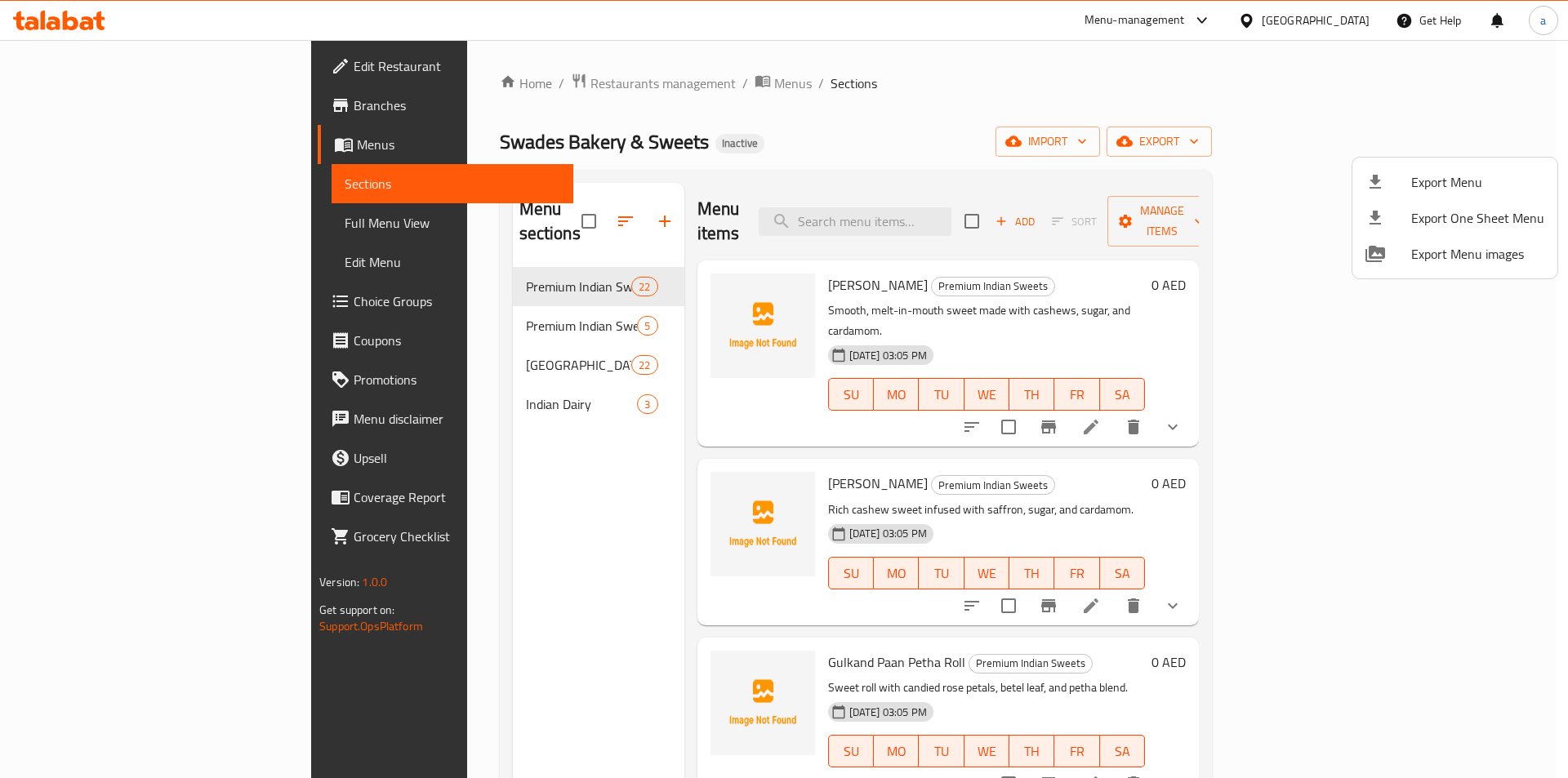
click at [88, 74] on div at bounding box center [784, 389] width 1568 height 778
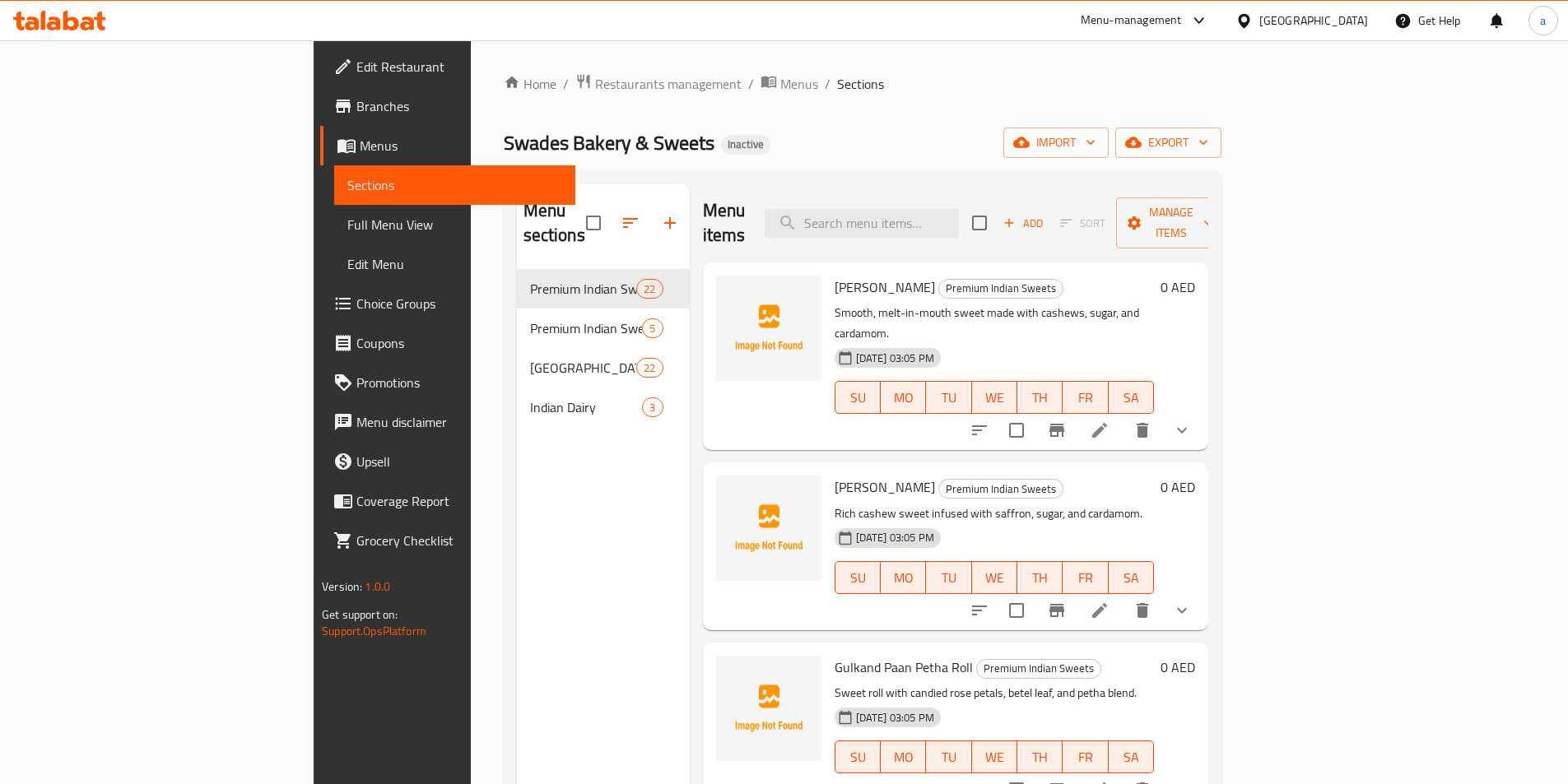
click at [357, 66] on span "Edit Restaurant" at bounding box center [459, 67] width 205 height 20
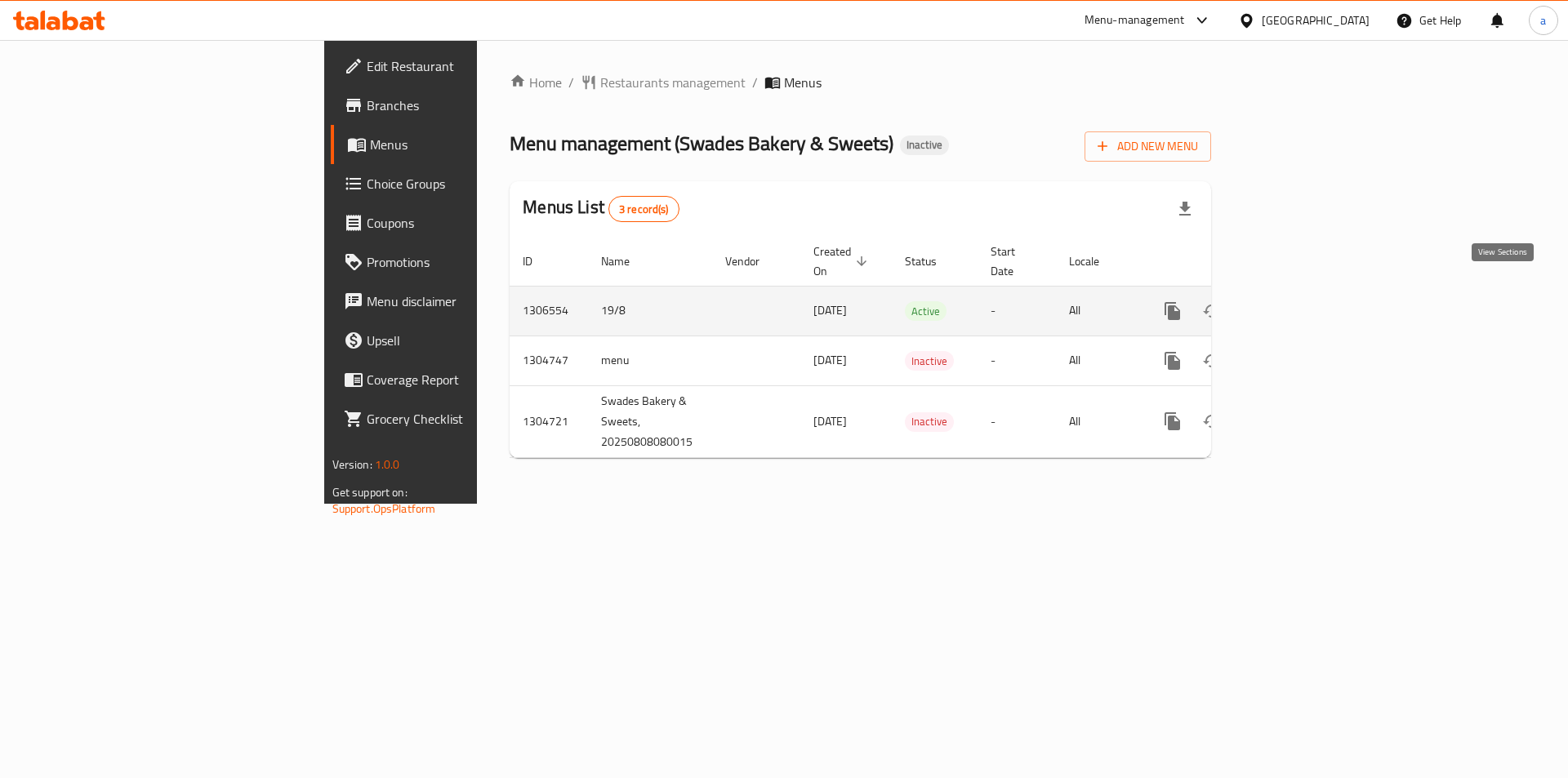
click at [1310, 292] on link "enhanced table" at bounding box center [1290, 311] width 39 height 39
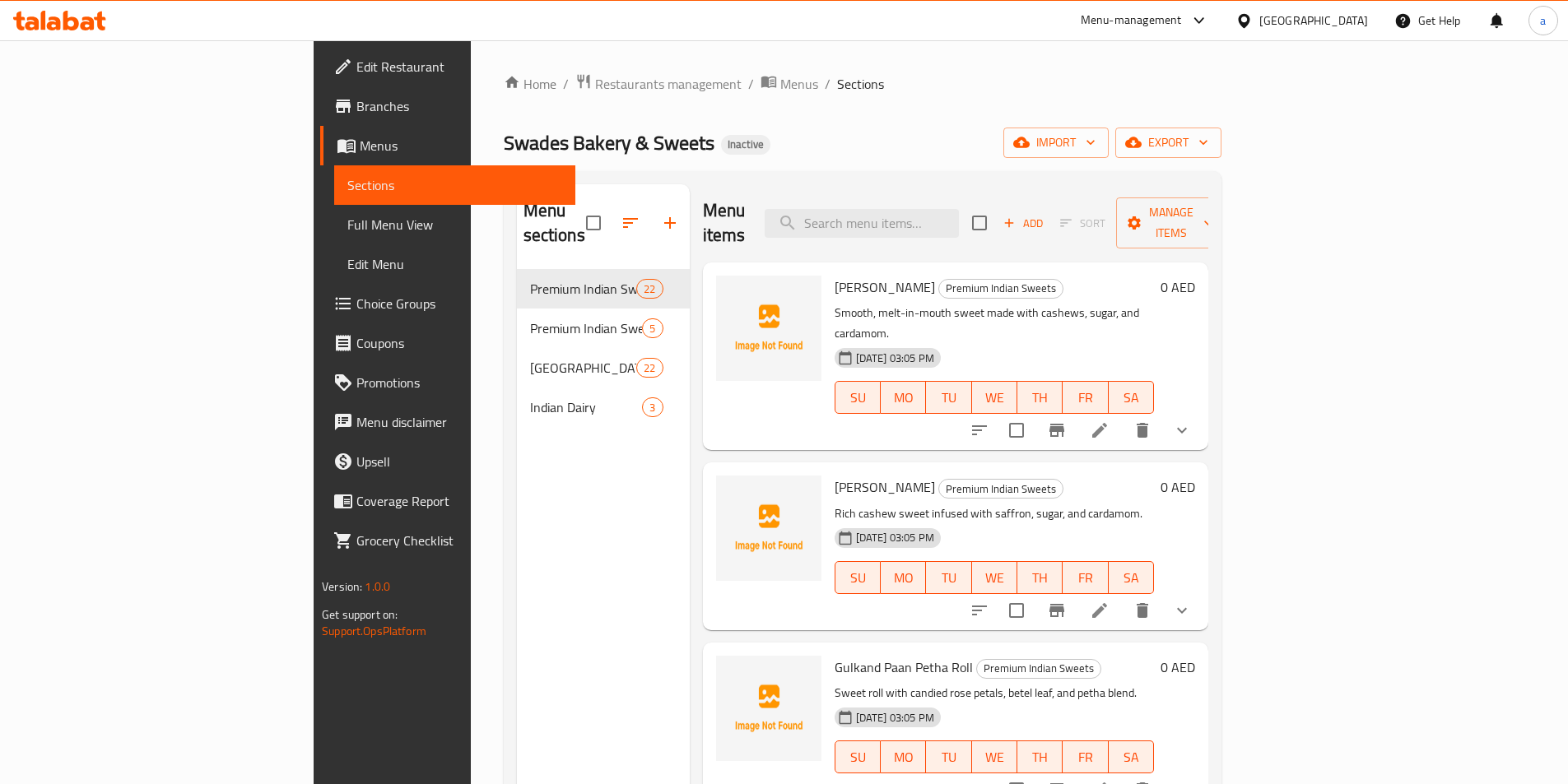
click at [334, 236] on link "Full Menu View" at bounding box center [454, 224] width 241 height 39
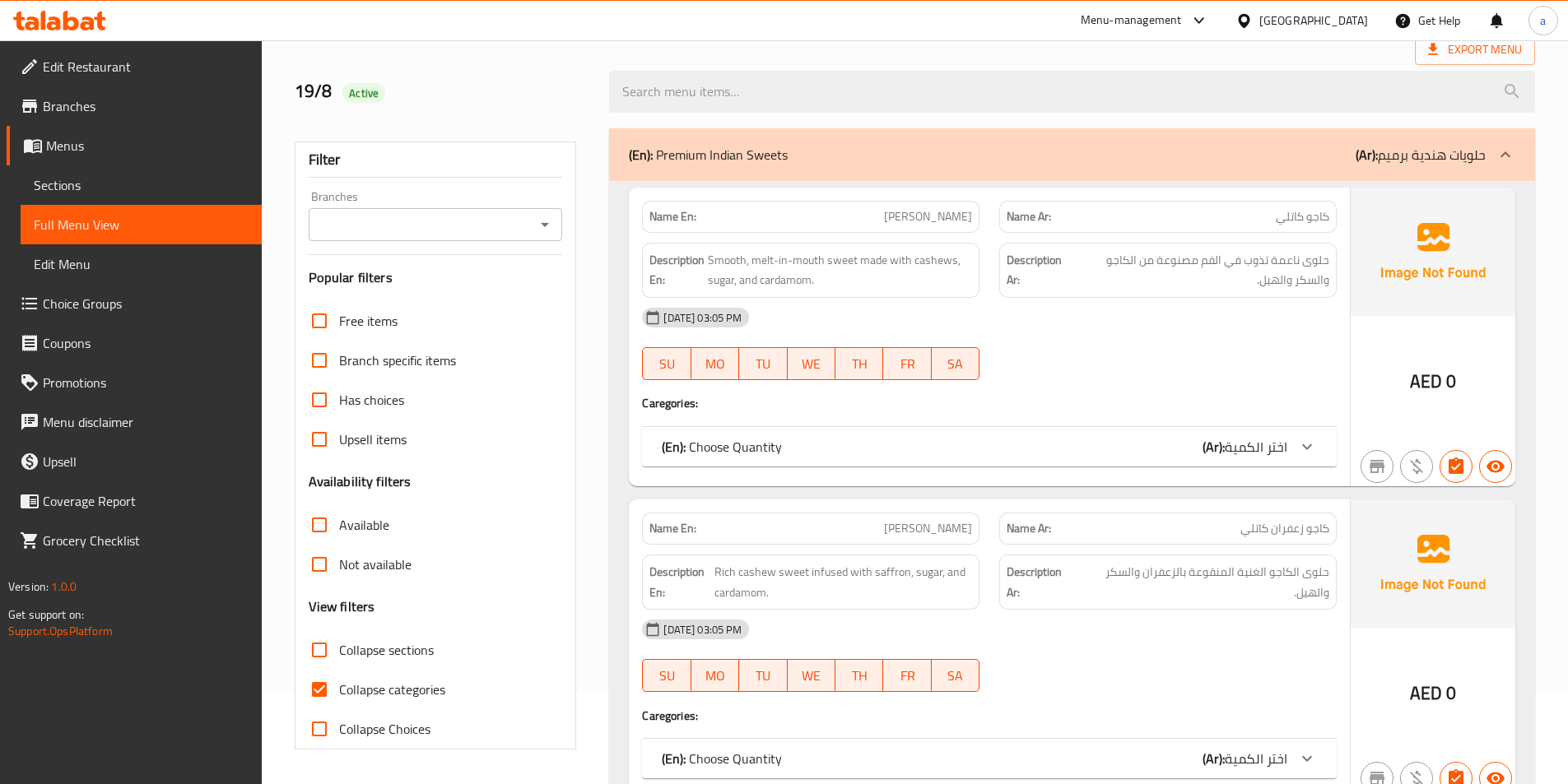
scroll to position [164, 0]
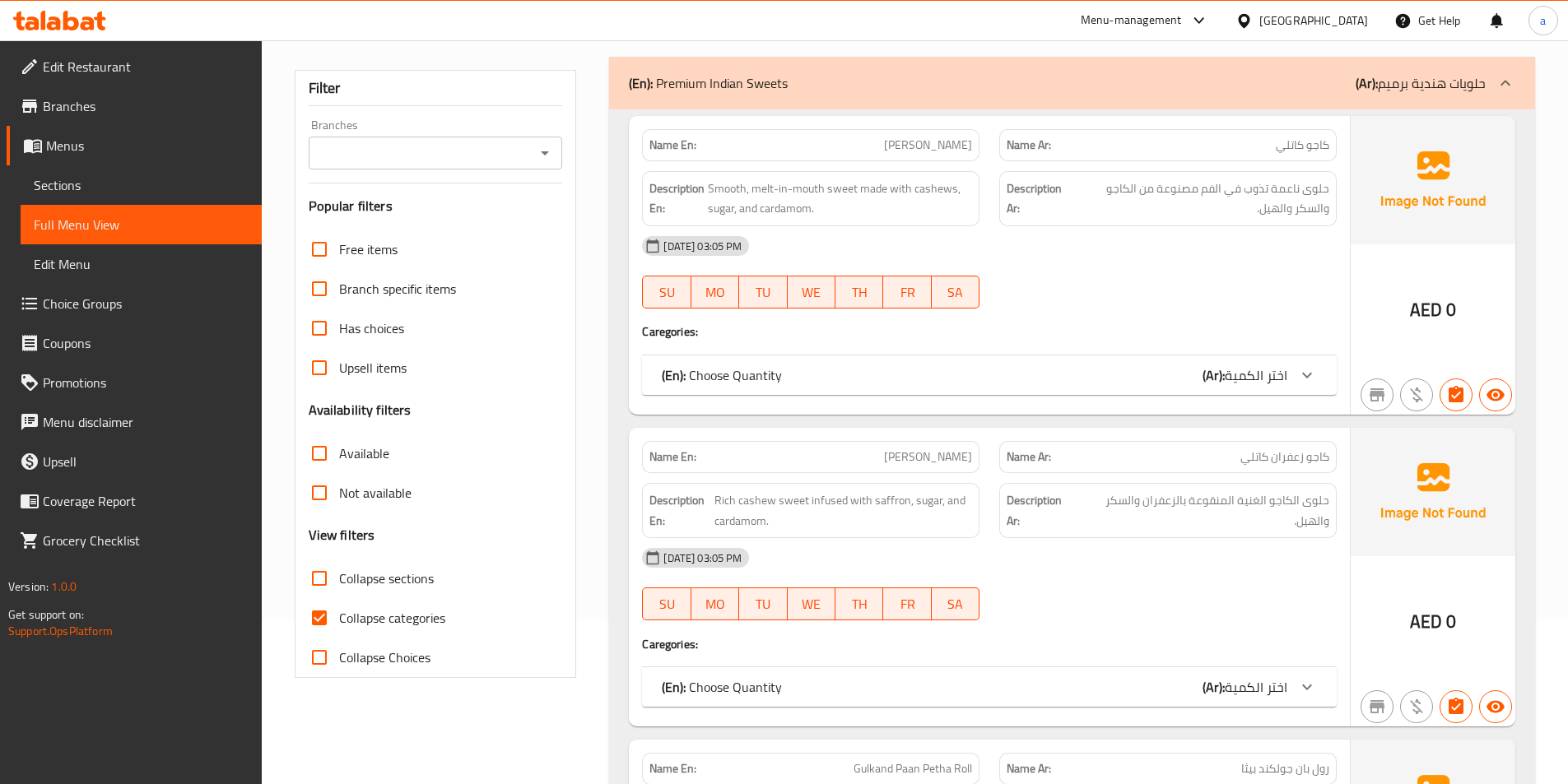
click at [326, 614] on input "Collapse categories" at bounding box center [319, 618] width 39 height 39
checkbox input "false"
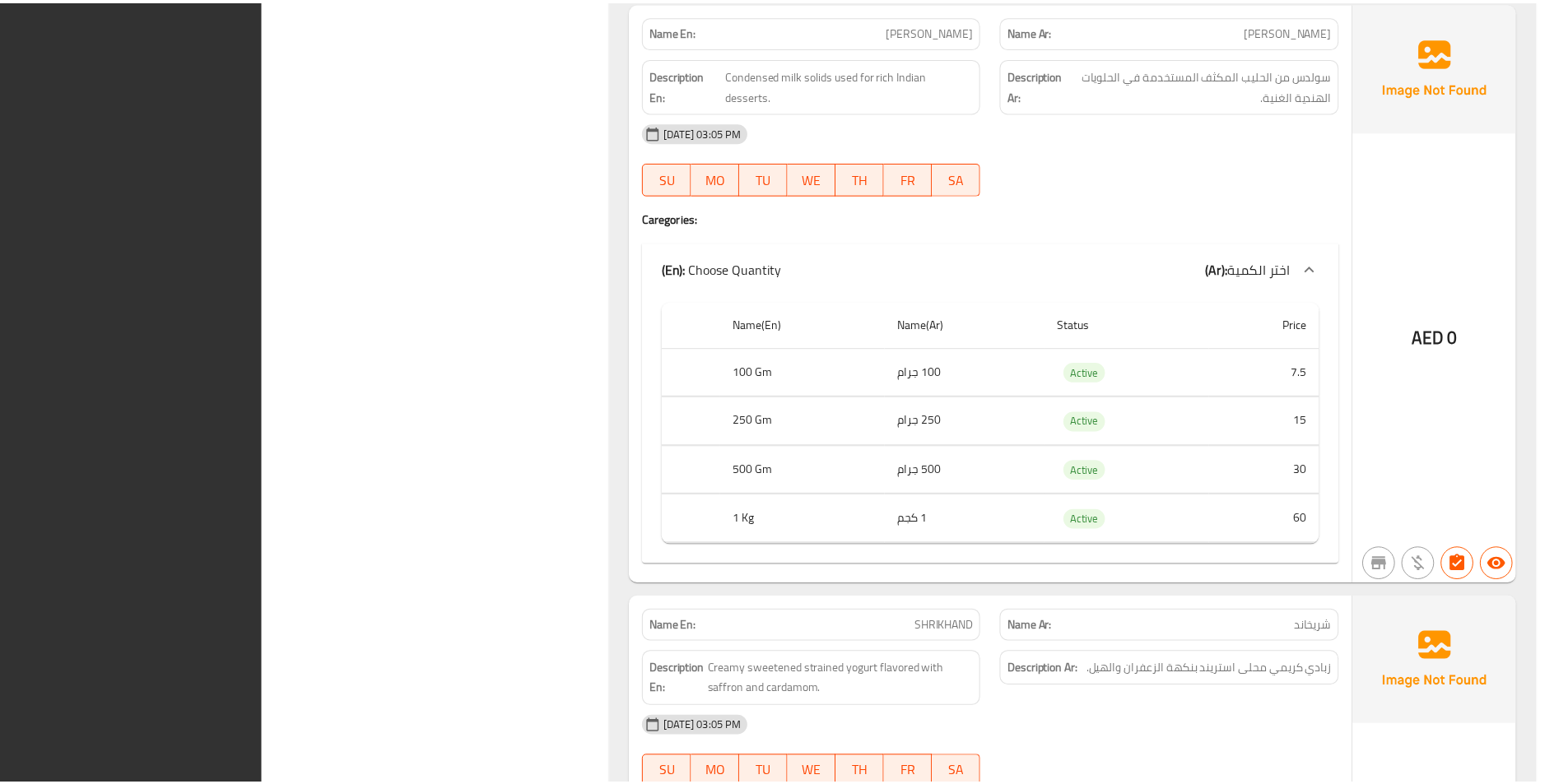
scroll to position [27657, 0]
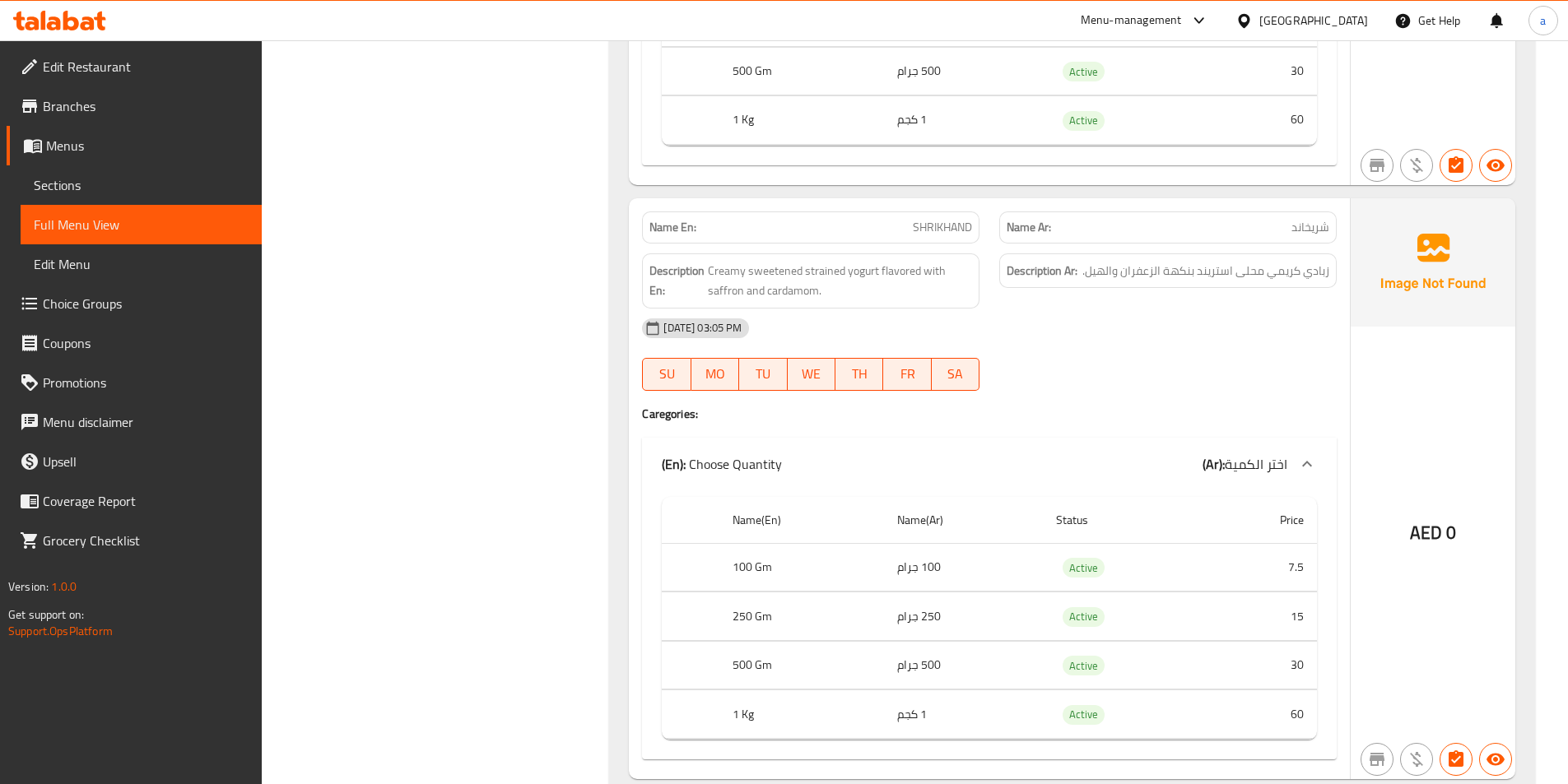
click at [96, 170] on link "Sections" at bounding box center [141, 185] width 241 height 39
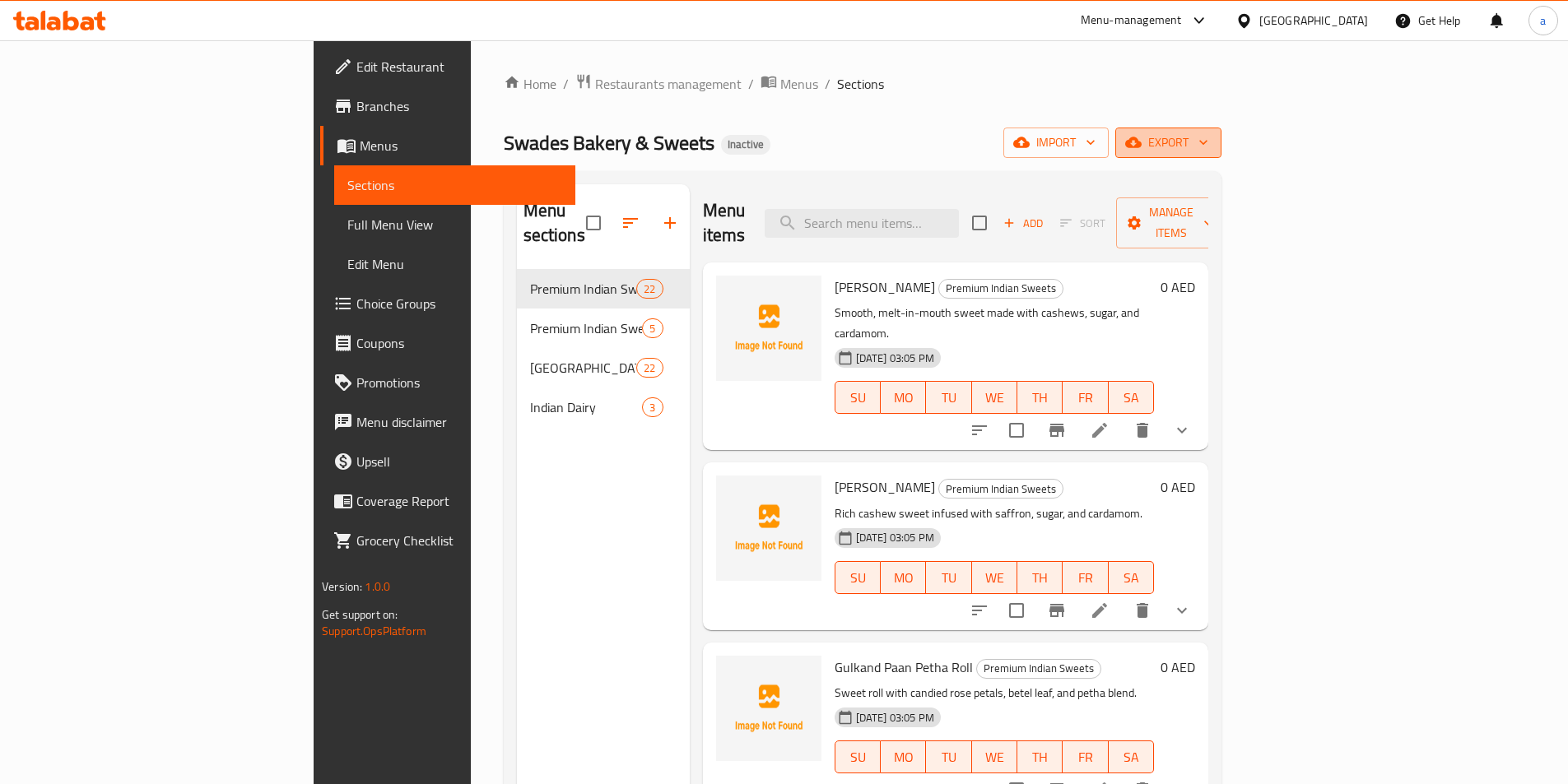
click at [1208, 140] on span "export" at bounding box center [1168, 142] width 80 height 21
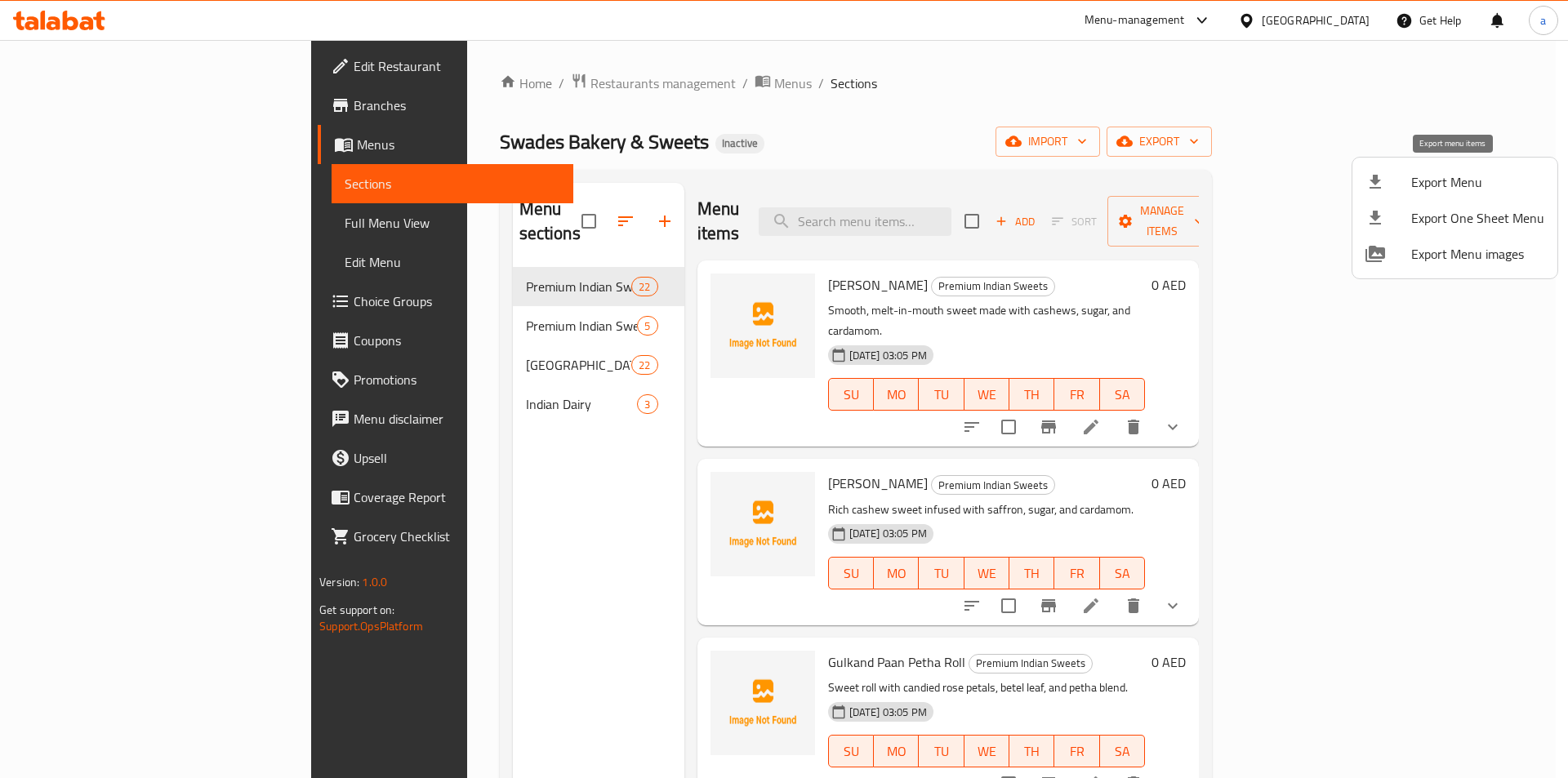
click at [1431, 186] on span "Export Menu" at bounding box center [1477, 182] width 133 height 19
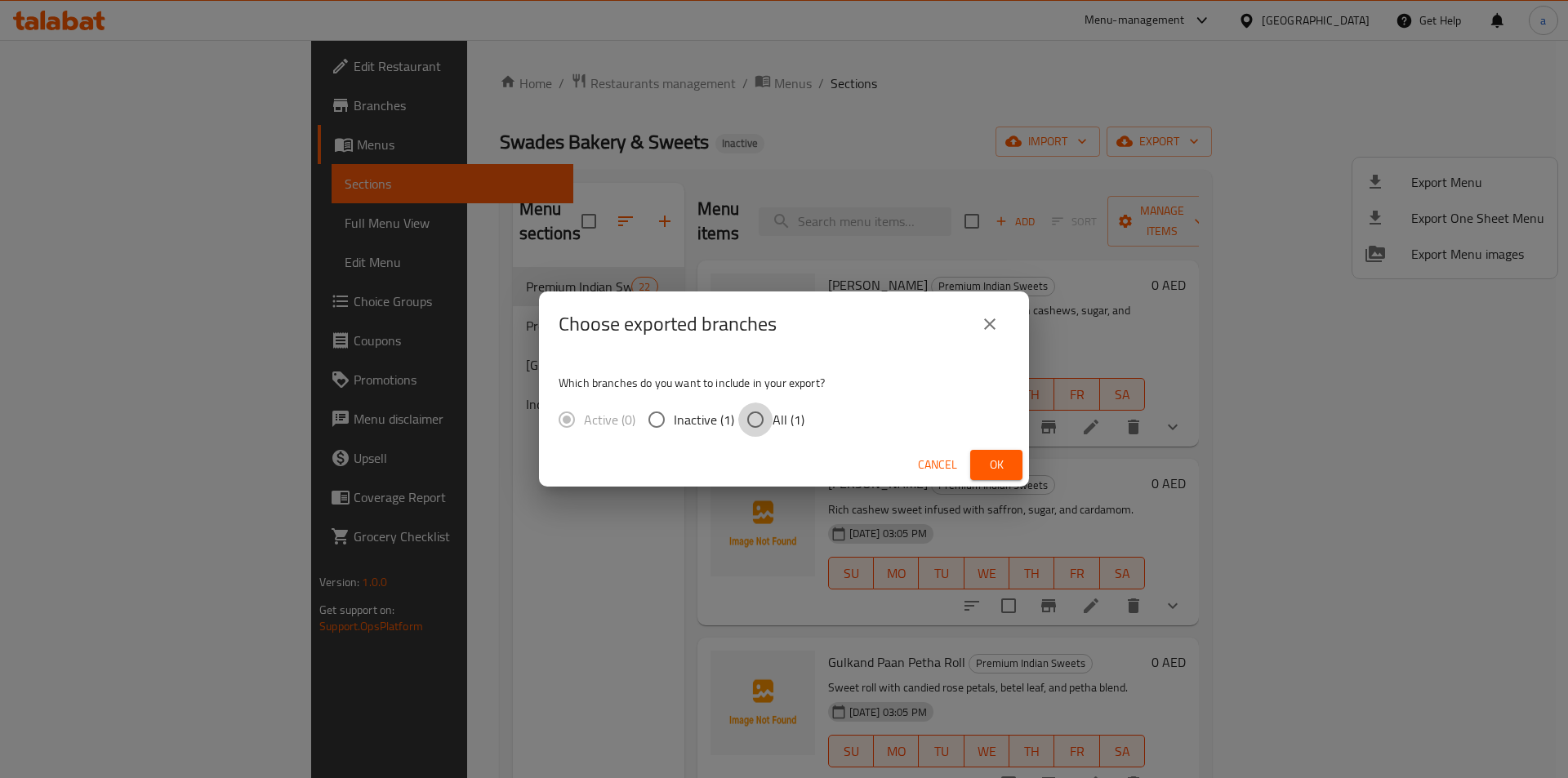
click at [762, 419] on input "All (1)" at bounding box center [755, 419] width 34 height 34
radio input "true"
click at [1001, 476] on button "Ok" at bounding box center [997, 464] width 53 height 30
